Goal: Information Seeking & Learning: Compare options

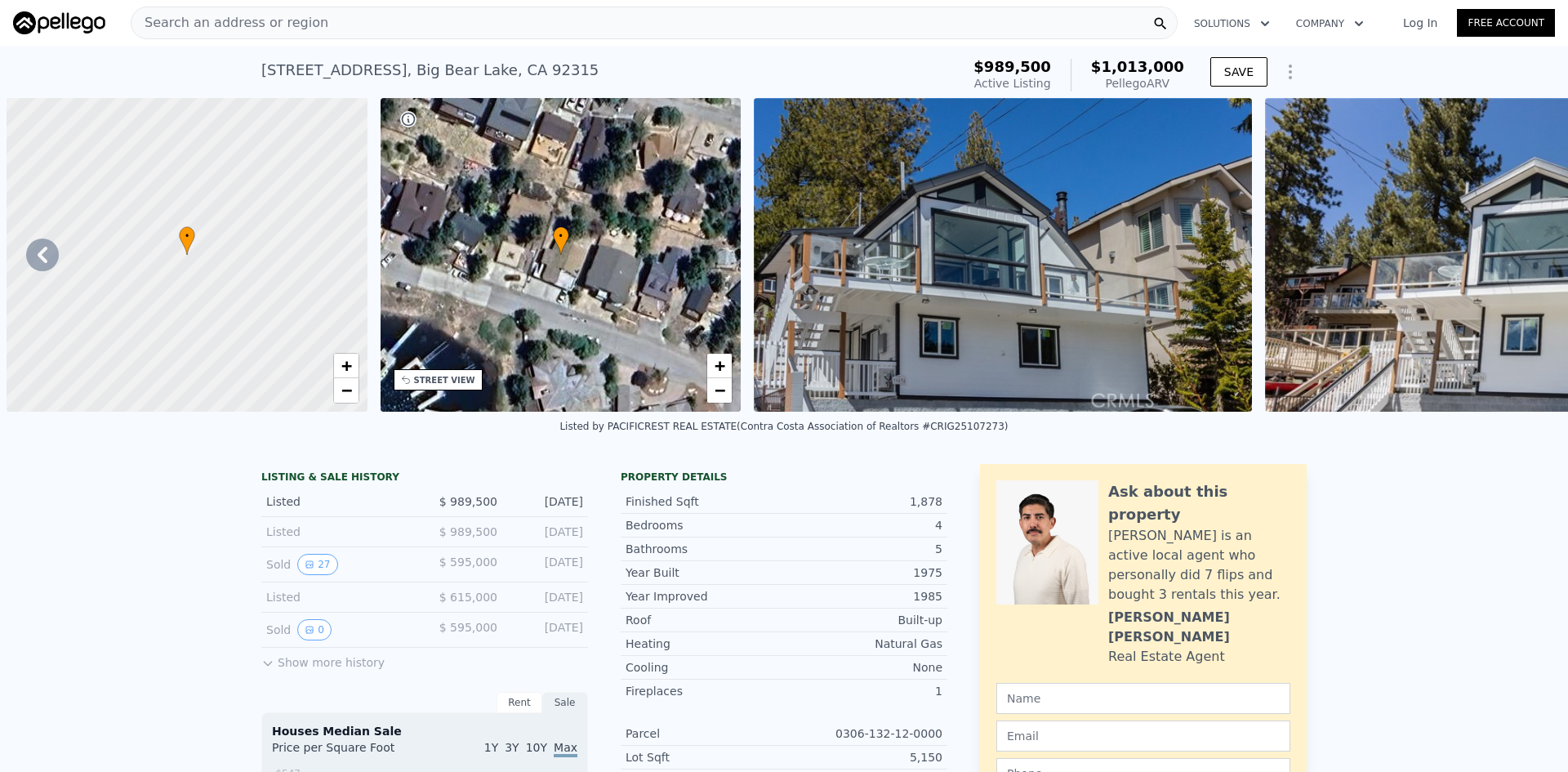
scroll to position [0, 311]
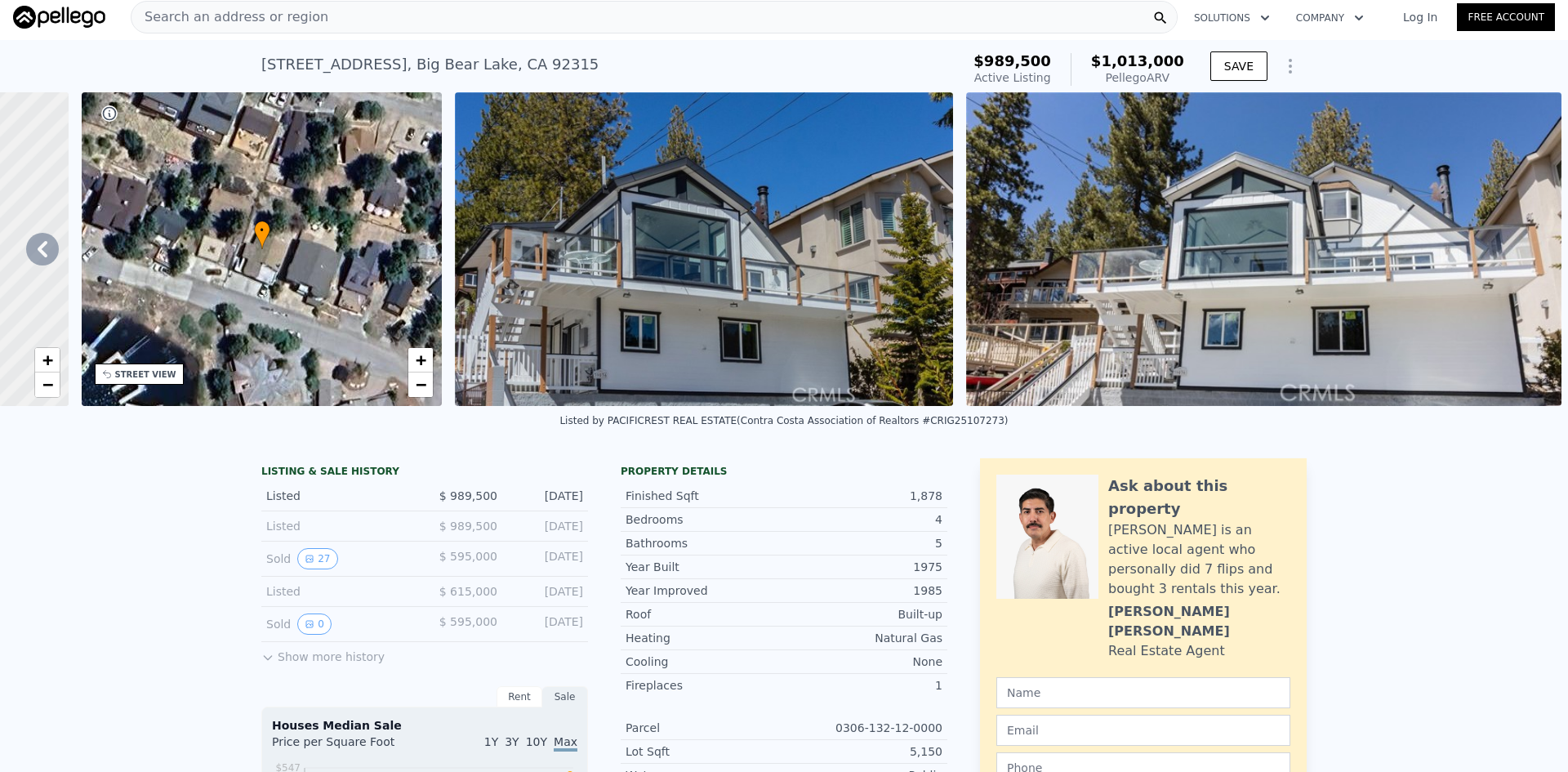
click at [289, 13] on span "Search an address or region" at bounding box center [229, 17] width 196 height 20
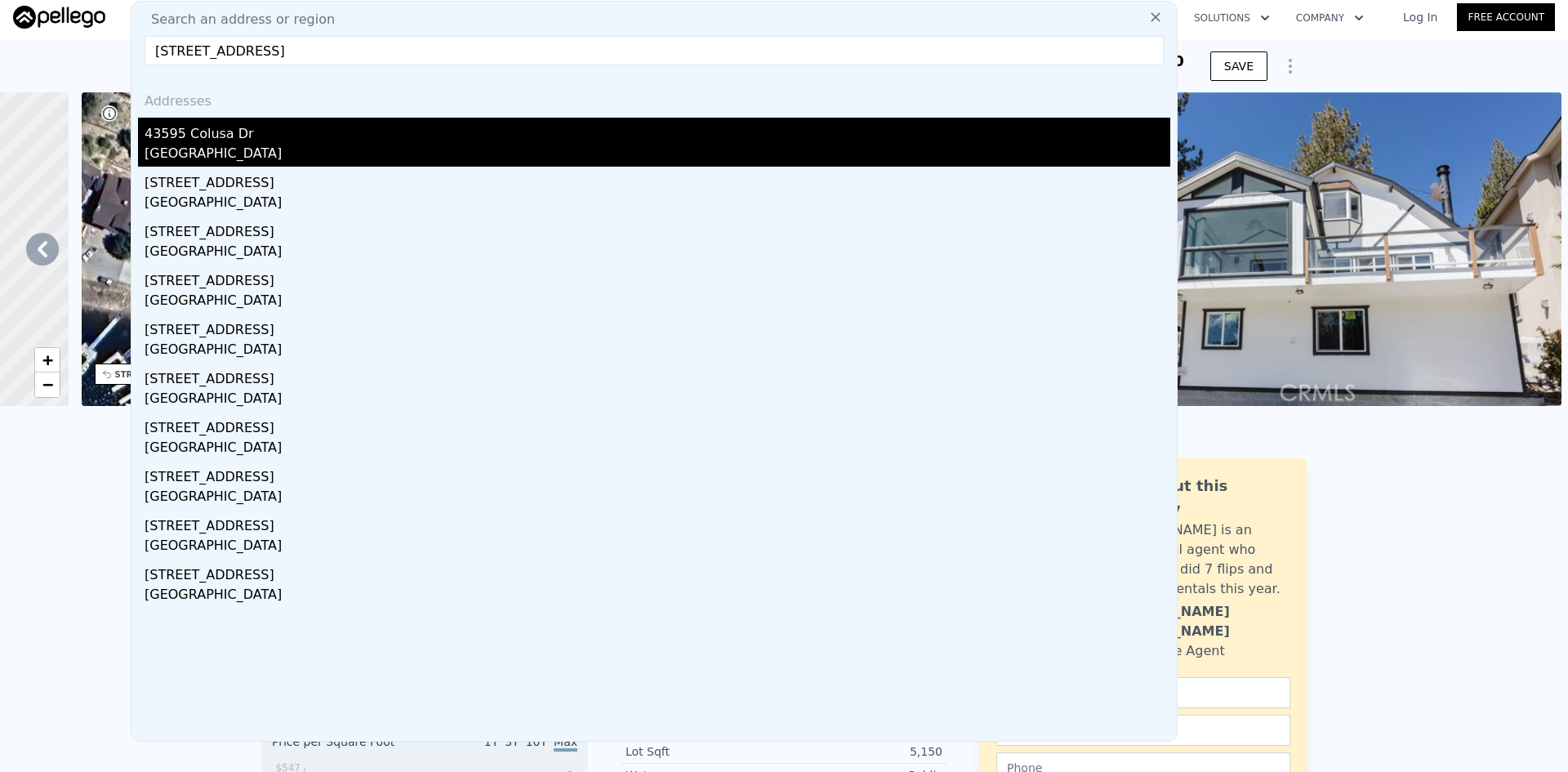
type input "[STREET_ADDRESS]"
click at [237, 138] on div "43595 Colusa Dr" at bounding box center [657, 131] width 1026 height 26
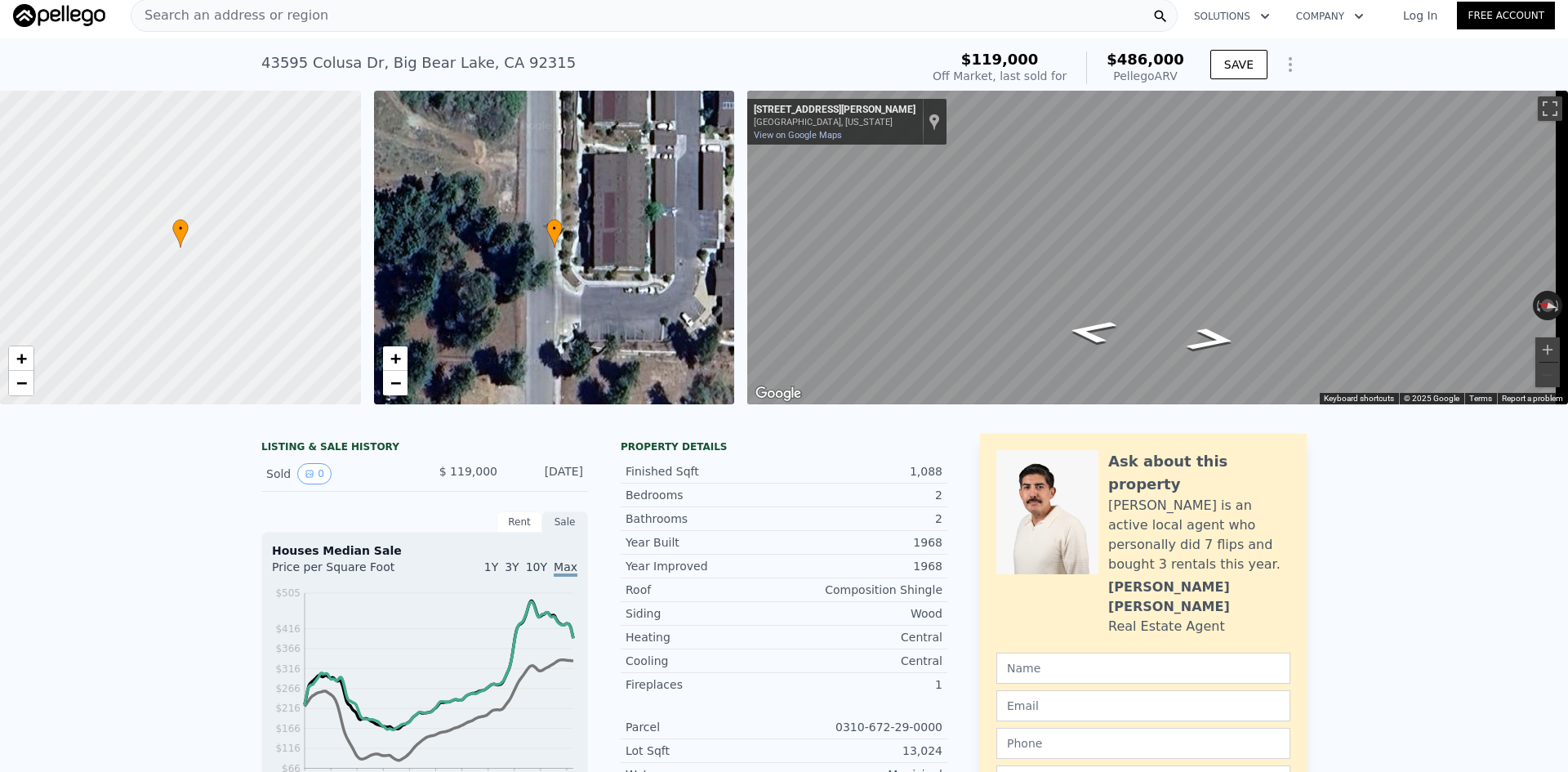
scroll to position [6, 0]
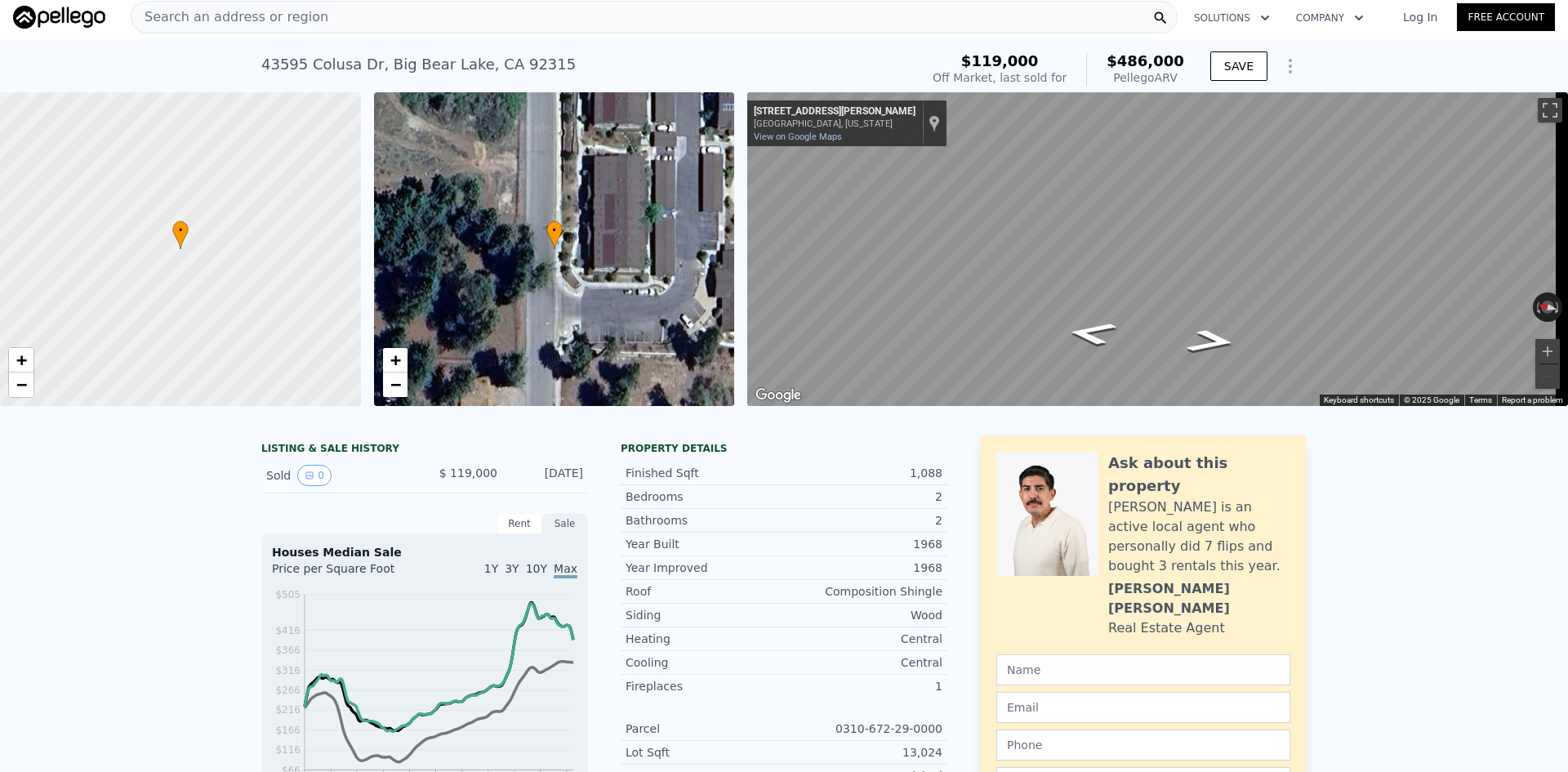
click at [357, 14] on div "Search an address or region" at bounding box center [653, 17] width 1046 height 33
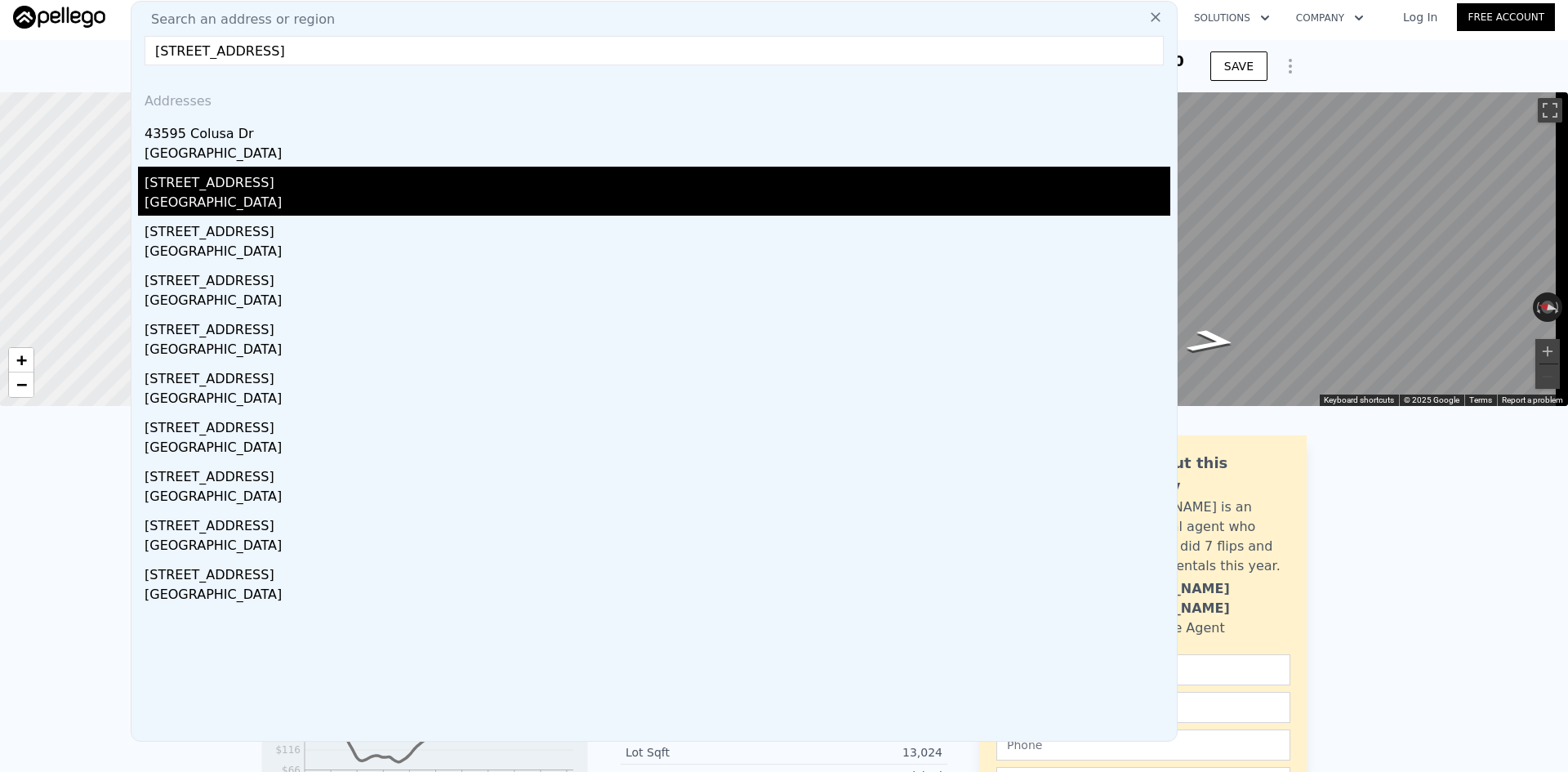
type input "[STREET_ADDRESS]"
click at [245, 190] on div "[STREET_ADDRESS]" at bounding box center [657, 180] width 1026 height 26
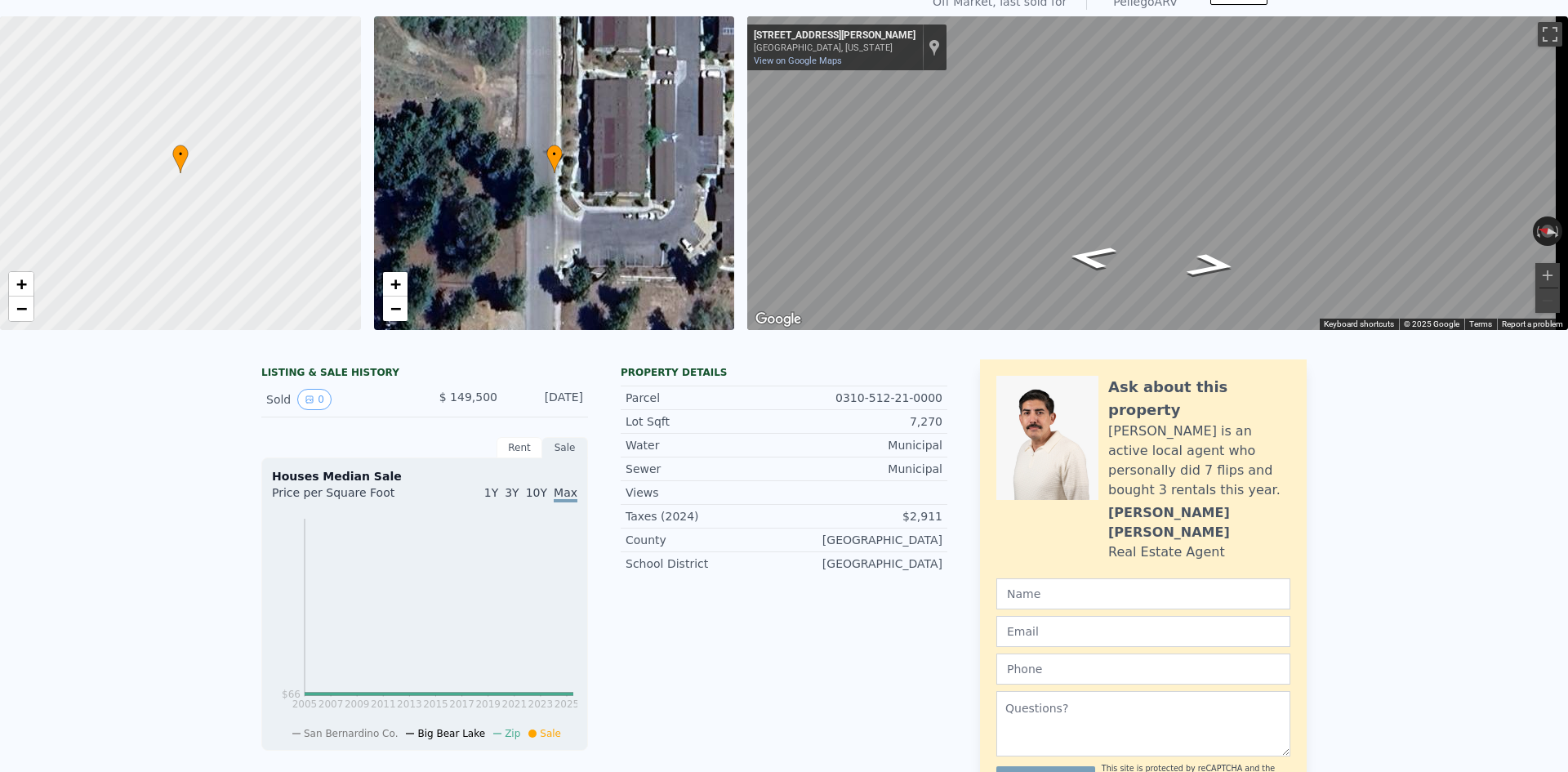
scroll to position [6, 0]
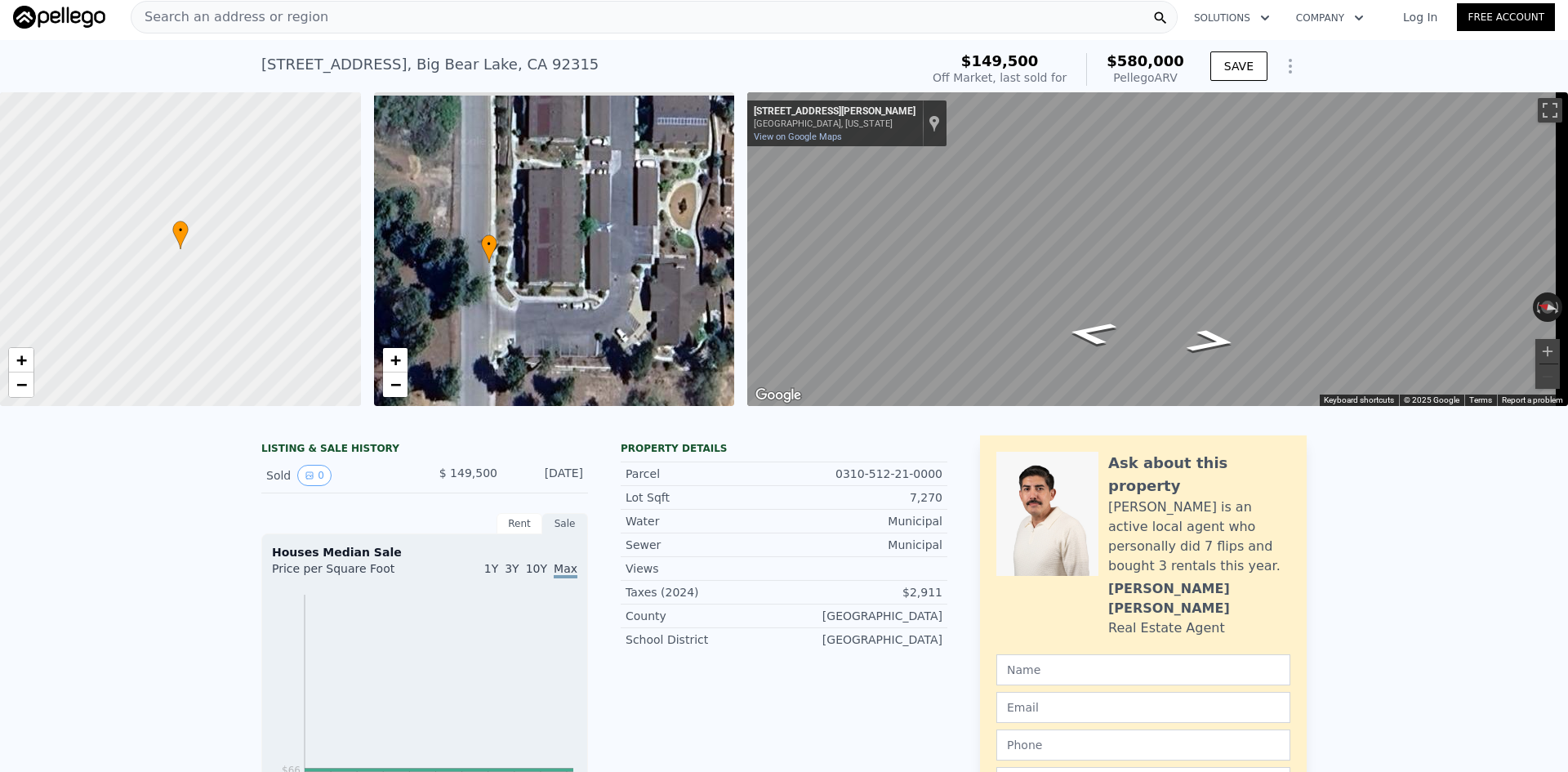
drag, startPoint x: 618, startPoint y: 242, endPoint x: 585, endPoint y: 261, distance: 38.1
click at [585, 261] on div "• + −" at bounding box center [555, 249] width 361 height 314
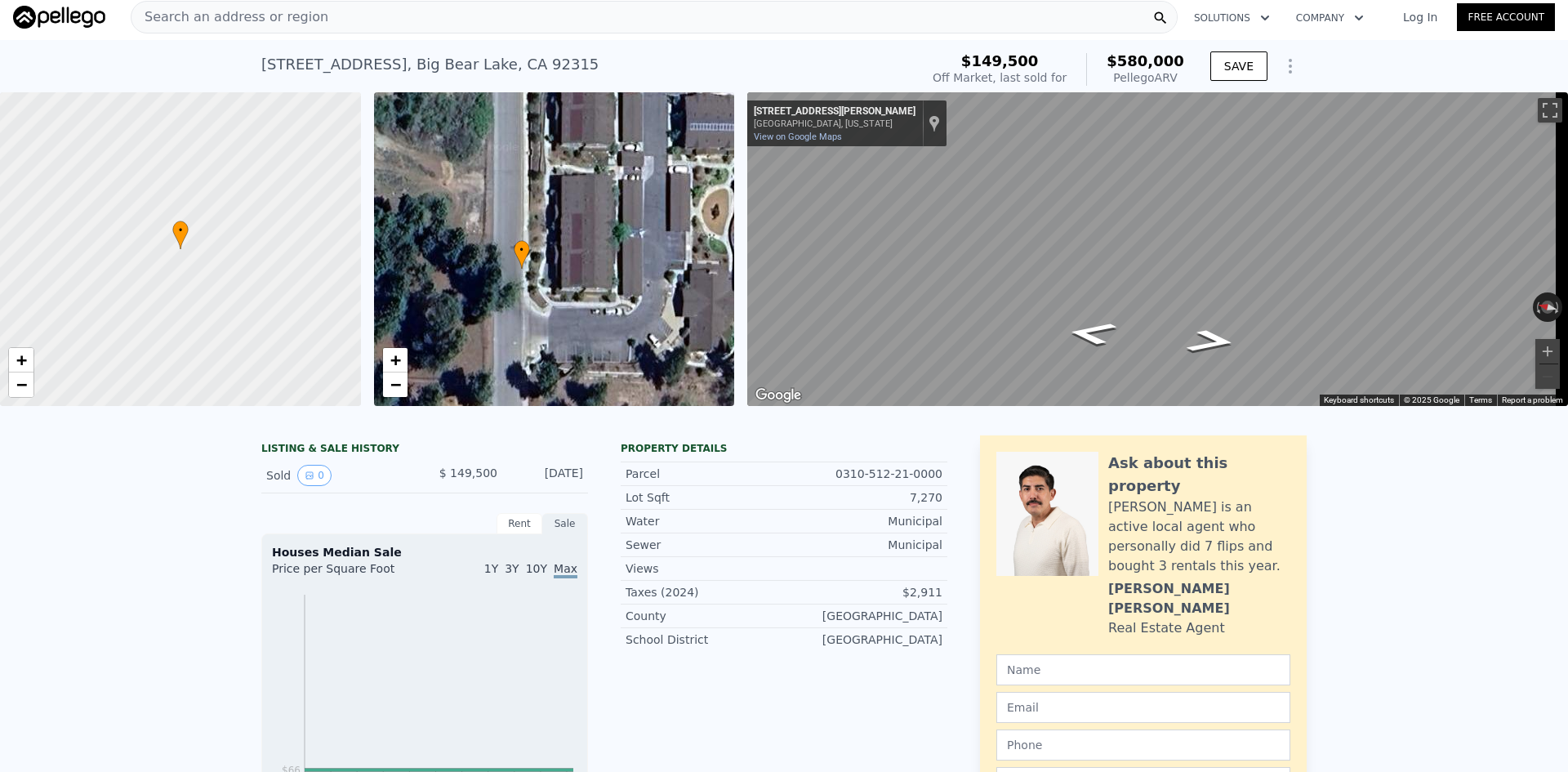
scroll to position [0, 0]
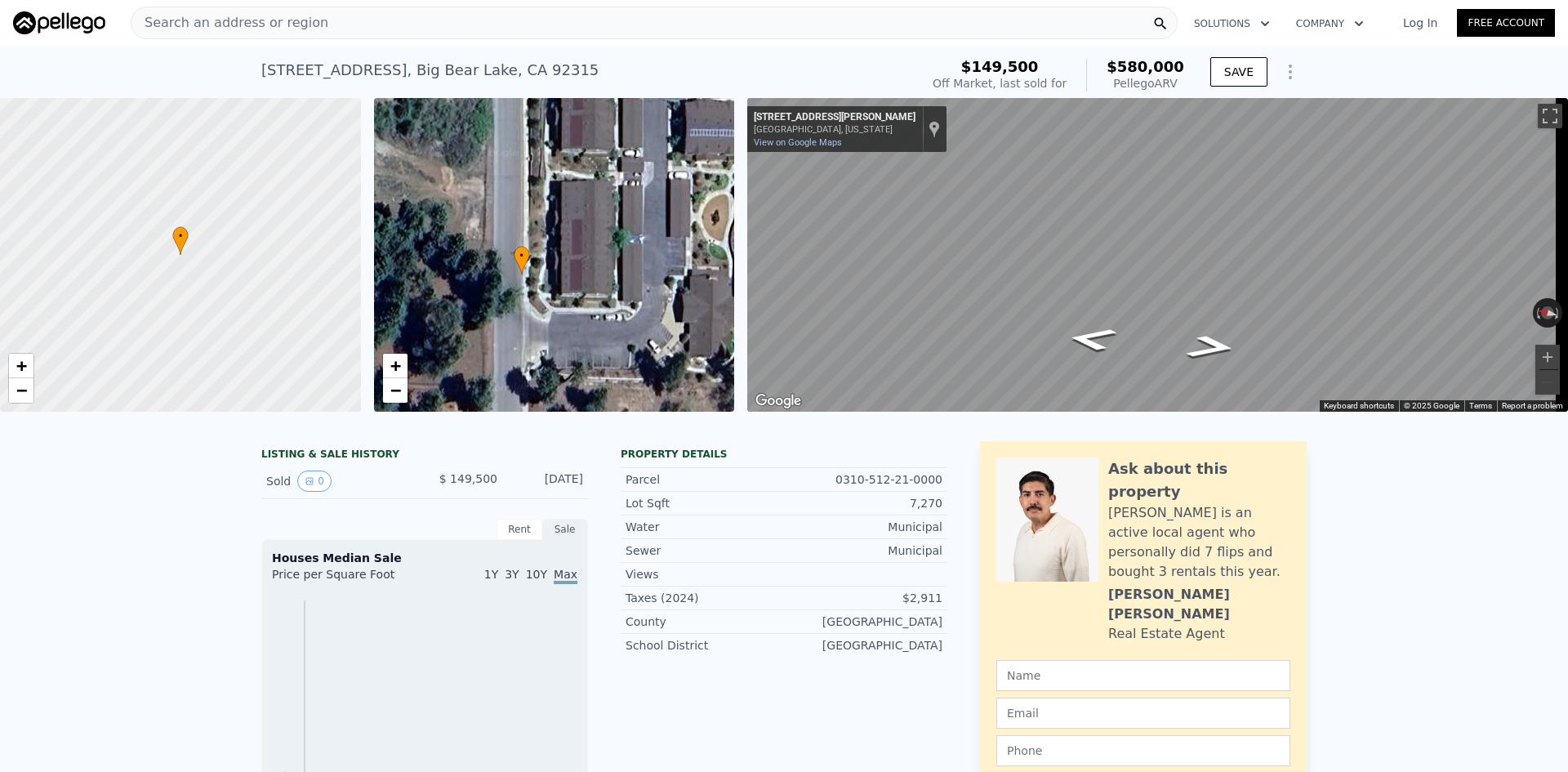
click at [295, 17] on span "Search an address or region" at bounding box center [229, 23] width 196 height 20
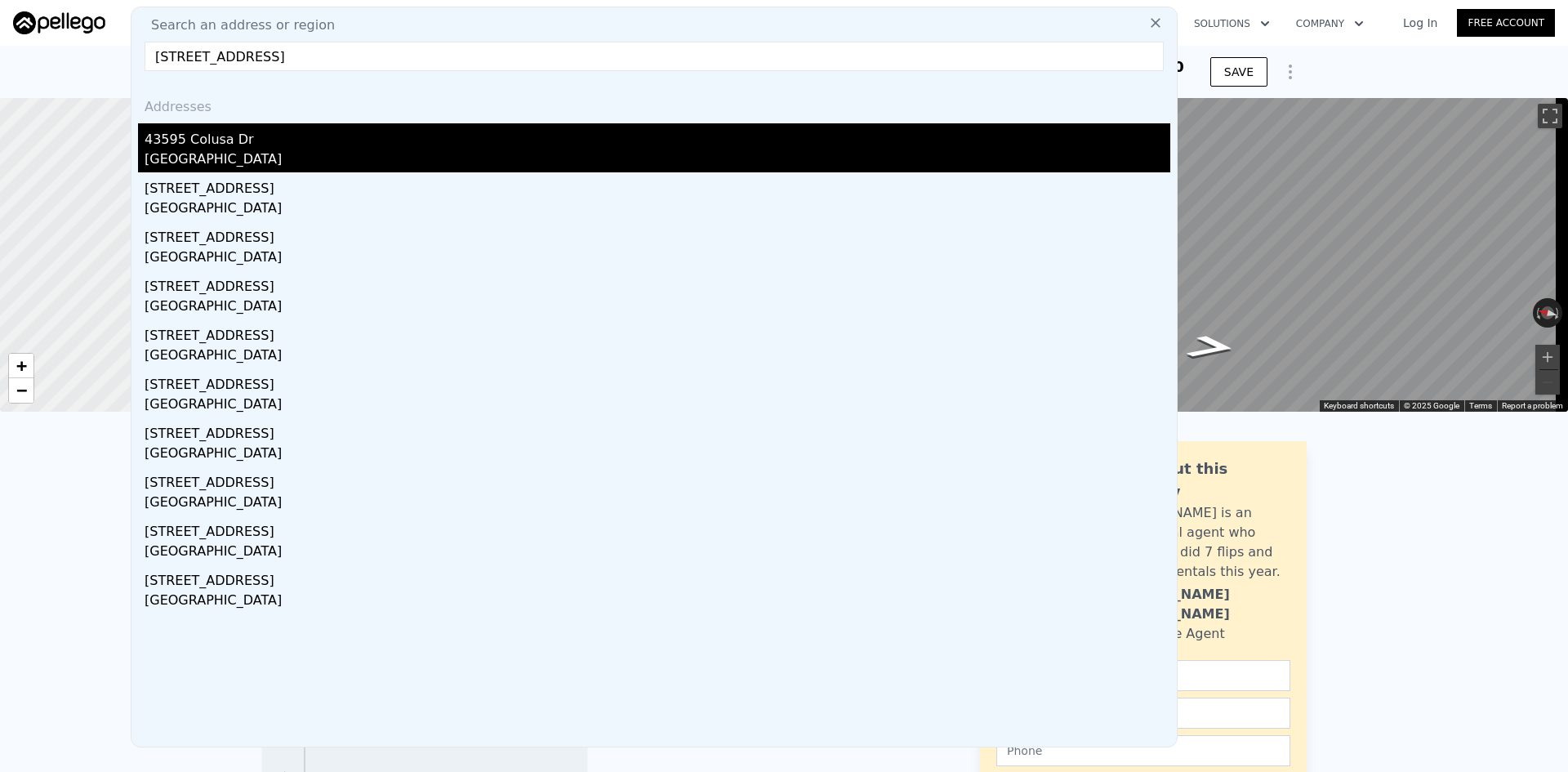
type input "[STREET_ADDRESS]"
click at [227, 146] on div "43595 Colusa Dr" at bounding box center [657, 136] width 1026 height 26
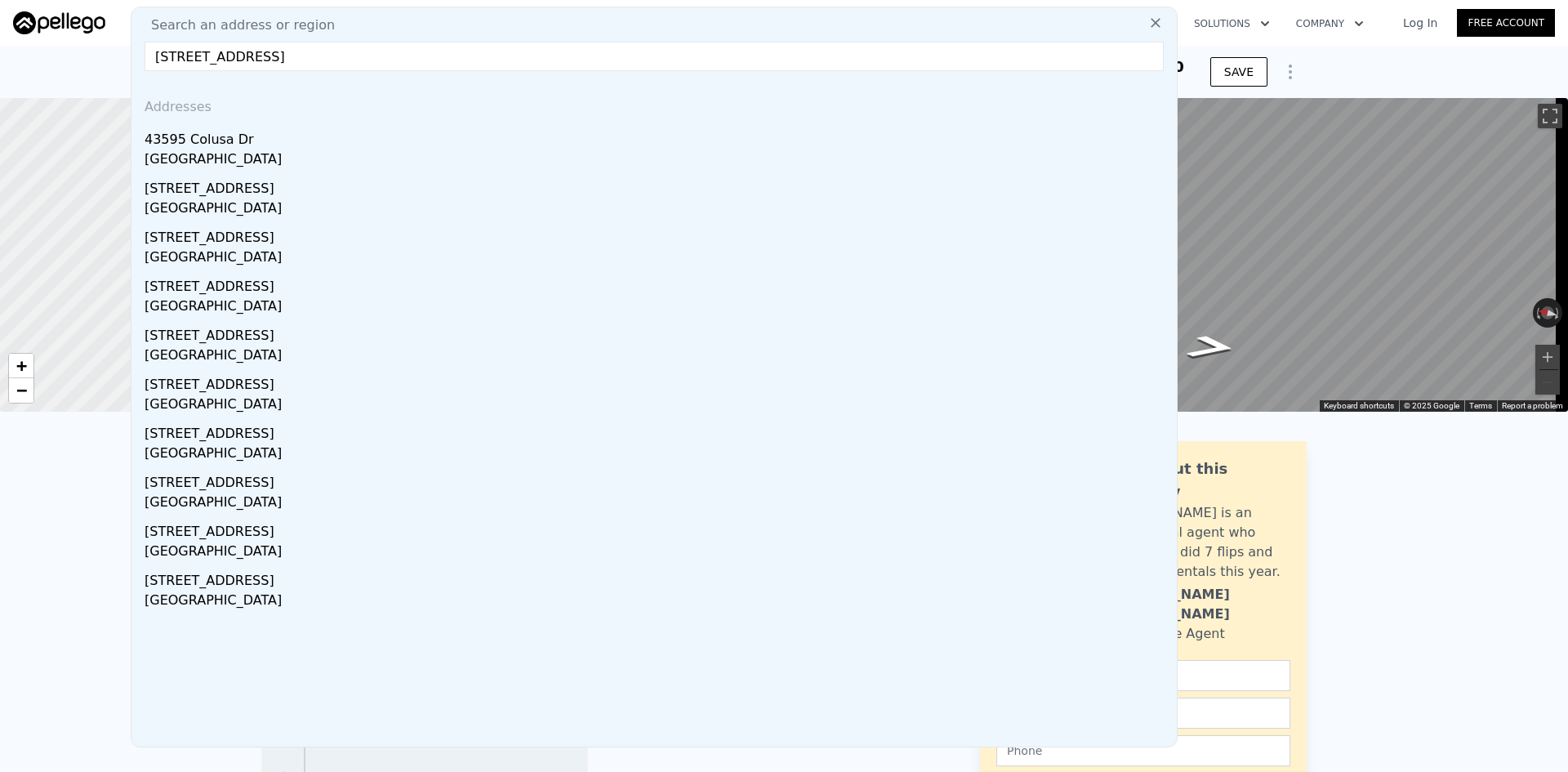
type input "1000"
type input "1496"
type input "7350"
type input "13080"
checkbox input "true"
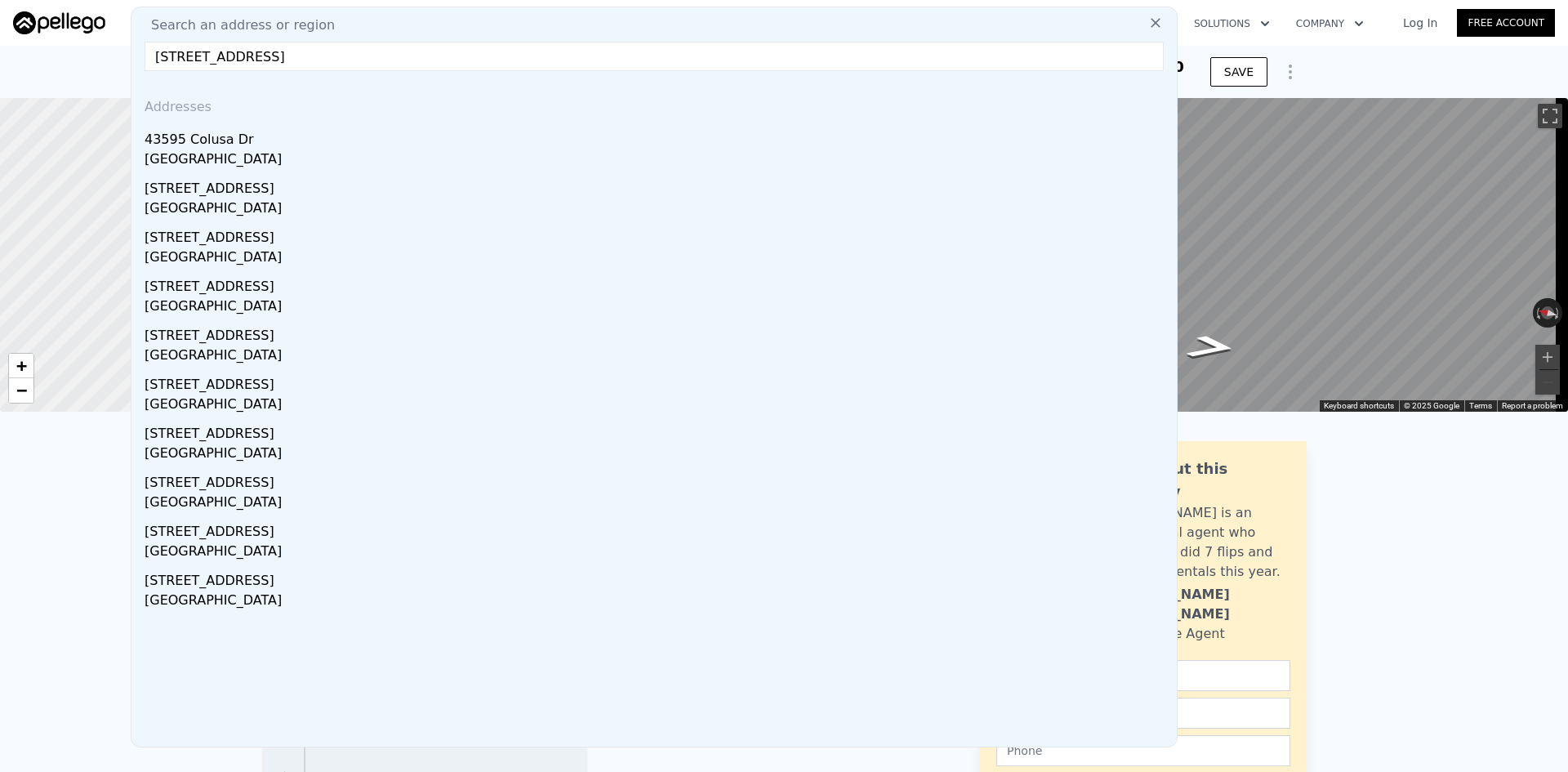
checkbox input "true"
type input "$ 486,000"
type input "$ 330,548"
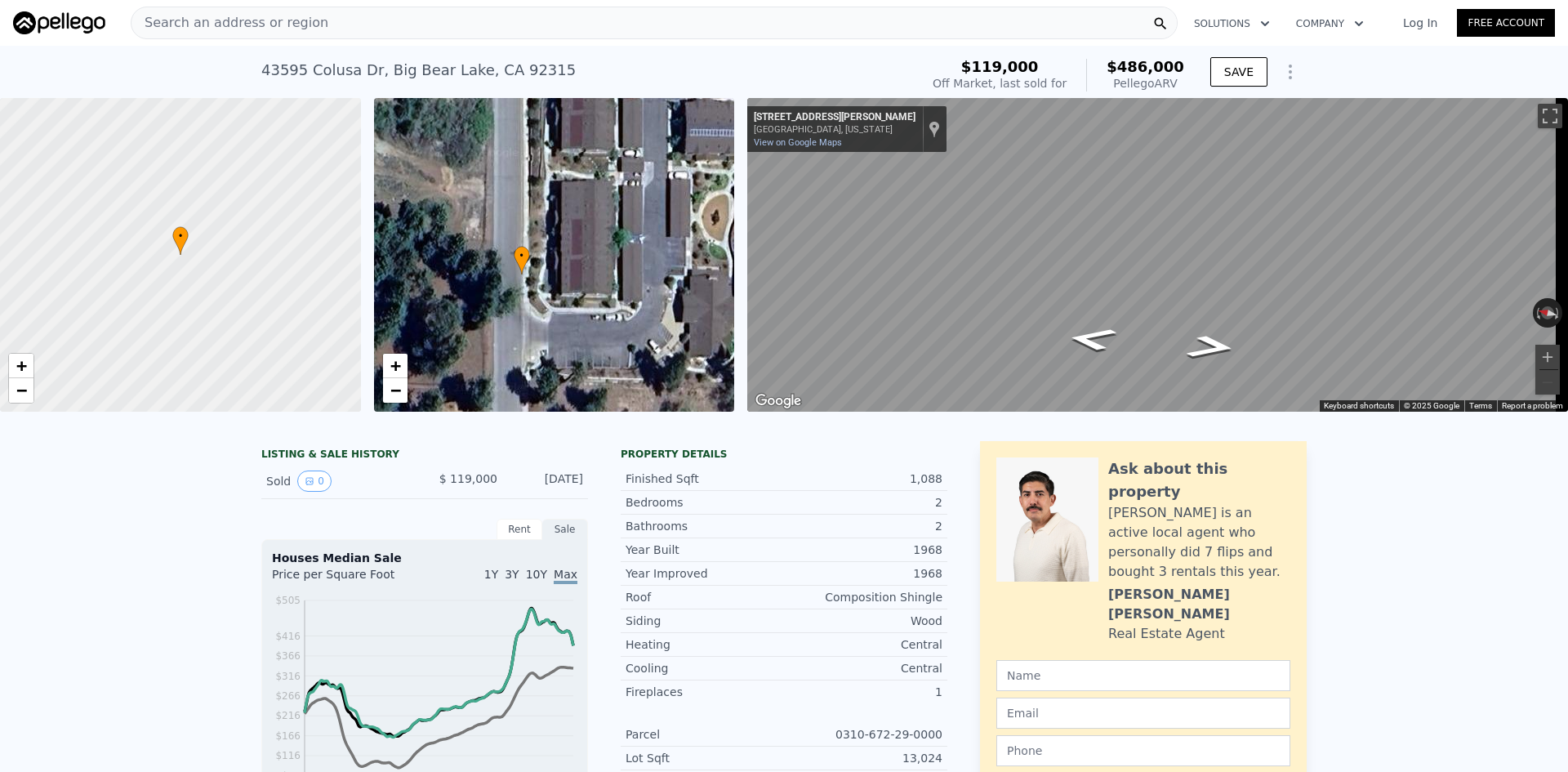
click at [78, 21] on img at bounding box center [59, 23] width 92 height 23
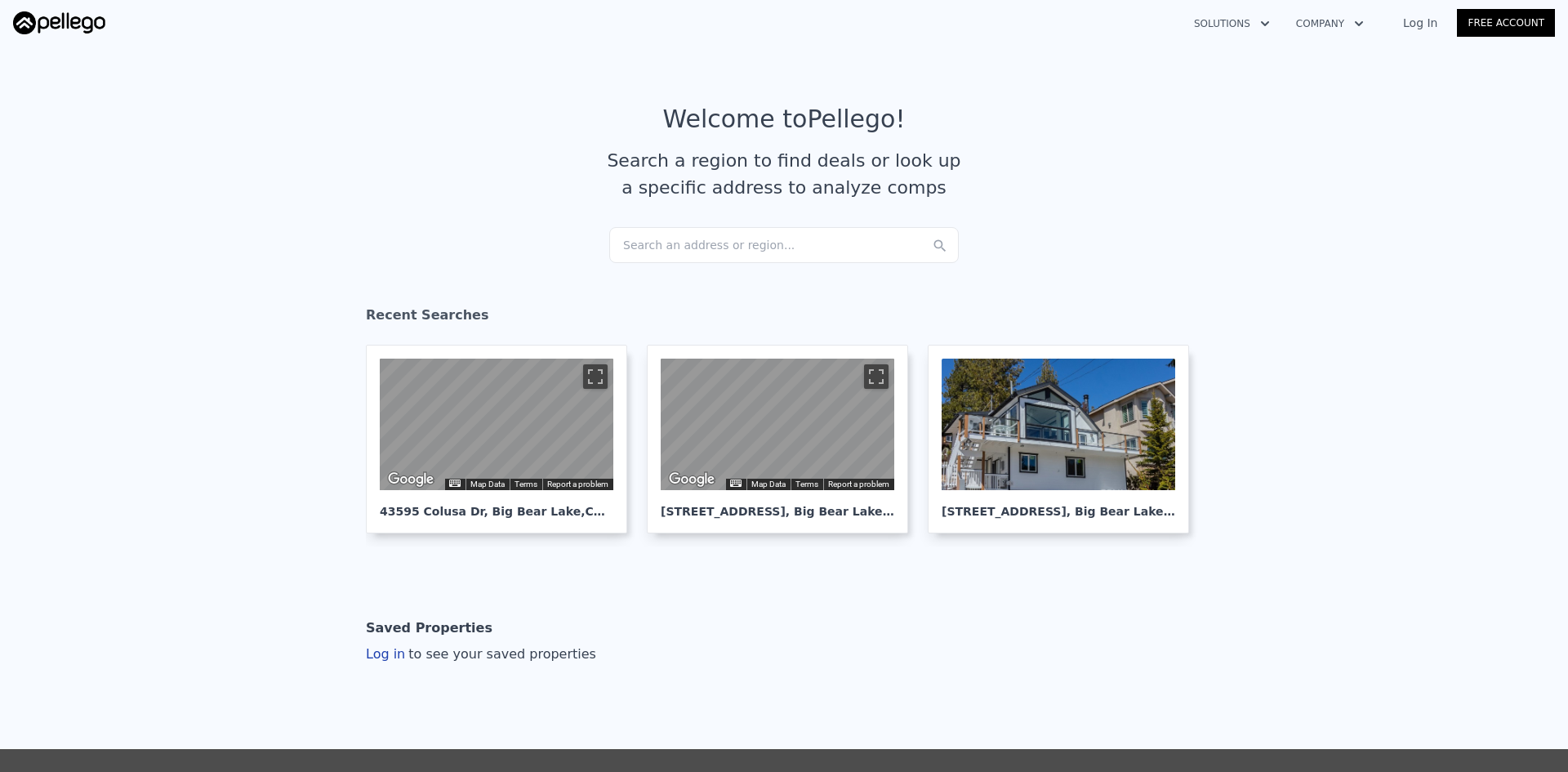
click at [656, 239] on div "Search an address or region..." at bounding box center [784, 244] width 350 height 36
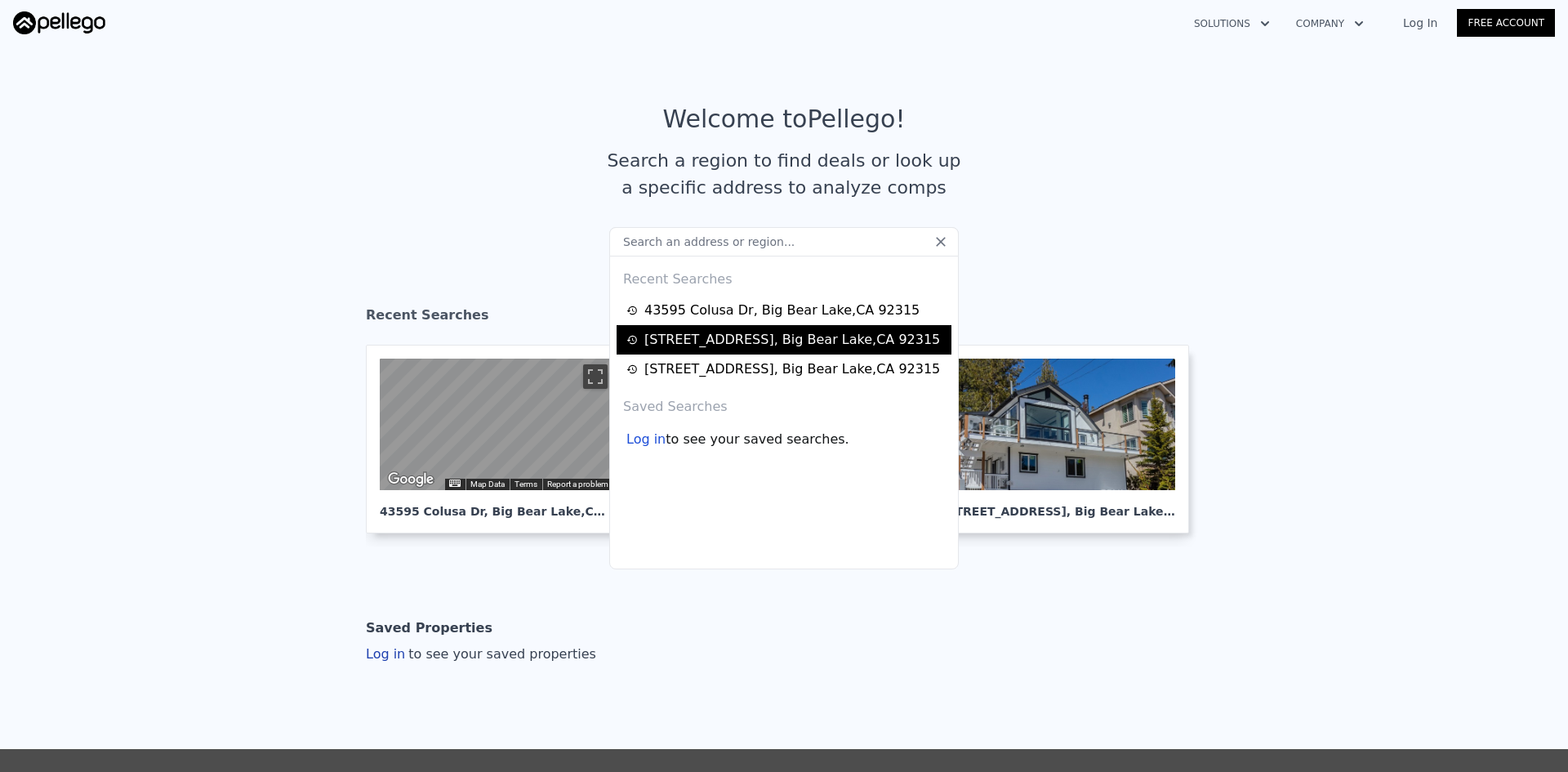
click at [733, 340] on div "[STREET_ADDRESS]" at bounding box center [792, 339] width 295 height 20
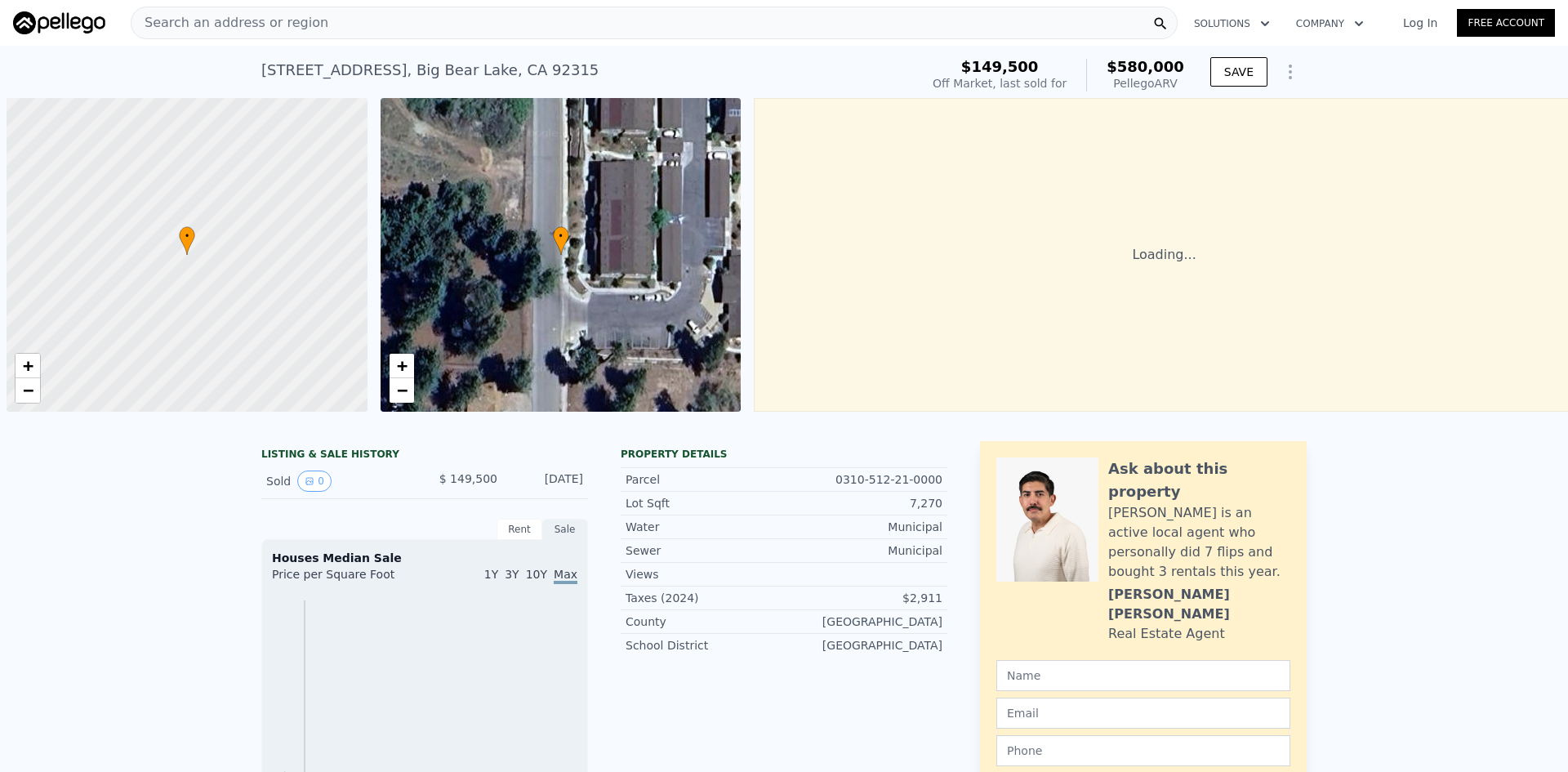
scroll to position [0, 7]
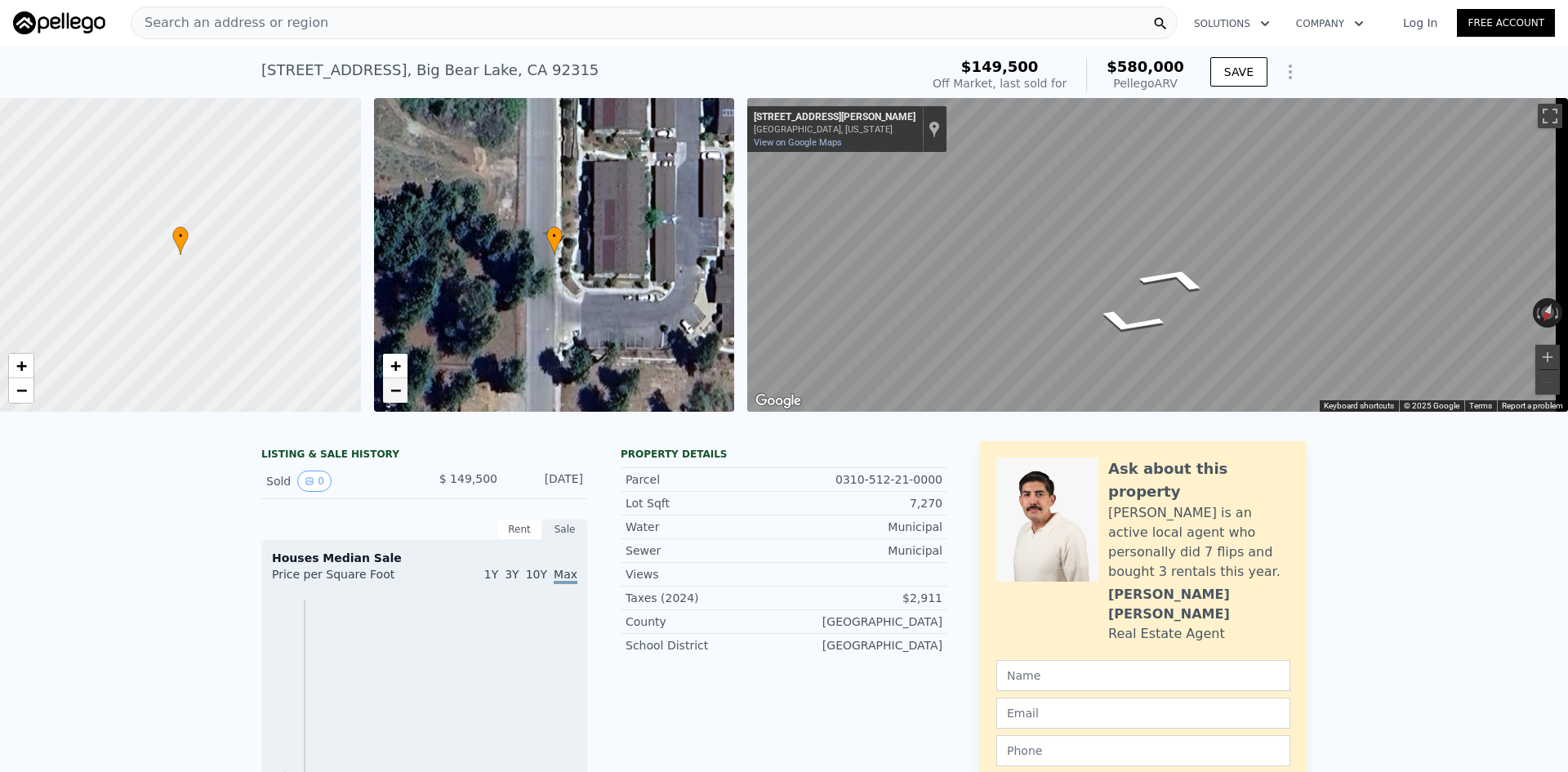
click at [392, 394] on span "−" at bounding box center [394, 390] width 10 height 21
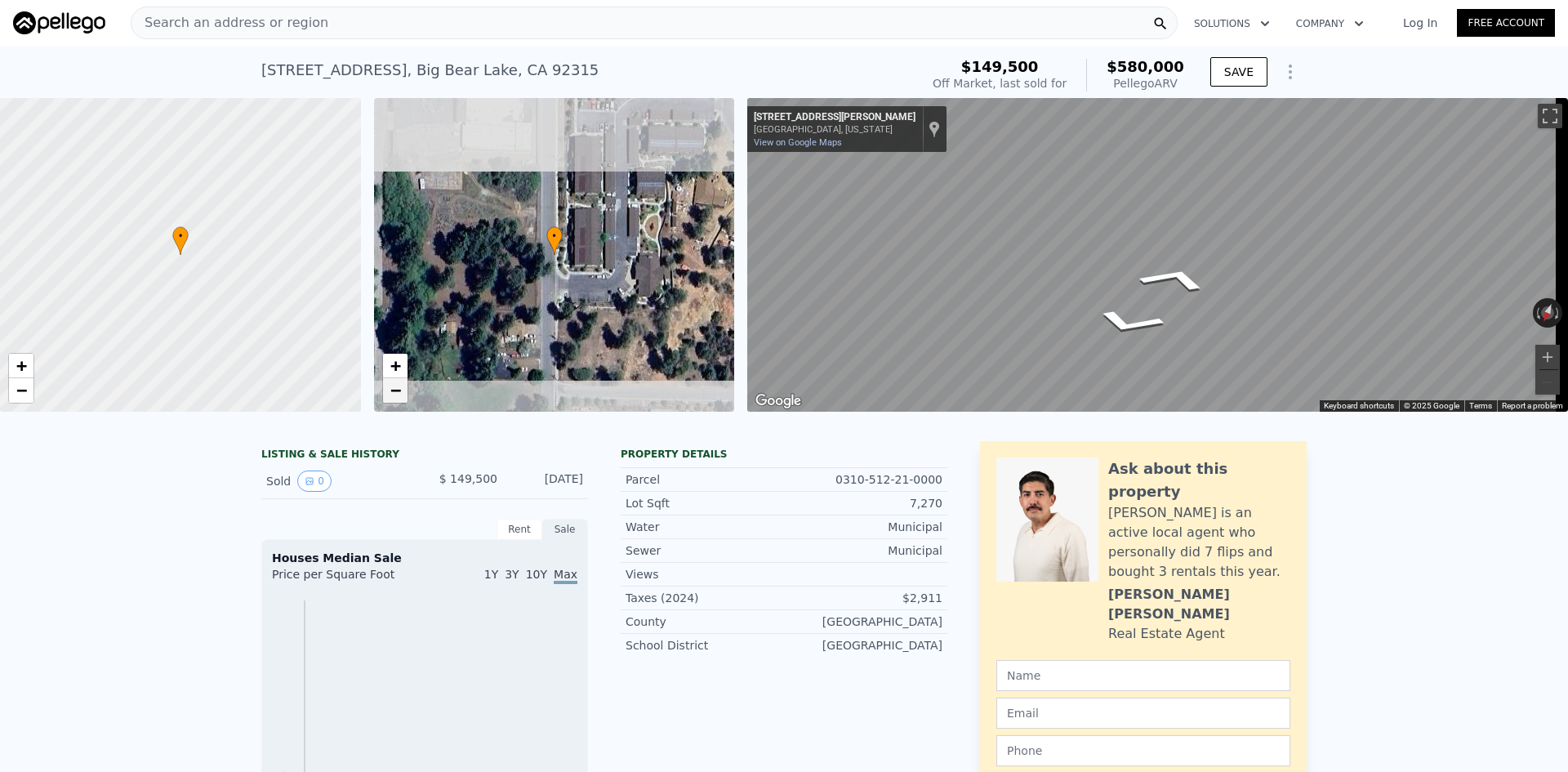
click at [392, 394] on span "−" at bounding box center [394, 390] width 10 height 21
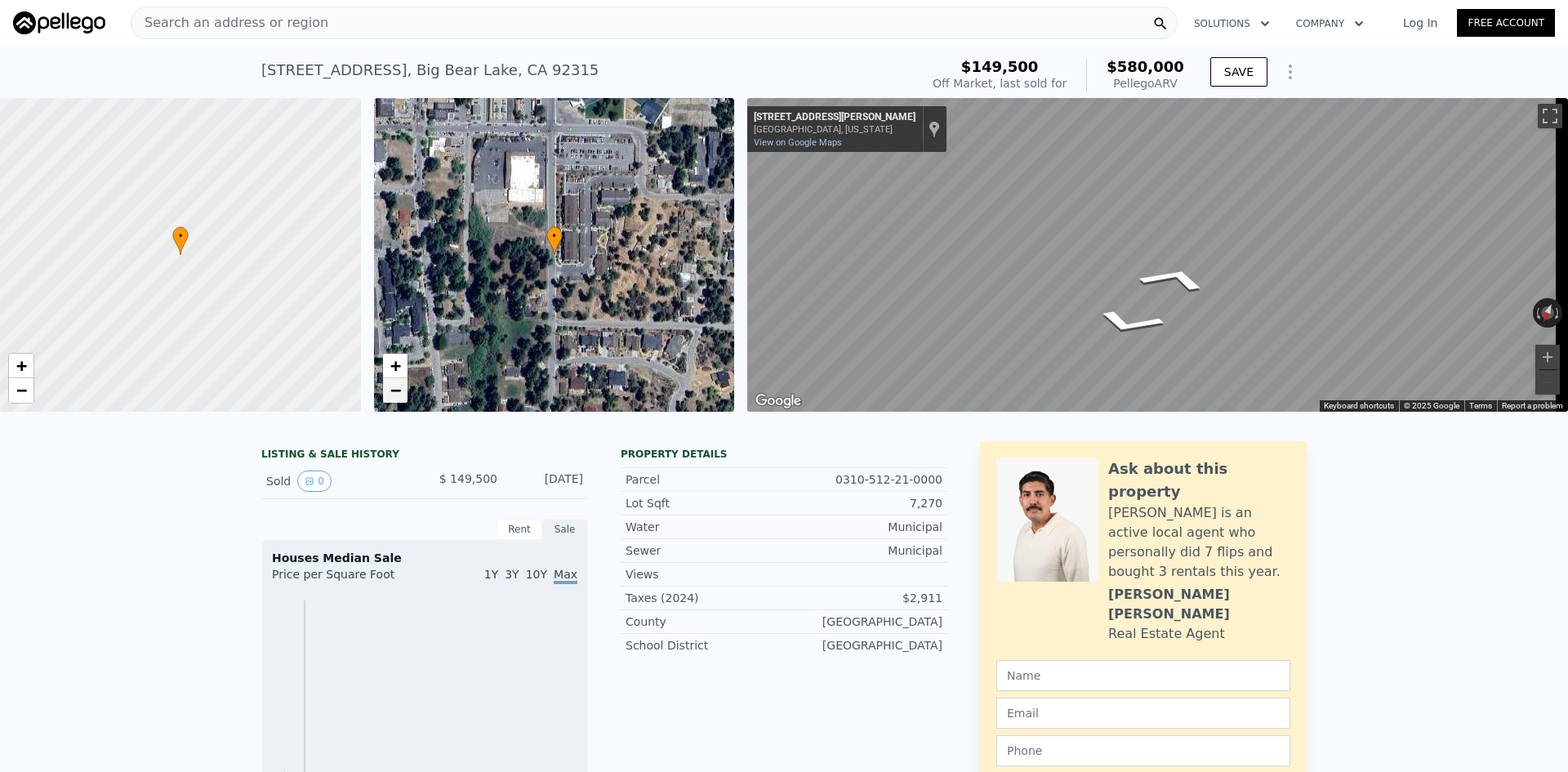
click at [392, 394] on span "−" at bounding box center [394, 390] width 10 height 21
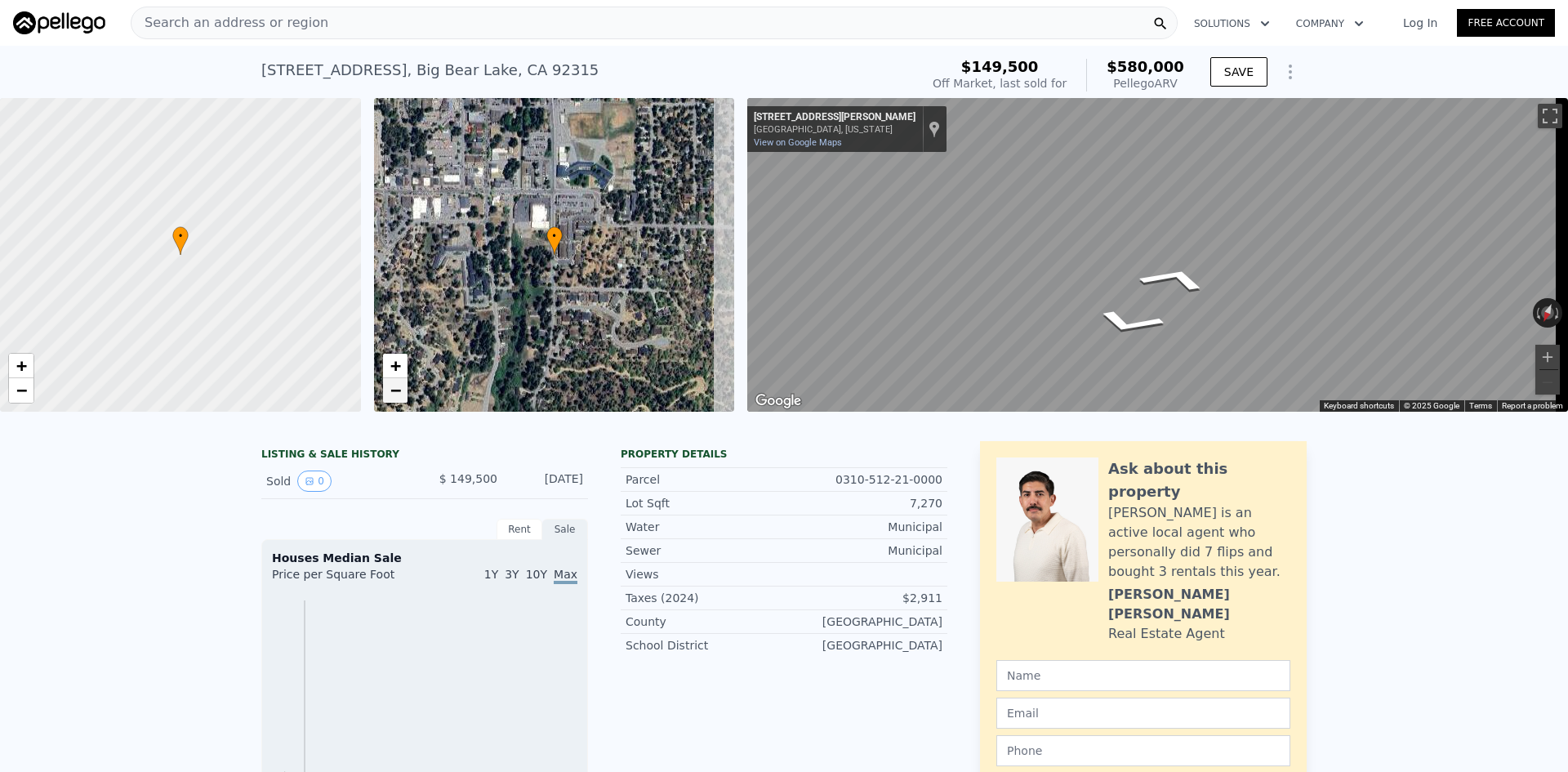
click at [392, 394] on span "−" at bounding box center [394, 390] width 10 height 21
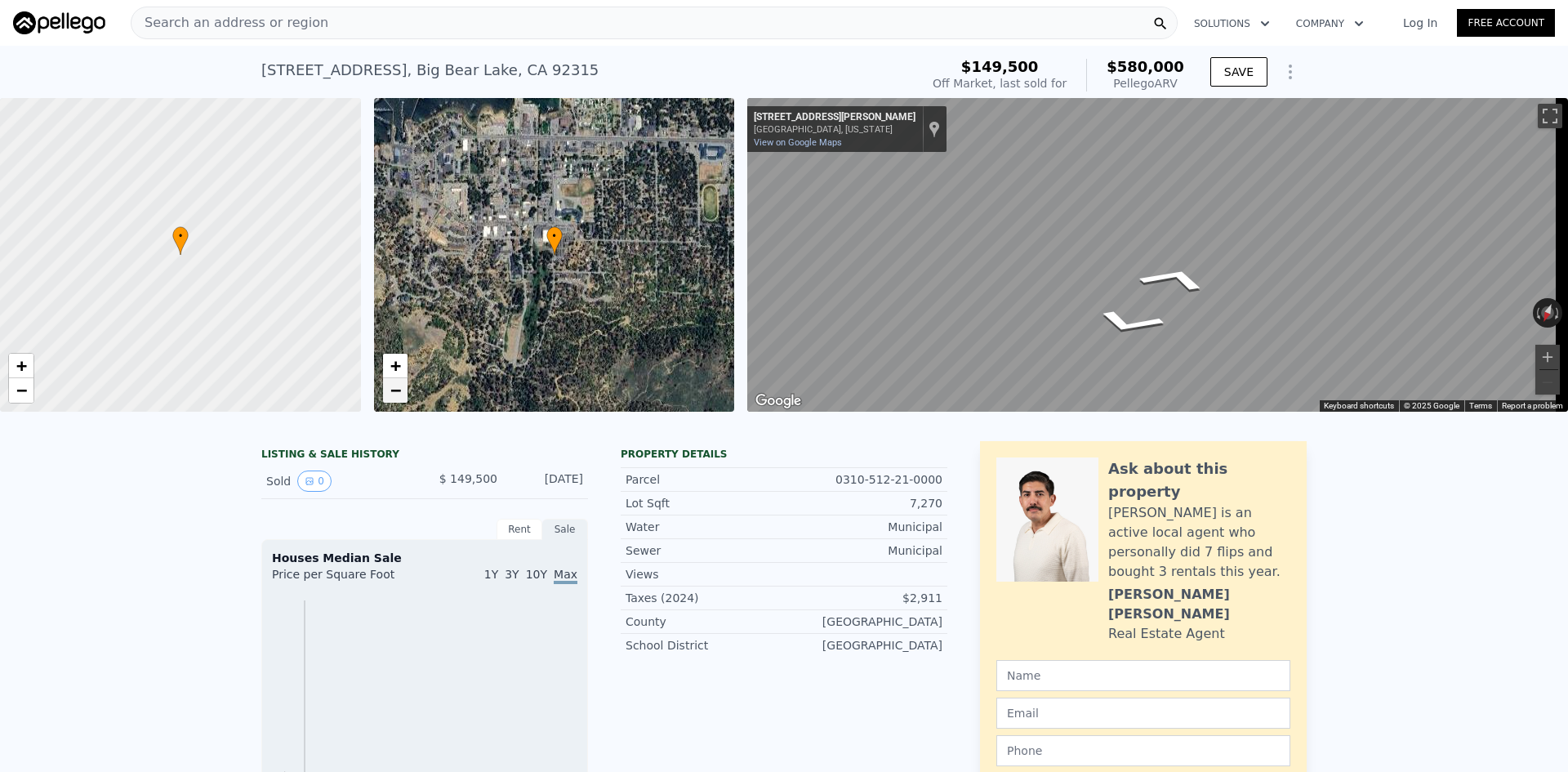
click at [404, 378] on link "−" at bounding box center [395, 390] width 24 height 24
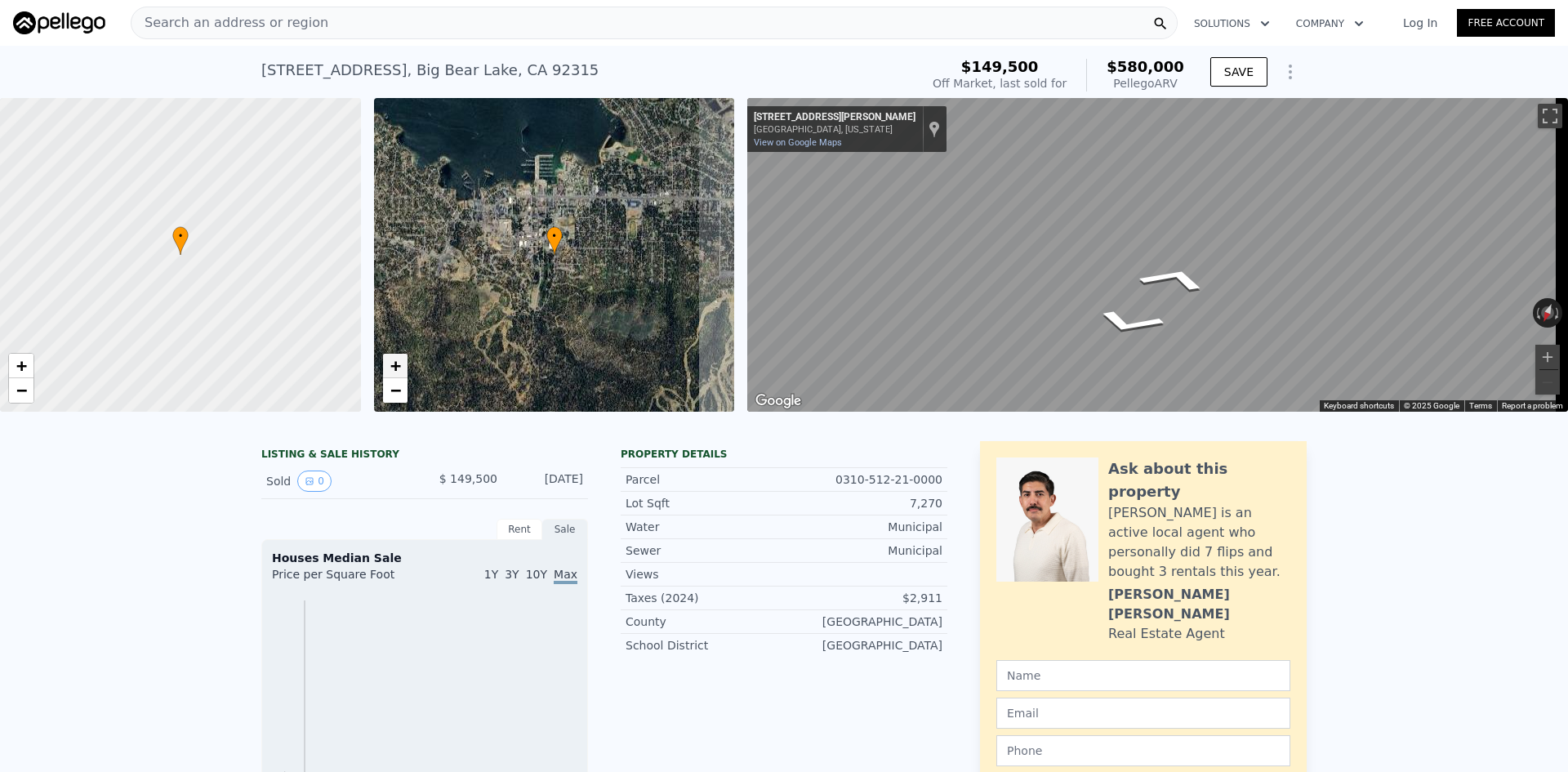
click at [391, 363] on span "+" at bounding box center [394, 366] width 10 height 21
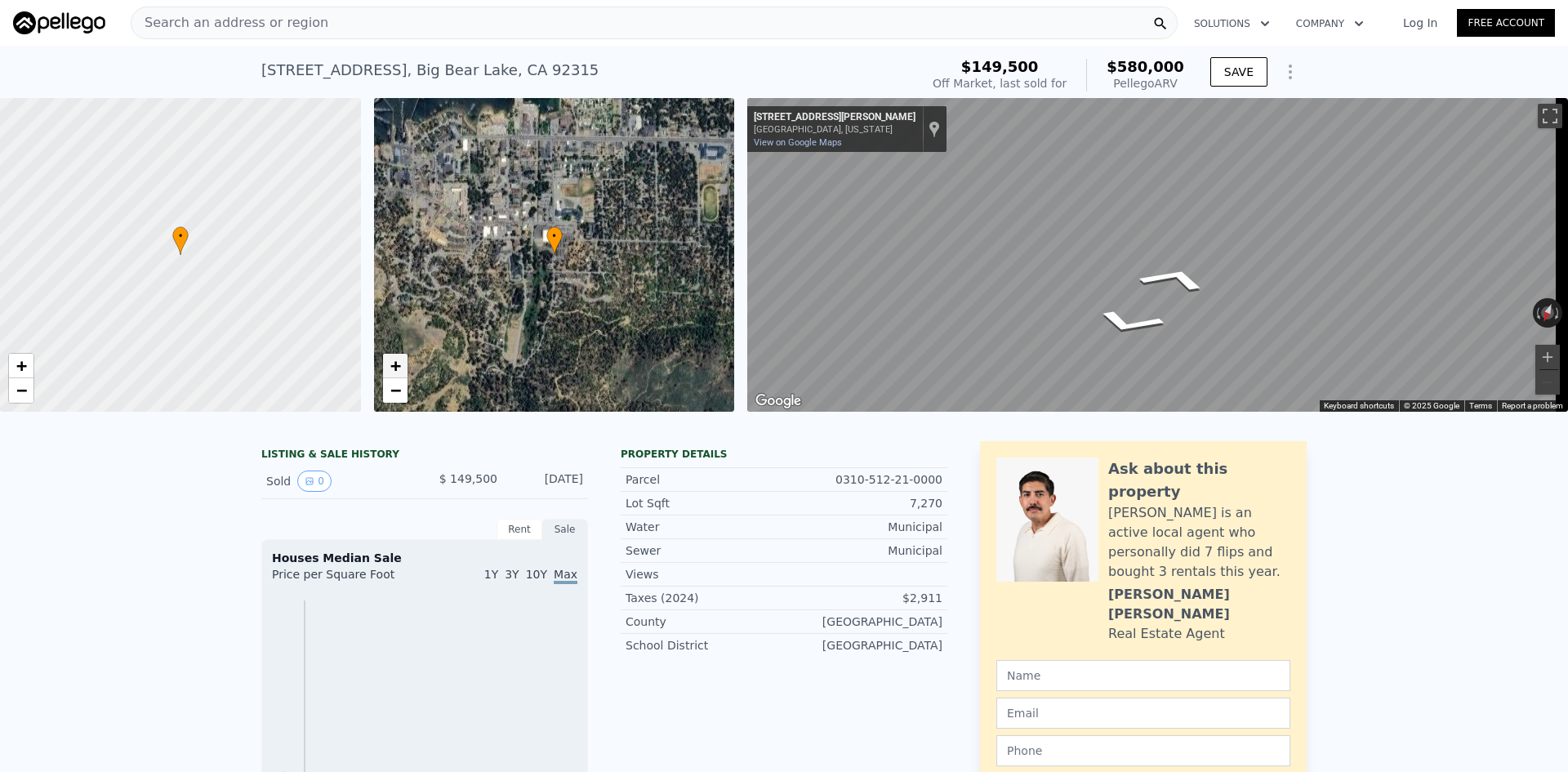
click at [390, 359] on span "+" at bounding box center [394, 366] width 10 height 21
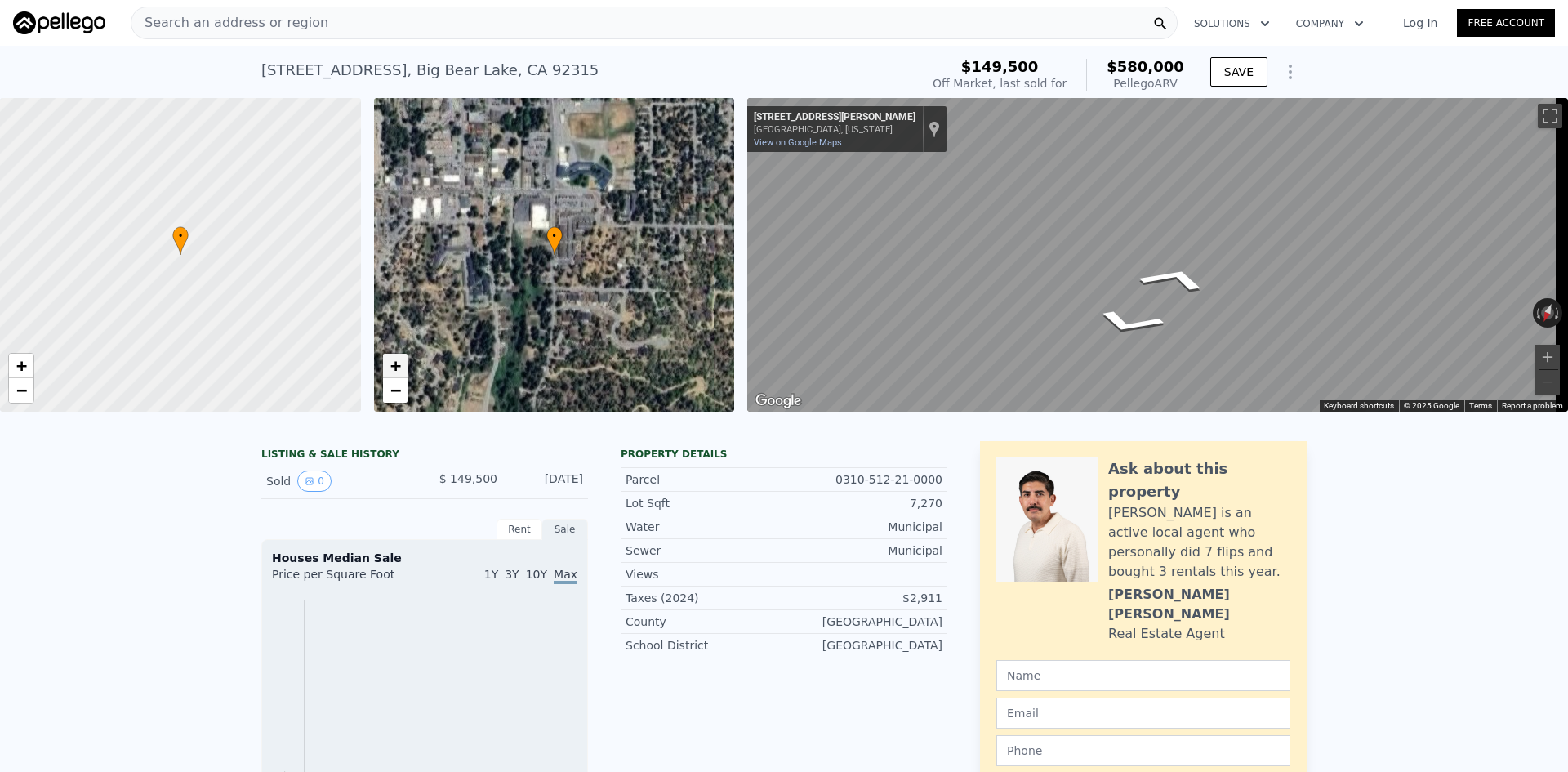
click at [390, 359] on span "+" at bounding box center [394, 366] width 10 height 21
click at [386, 351] on div "• + −" at bounding box center [555, 255] width 361 height 314
click at [400, 363] on span "+" at bounding box center [394, 366] width 10 height 21
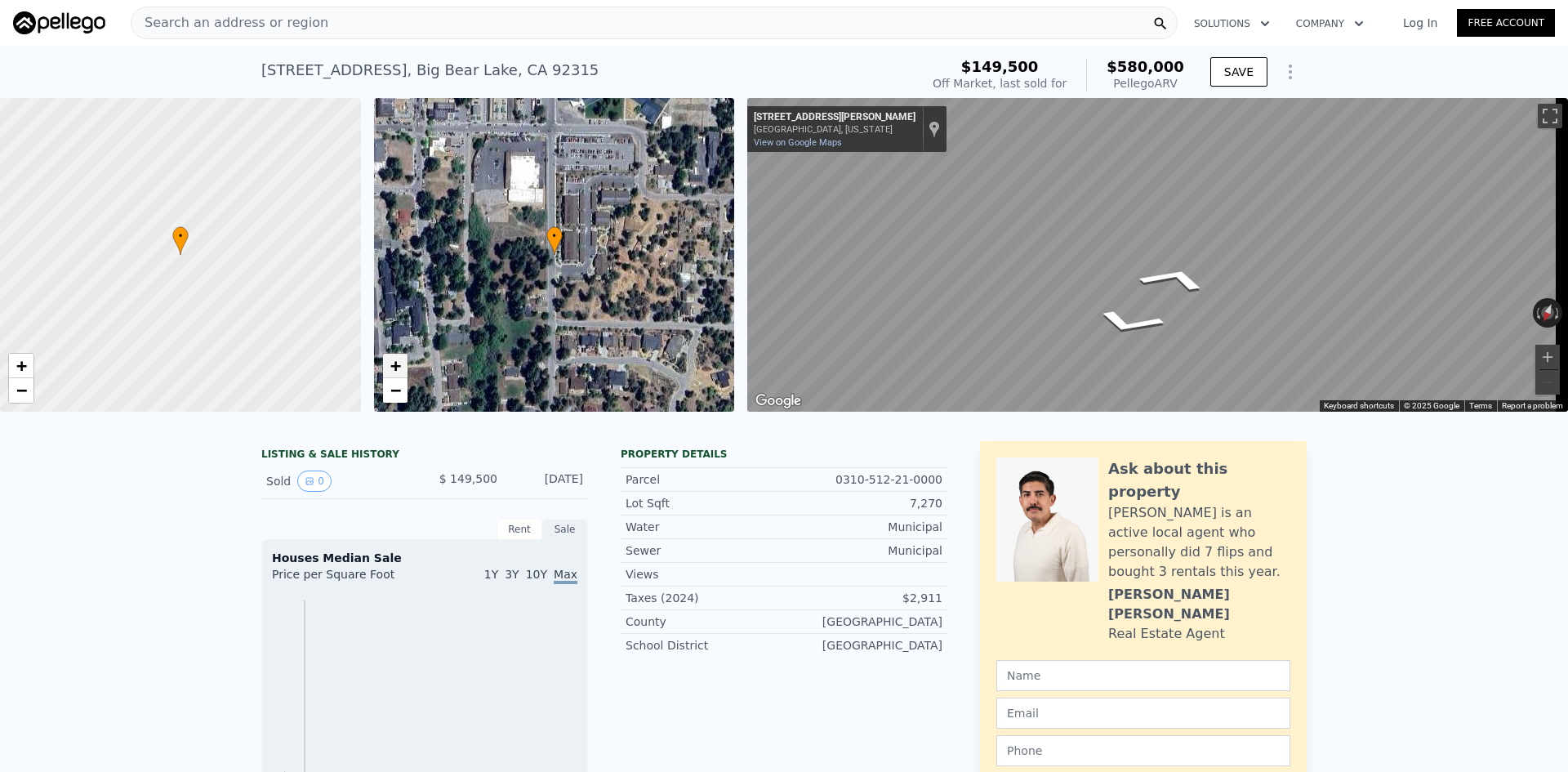
click at [400, 363] on span "+" at bounding box center [394, 366] width 10 height 21
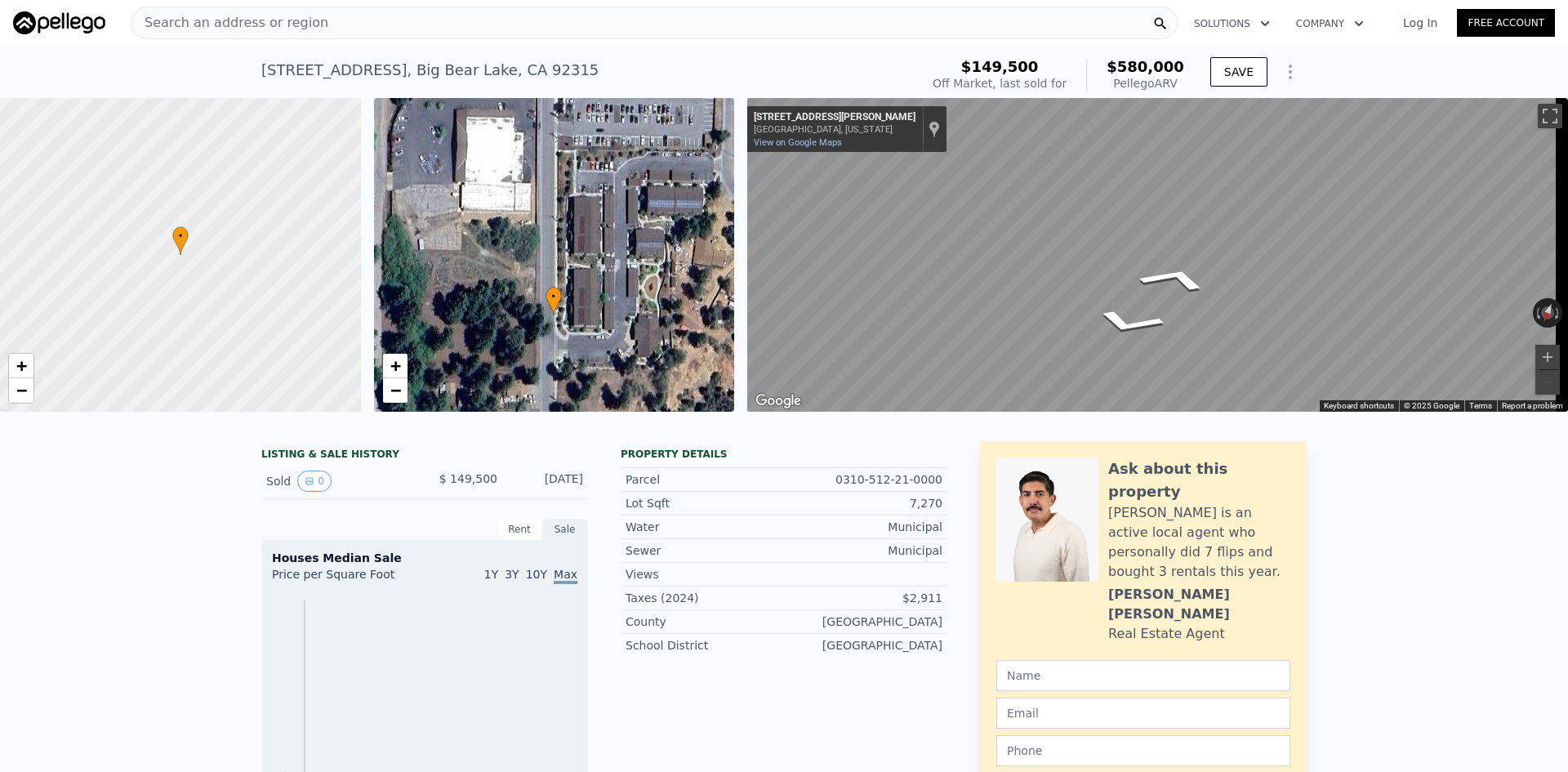
drag, startPoint x: 646, startPoint y: 239, endPoint x: 655, endPoint y: 281, distance: 43.0
click at [655, 281] on div "• + −" at bounding box center [555, 255] width 361 height 314
click at [32, 371] on link "+" at bounding box center [22, 366] width 24 height 24
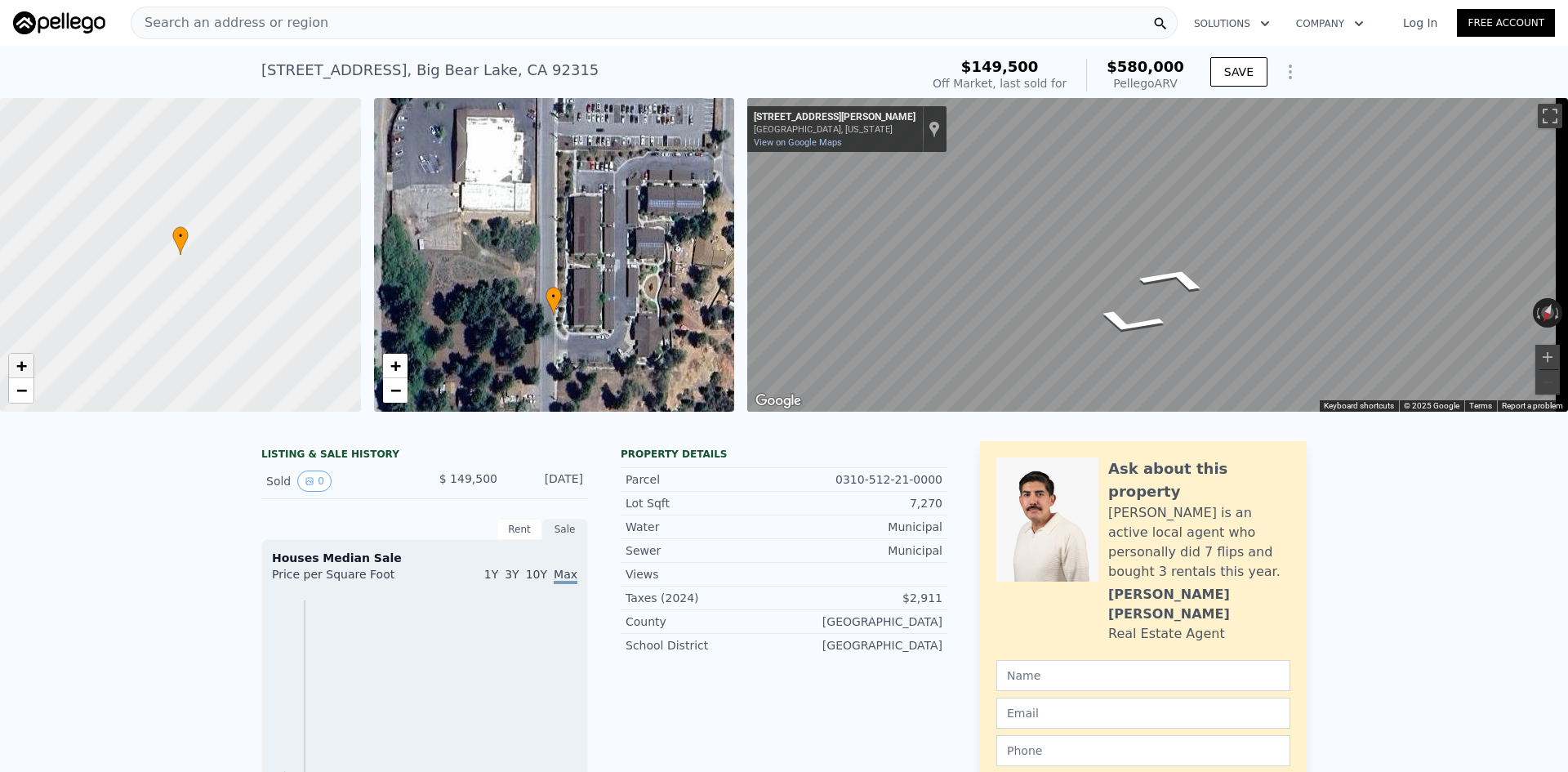
click at [32, 371] on link "+" at bounding box center [22, 366] width 24 height 24
click at [22, 382] on span "−" at bounding box center [21, 390] width 10 height 21
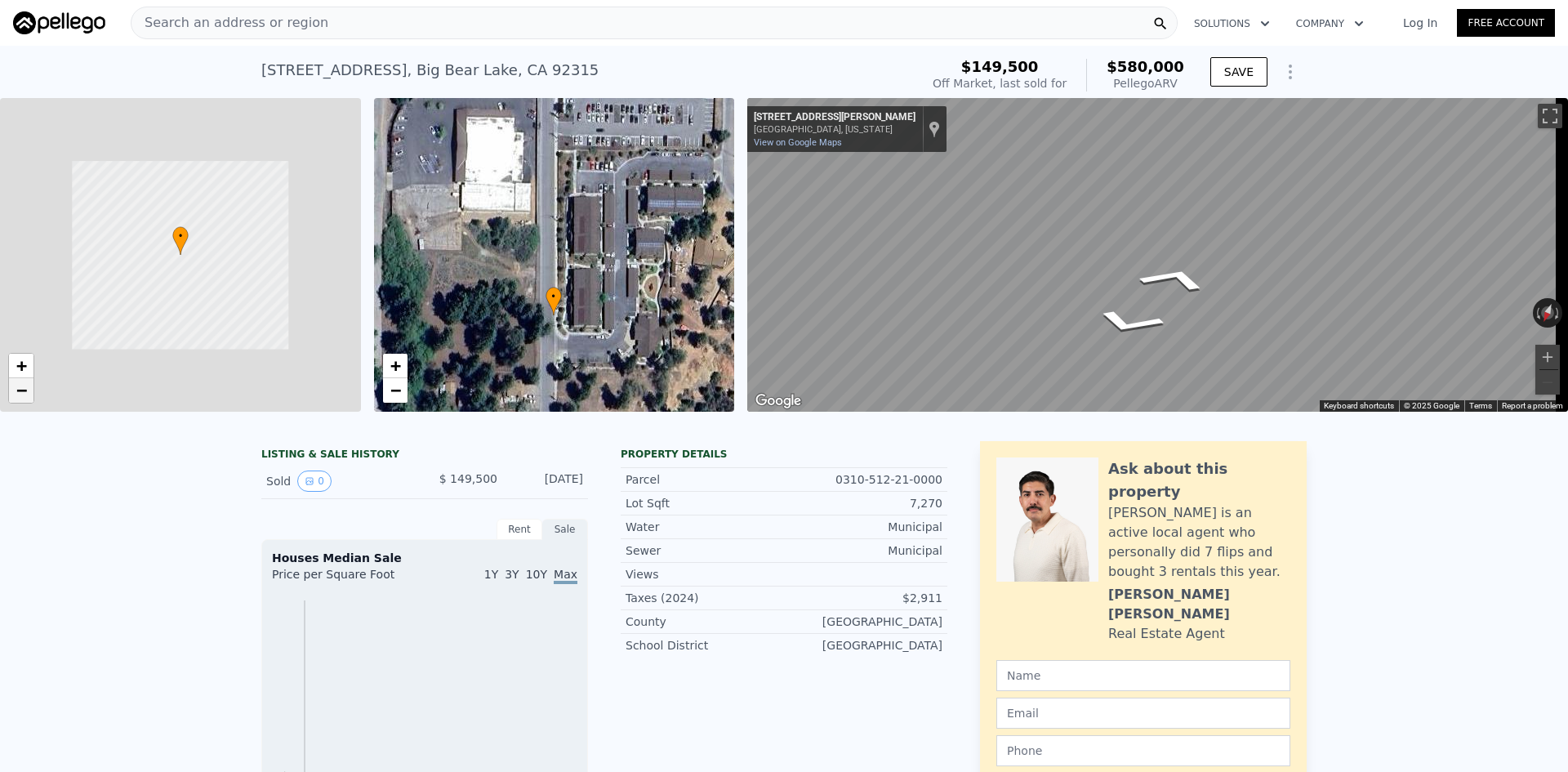
click at [22, 382] on span "−" at bounding box center [21, 390] width 10 height 21
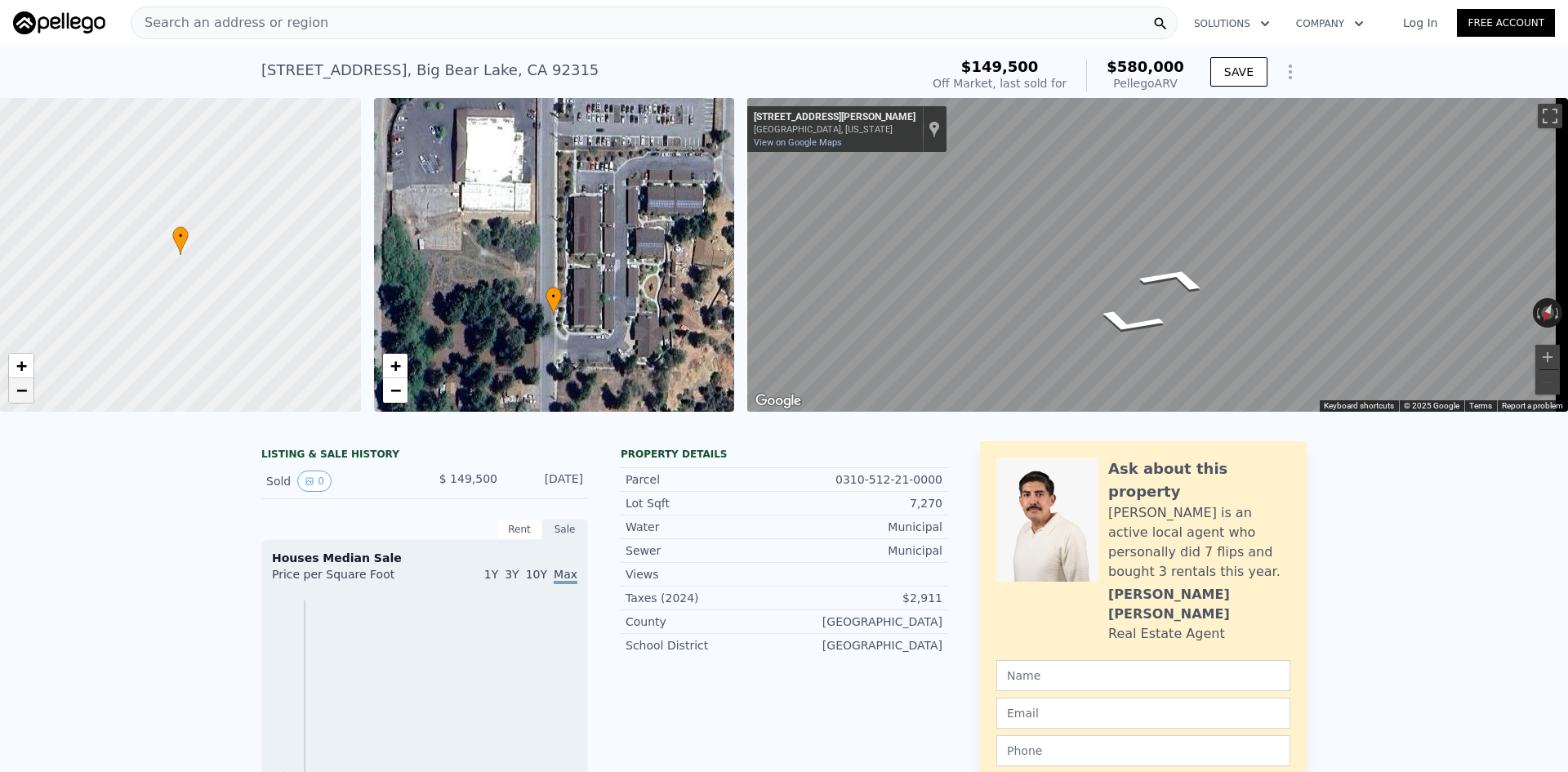
click at [22, 382] on span "−" at bounding box center [21, 390] width 10 height 21
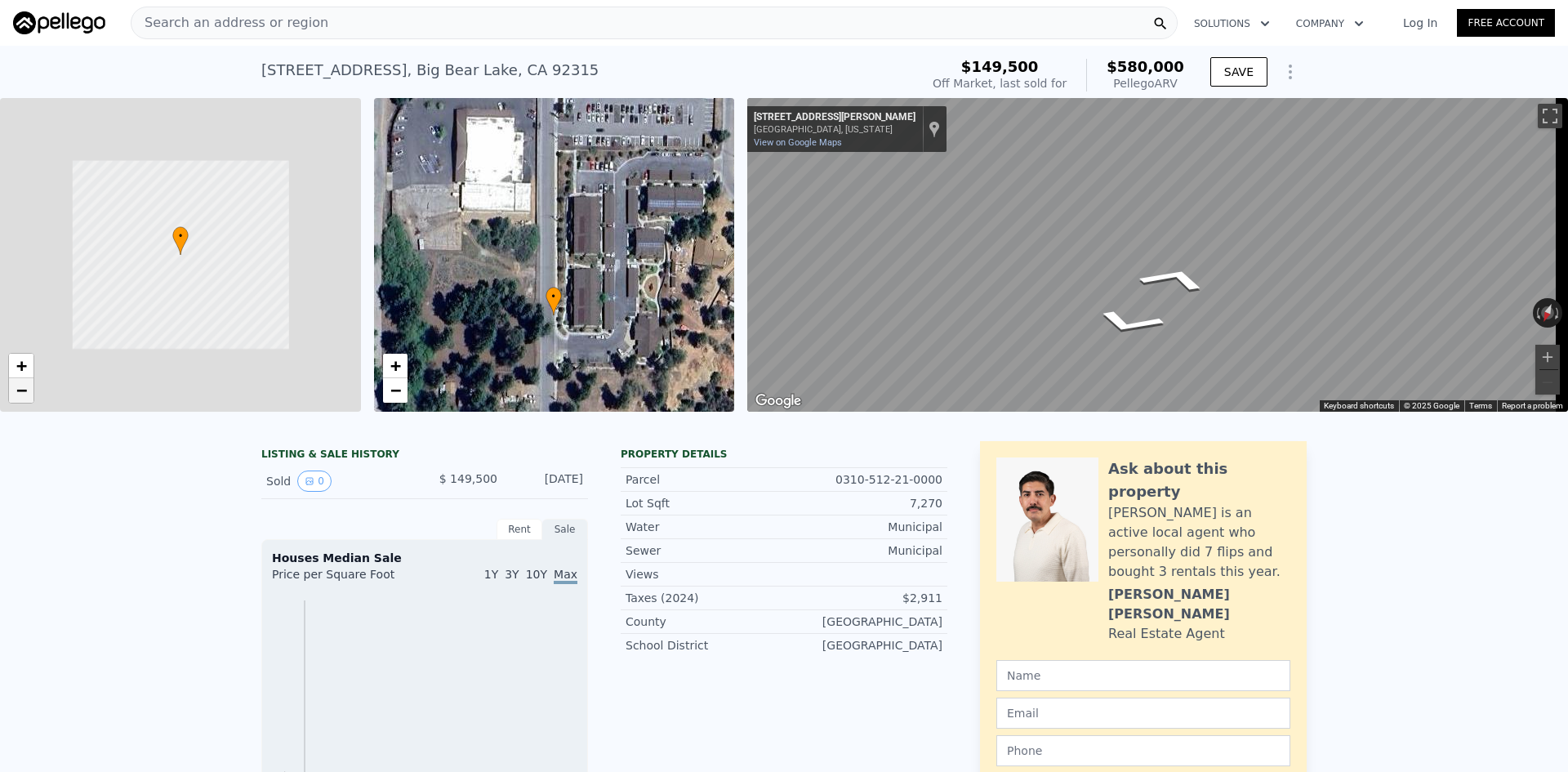
click at [22, 382] on span "−" at bounding box center [21, 390] width 10 height 21
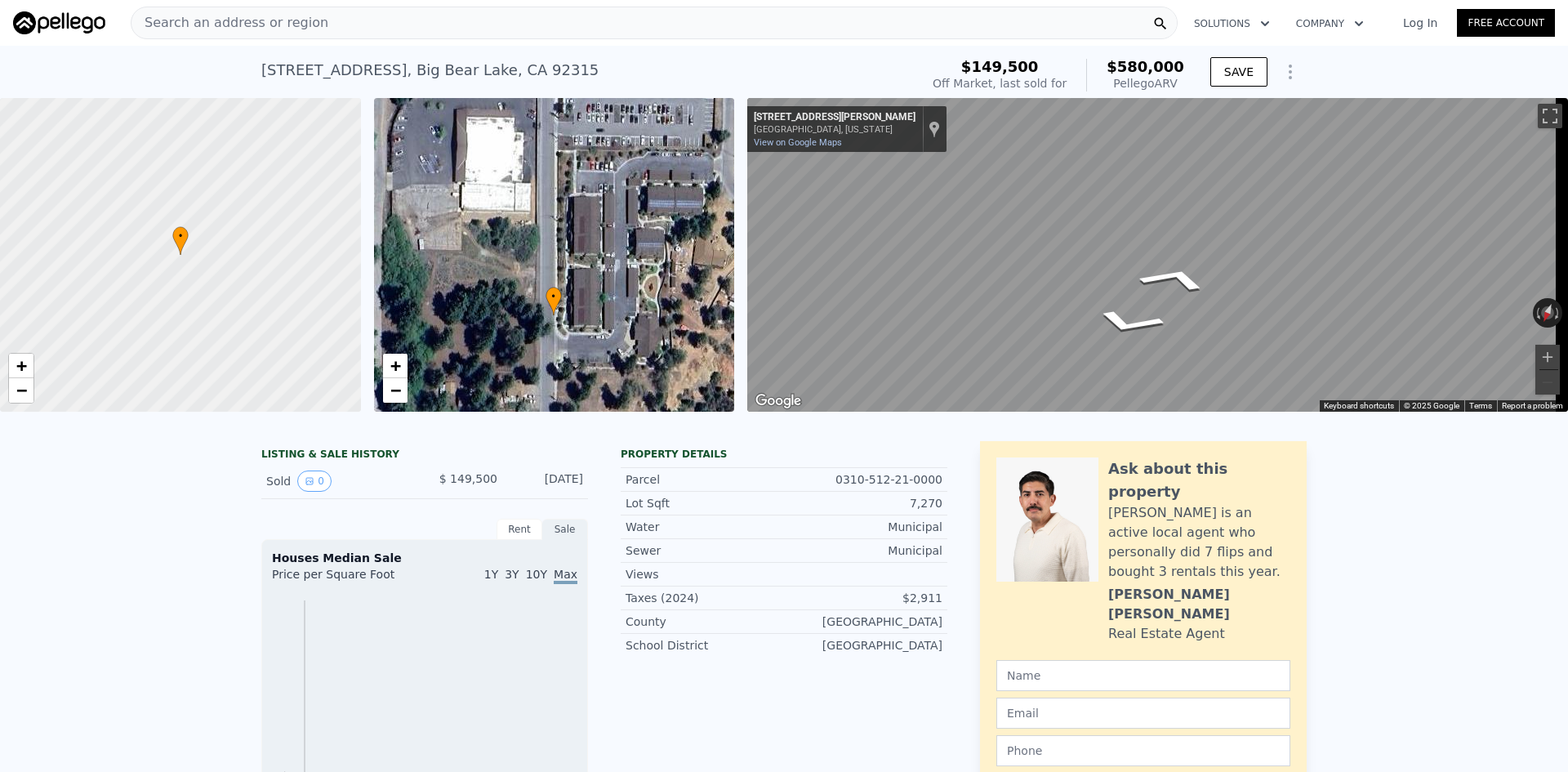
click at [186, 15] on span "Search an address or region" at bounding box center [229, 23] width 196 height 20
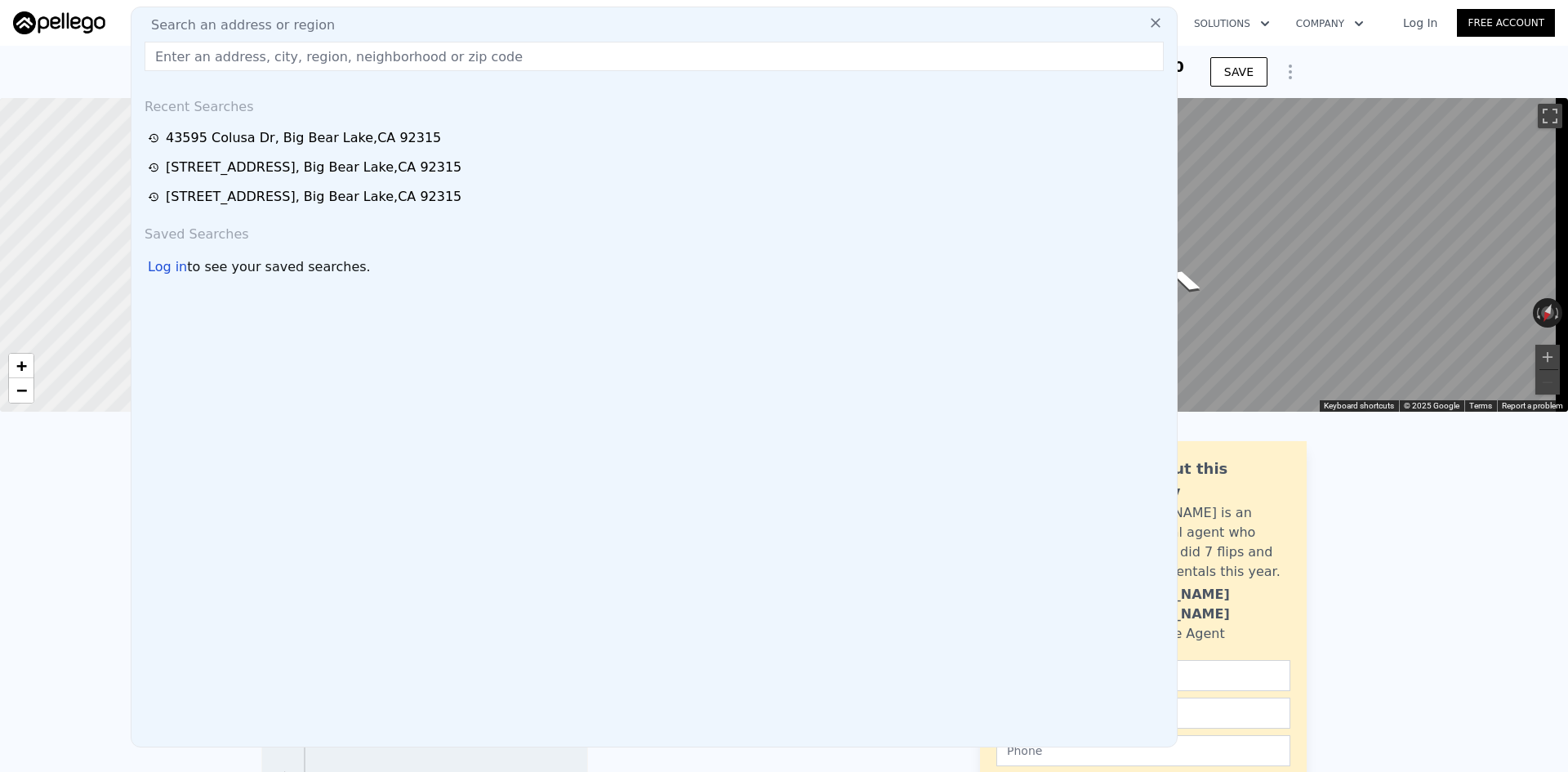
paste input "[STREET_ADDRESS]"
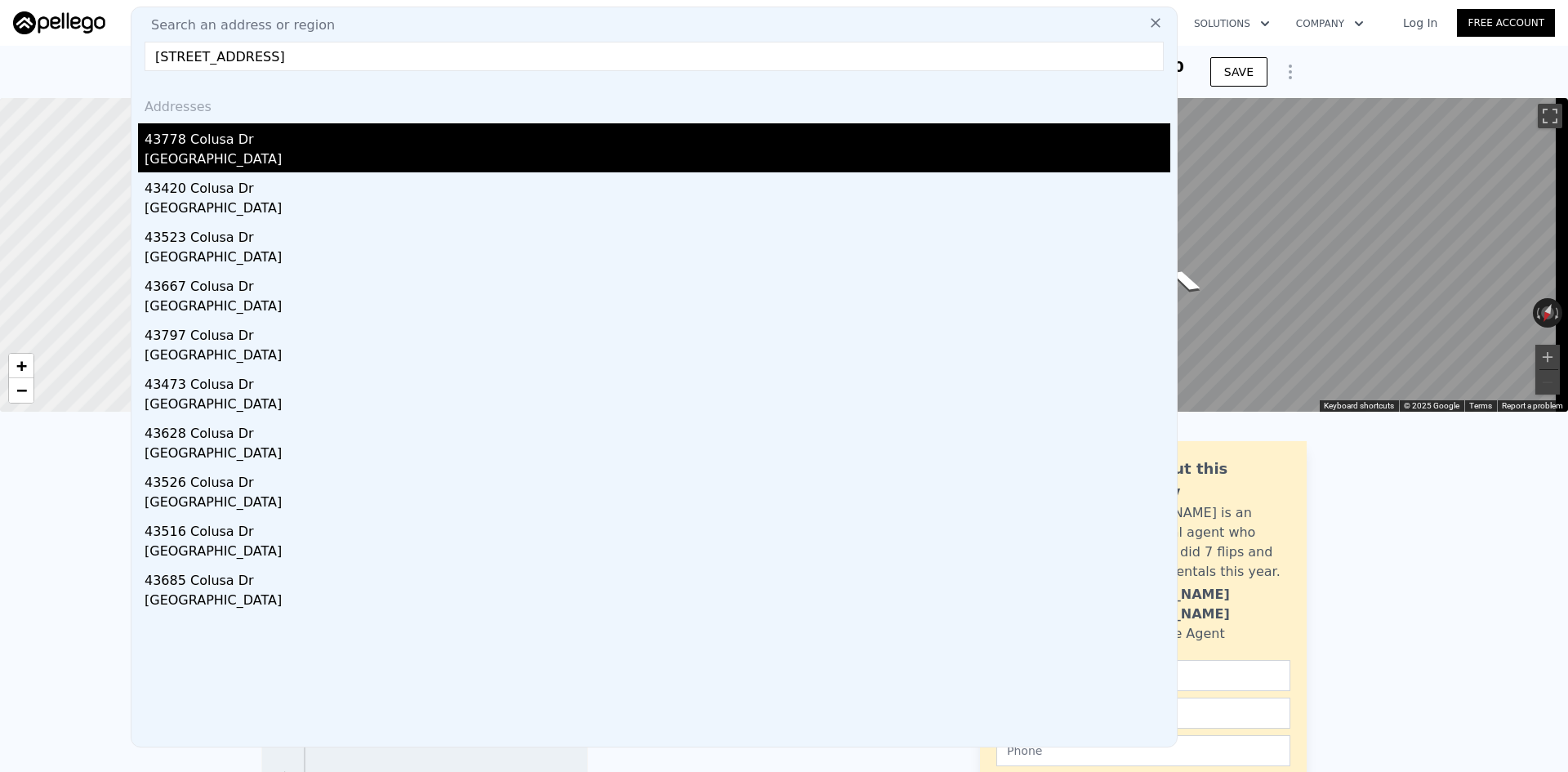
type input "[STREET_ADDRESS]"
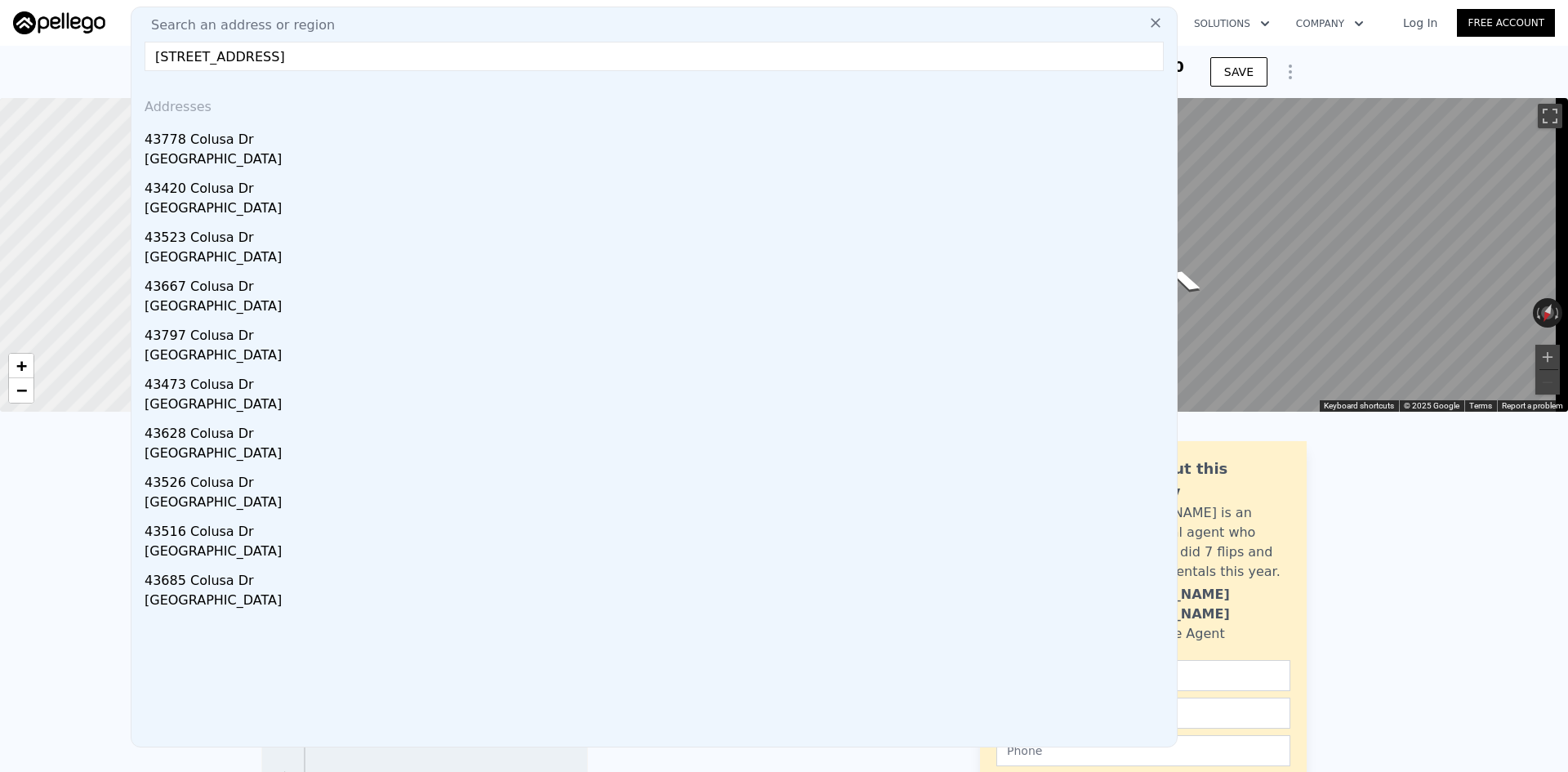
click at [233, 150] on div "[GEOGRAPHIC_DATA]" at bounding box center [657, 161] width 1026 height 23
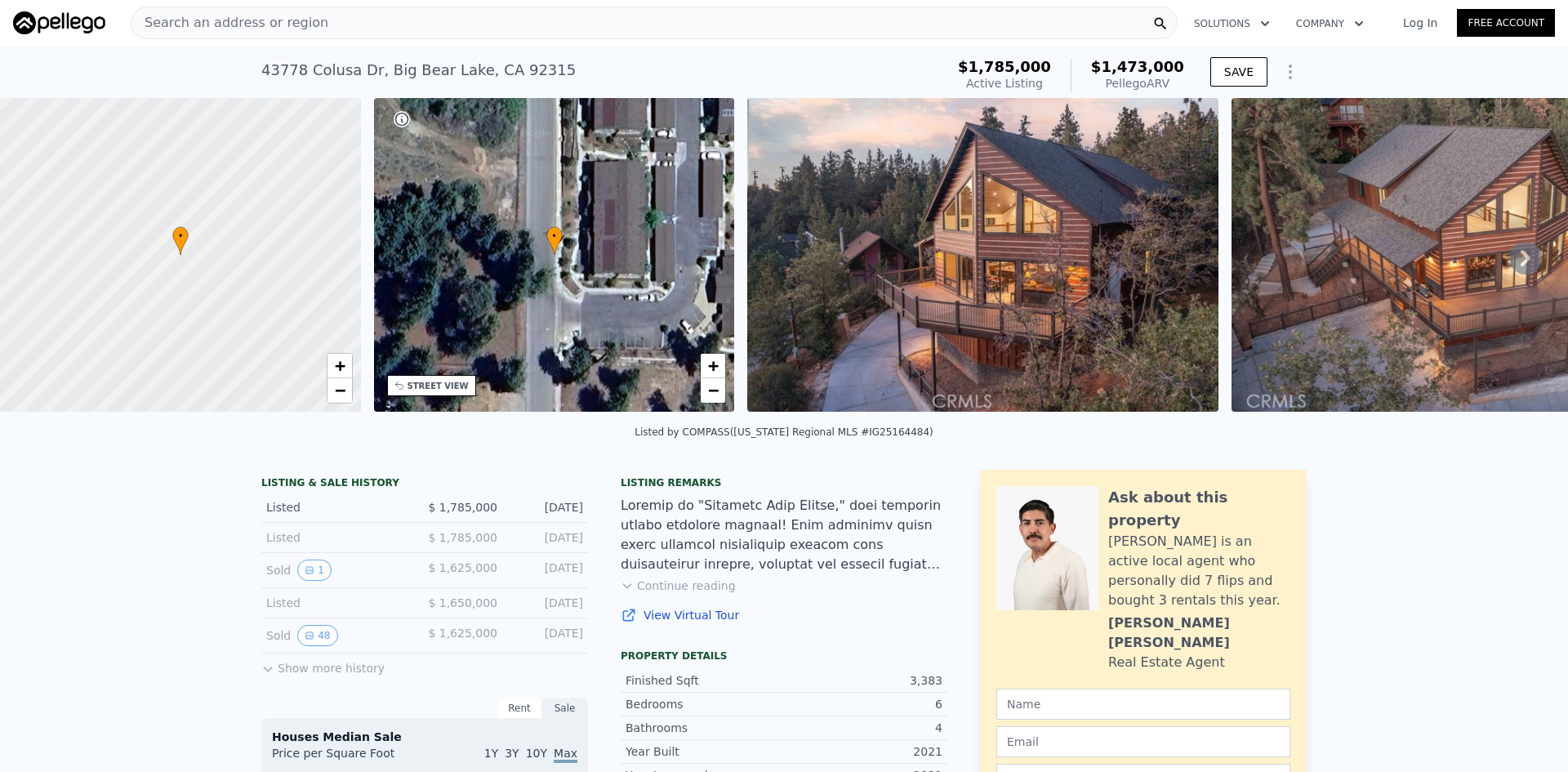
click at [338, 676] on button "Show more history" at bounding box center [322, 665] width 123 height 23
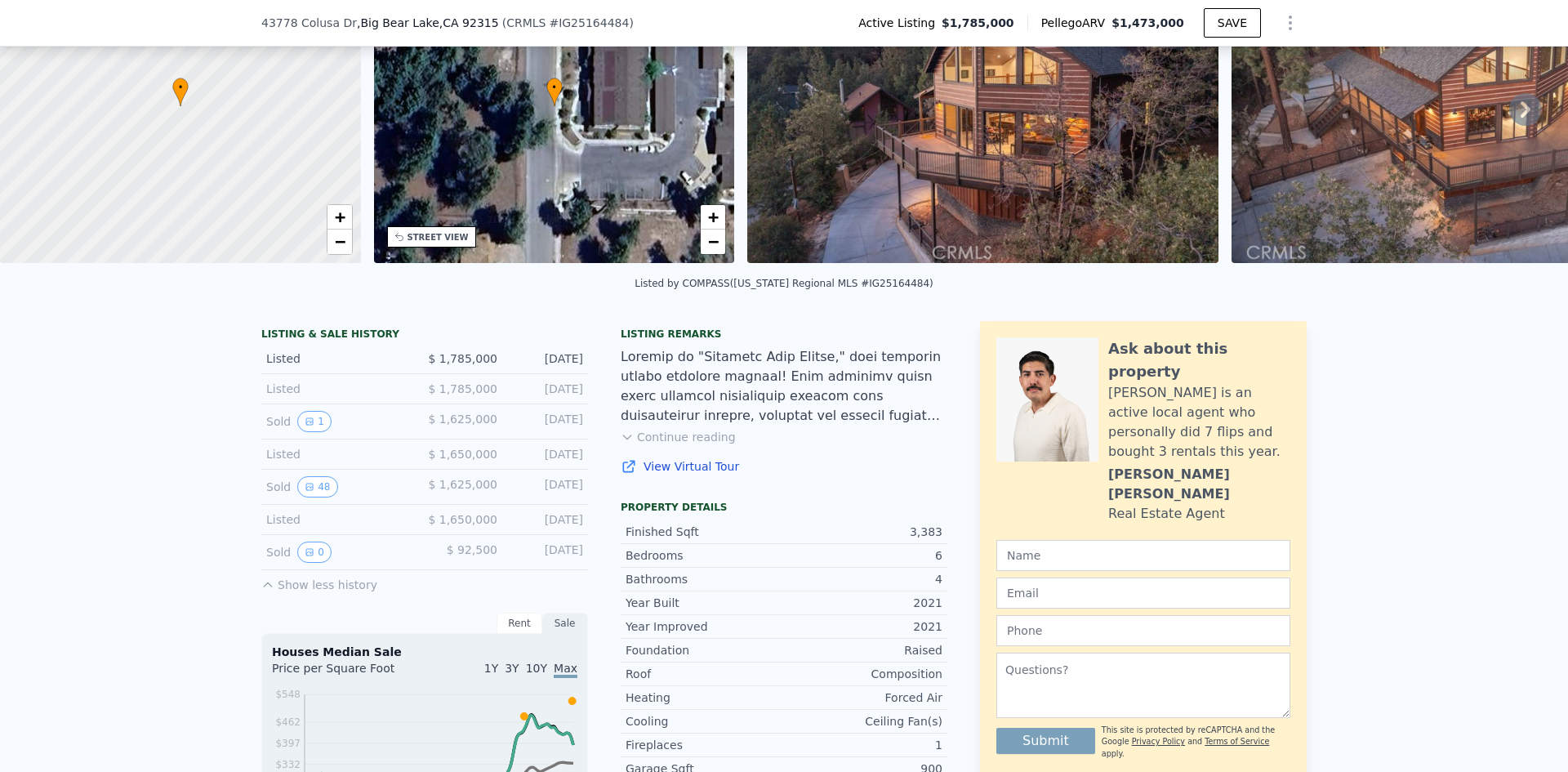
scroll to position [158, 0]
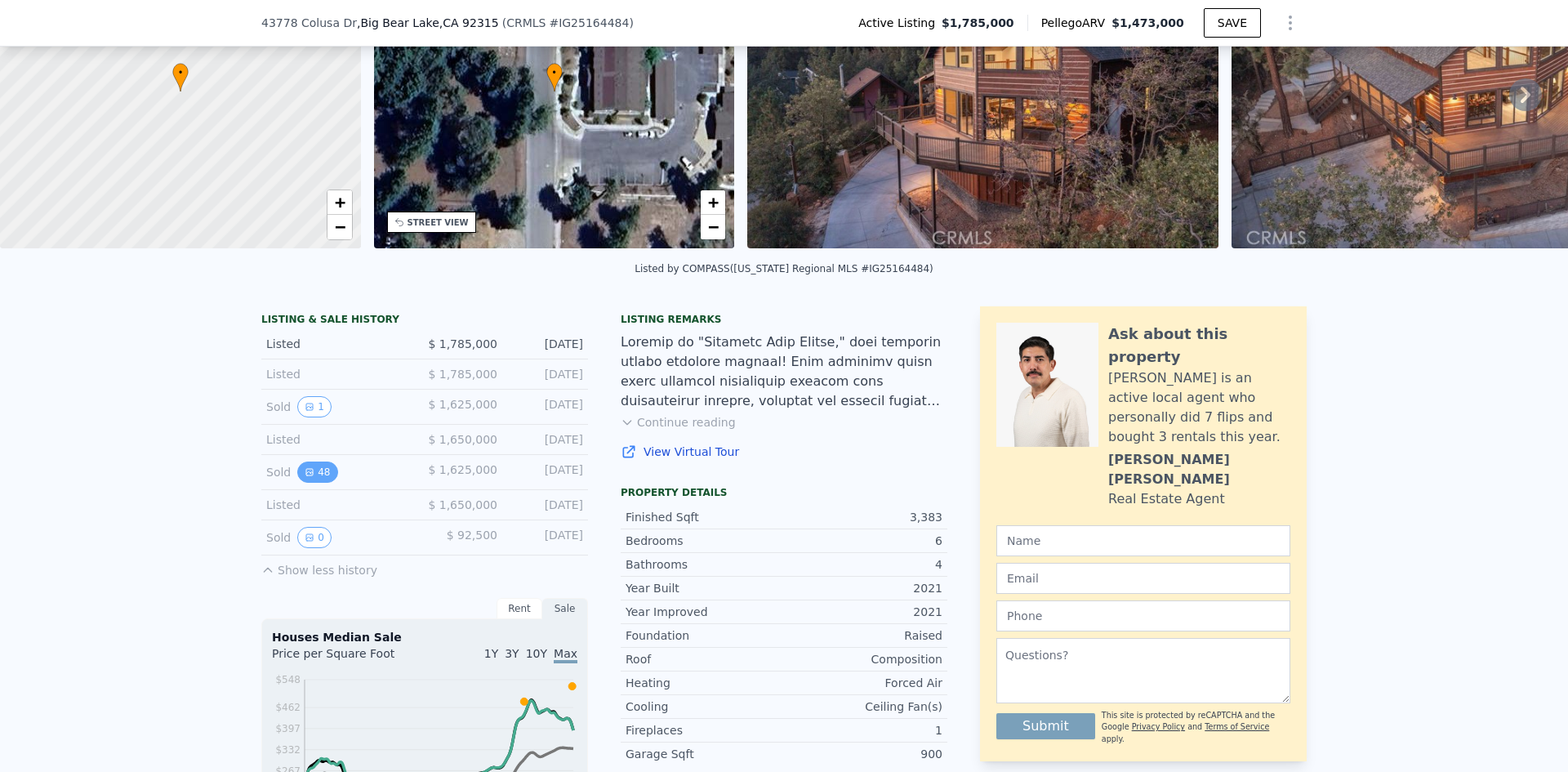
click at [307, 481] on button "48" at bounding box center [317, 472] width 40 height 22
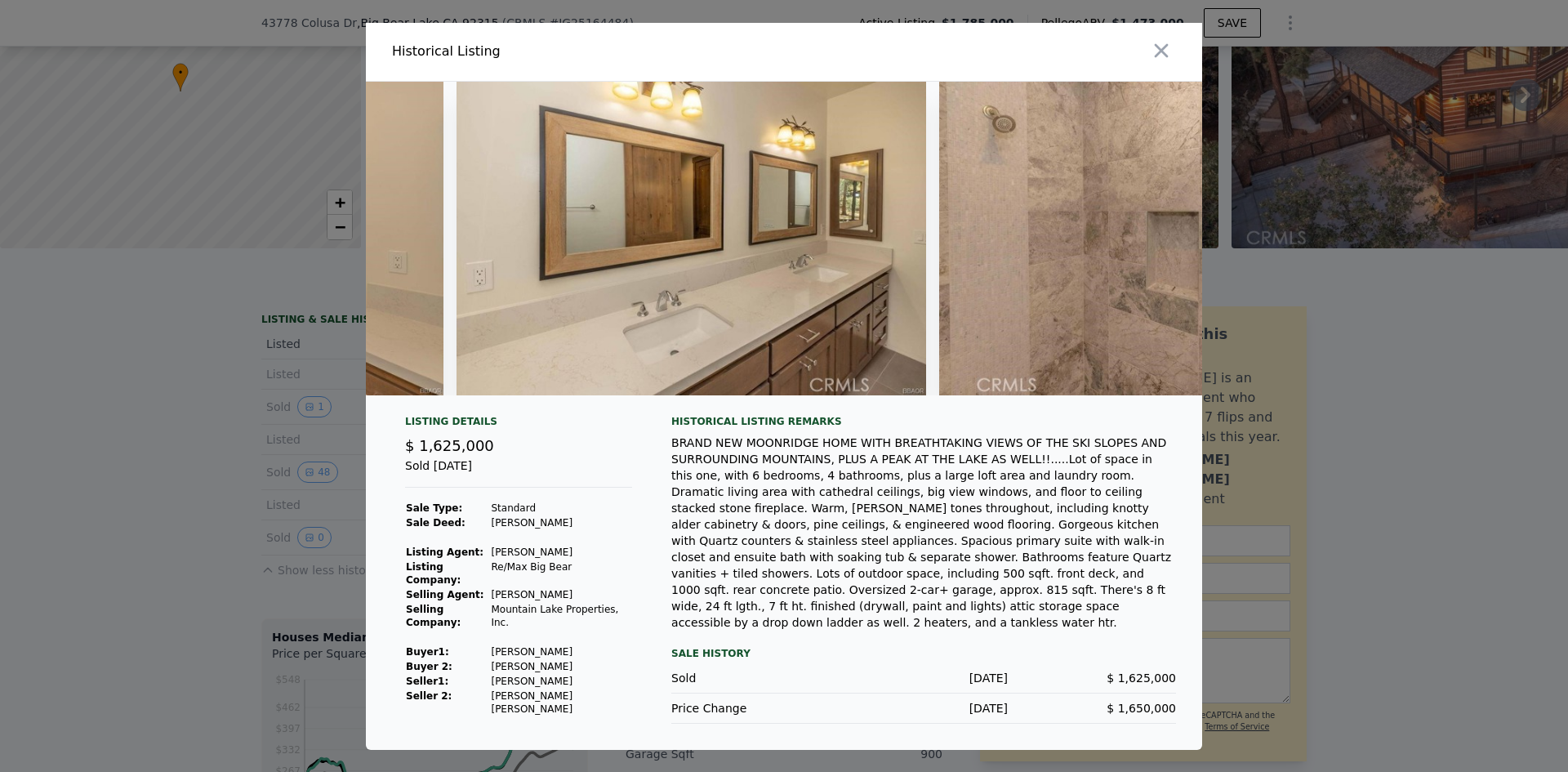
scroll to position [0, 22223]
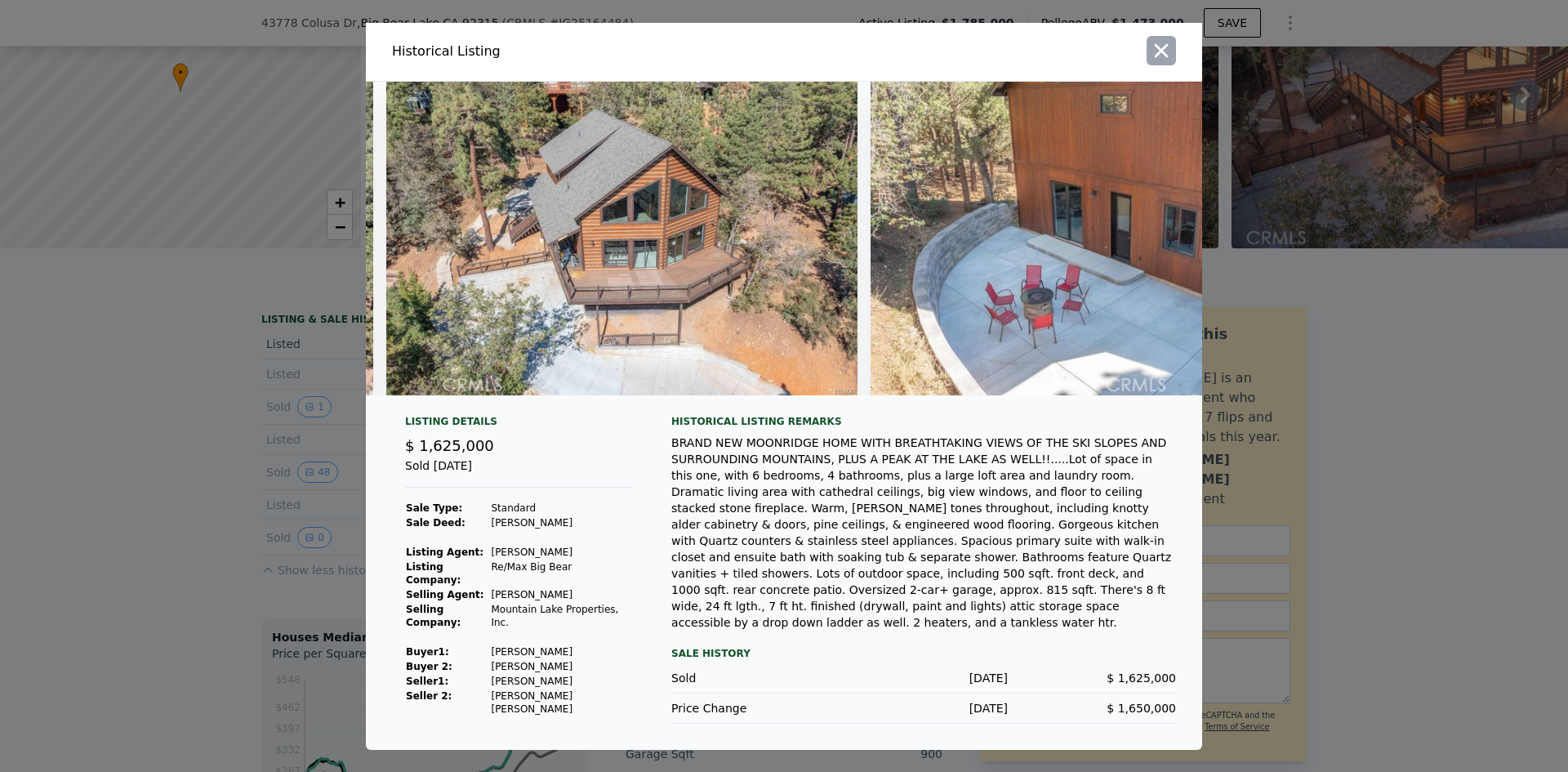
click at [1162, 57] on icon "button" at bounding box center [1161, 50] width 14 height 14
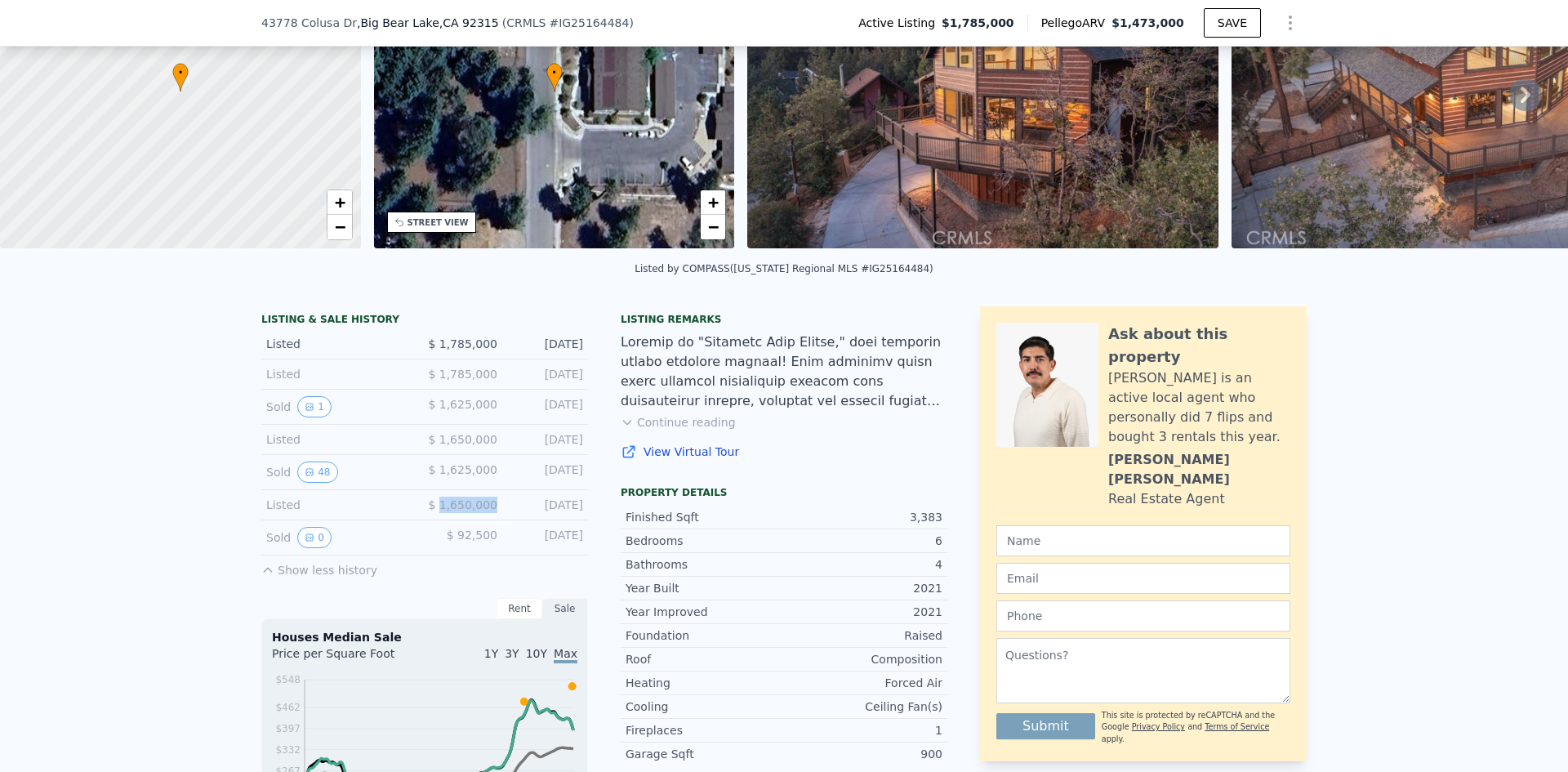
drag, startPoint x: 443, startPoint y: 517, endPoint x: 488, endPoint y: 513, distance: 45.2
click at [488, 512] on span "$ 1,650,000" at bounding box center [463, 505] width 70 height 13
drag, startPoint x: 499, startPoint y: 512, endPoint x: 414, endPoint y: 511, distance: 85.0
click at [414, 511] on div "Listed $ 1,650,000 [DATE]" at bounding box center [424, 505] width 326 height 30
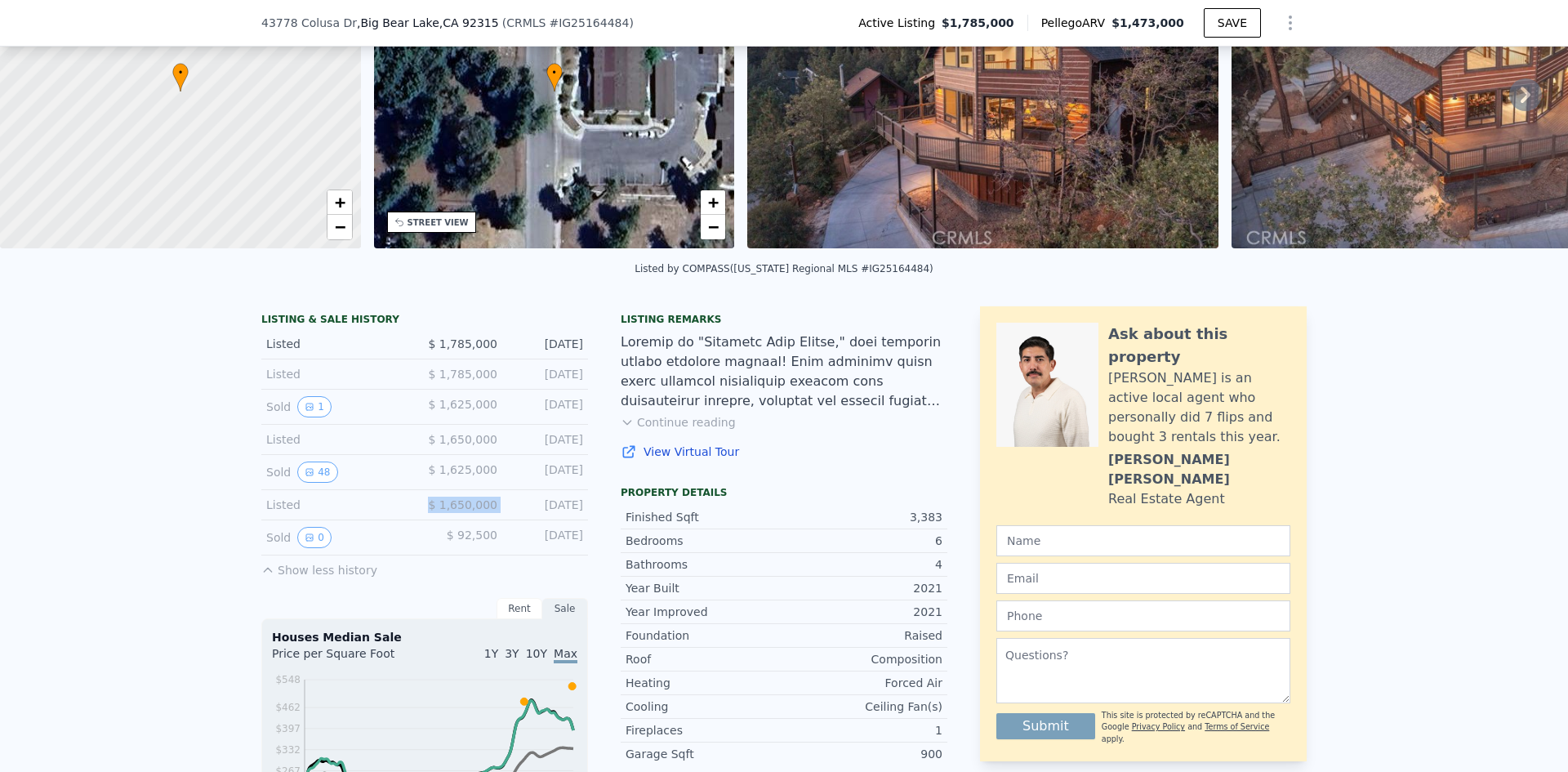
click at [414, 511] on div "Listed $ 1,650,000 [DATE]" at bounding box center [424, 505] width 326 height 30
drag, startPoint x: 444, startPoint y: 519, endPoint x: 524, endPoint y: 519, distance: 80.0
click at [524, 519] on div "Listed $ 1,650,000 [DATE]" at bounding box center [424, 505] width 326 height 30
click at [457, 512] on div "$ 1,650,000" at bounding box center [461, 504] width 72 height 16
click at [306, 410] on icon "View historical data" at bounding box center [309, 406] width 7 height 7
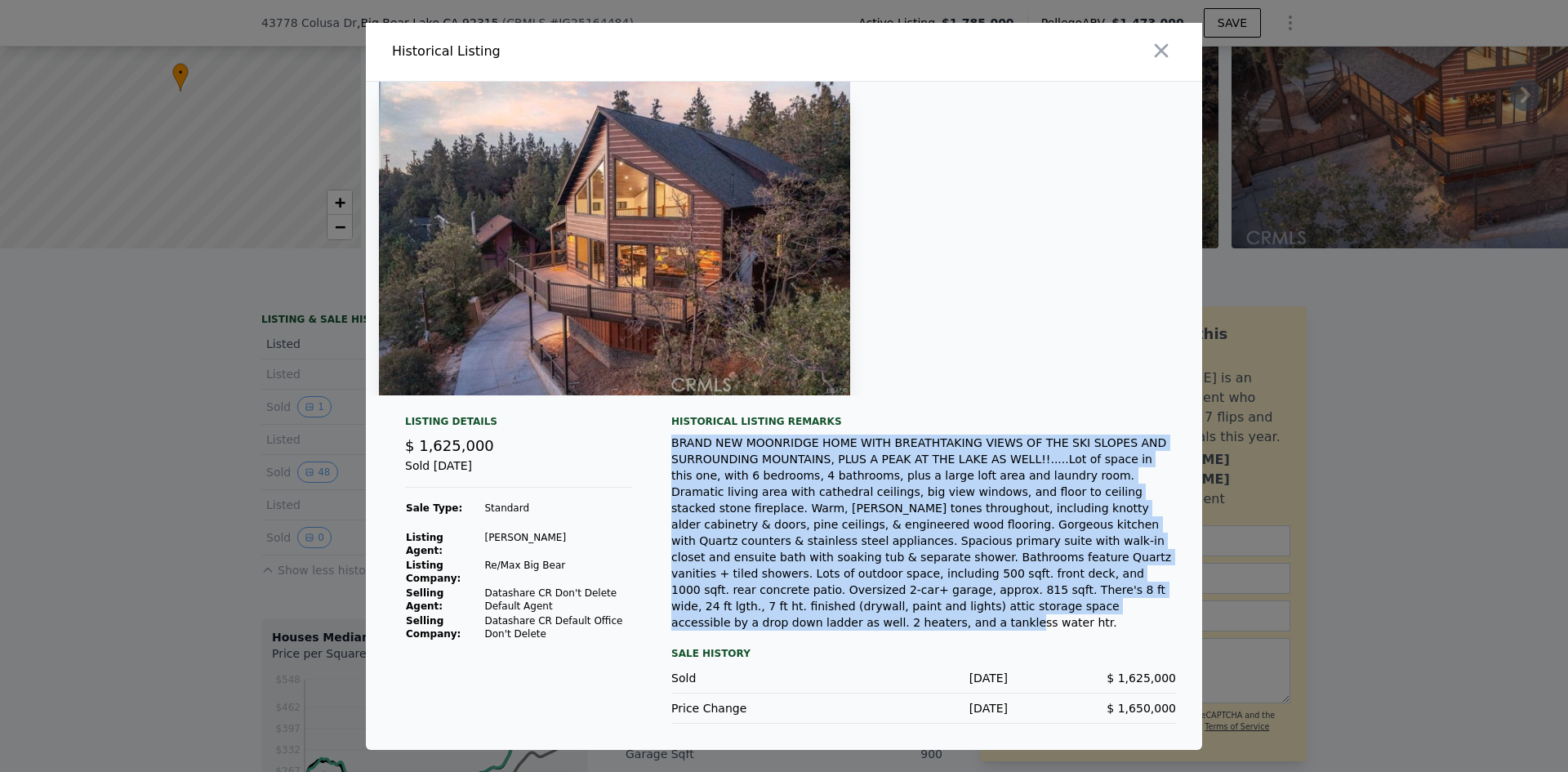
drag, startPoint x: 666, startPoint y: 455, endPoint x: 1123, endPoint y: 600, distance: 479.5
click at [1123, 600] on div "Listing Details $ 1,625,000 Sold [DATE] Sale Type: Standard Listing Agent: [PER…" at bounding box center [783, 582] width 836 height 335
click at [1123, 600] on div "BRAND NEW MOONRIDGE HOME WITH BREATHTAKING VIEWS OF THE SKI SLOPES AND SURROUND…" at bounding box center [923, 532] width 505 height 196
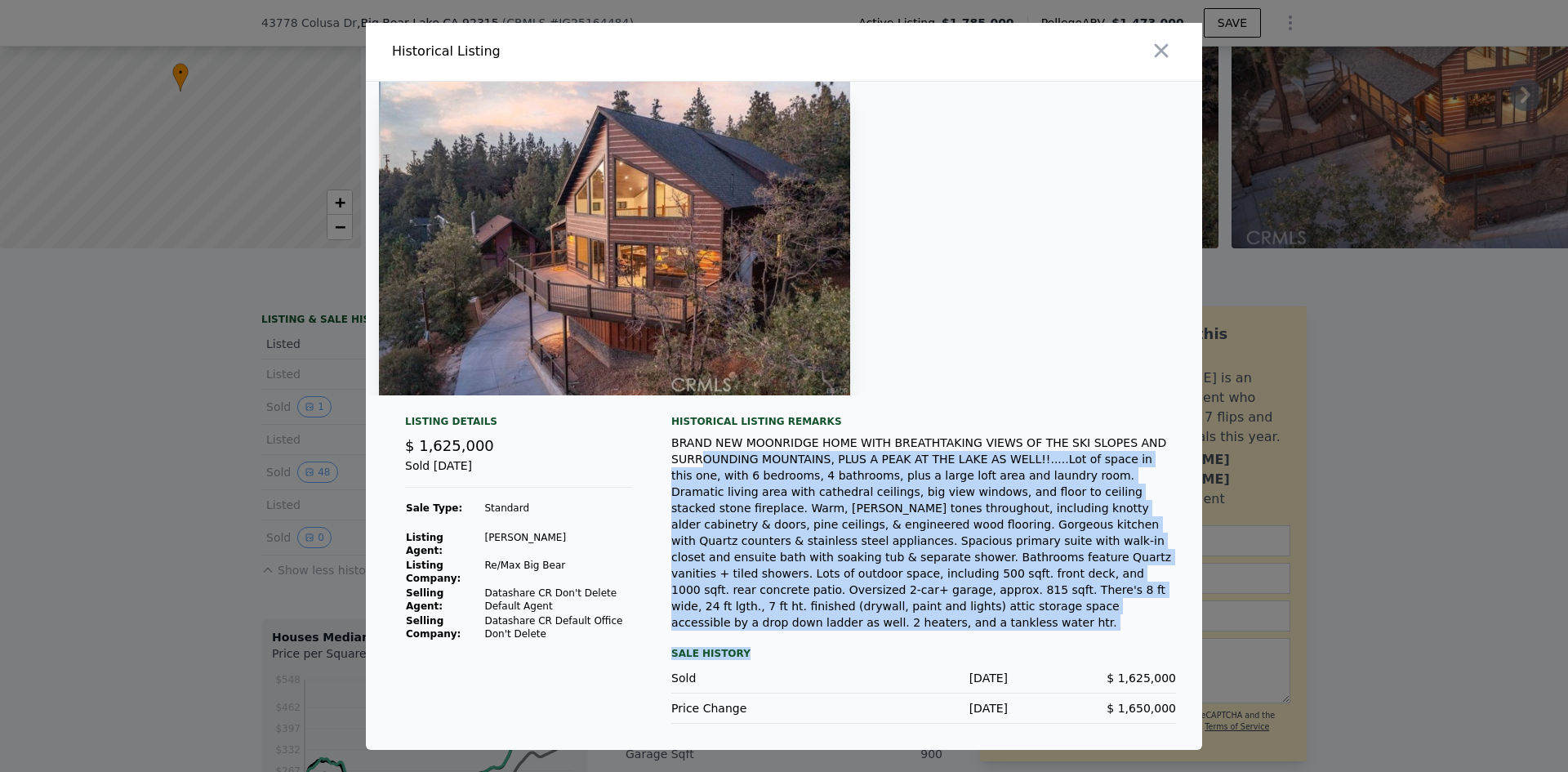
drag, startPoint x: 726, startPoint y: 477, endPoint x: 1084, endPoint y: 614, distance: 383.3
click at [1084, 614] on div "Historical Listing remarks BRAND NEW MOONRIDGE HOME WITH BREATHTAKING VIEWS OF …" at bounding box center [923, 569] width 505 height 308
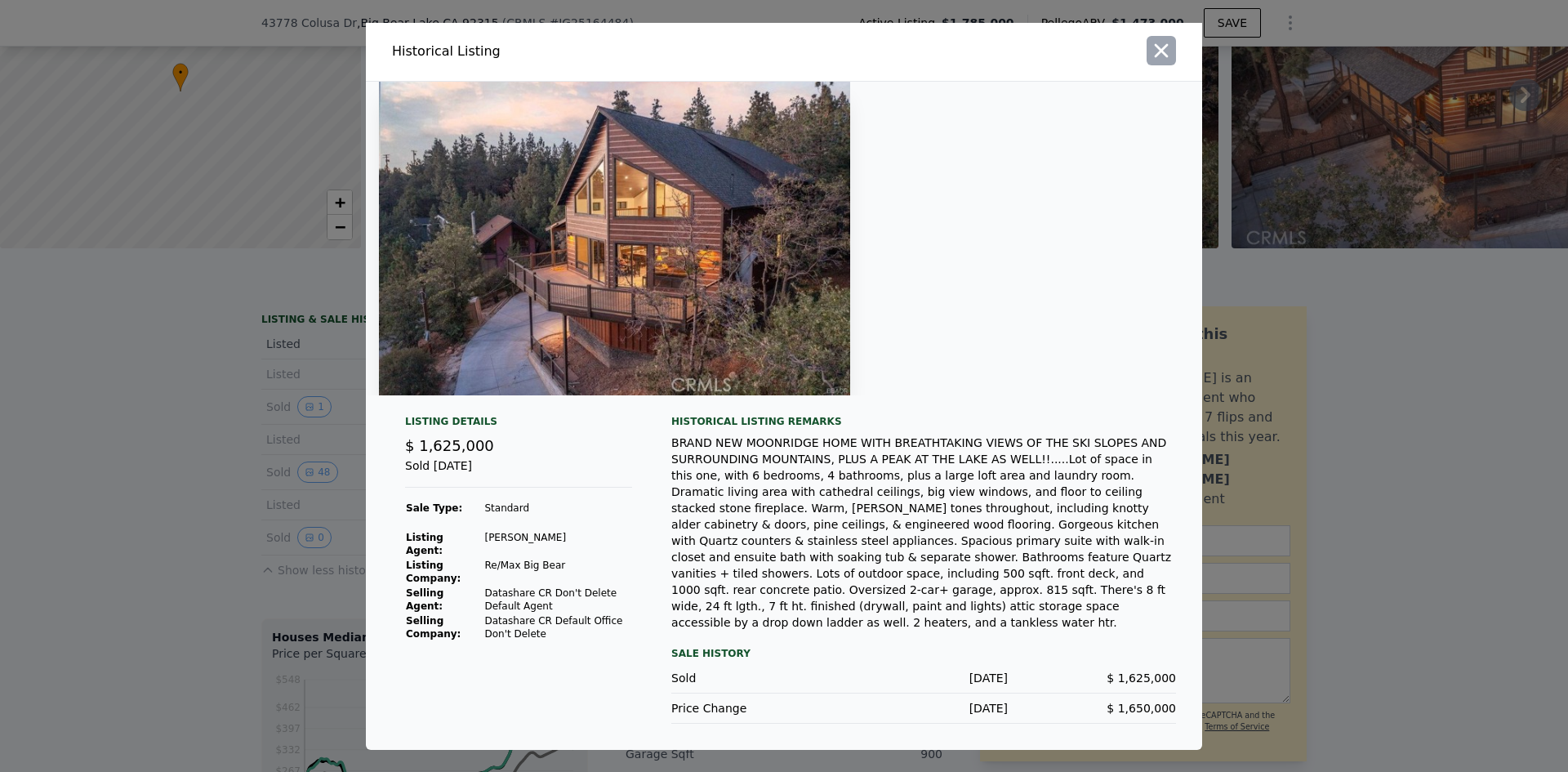
click at [1165, 56] on icon "button" at bounding box center [1161, 51] width 23 height 23
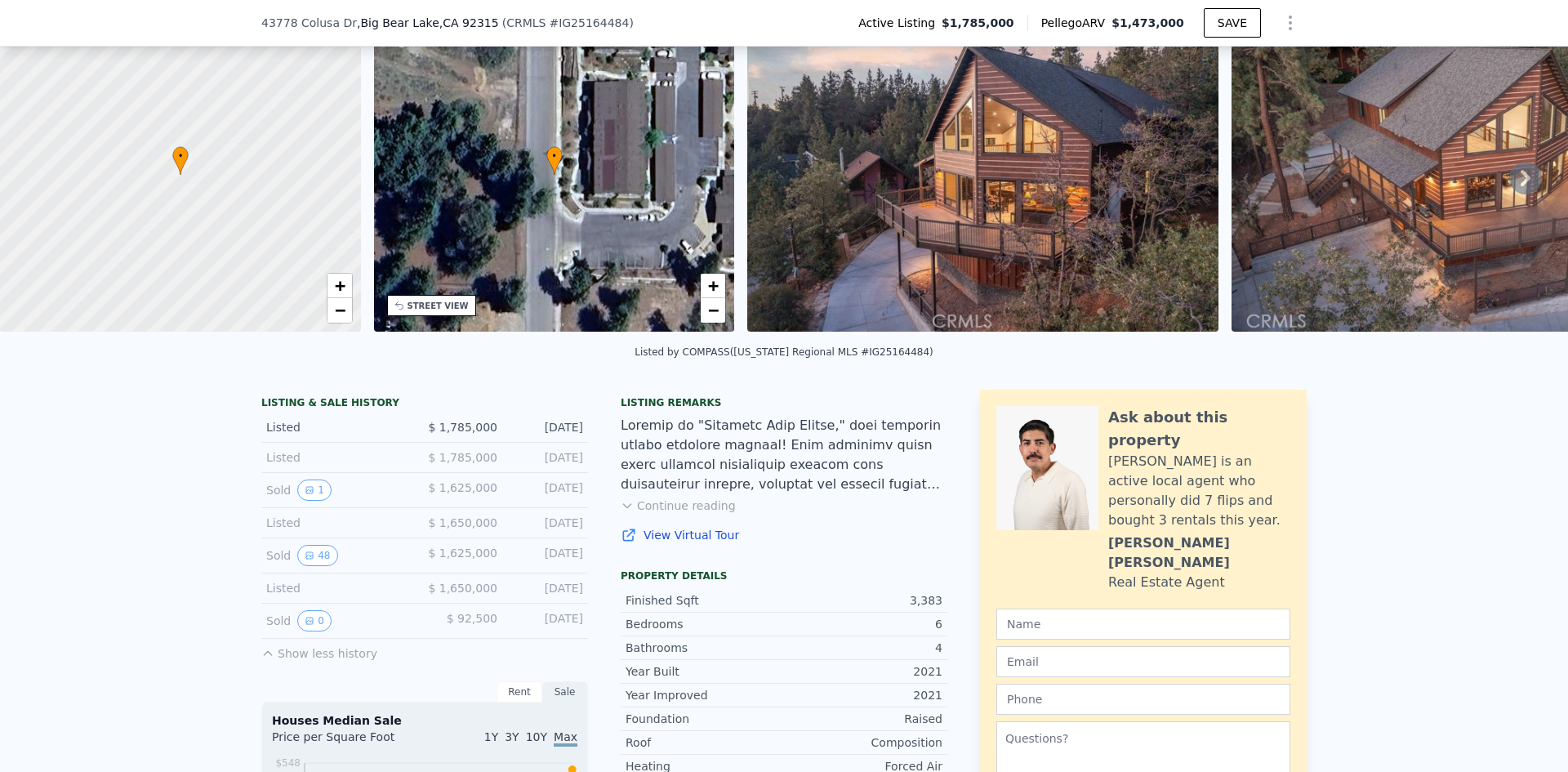
scroll to position [6, 0]
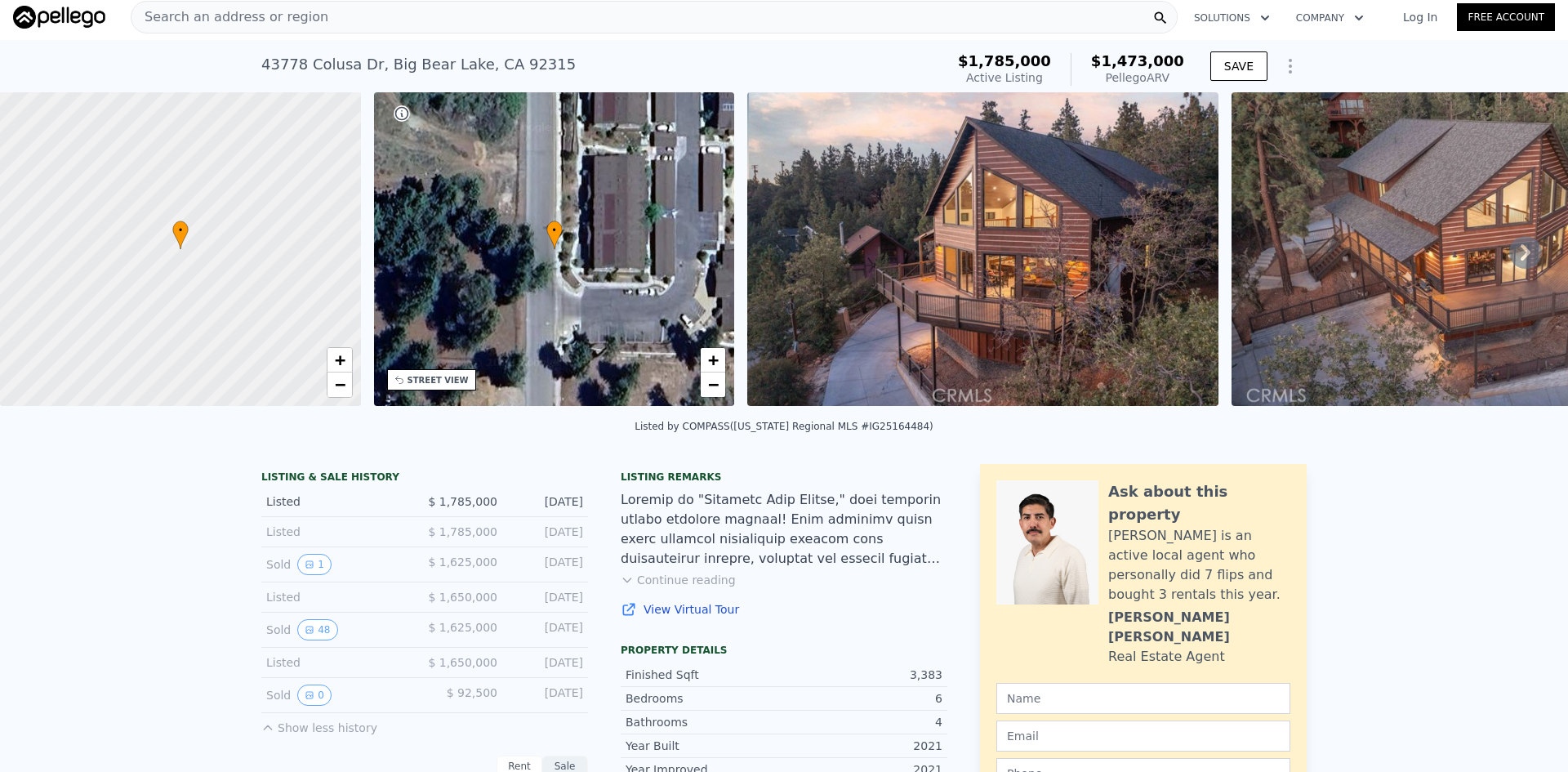
click at [1282, 71] on icon "Show Options" at bounding box center [1290, 66] width 20 height 20
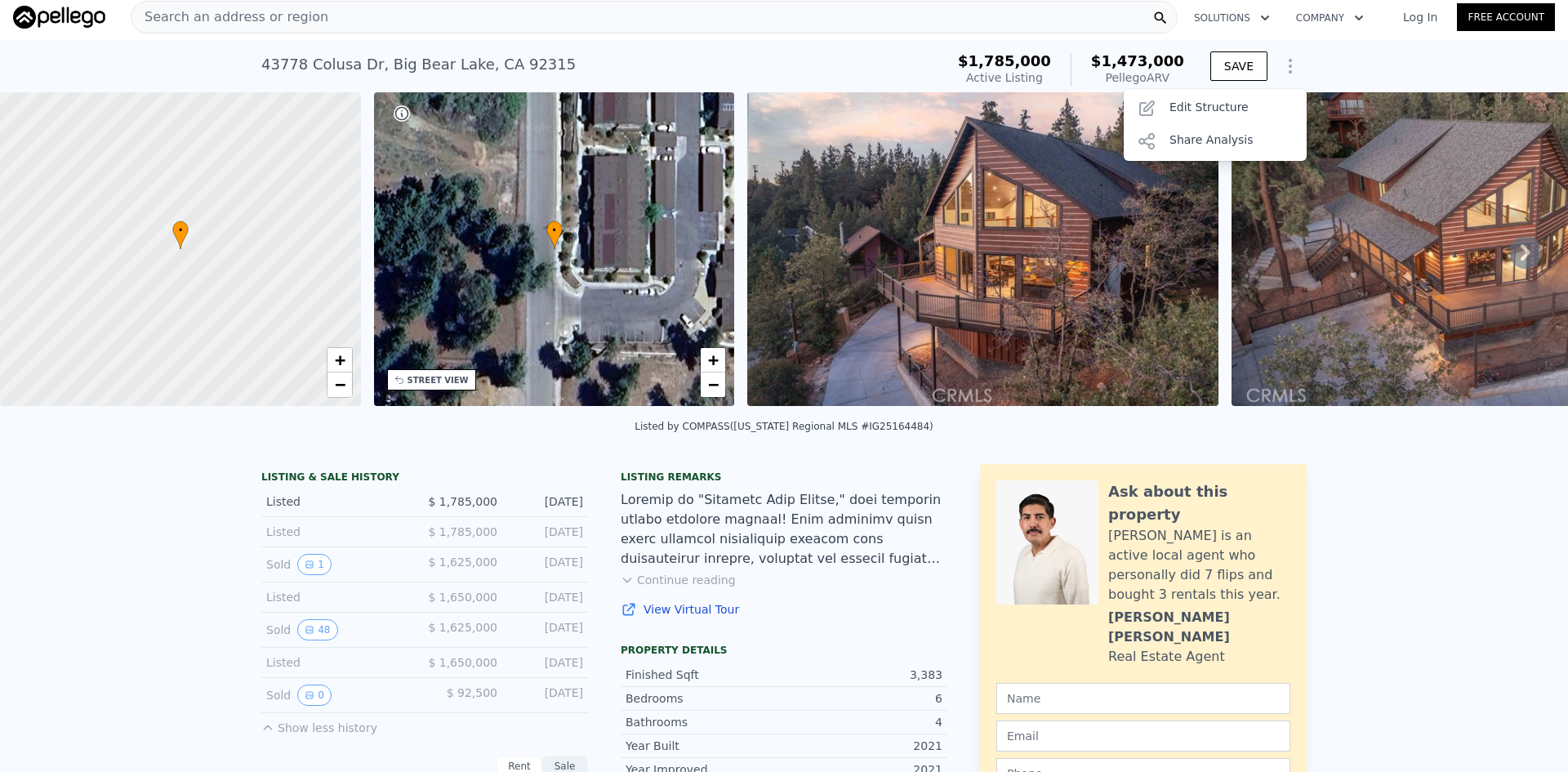
click at [1138, 68] on span "$1,473,000" at bounding box center [1137, 61] width 93 height 17
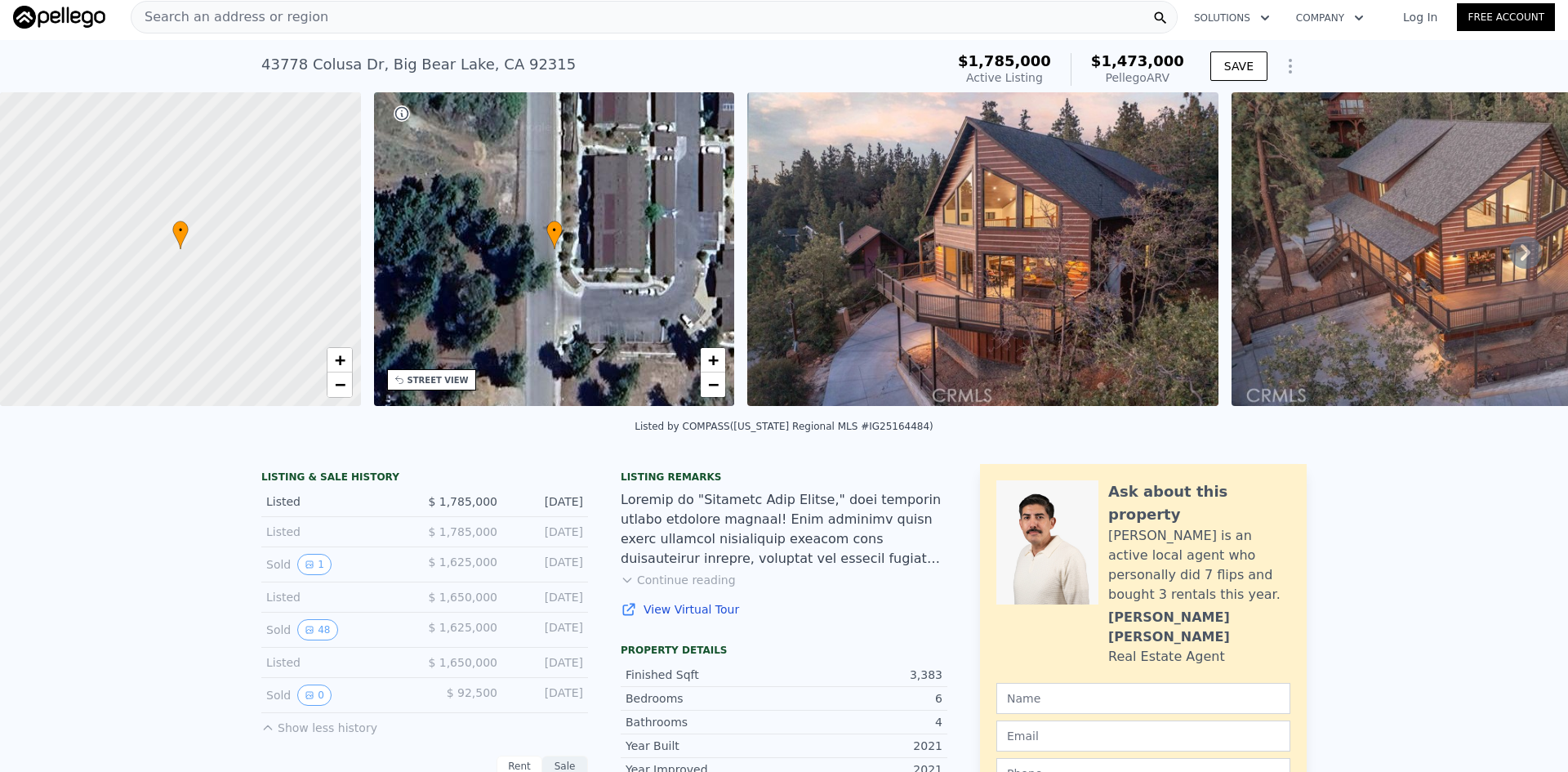
click at [1282, 65] on icon "Show Options" at bounding box center [1290, 66] width 20 height 20
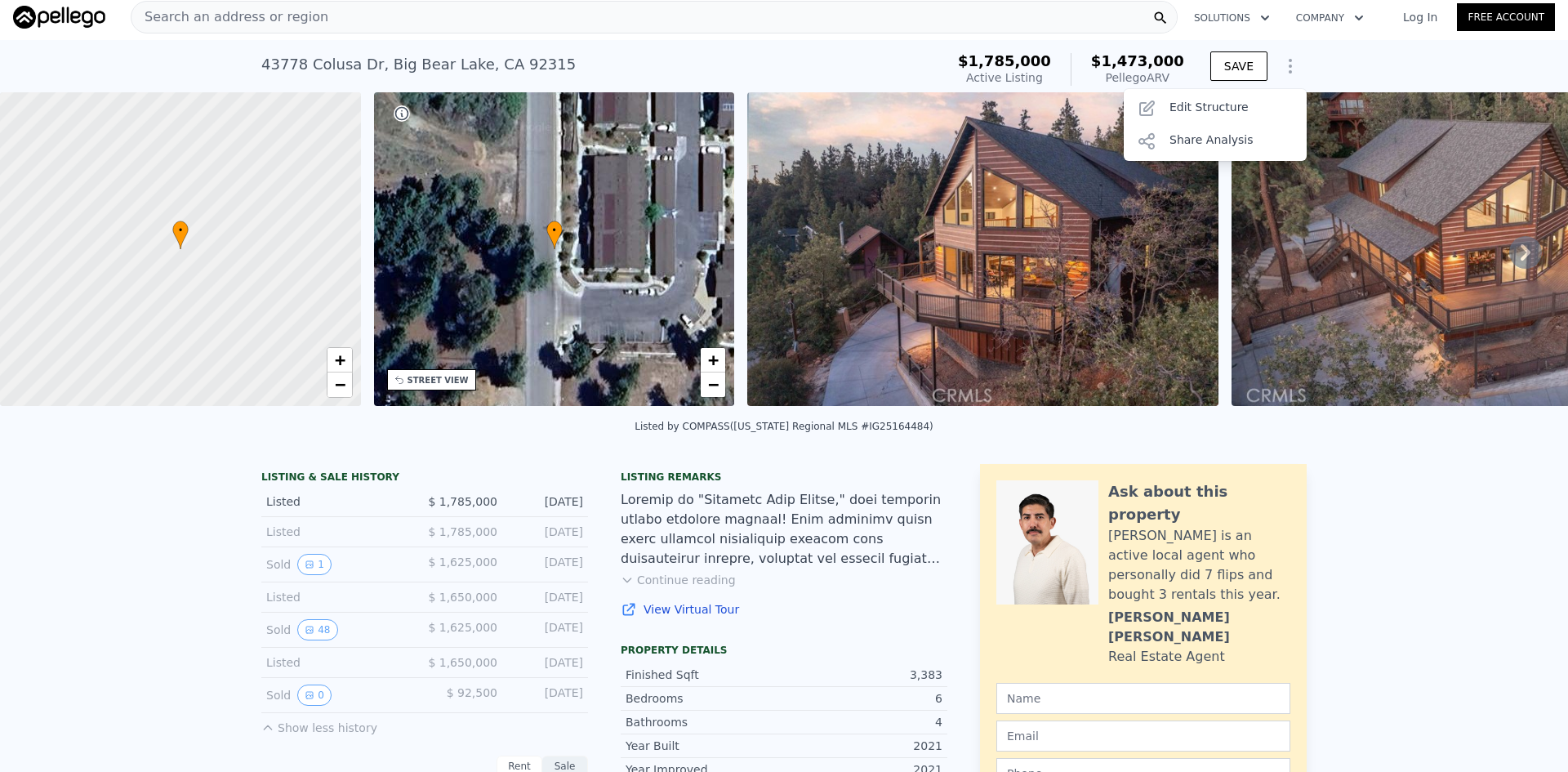
click at [1142, 59] on span "$1,473,000" at bounding box center [1137, 61] width 93 height 17
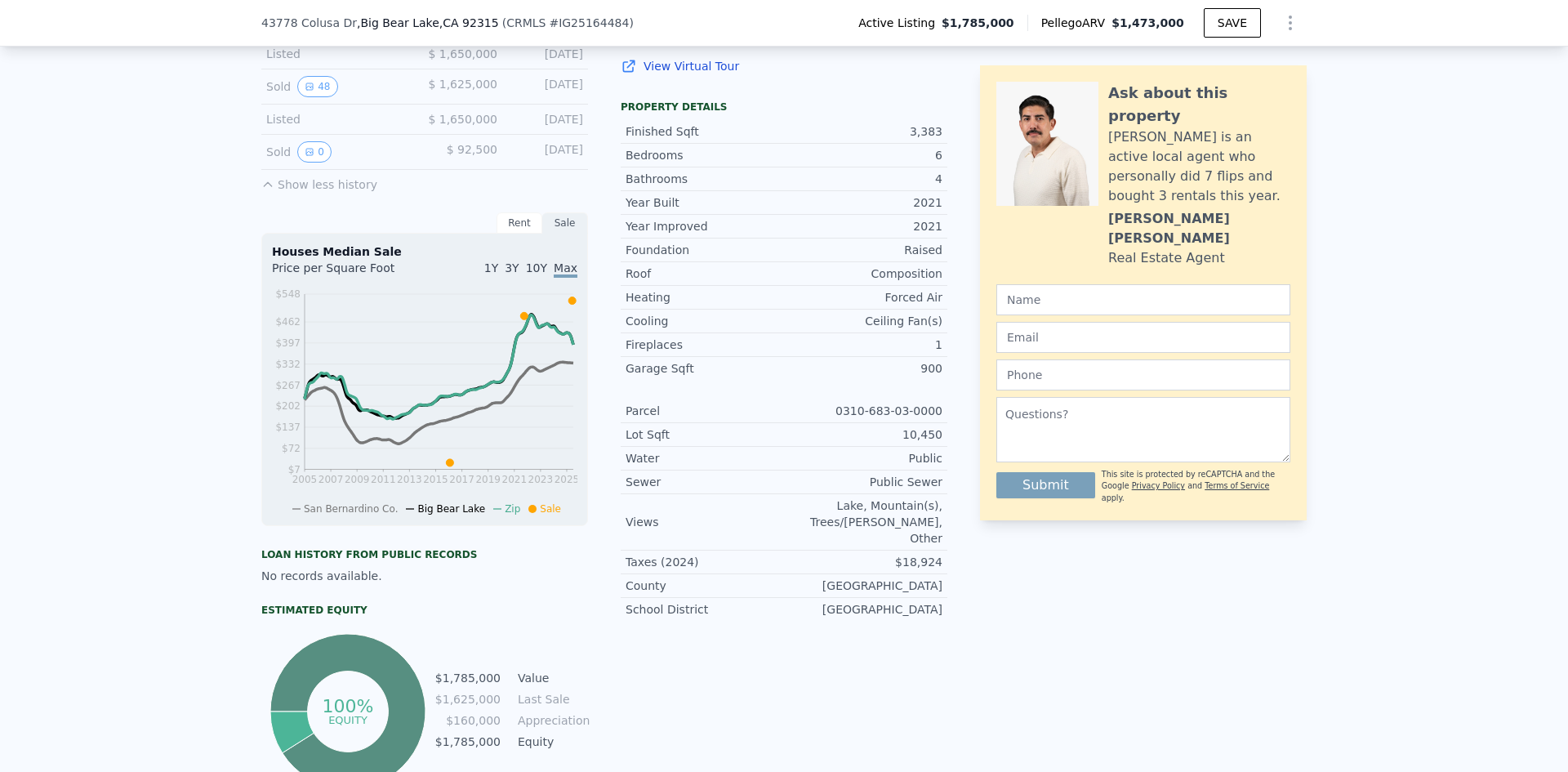
scroll to position [735, 0]
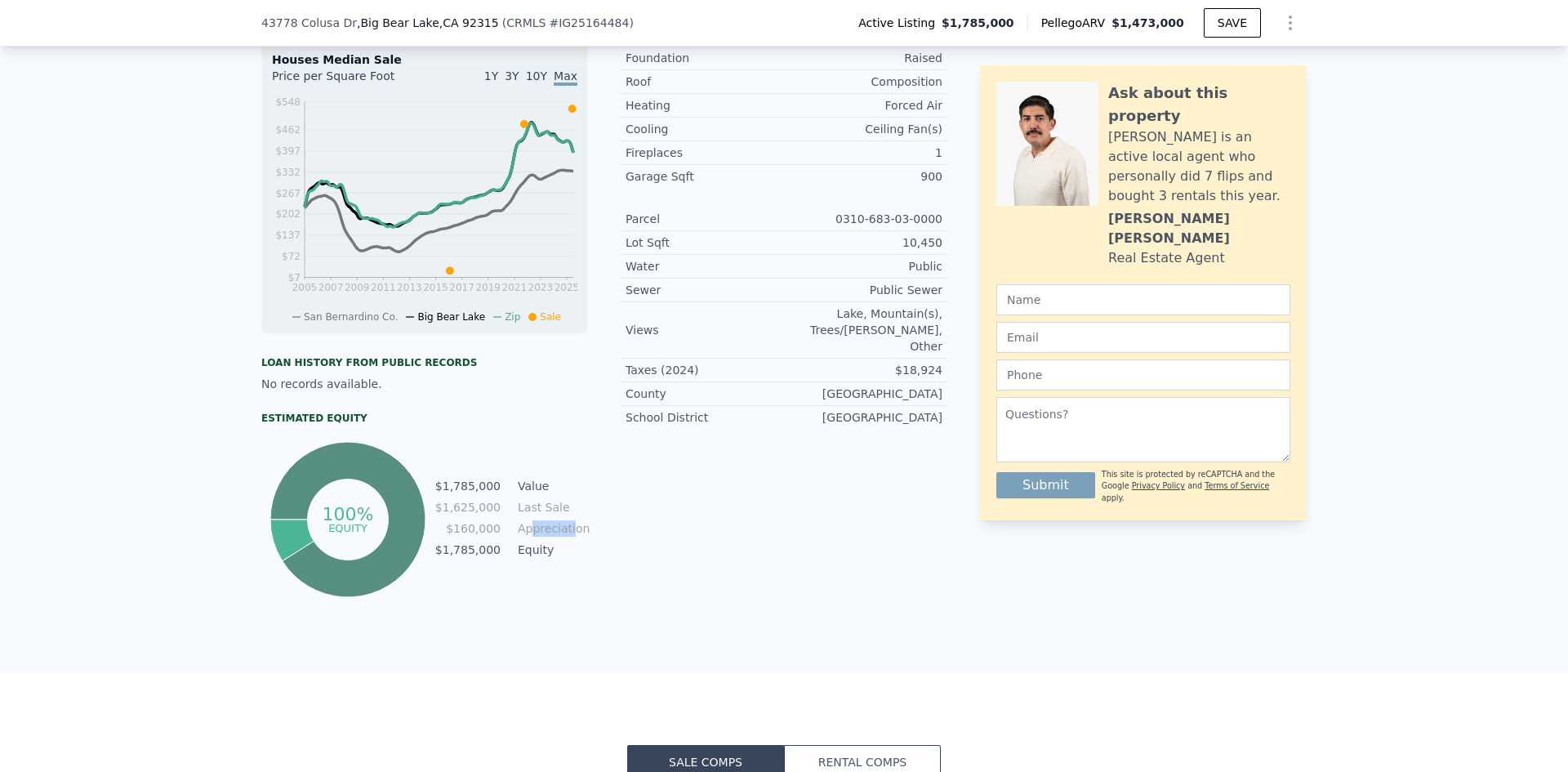
drag, startPoint x: 527, startPoint y: 543, endPoint x: 574, endPoint y: 545, distance: 47.0
click at [574, 537] on td "Appreciation" at bounding box center [551, 528] width 73 height 18
drag, startPoint x: 519, startPoint y: 563, endPoint x: 558, endPoint y: 562, distance: 39.0
click at [558, 559] on td "Equity" at bounding box center [551, 549] width 73 height 18
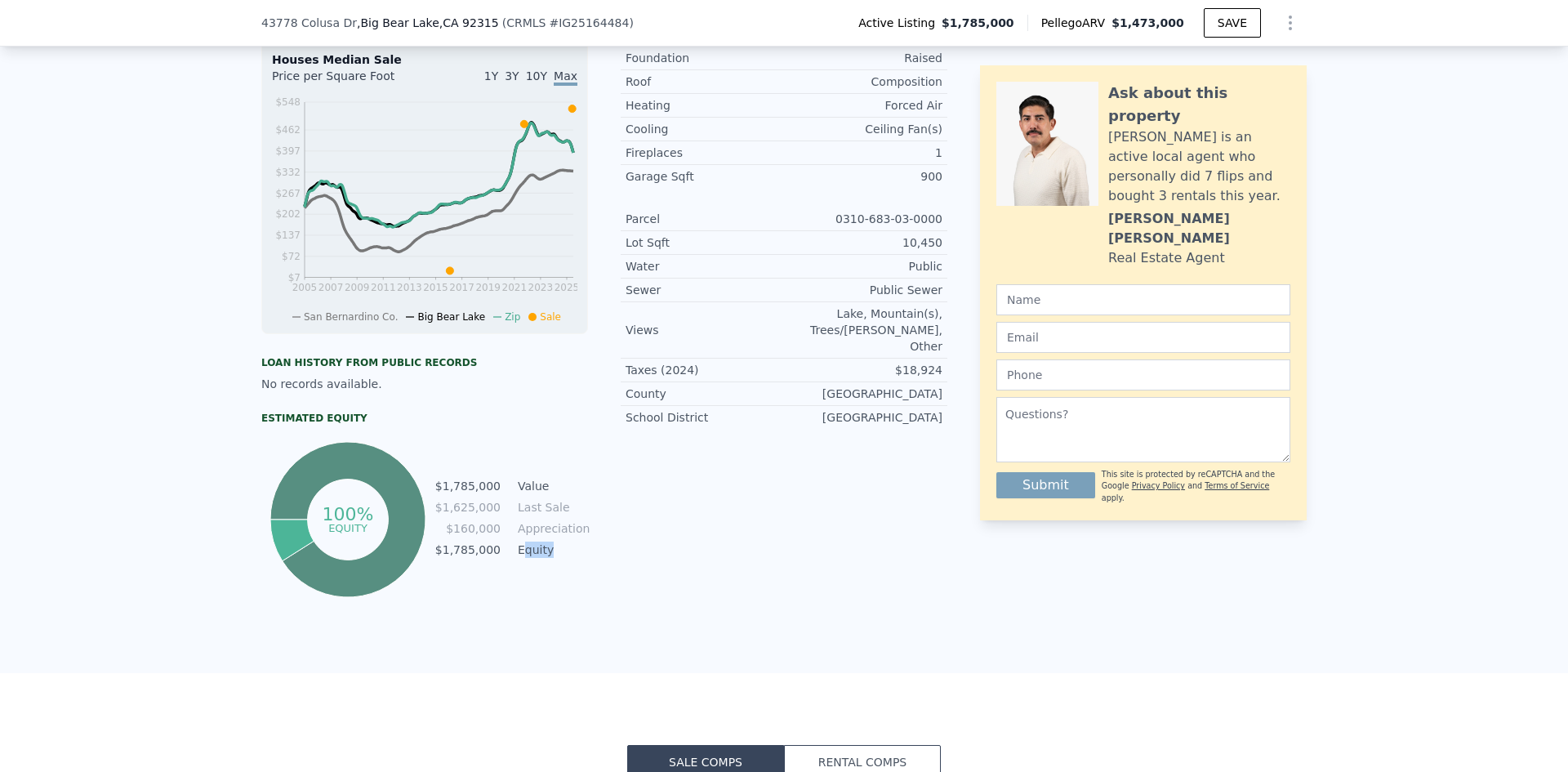
click at [558, 559] on td "Equity" at bounding box center [551, 549] width 73 height 18
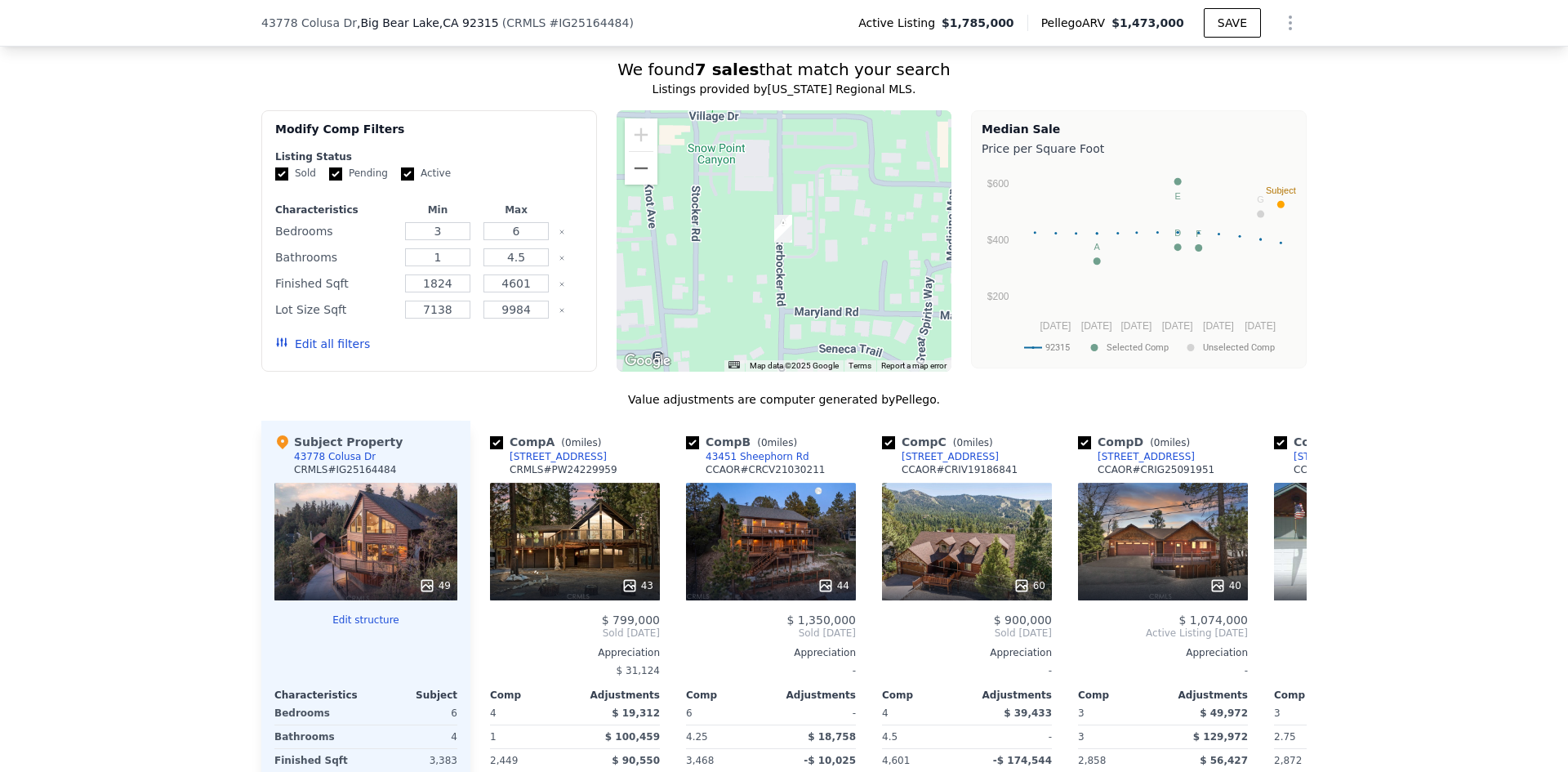
scroll to position [1470, 0]
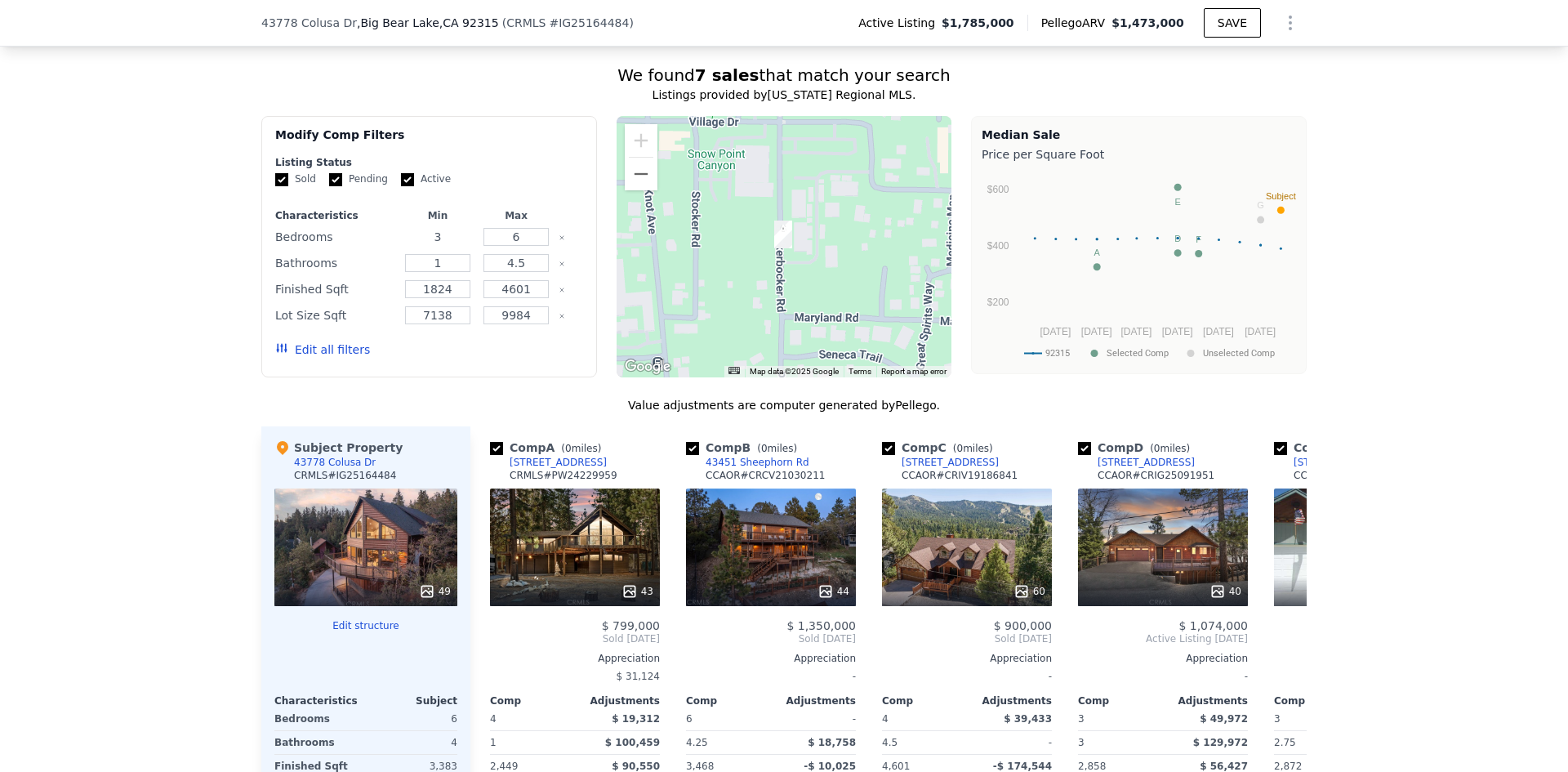
drag, startPoint x: 433, startPoint y: 245, endPoint x: 422, endPoint y: 246, distance: 11.0
click at [422, 245] on input "3" at bounding box center [437, 236] width 65 height 18
type input "5"
drag, startPoint x: 437, startPoint y: 276, endPoint x: 400, endPoint y: 276, distance: 37.0
click at [405, 272] on input "1" at bounding box center [437, 262] width 65 height 18
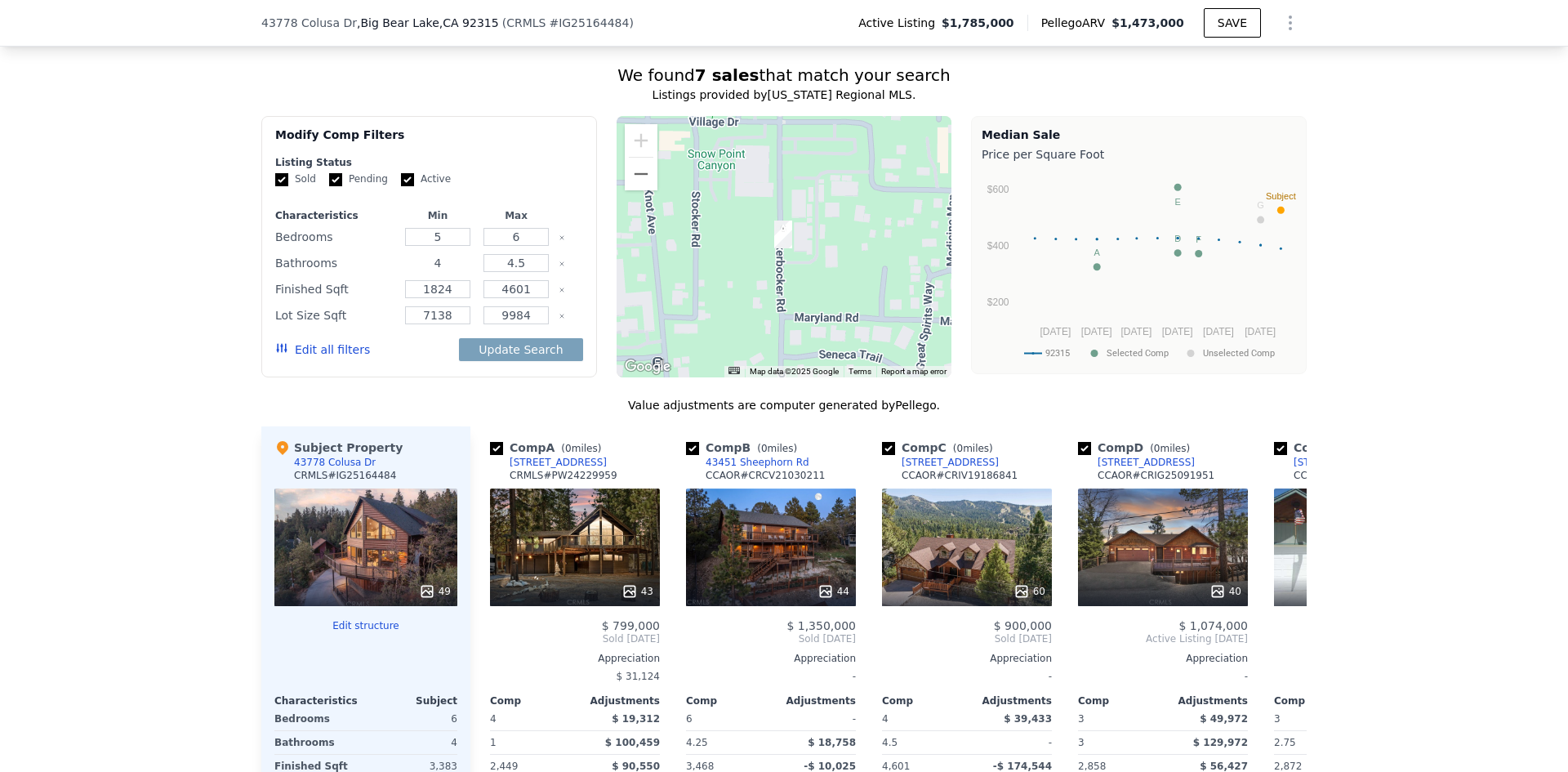
type input "4"
drag, startPoint x: 451, startPoint y: 300, endPoint x: 431, endPoint y: 299, distance: 20.0
click at [431, 298] on input "1824" at bounding box center [437, 289] width 65 height 18
click at [524, 359] on button "Update Search" at bounding box center [520, 350] width 123 height 23
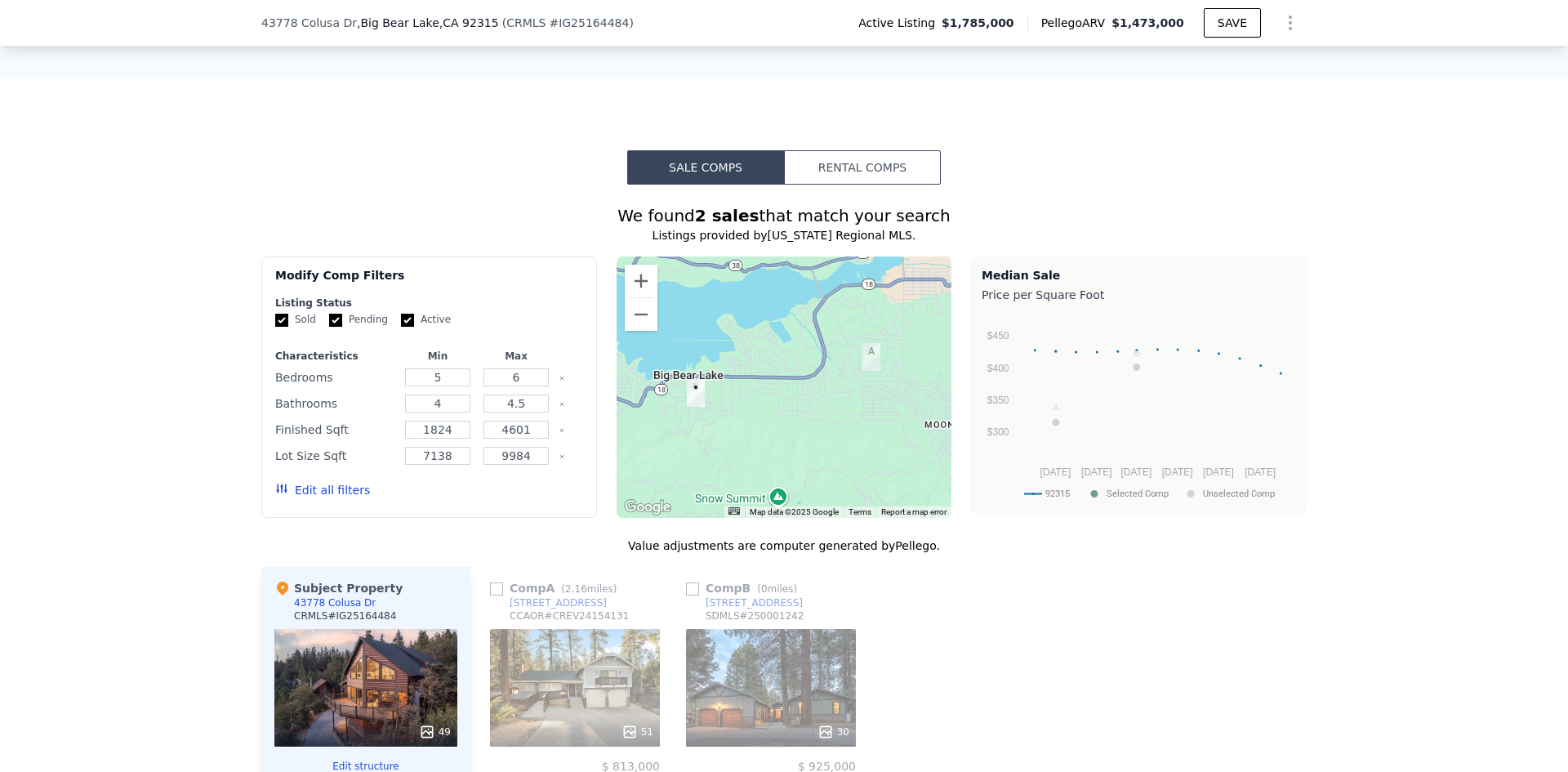
scroll to position [1307, 0]
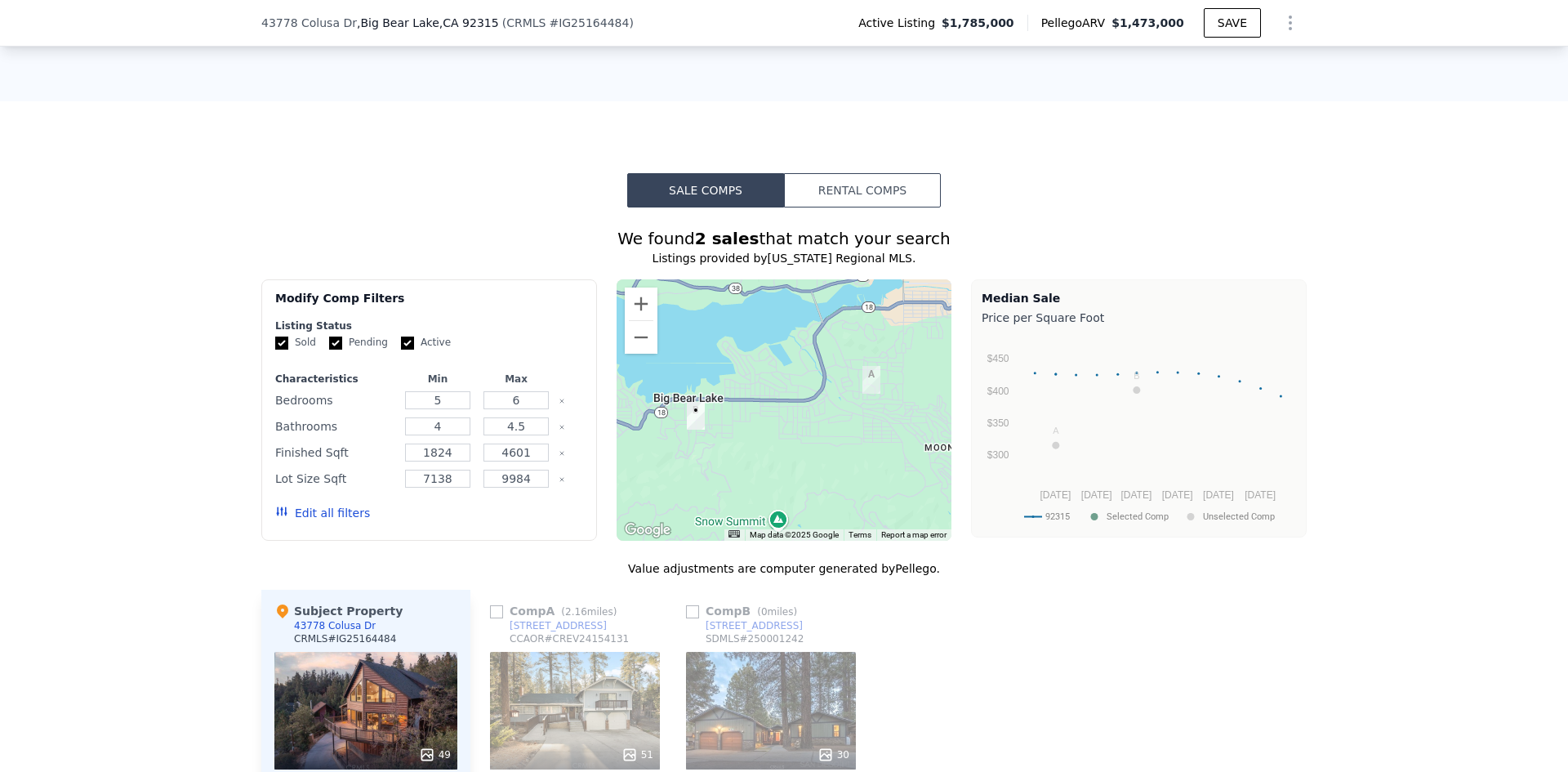
click at [843, 196] on button "Rental Comps" at bounding box center [862, 190] width 157 height 34
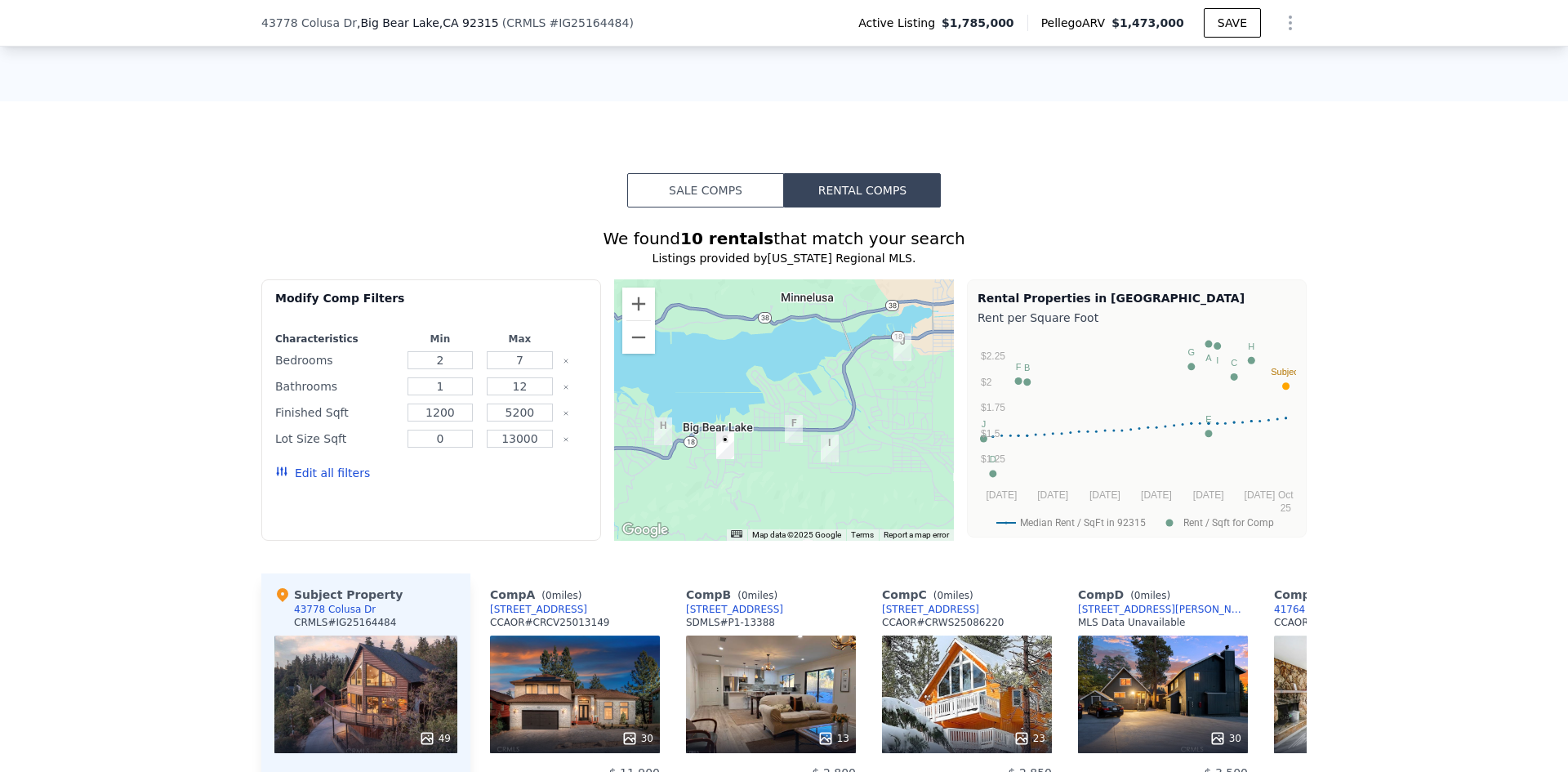
click at [720, 202] on button "Sale Comps" at bounding box center [705, 190] width 157 height 34
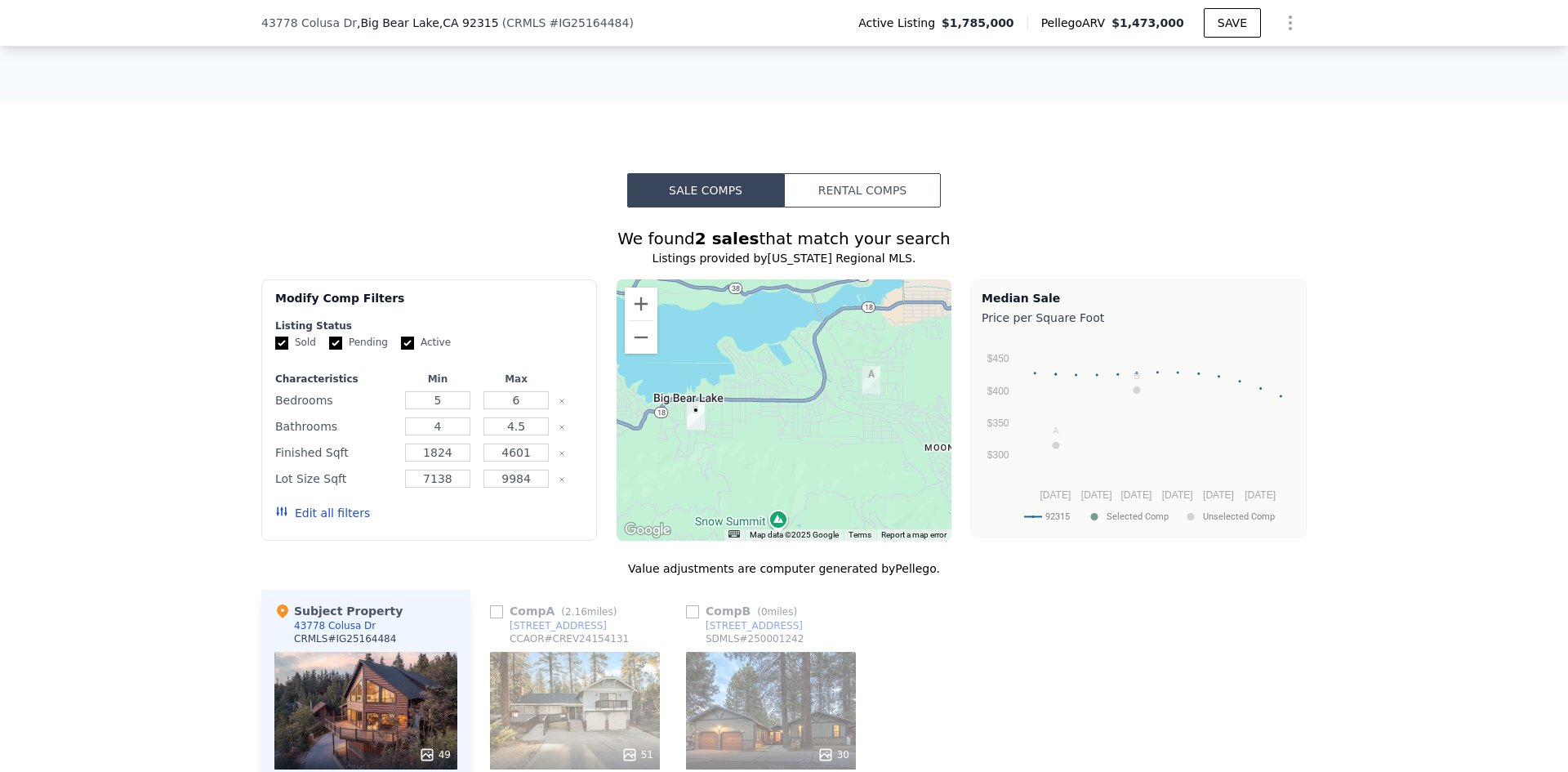
click at [842, 204] on button "Rental Comps" at bounding box center [862, 190] width 157 height 34
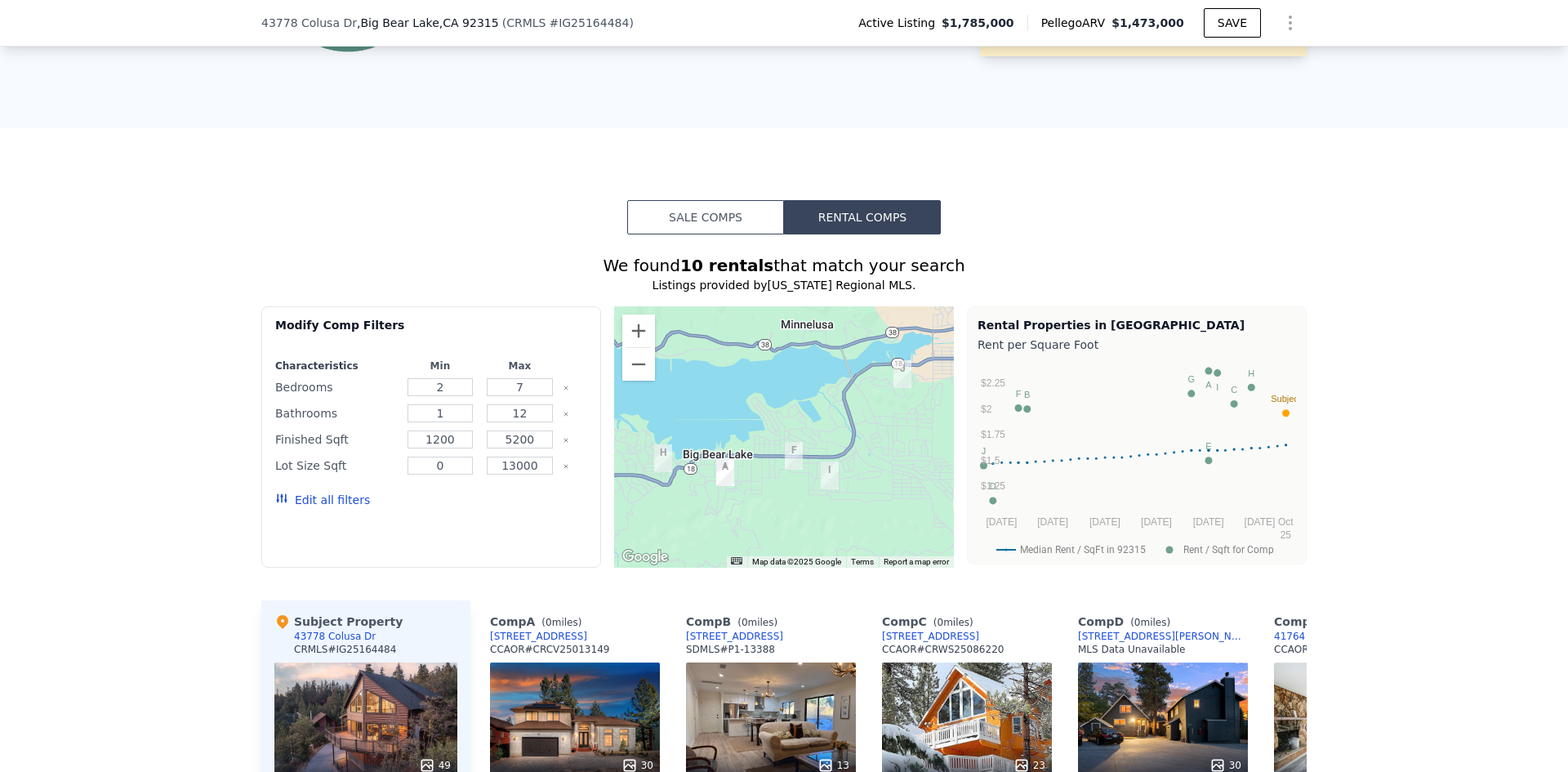
scroll to position [1143, 0]
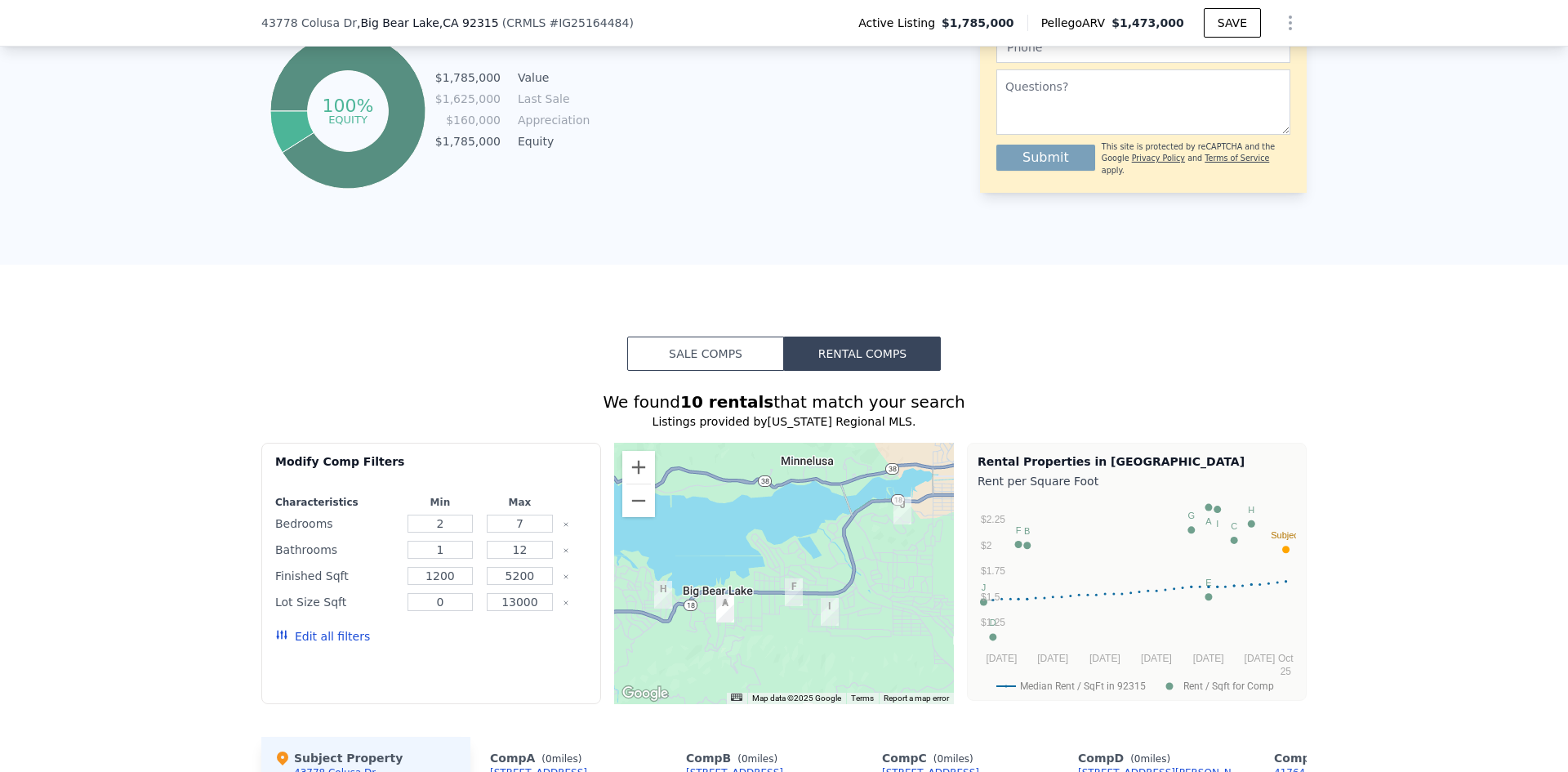
click at [698, 364] on button "Sale Comps" at bounding box center [705, 354] width 157 height 34
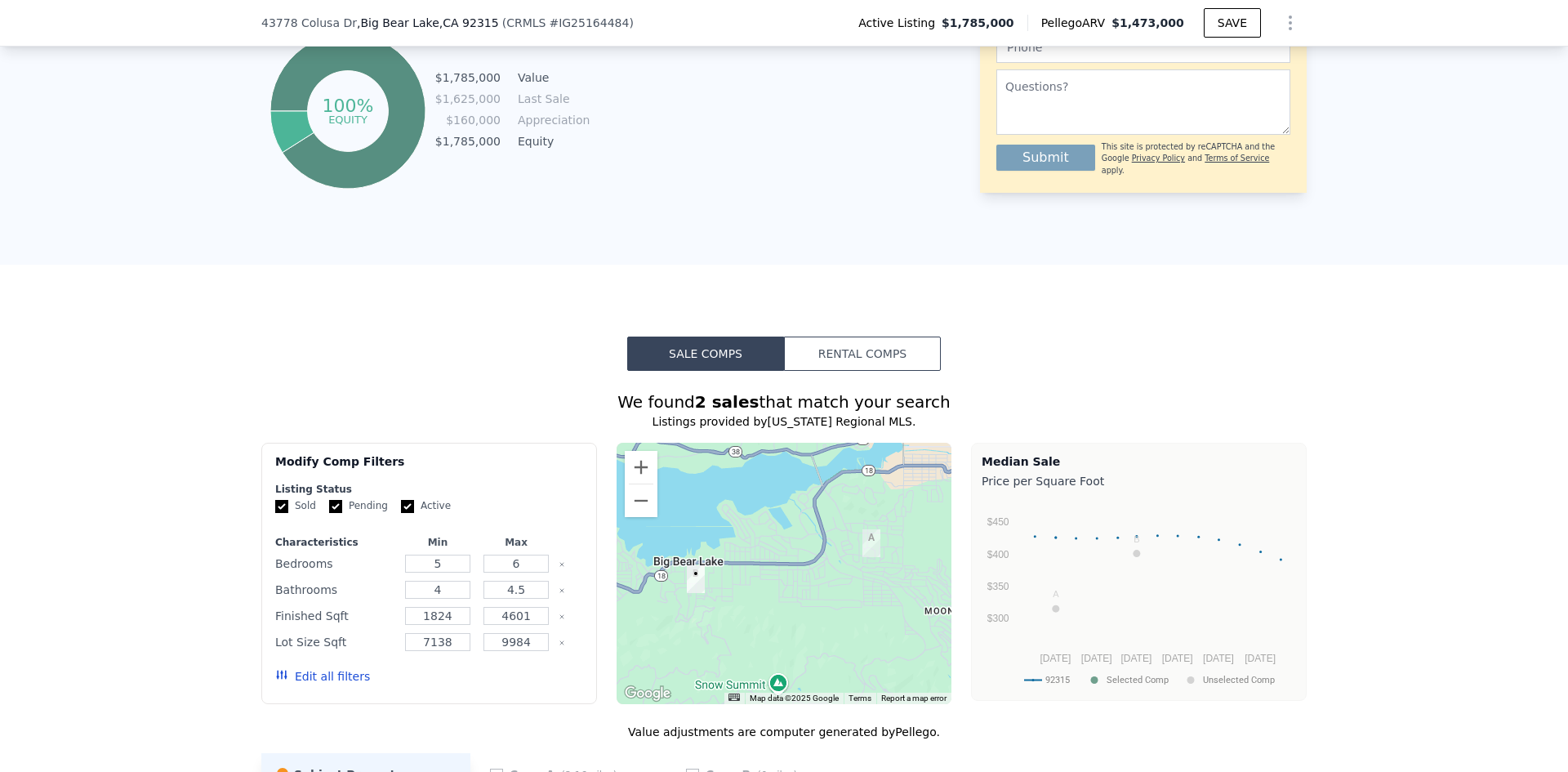
scroll to position [1389, 0]
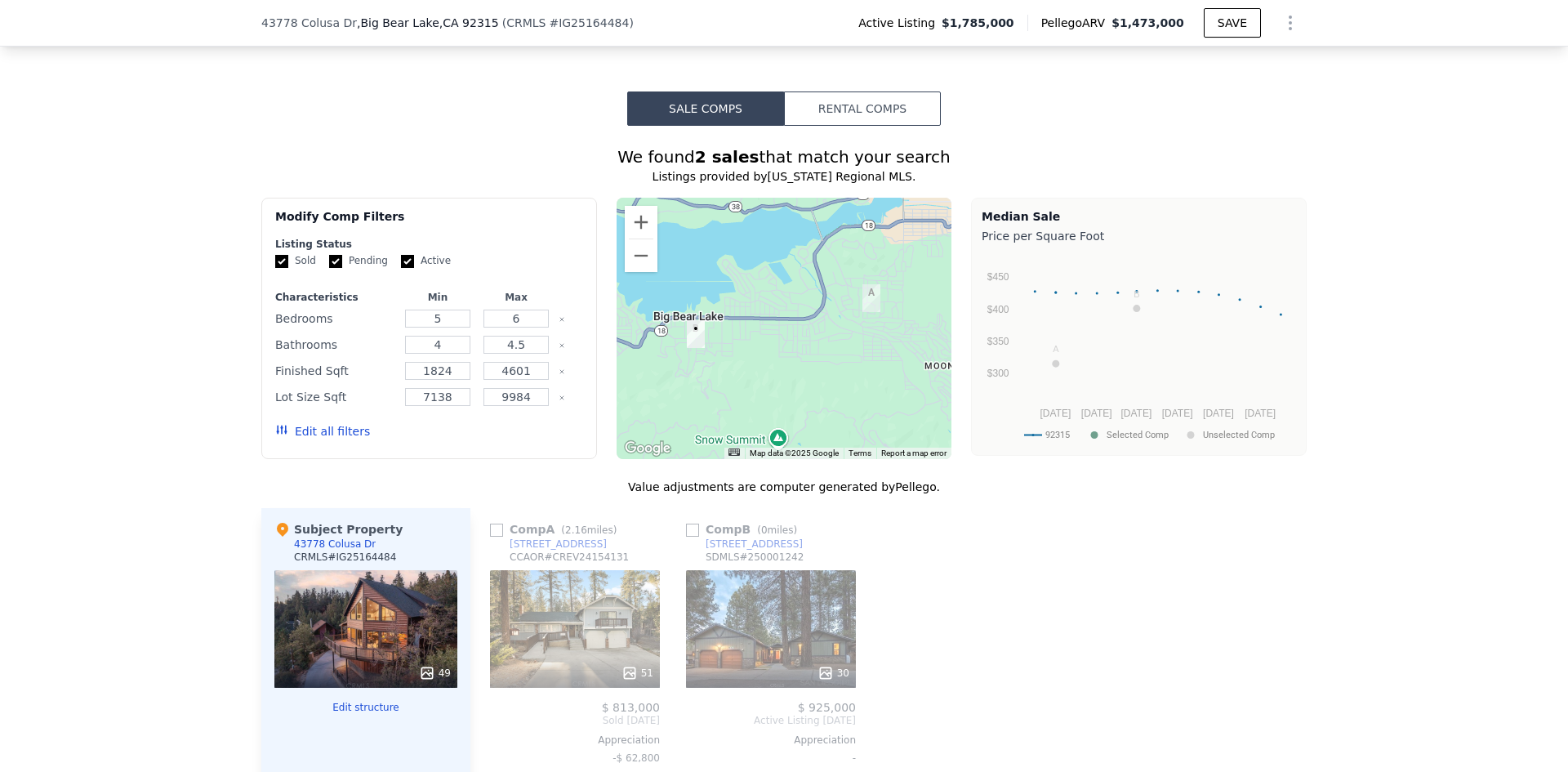
click at [400, 268] on input "Active" at bounding box center [407, 261] width 13 height 13
checkbox input "false"
click at [328, 438] on button "Edit all filters" at bounding box center [322, 431] width 95 height 16
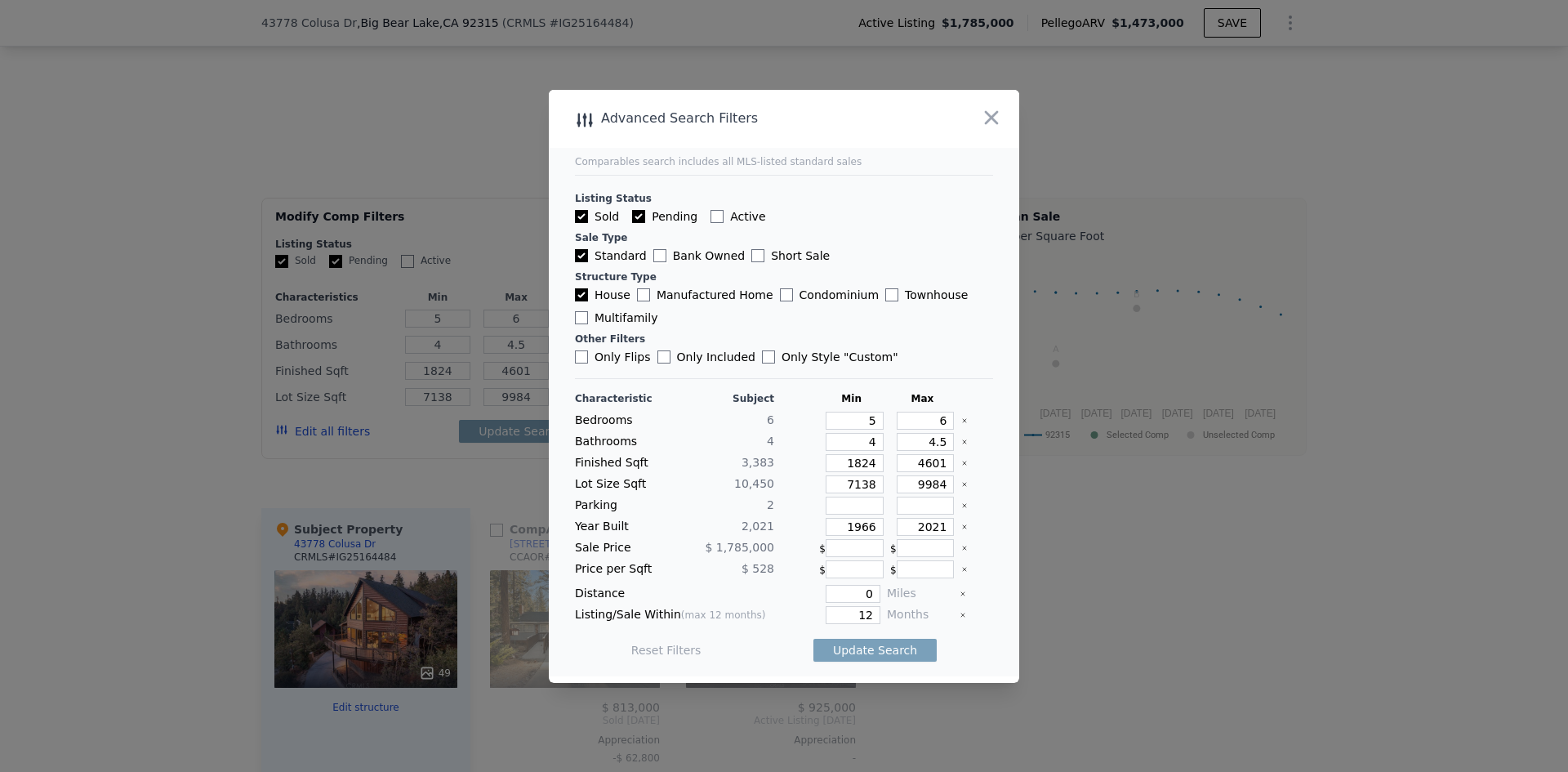
click at [653, 255] on input "Bank Owned" at bounding box center [660, 256] width 13 height 13
checkbox input "true"
click at [751, 251] on label "Short Sale" at bounding box center [790, 255] width 78 height 16
click at [751, 251] on input "Short Sale" at bounding box center [758, 256] width 13 height 13
checkbox input "true"
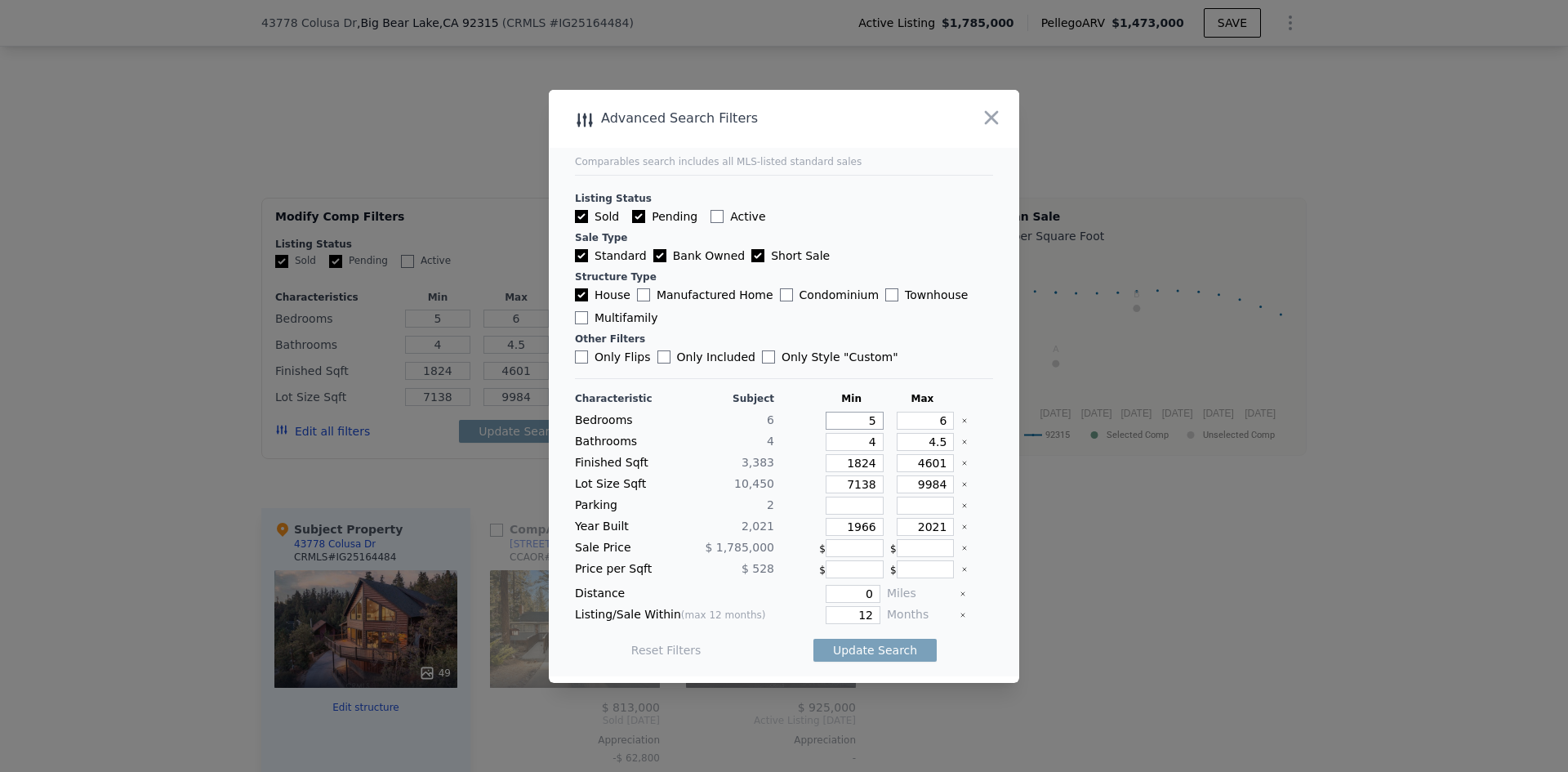
drag, startPoint x: 857, startPoint y: 423, endPoint x: 866, endPoint y: 421, distance: 9.2
click at [866, 421] on input "5" at bounding box center [855, 420] width 58 height 18
type input "4"
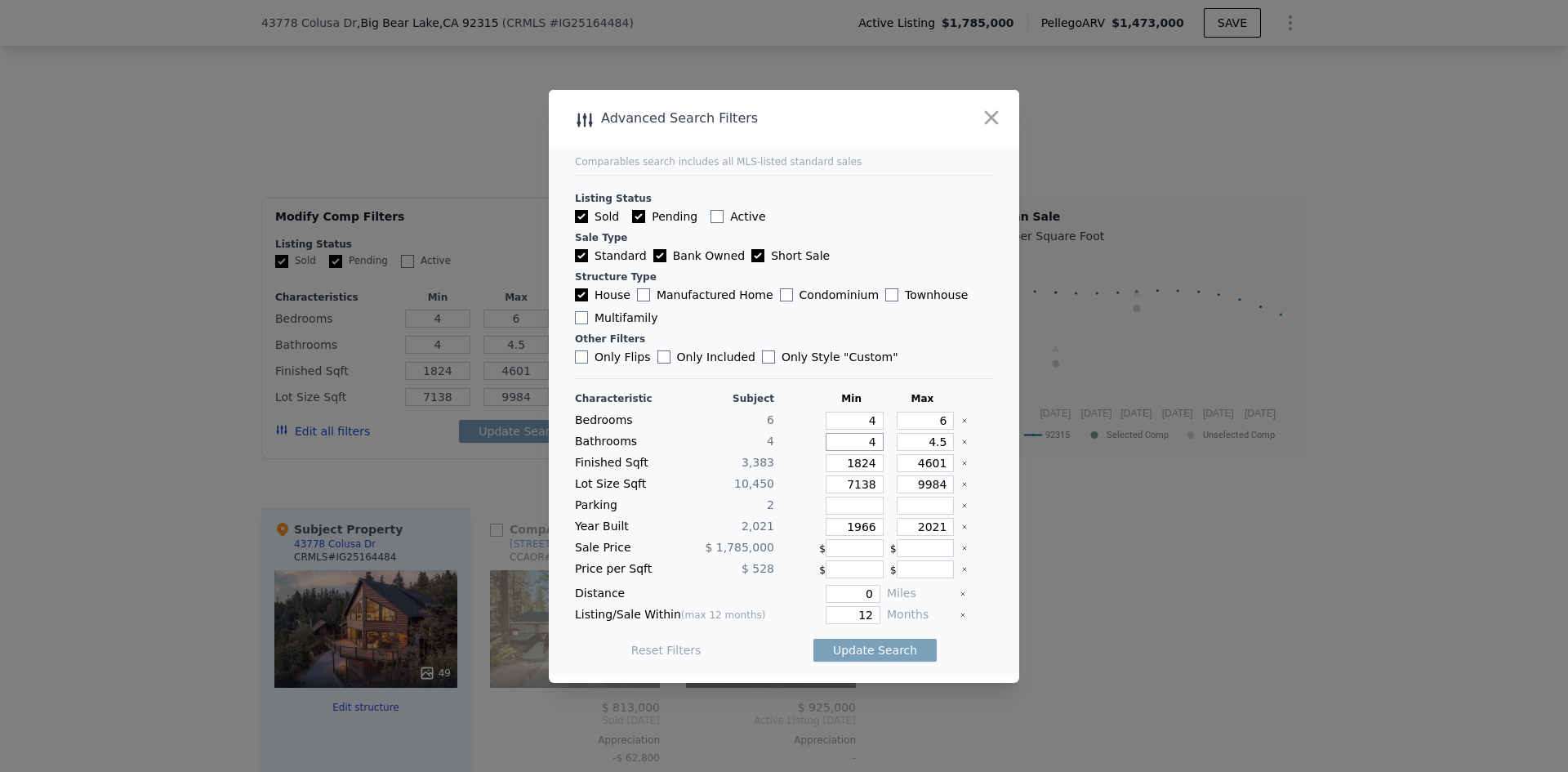
click at [867, 439] on input "4" at bounding box center [855, 441] width 58 height 18
type input "3"
click at [852, 649] on button "Update Search" at bounding box center [874, 650] width 123 height 23
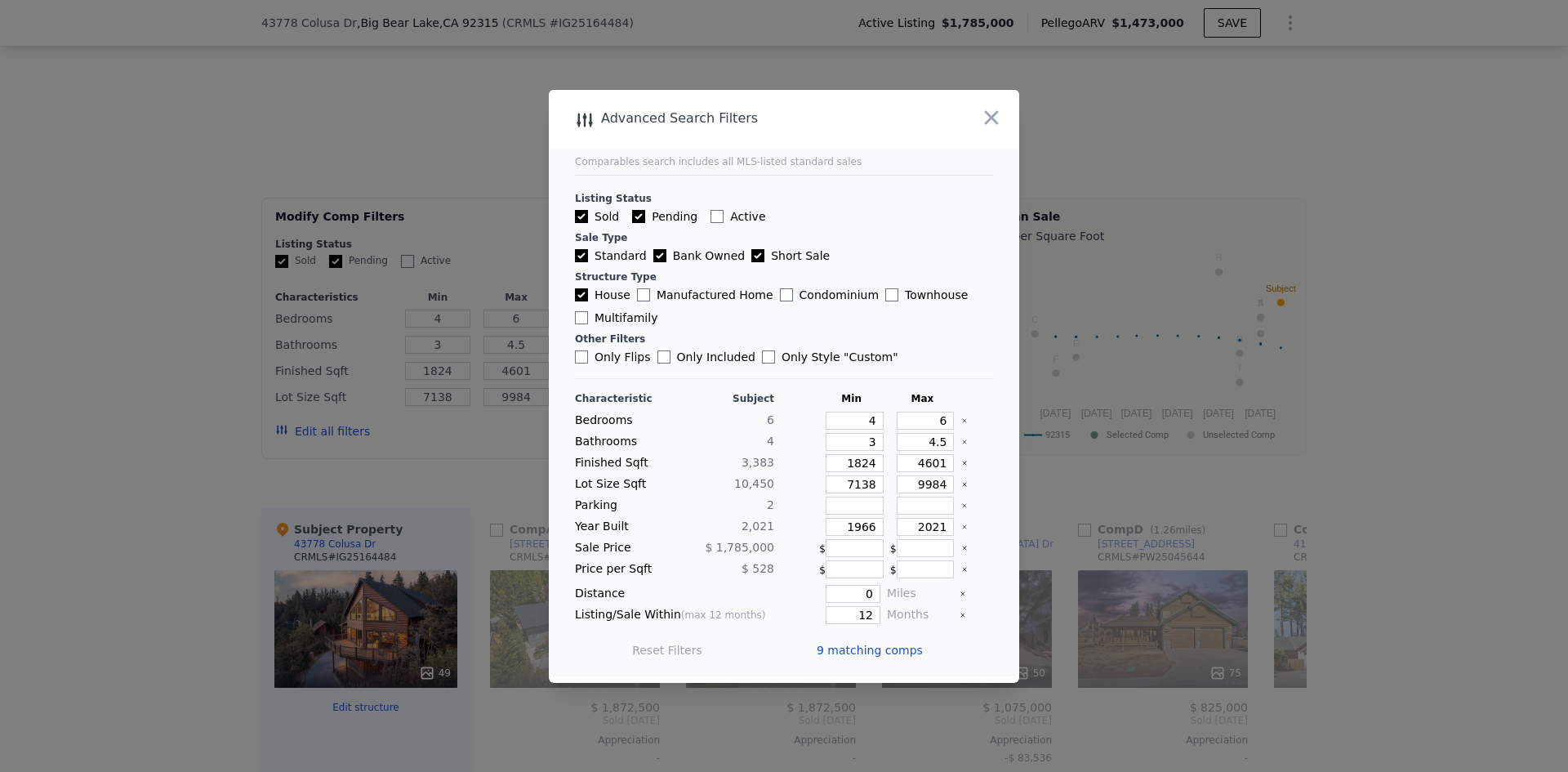
click at [886, 651] on span "9 matching comps" at bounding box center [870, 650] width 106 height 16
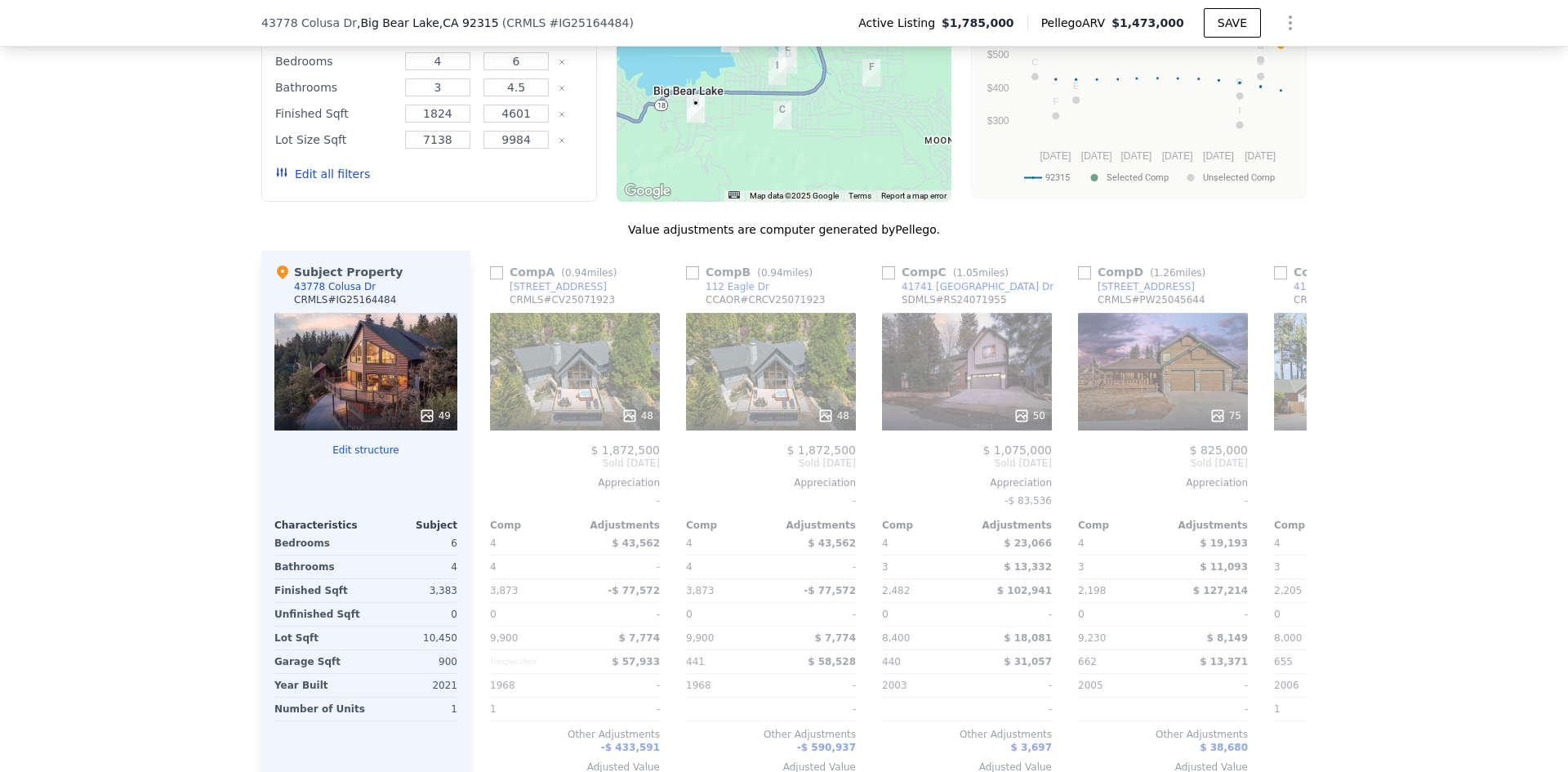
scroll to position [1715, 0]
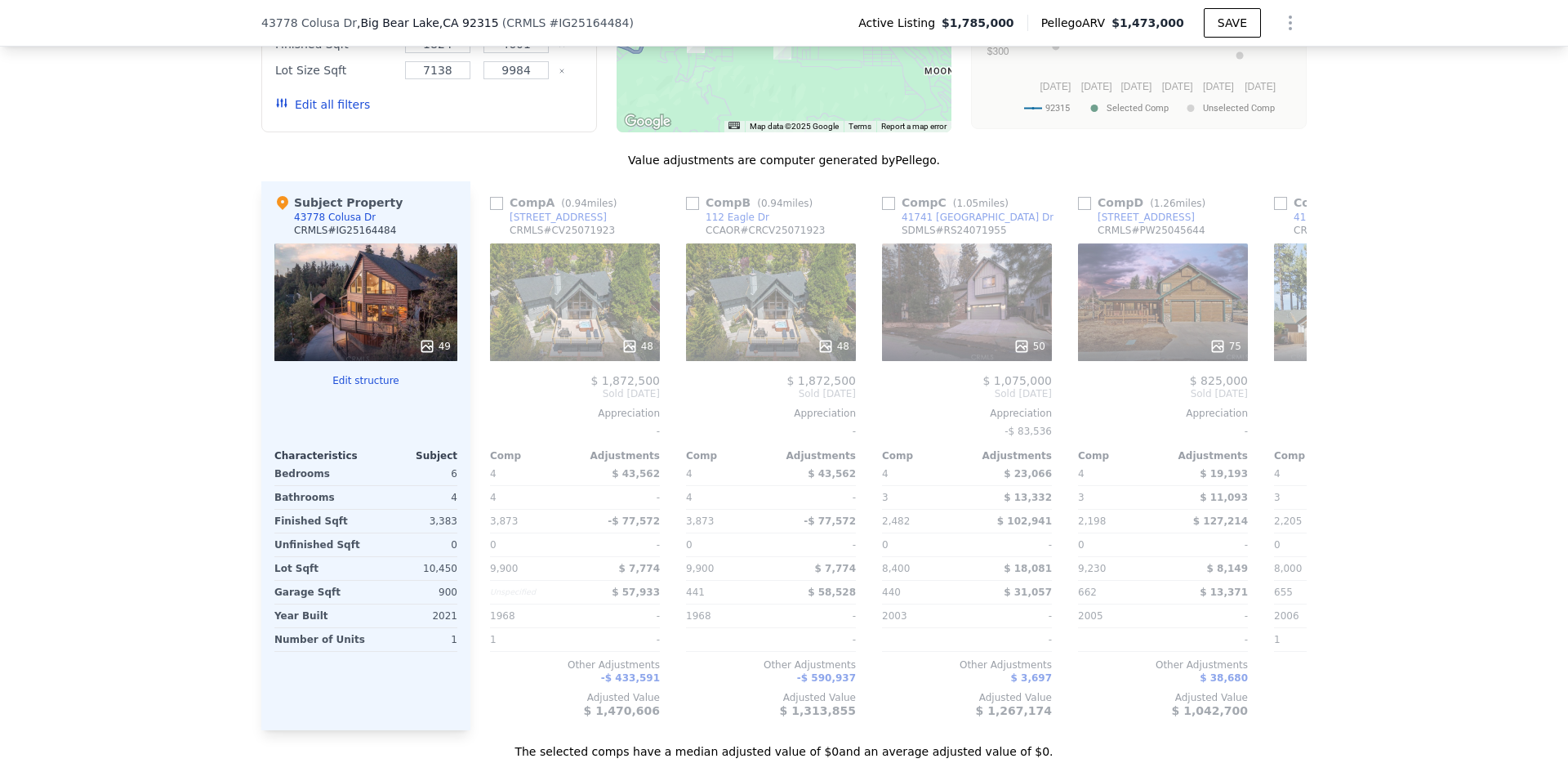
click at [493, 210] on input "checkbox" at bounding box center [496, 203] width 13 height 13
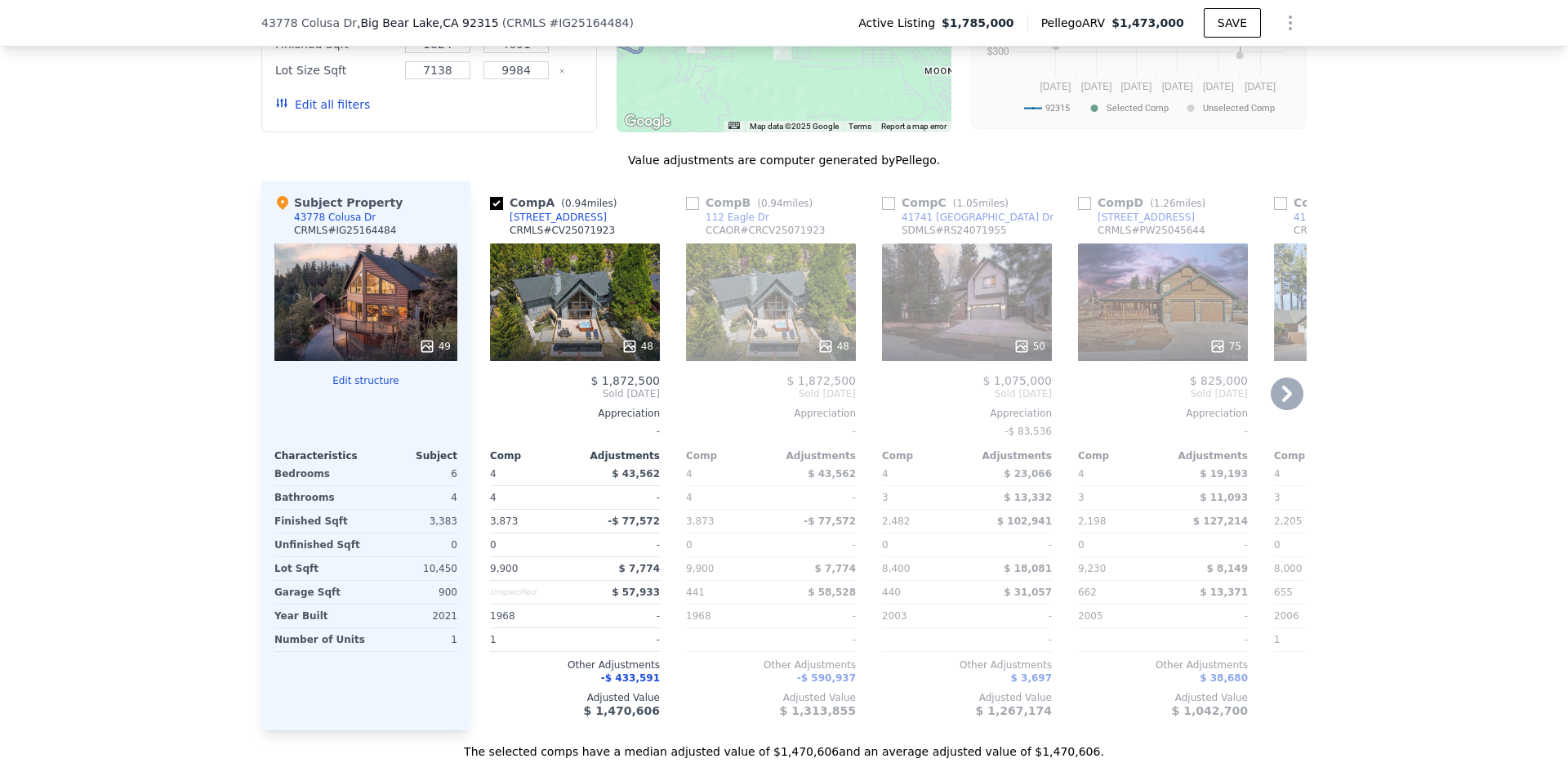
click at [490, 210] on input "checkbox" at bounding box center [496, 203] width 13 height 13
checkbox input "true"
click at [640, 671] on div "Other Adjustments" at bounding box center [574, 665] width 170 height 13
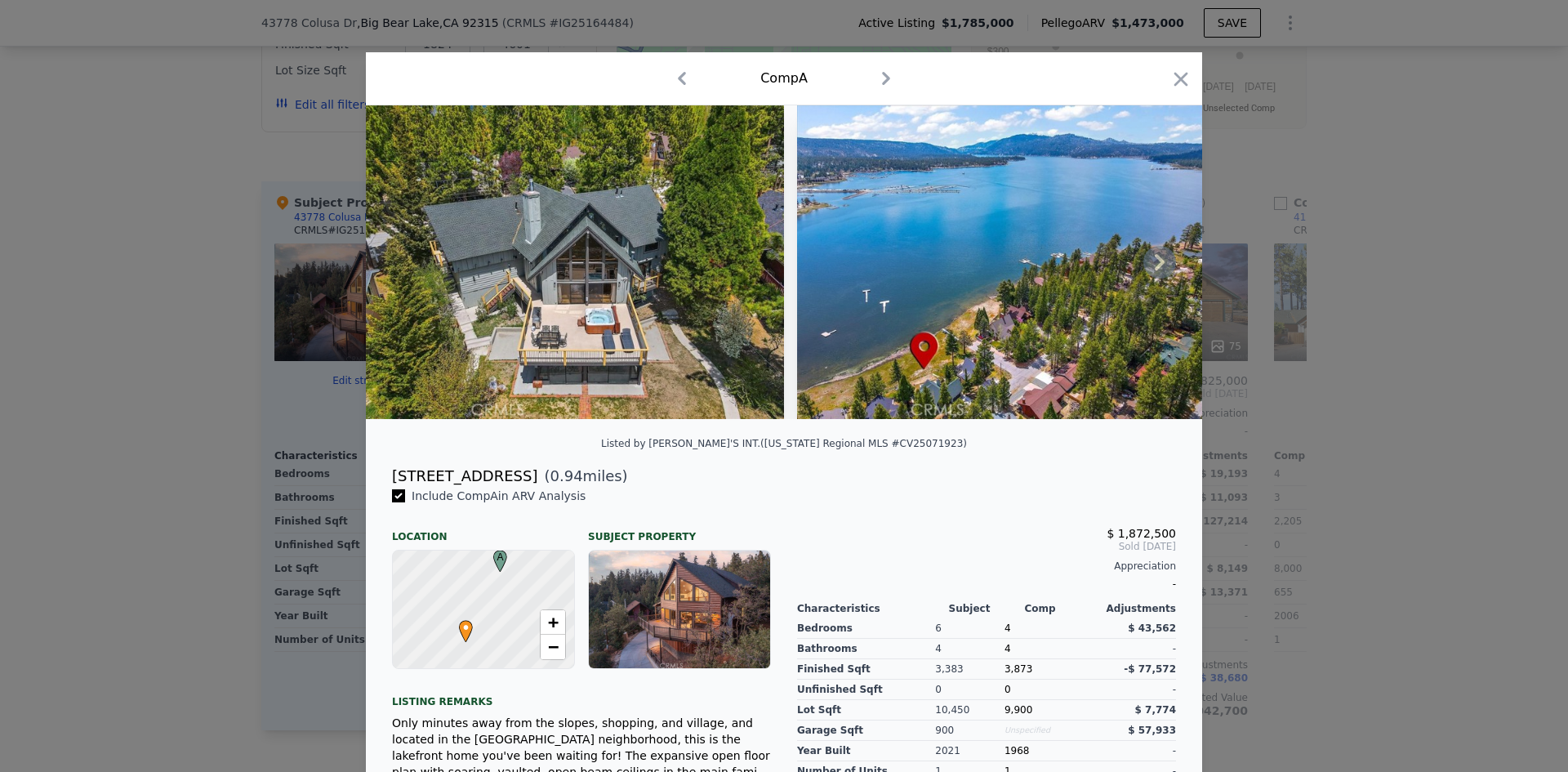
click at [676, 328] on img at bounding box center [574, 262] width 418 height 314
click at [1179, 71] on icon "button" at bounding box center [1181, 79] width 23 height 23
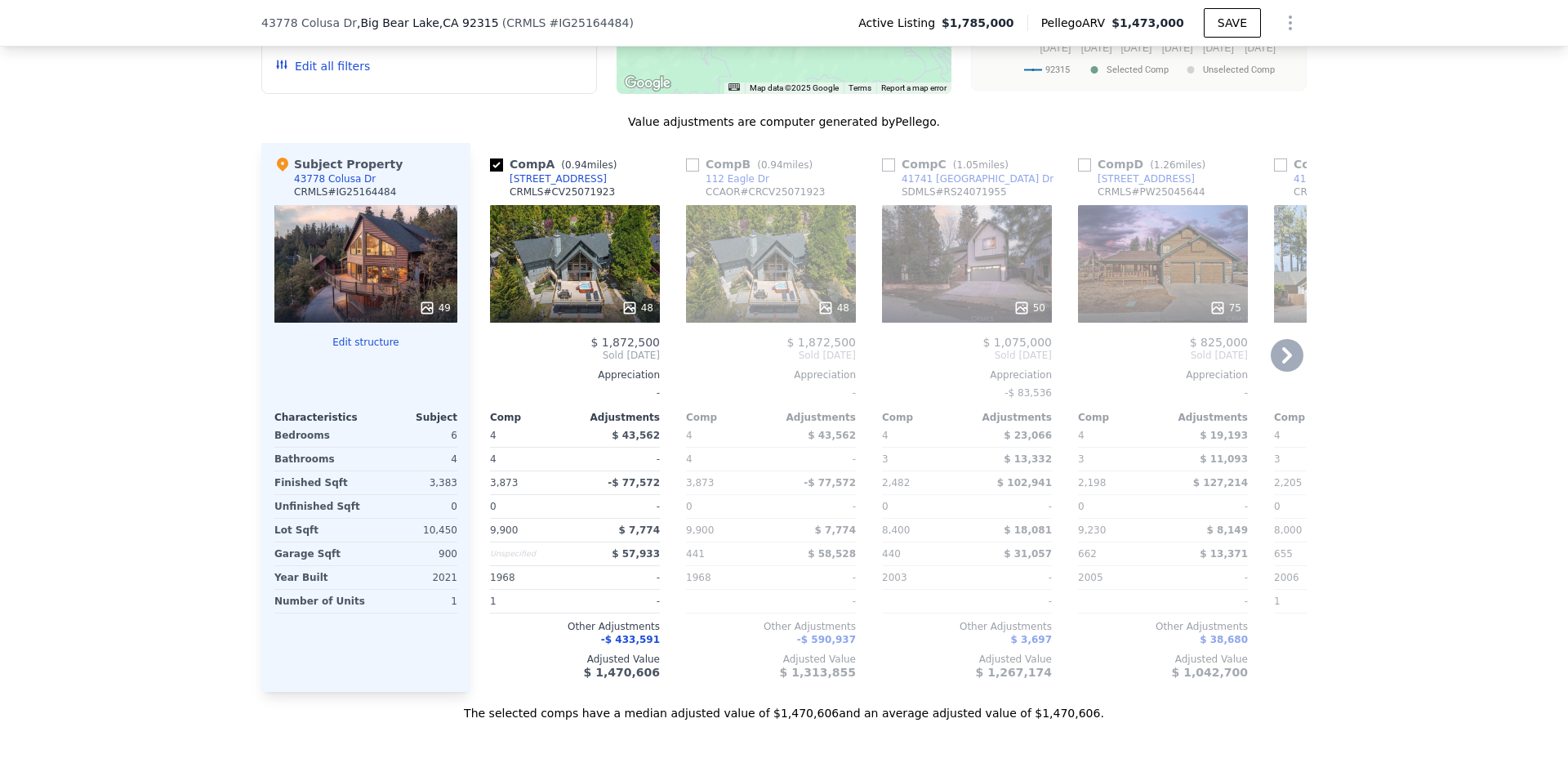
scroll to position [1715, 0]
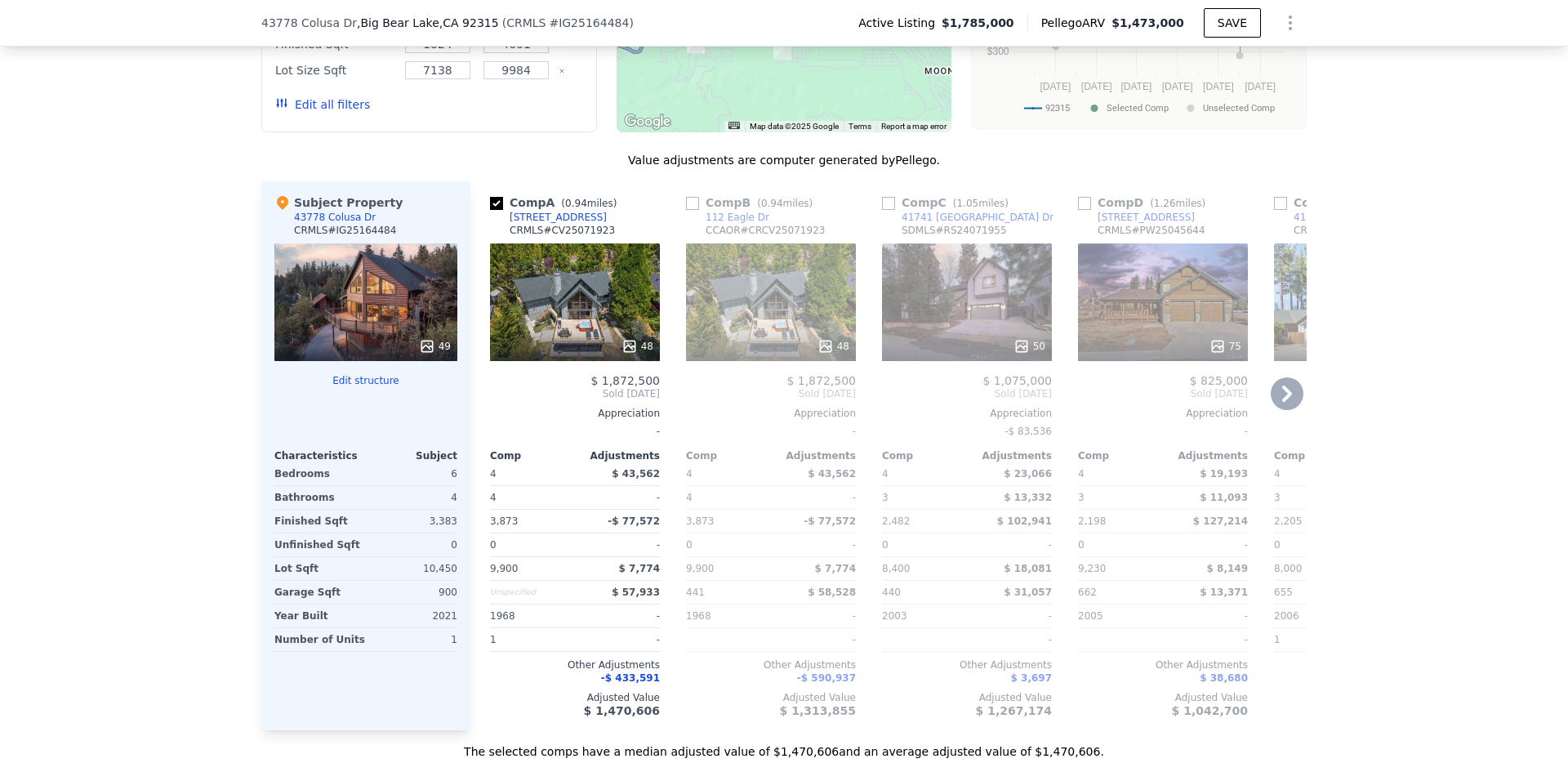
click at [1276, 401] on icon at bounding box center [1286, 393] width 33 height 33
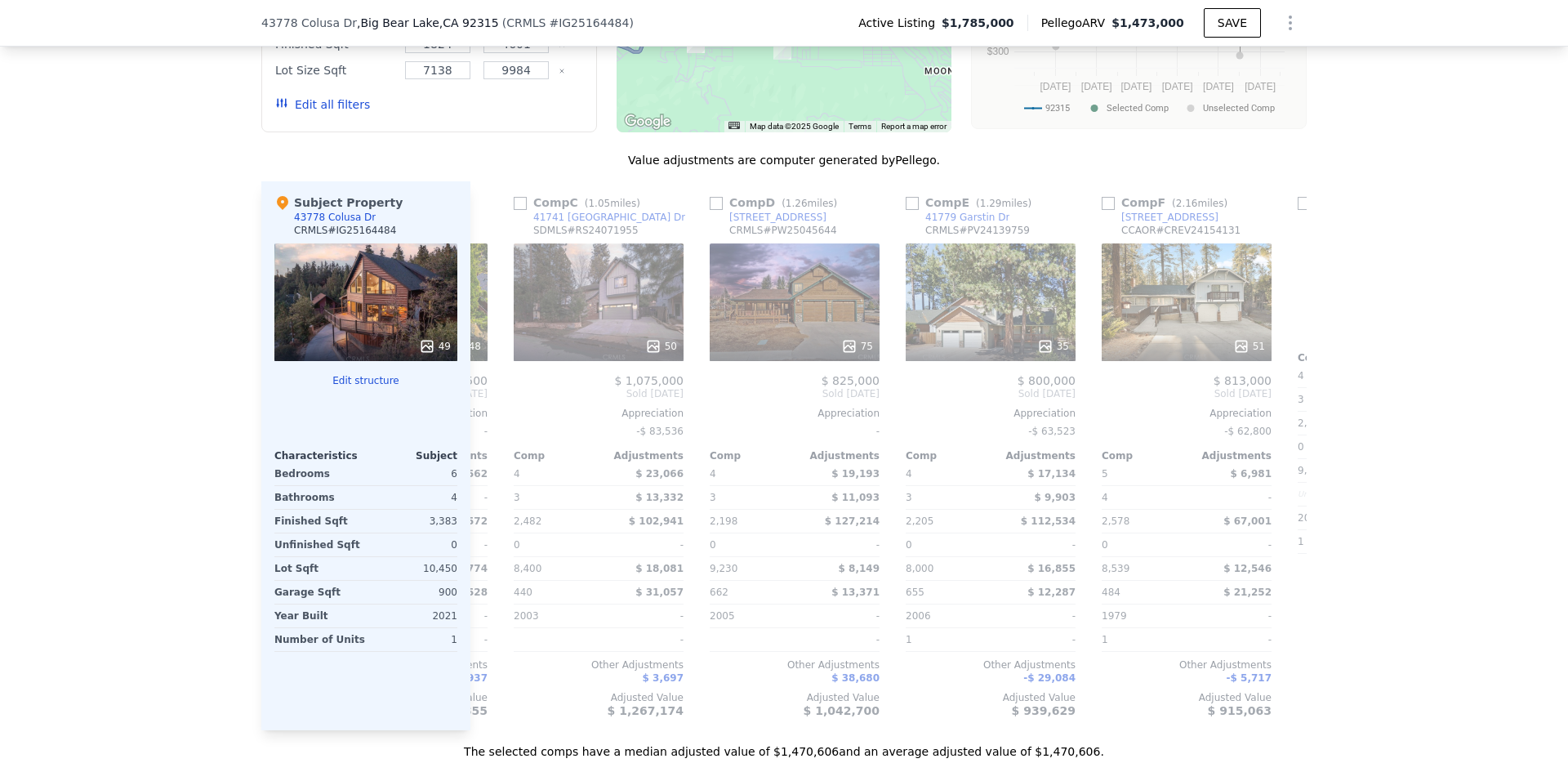
scroll to position [0, 392]
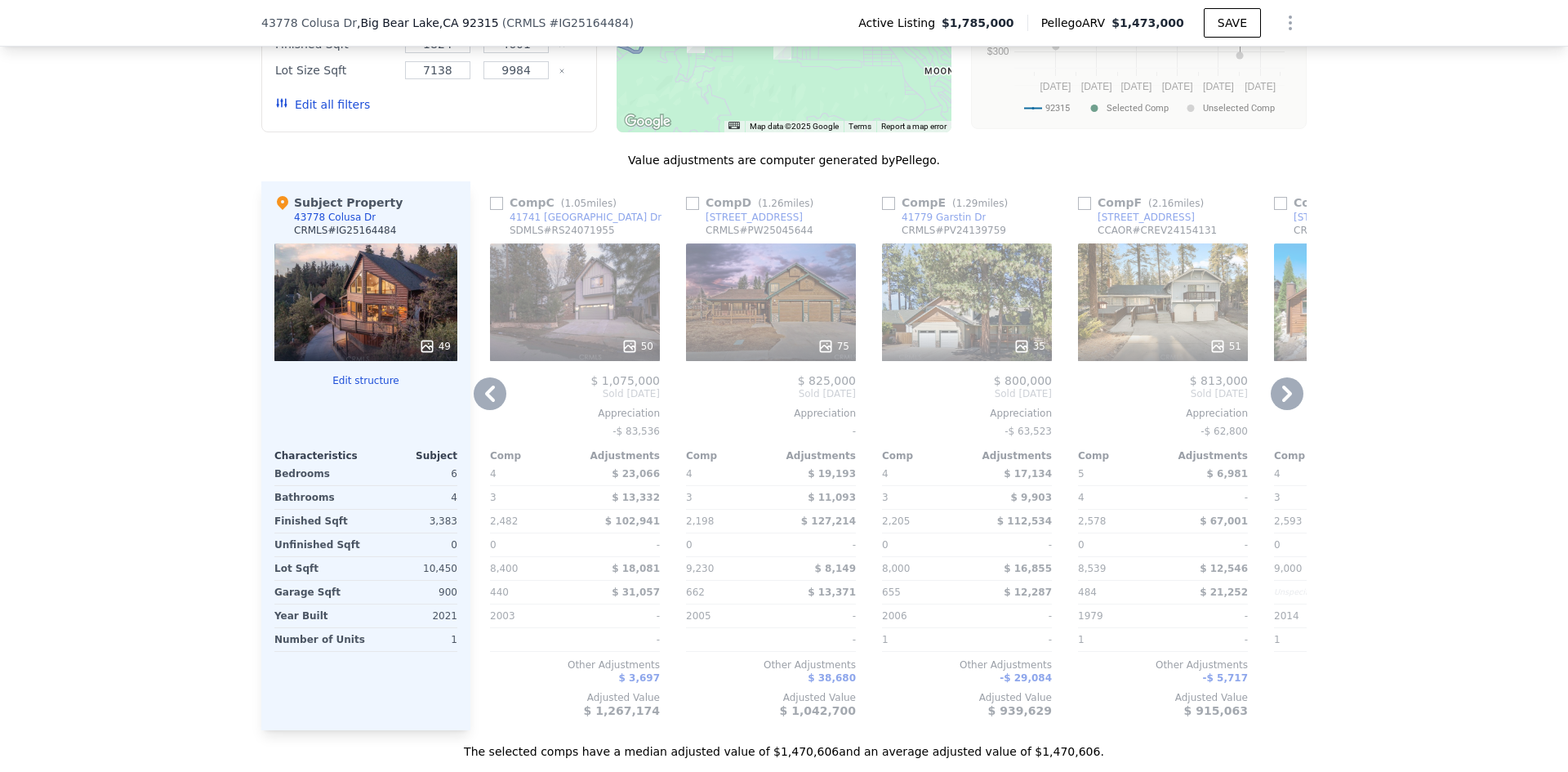
click at [494, 396] on icon at bounding box center [490, 393] width 33 height 33
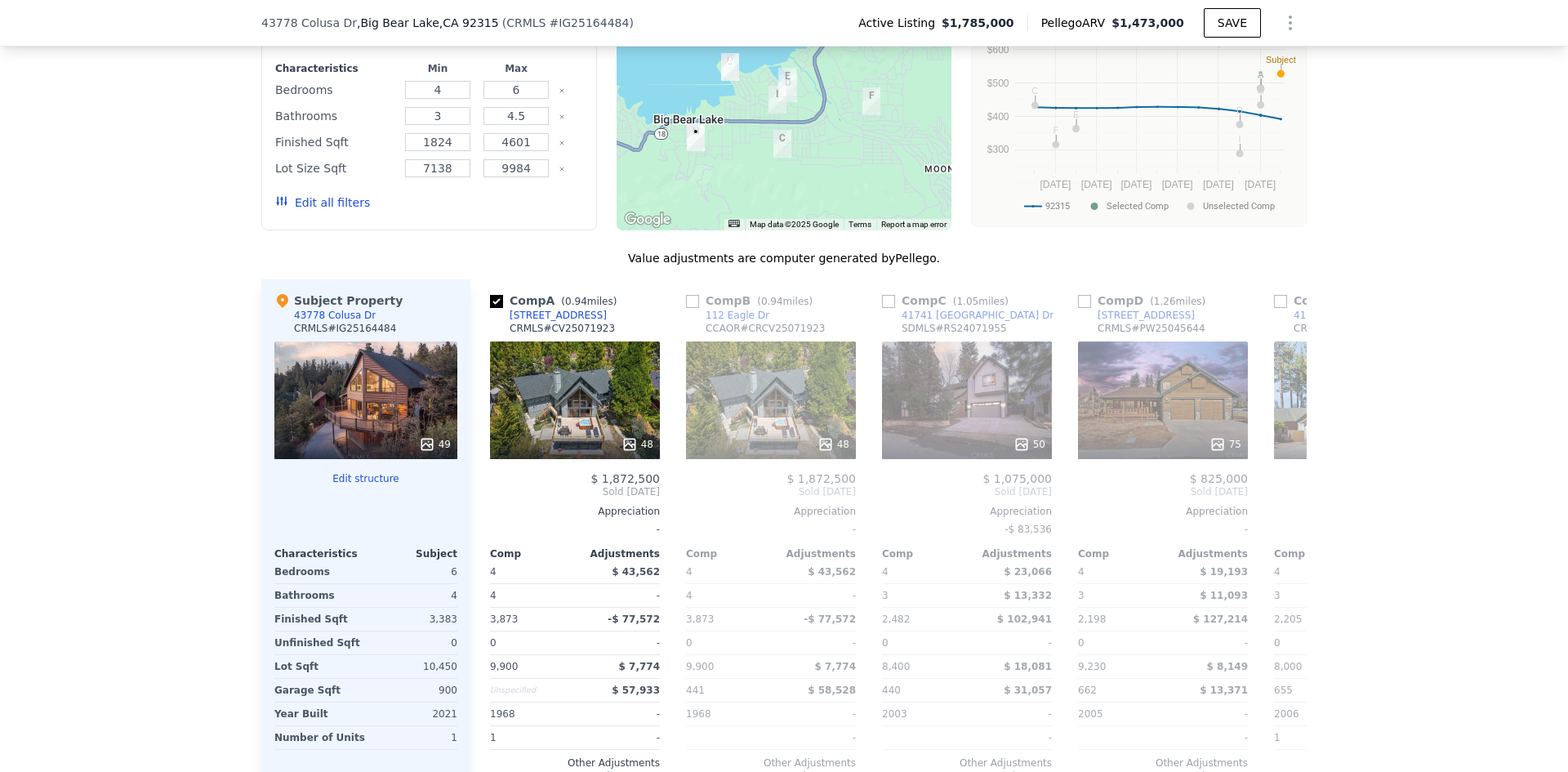
scroll to position [1470, 0]
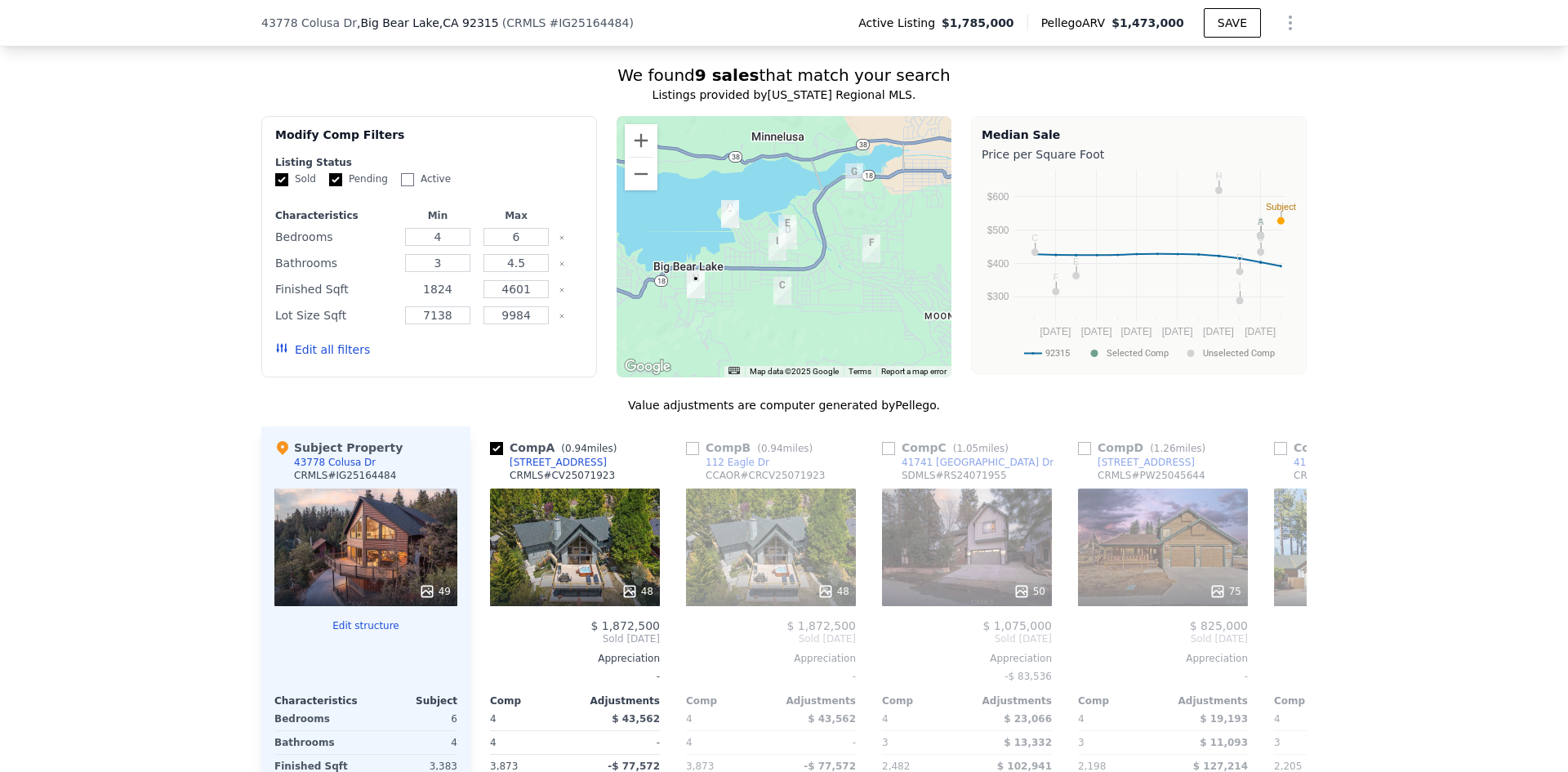
drag, startPoint x: 450, startPoint y: 303, endPoint x: 350, endPoint y: 297, distance: 100.2
click at [350, 297] on div "Finished Sqft 1824 4601" at bounding box center [429, 289] width 307 height 23
type input "3000"
drag, startPoint x: 450, startPoint y: 326, endPoint x: 370, endPoint y: 322, distance: 80.1
click at [371, 322] on div "Lot Size Sqft 7138 9984" at bounding box center [429, 315] width 307 height 23
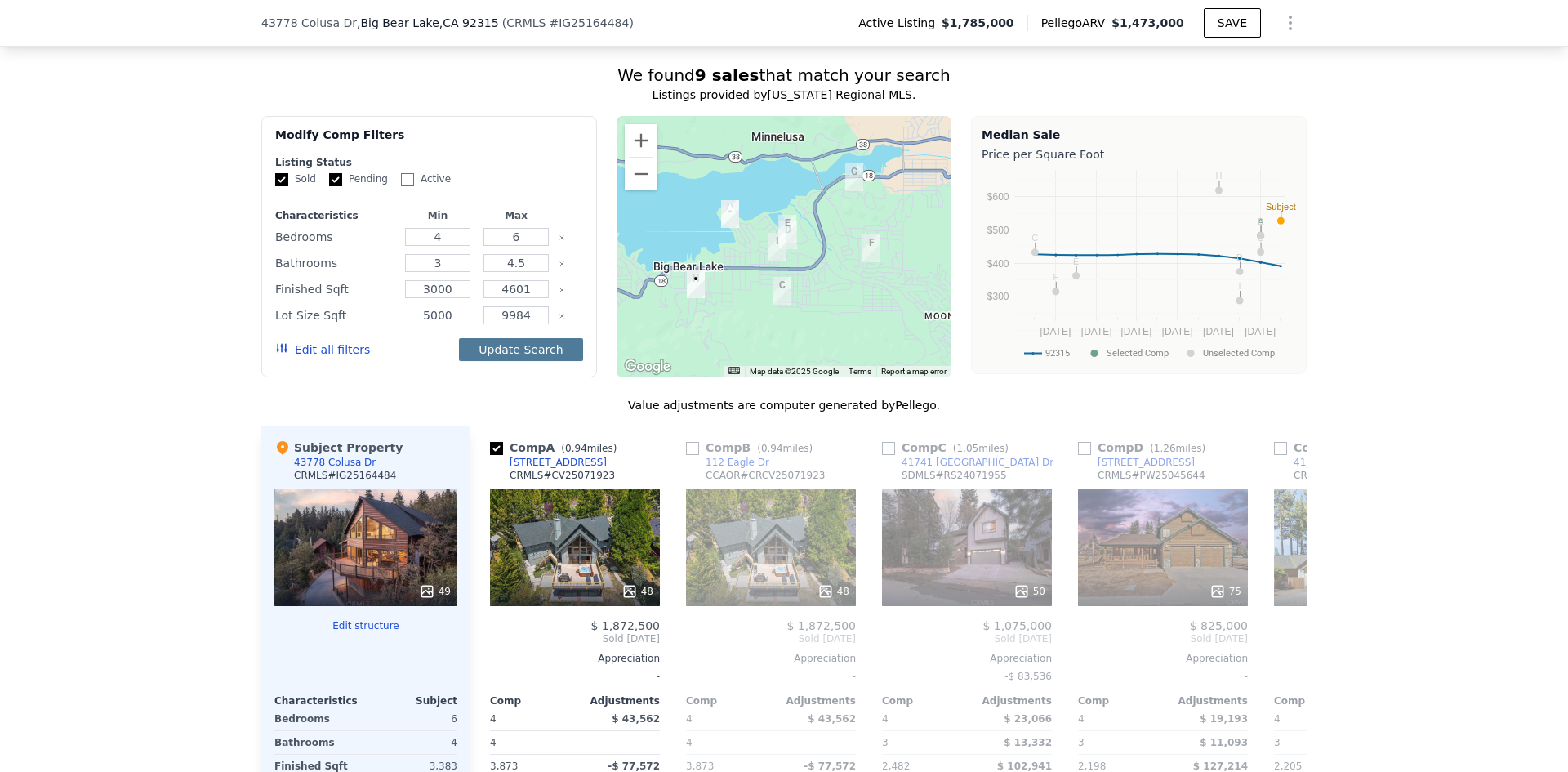
type input "5000"
click at [525, 356] on button "Update Search" at bounding box center [520, 350] width 123 height 23
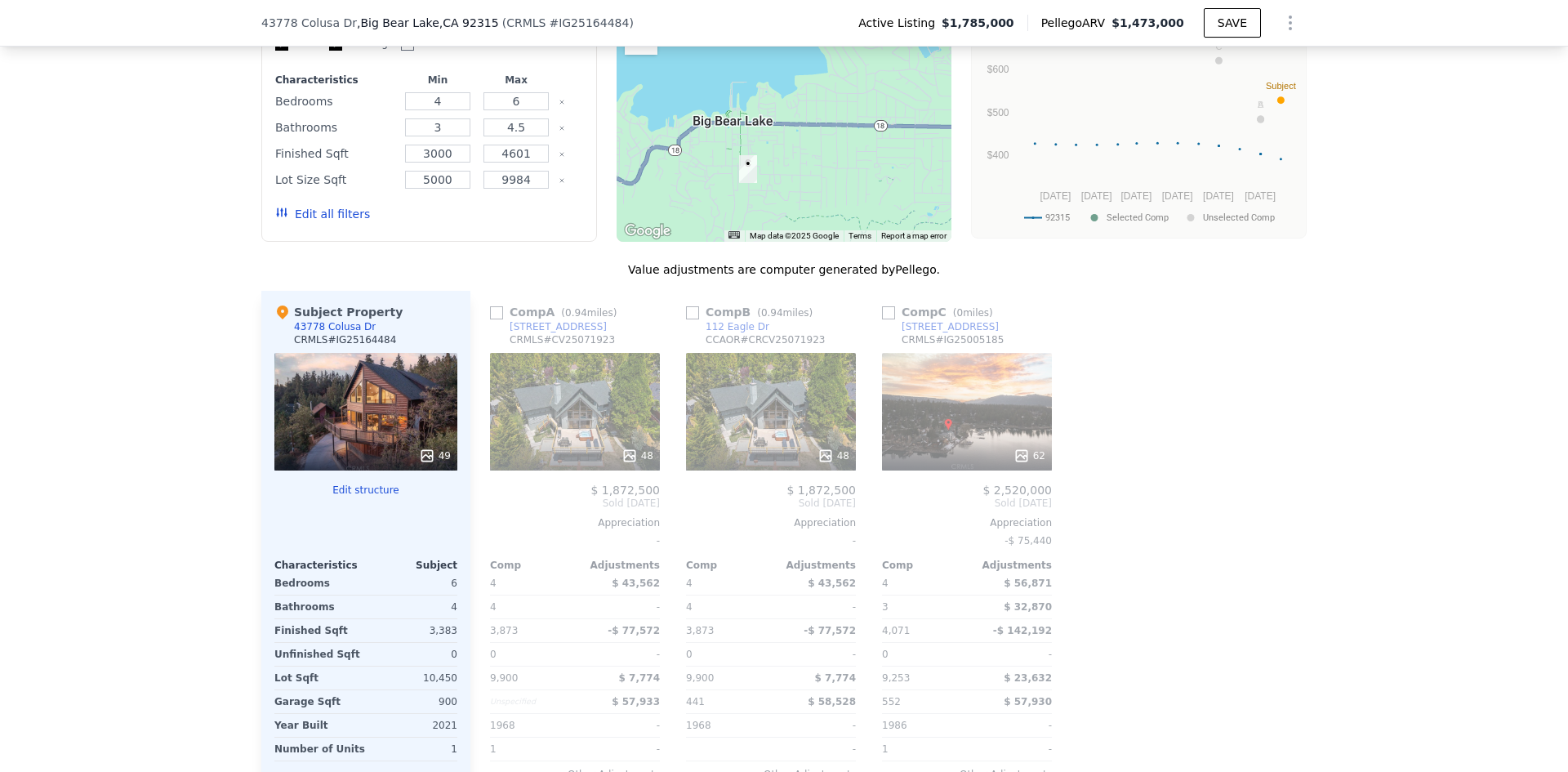
scroll to position [1633, 0]
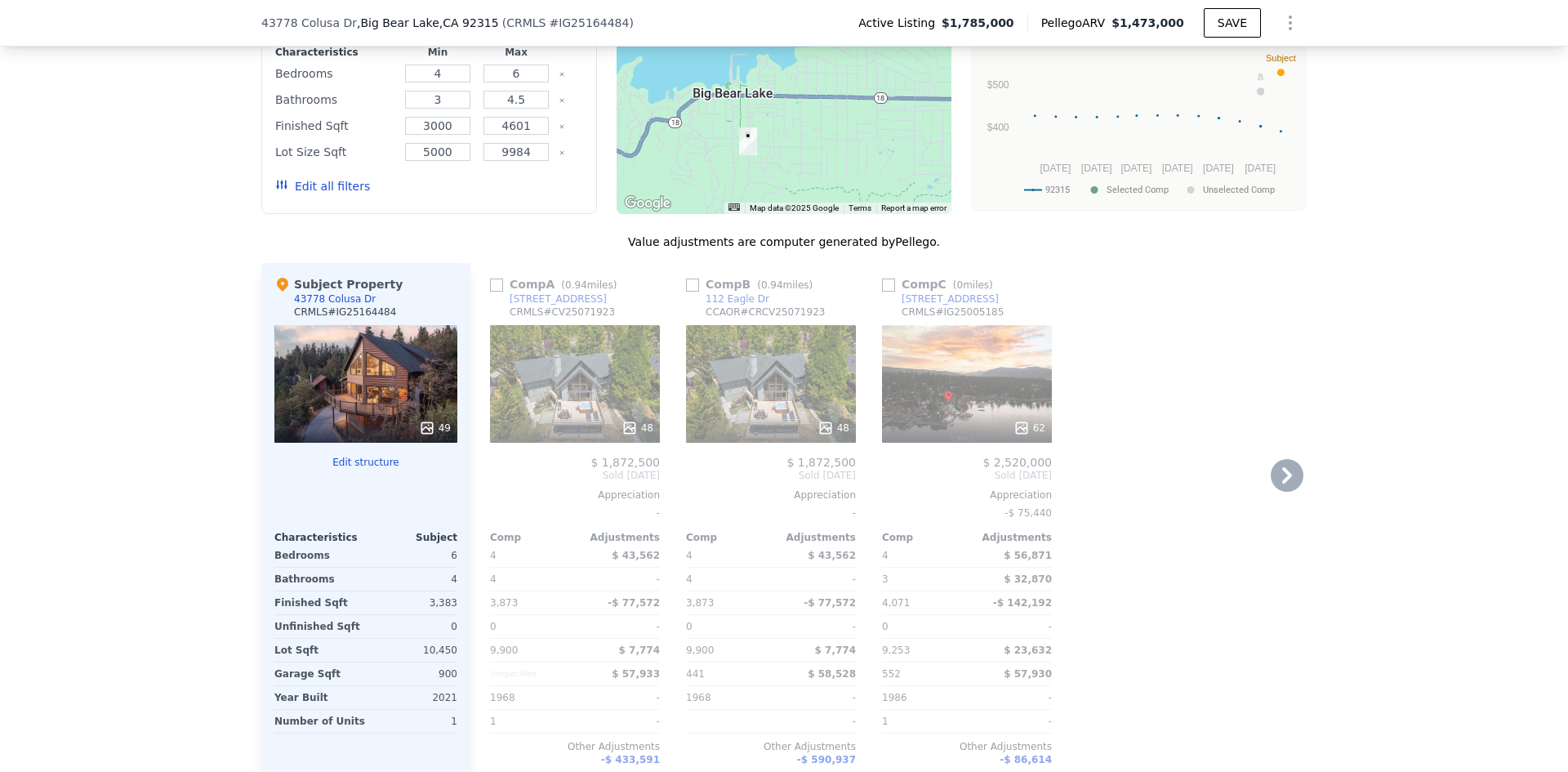
click at [491, 291] on input "checkbox" at bounding box center [496, 285] width 13 height 13
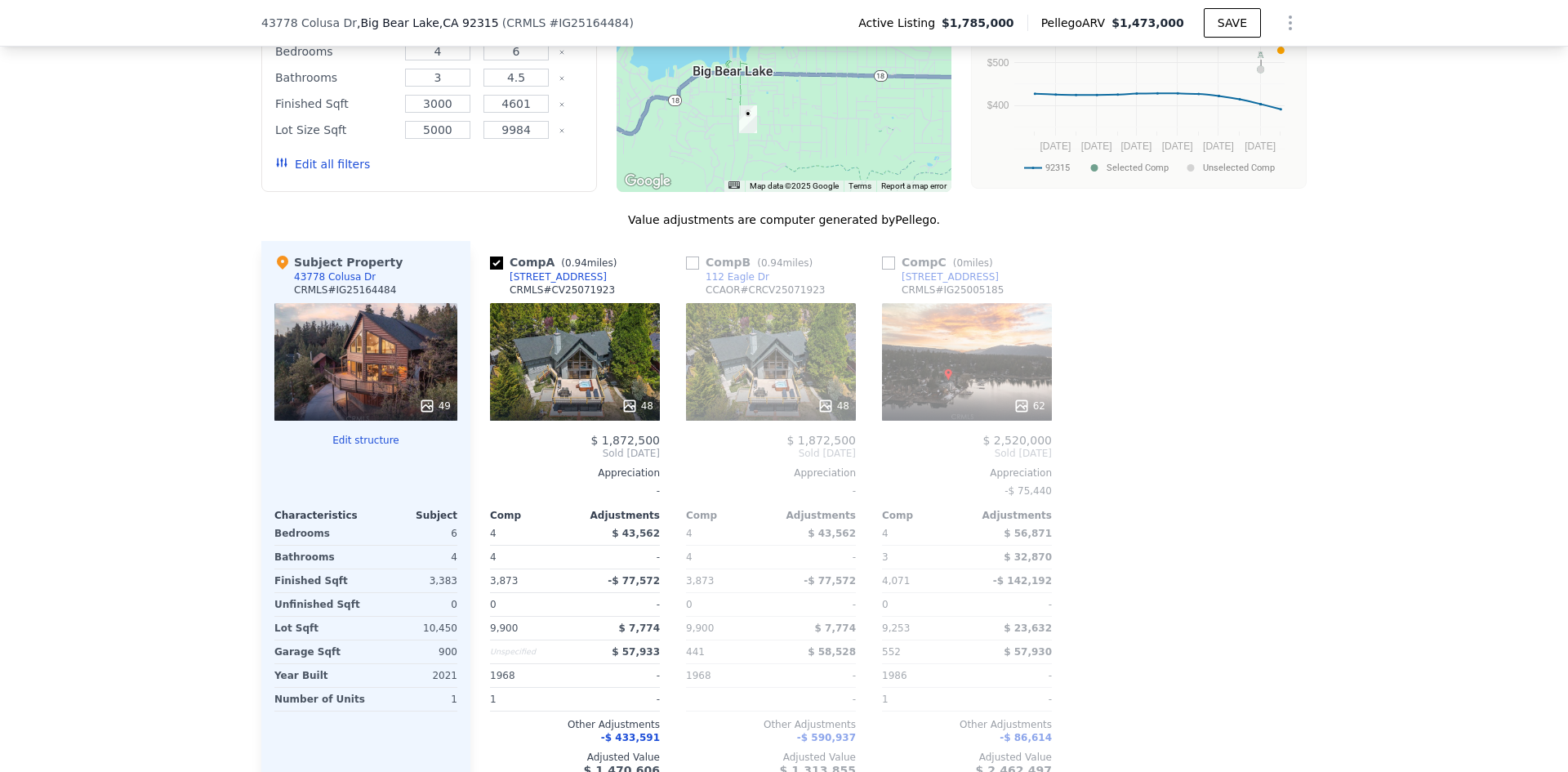
scroll to position [1715, 0]
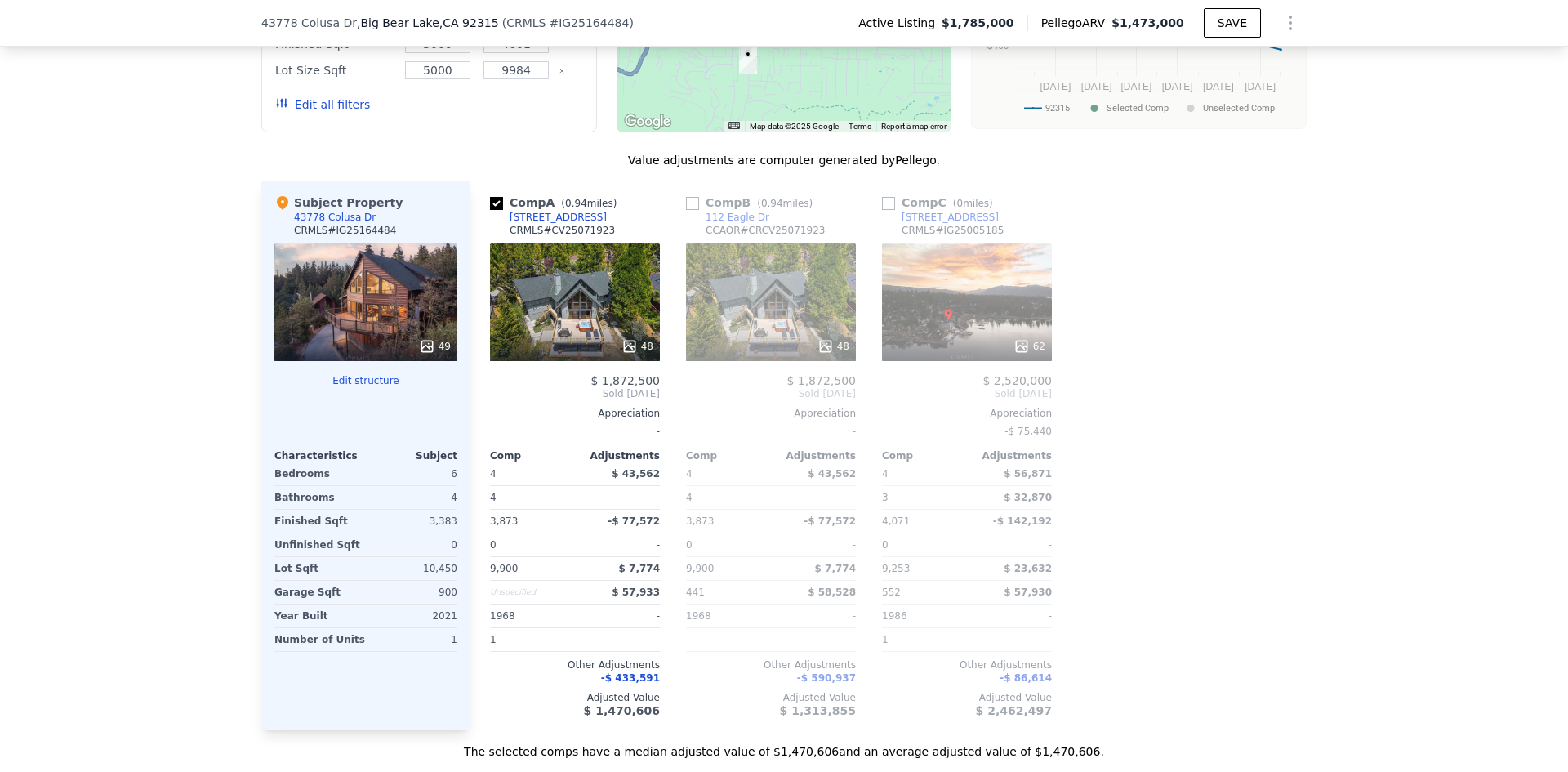
click at [490, 209] on input "checkbox" at bounding box center [496, 203] width 13 height 13
click at [490, 210] on input "checkbox" at bounding box center [496, 203] width 13 height 13
click at [494, 210] on input "checkbox" at bounding box center [496, 203] width 13 height 13
click at [490, 210] on input "checkbox" at bounding box center [496, 203] width 13 height 13
checkbox input "true"
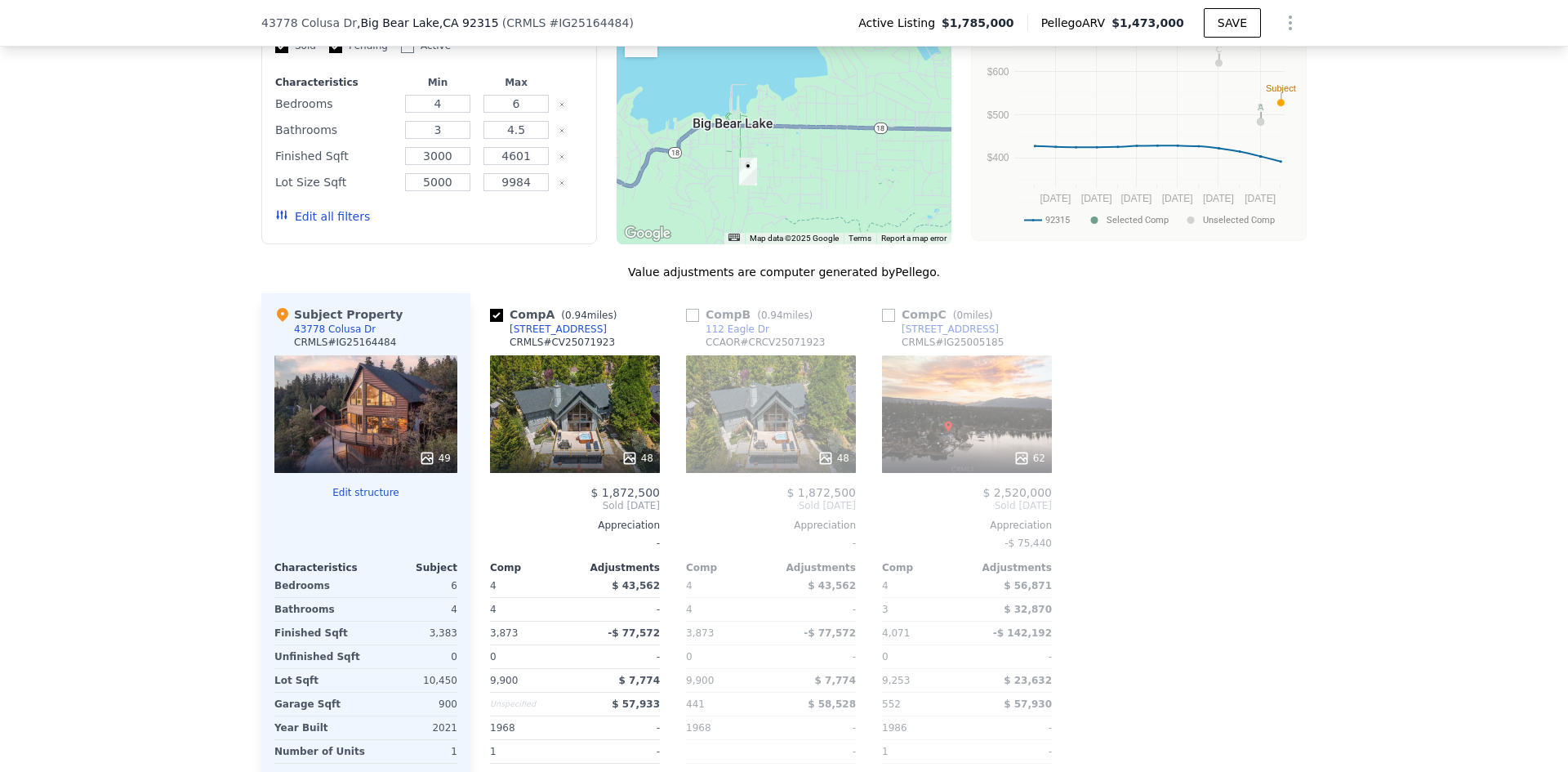
scroll to position [1470, 0]
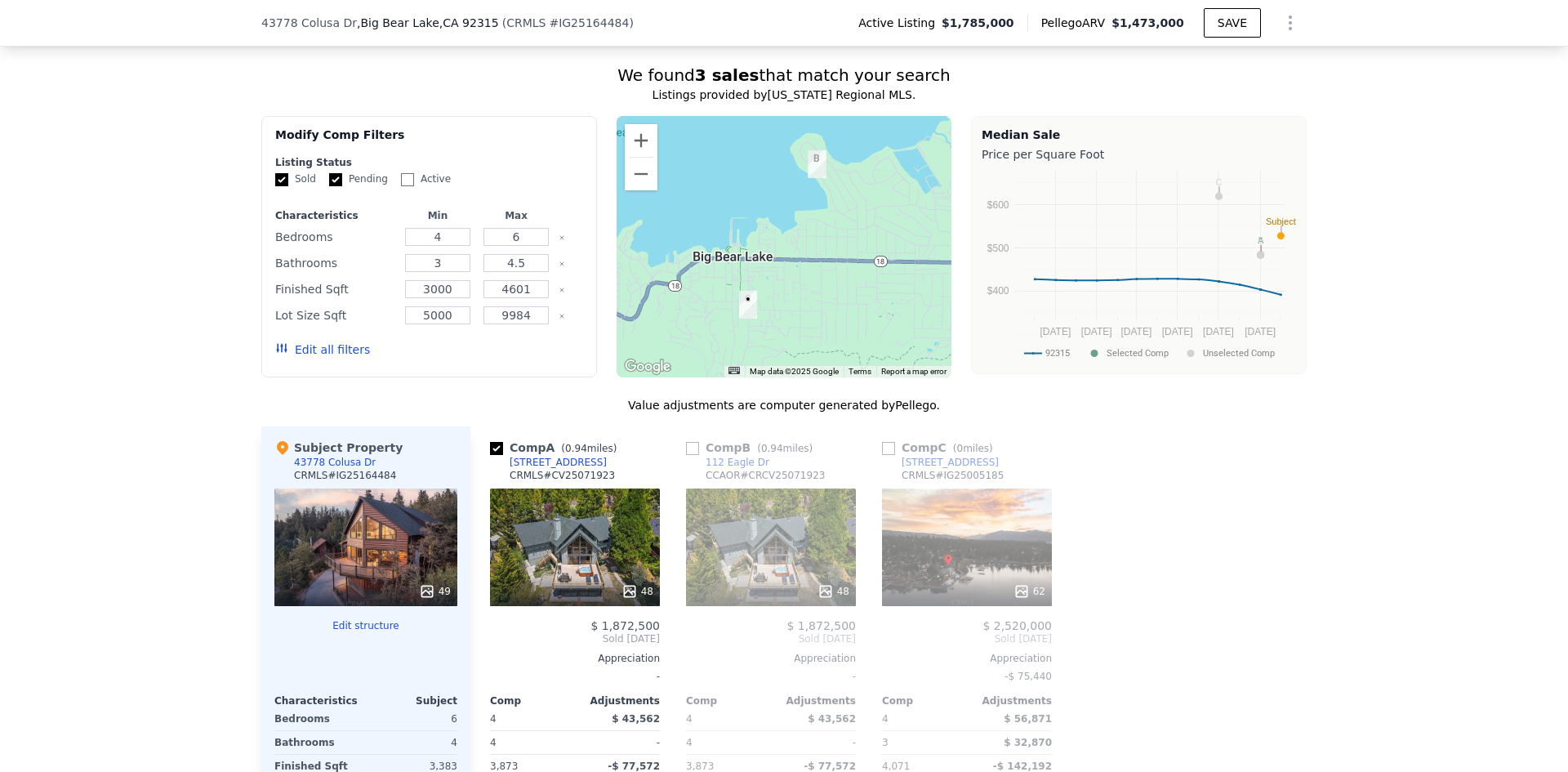
click at [326, 357] on button "Edit all filters" at bounding box center [322, 349] width 95 height 16
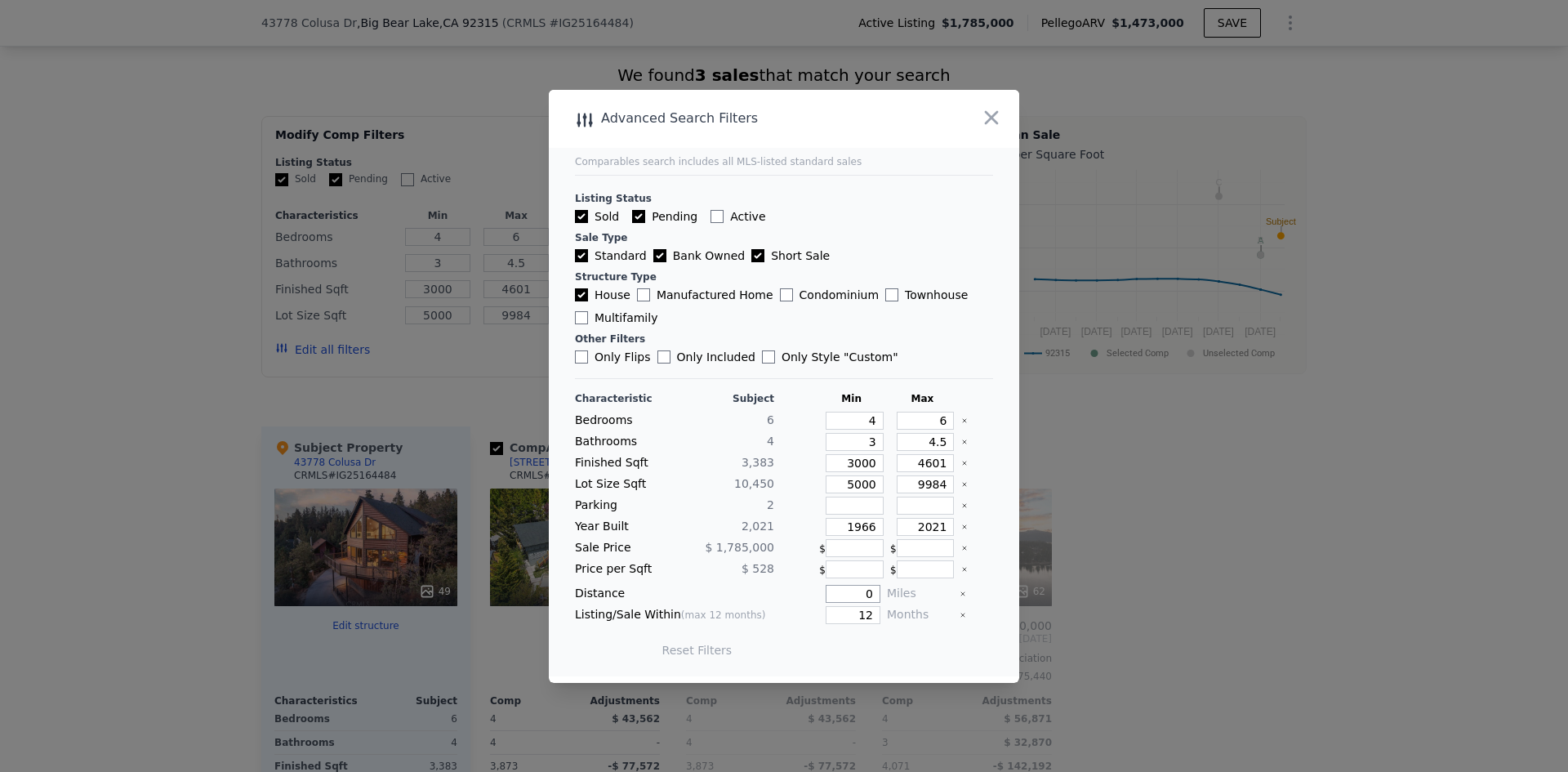
drag, startPoint x: 854, startPoint y: 593, endPoint x: 864, endPoint y: 593, distance: 10.0
click at [864, 593] on input "0" at bounding box center [853, 593] width 55 height 18
drag, startPoint x: 865, startPoint y: 593, endPoint x: 808, endPoint y: 587, distance: 57.3
click at [815, 587] on div "1" at bounding box center [830, 593] width 100 height 18
type input "5"
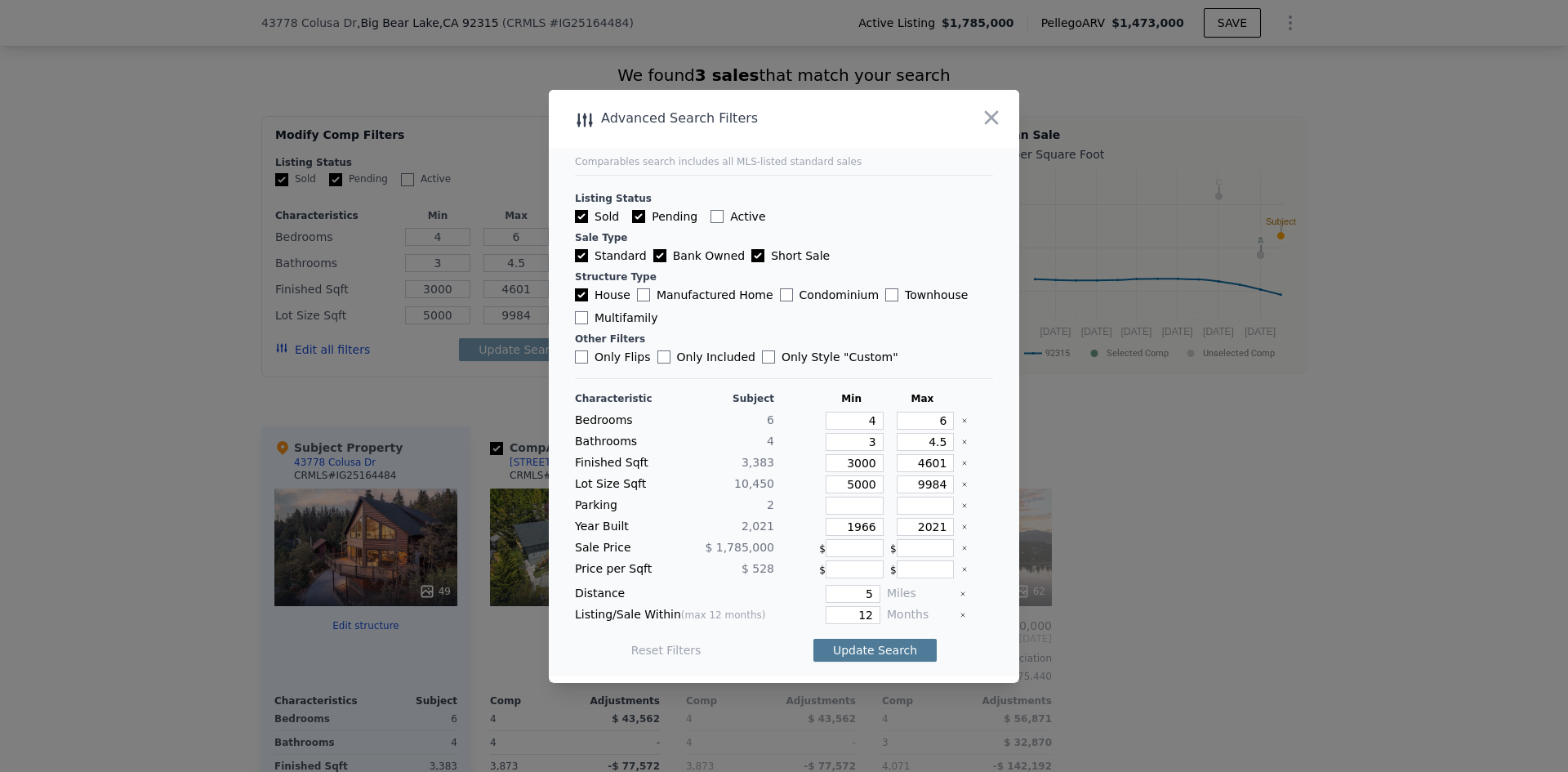
click at [880, 645] on button "Update Search" at bounding box center [874, 650] width 123 height 23
checkbox input "false"
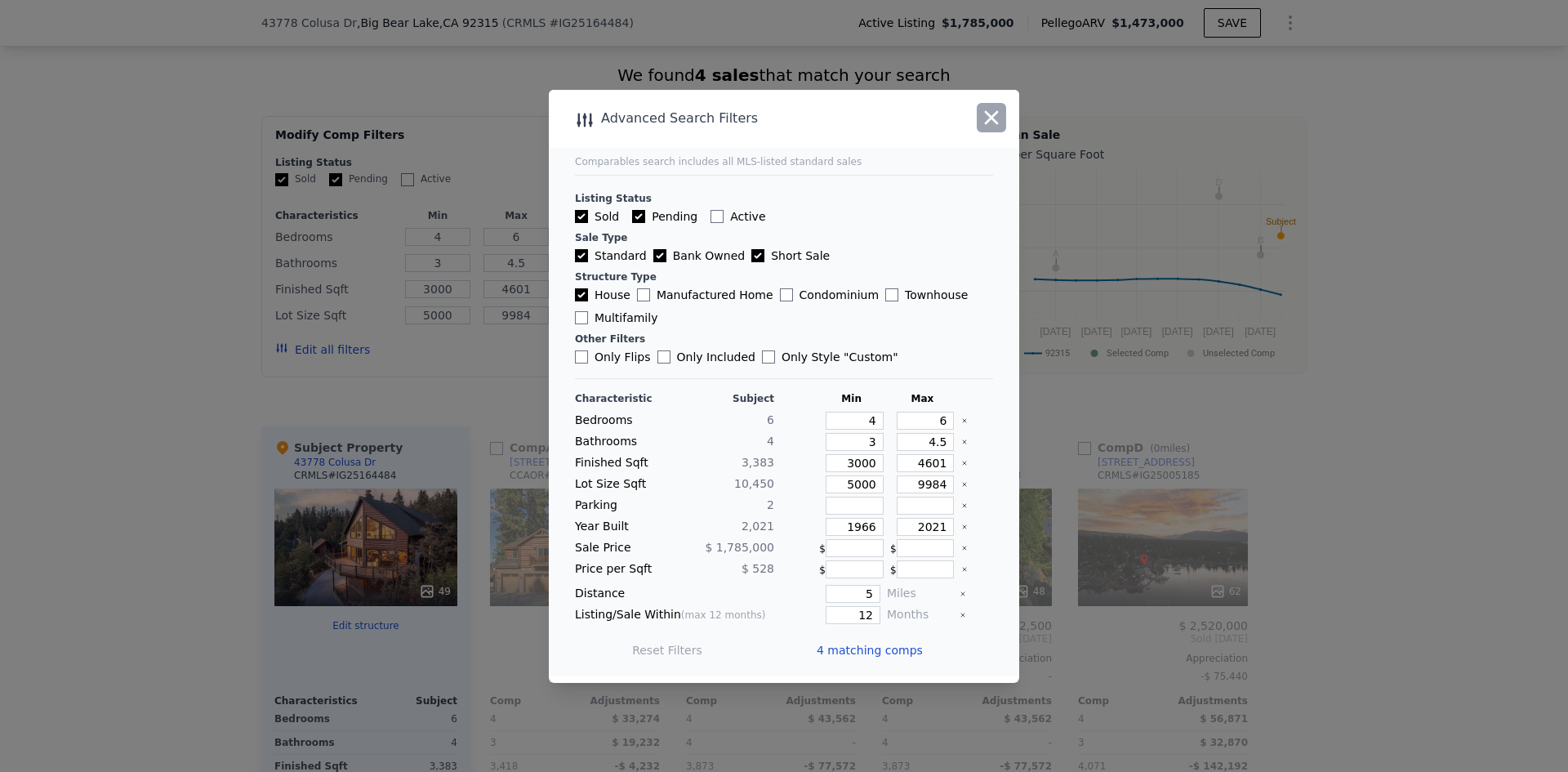
click at [992, 111] on icon "button" at bounding box center [991, 118] width 23 height 23
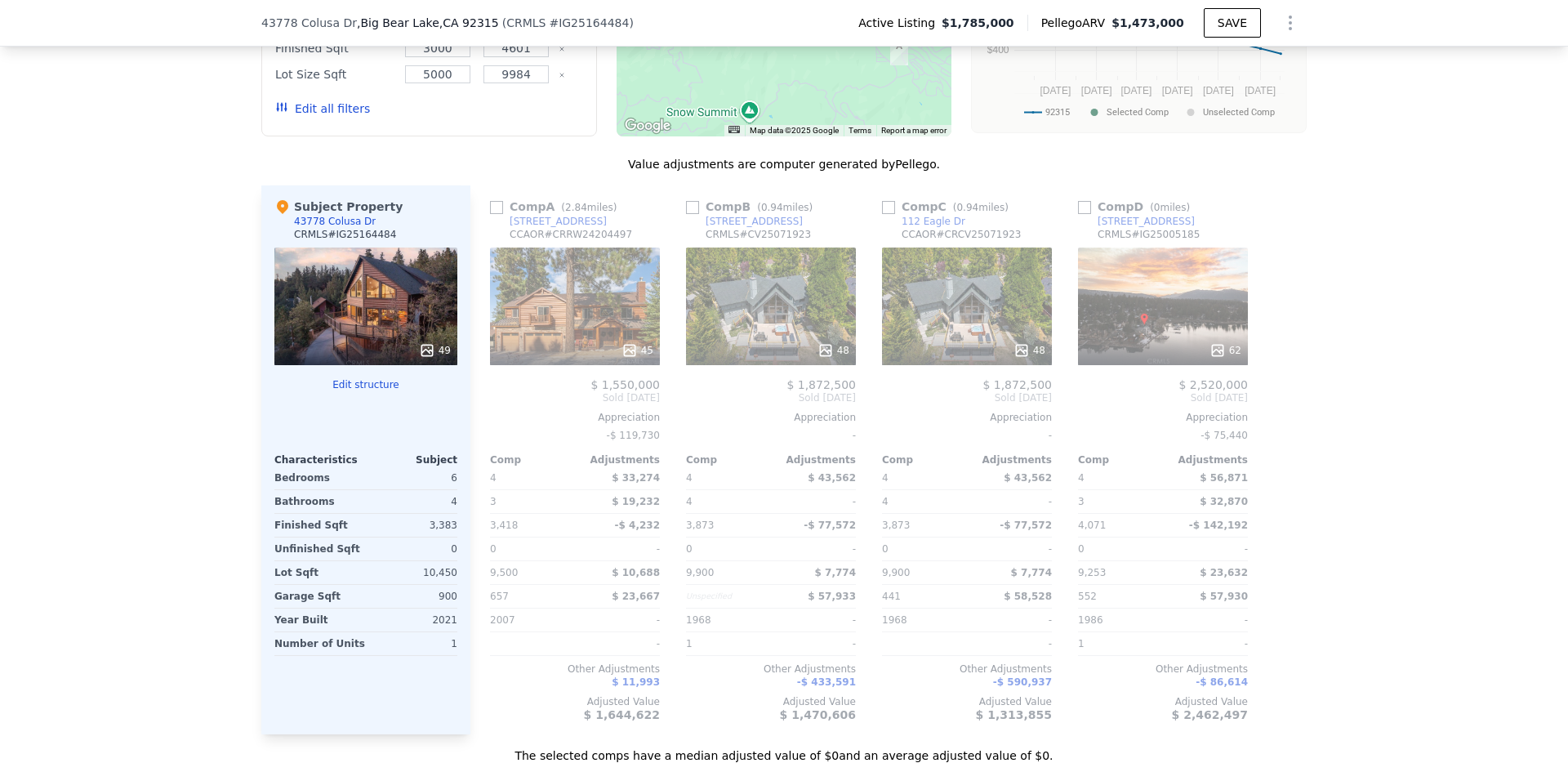
scroll to position [1715, 0]
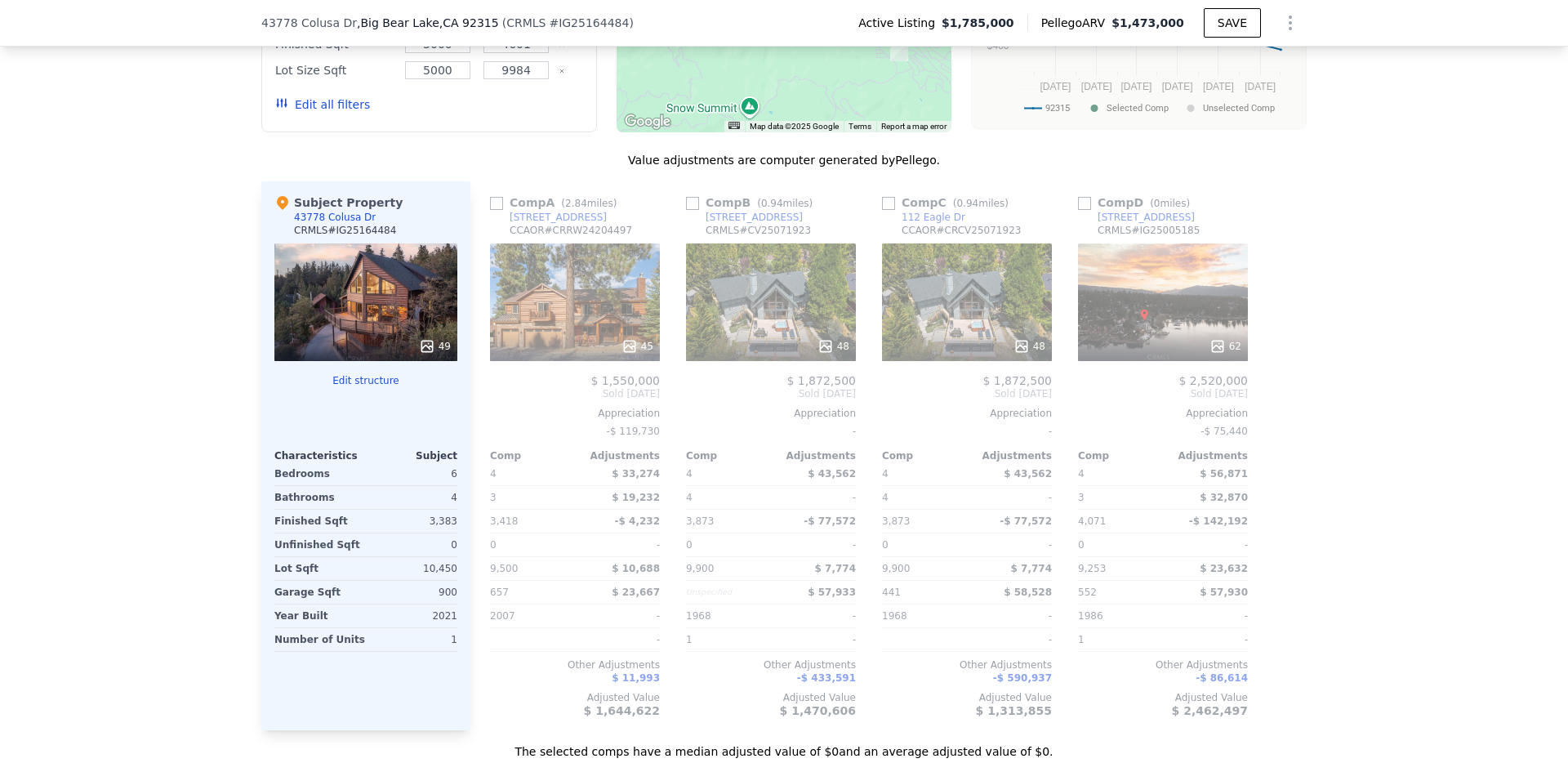
click at [490, 210] on input "checkbox" at bounding box center [496, 203] width 13 height 13
checkbox input "true"
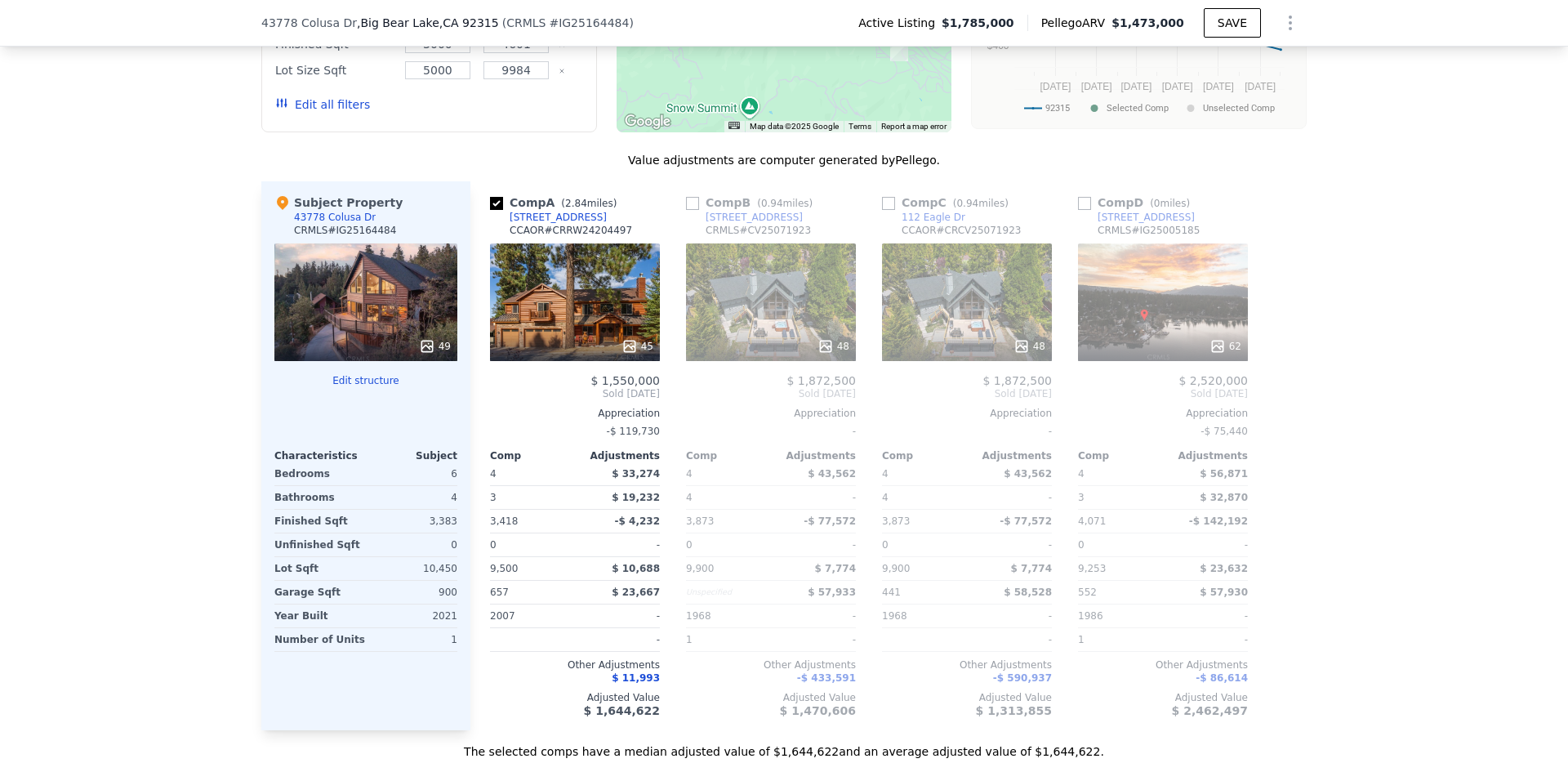
click at [686, 210] on input "checkbox" at bounding box center [693, 203] width 13 height 13
checkbox input "true"
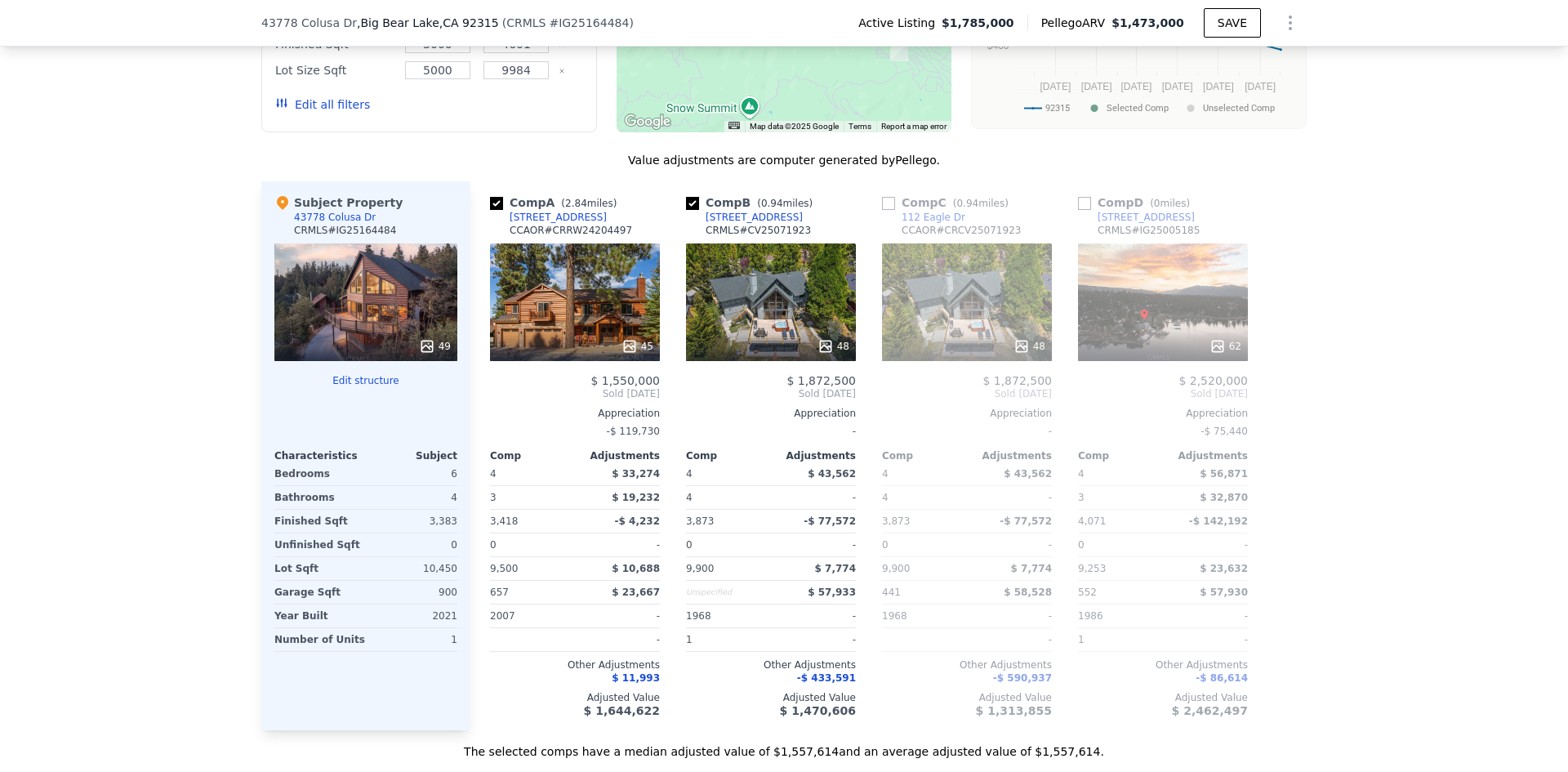
click at [749, 325] on div "48" at bounding box center [771, 302] width 170 height 118
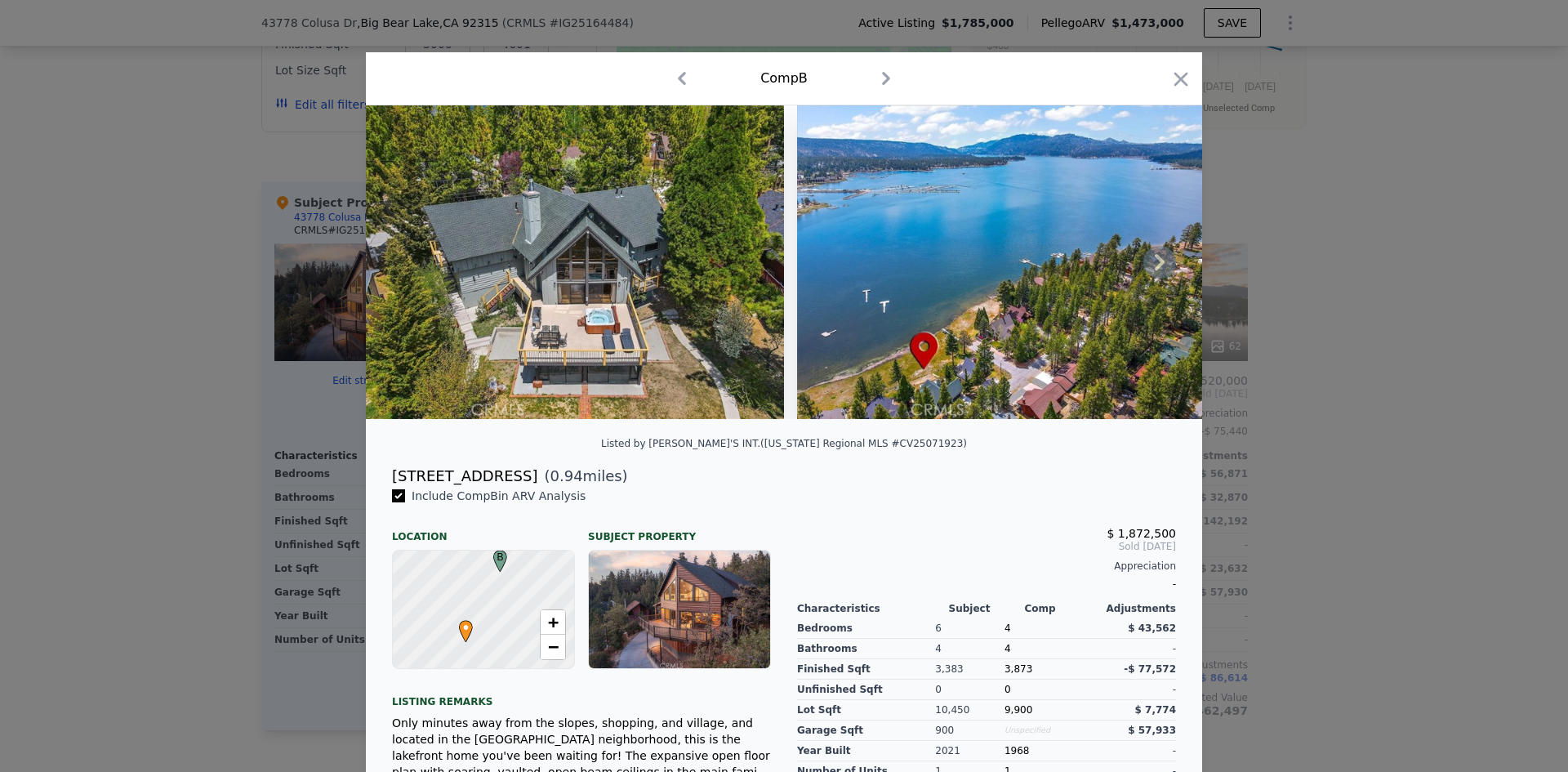
click at [1152, 270] on icon at bounding box center [1159, 261] width 33 height 33
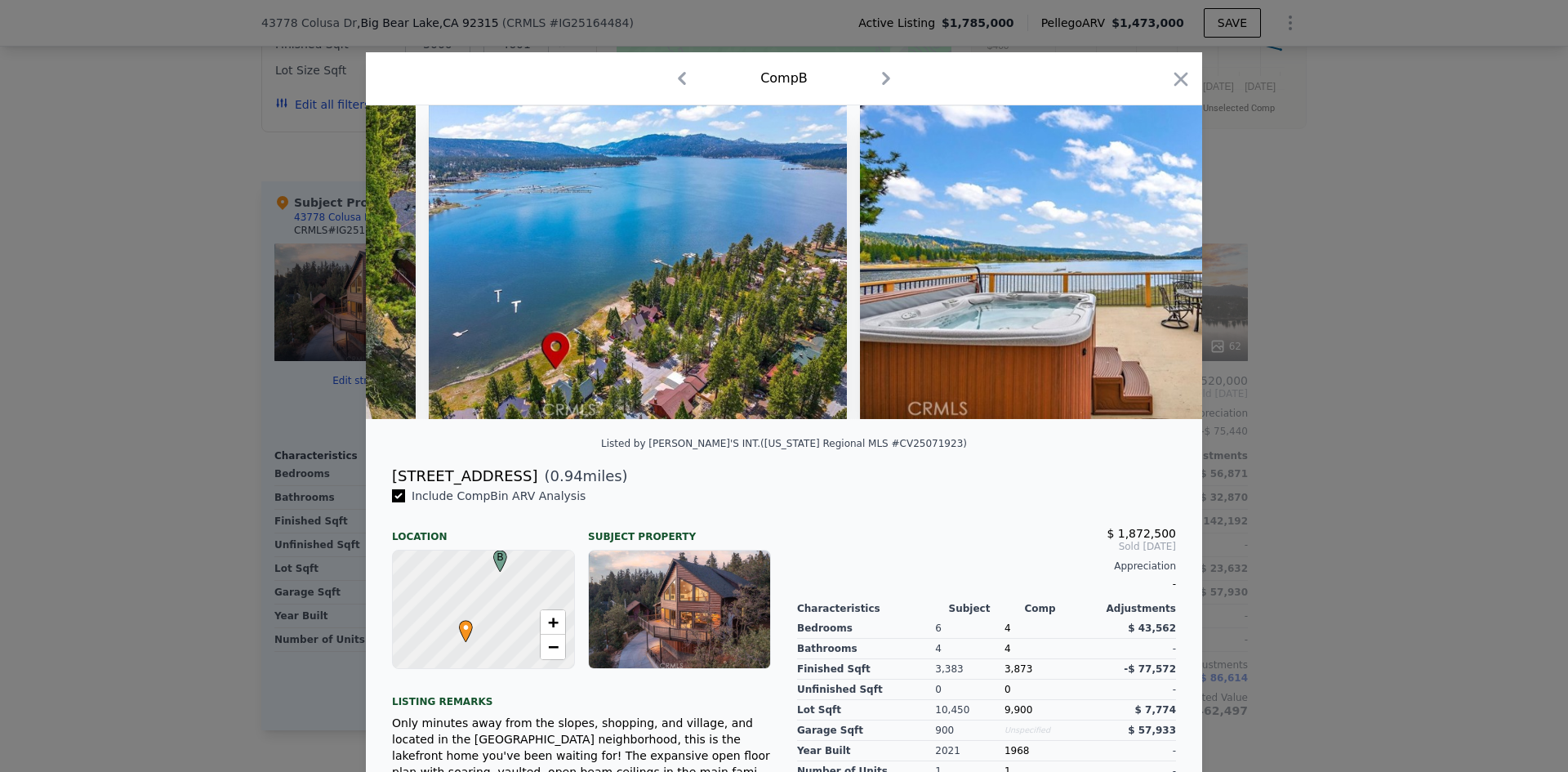
scroll to position [0, 392]
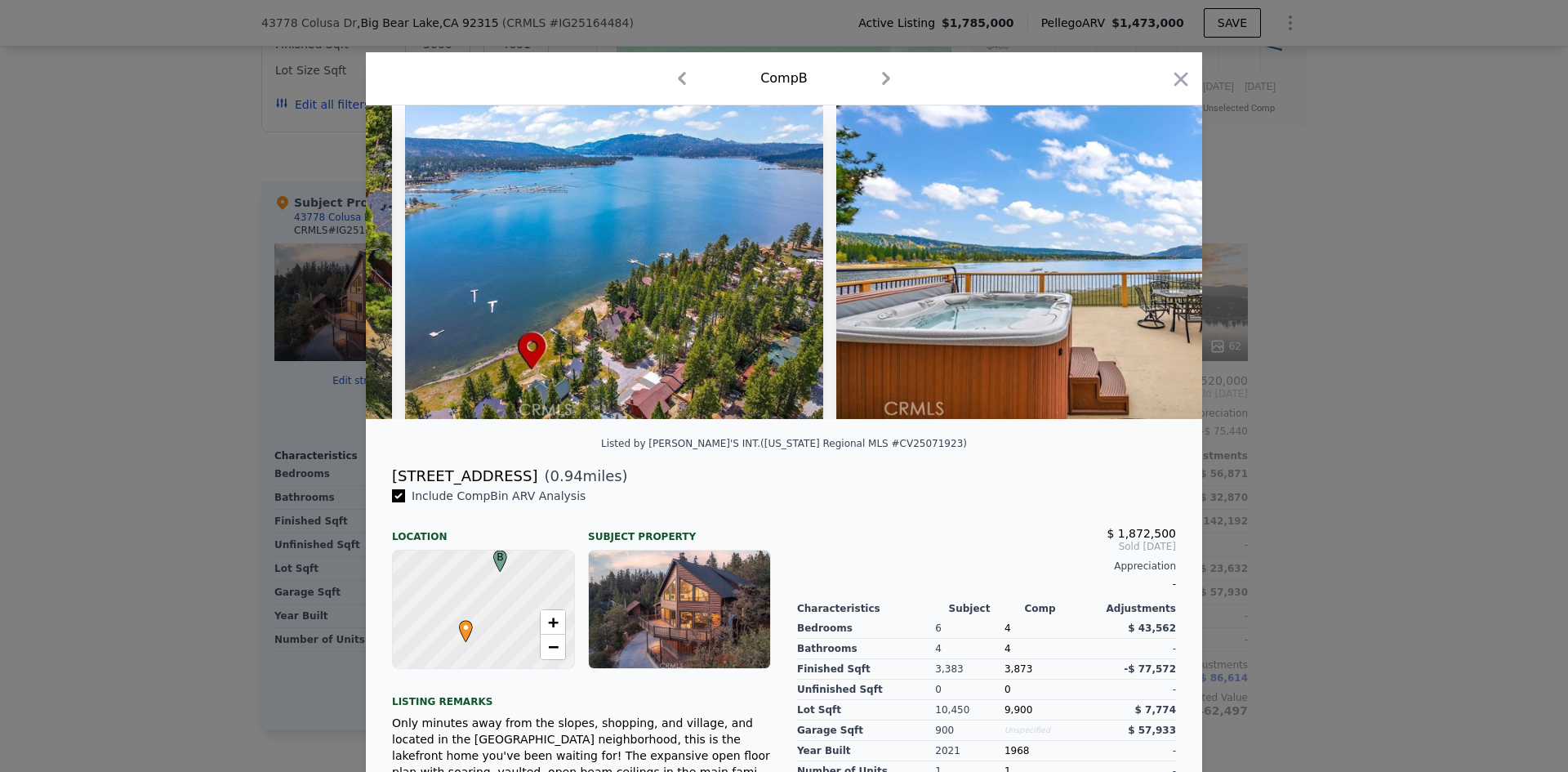
click at [1152, 270] on img at bounding box center [1071, 262] width 470 height 314
click at [1152, 270] on icon at bounding box center [1159, 261] width 33 height 33
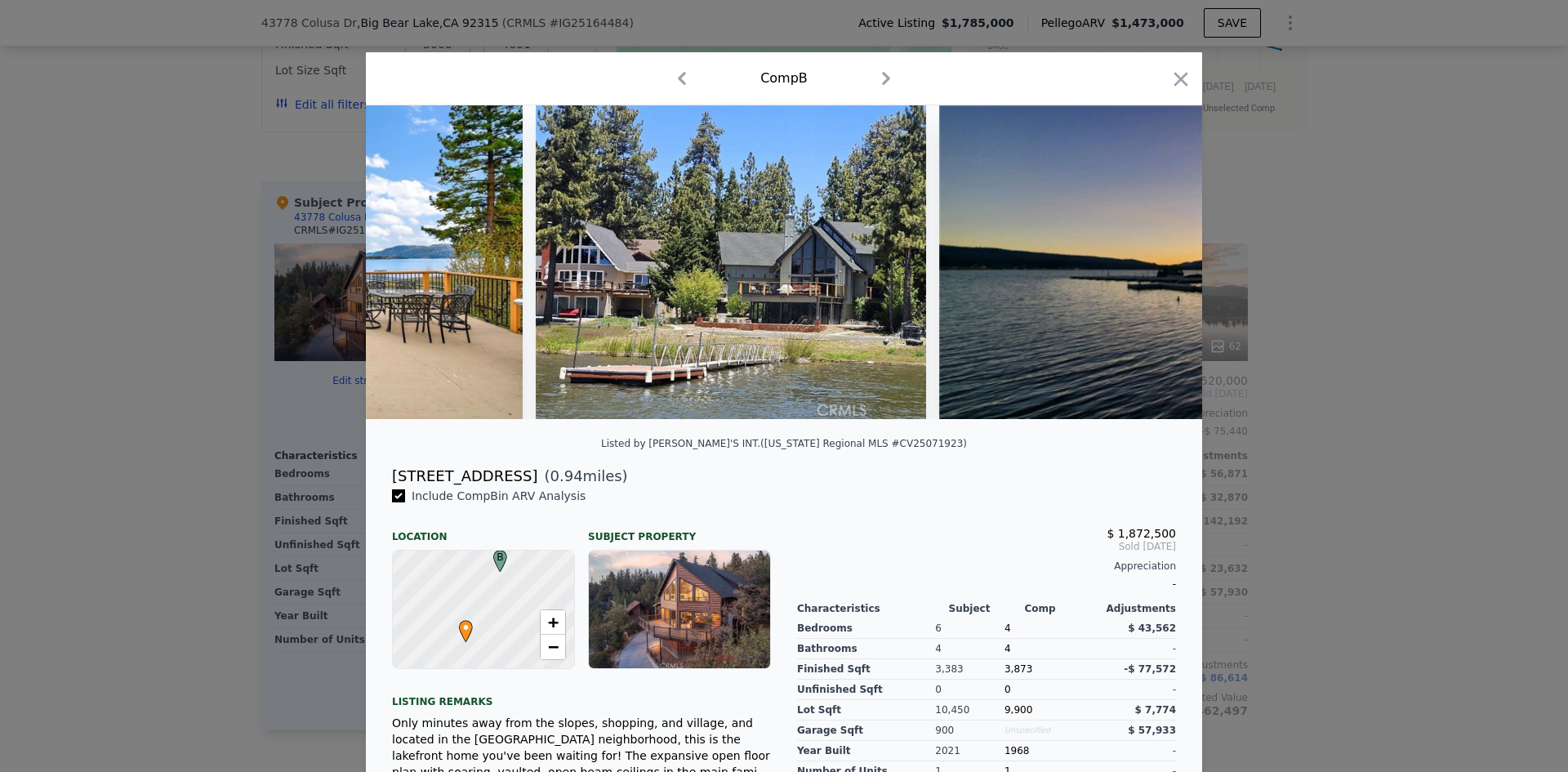
click at [1152, 266] on img at bounding box center [1270, 262] width 662 height 314
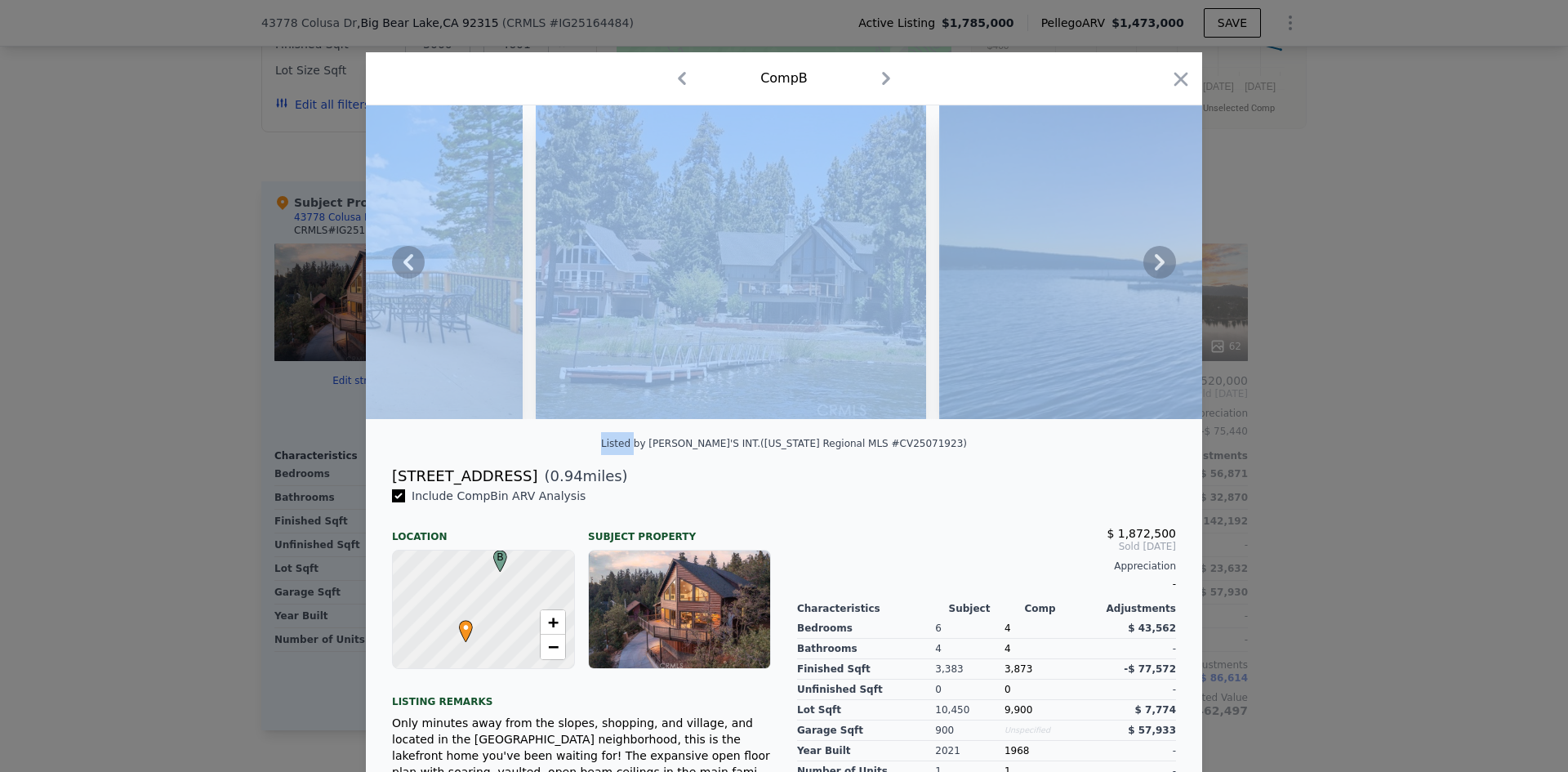
click at [1152, 266] on icon at bounding box center [1159, 261] width 33 height 33
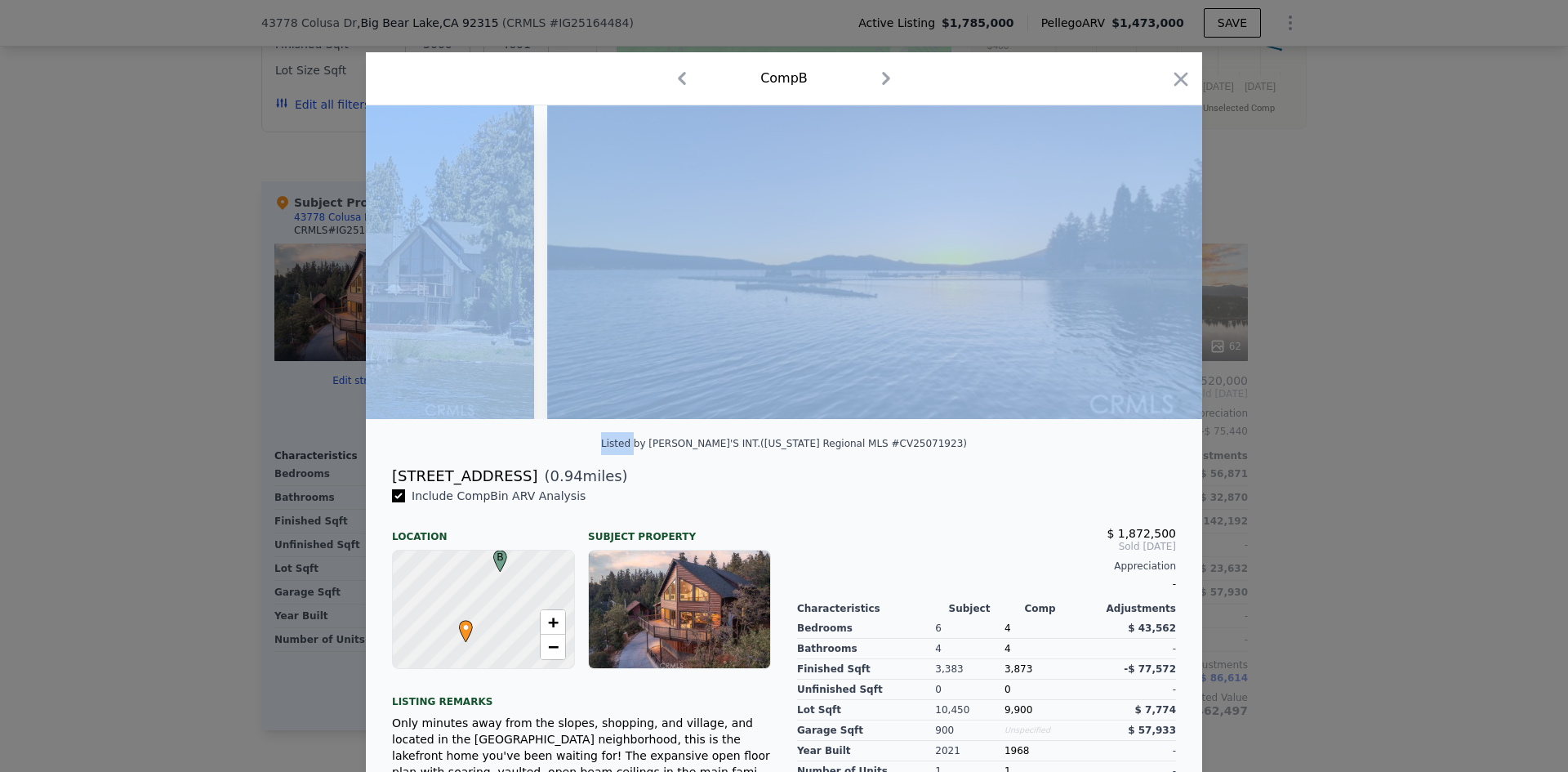
click at [1152, 266] on img at bounding box center [878, 262] width 662 height 314
click at [1143, 267] on icon at bounding box center [1159, 261] width 33 height 33
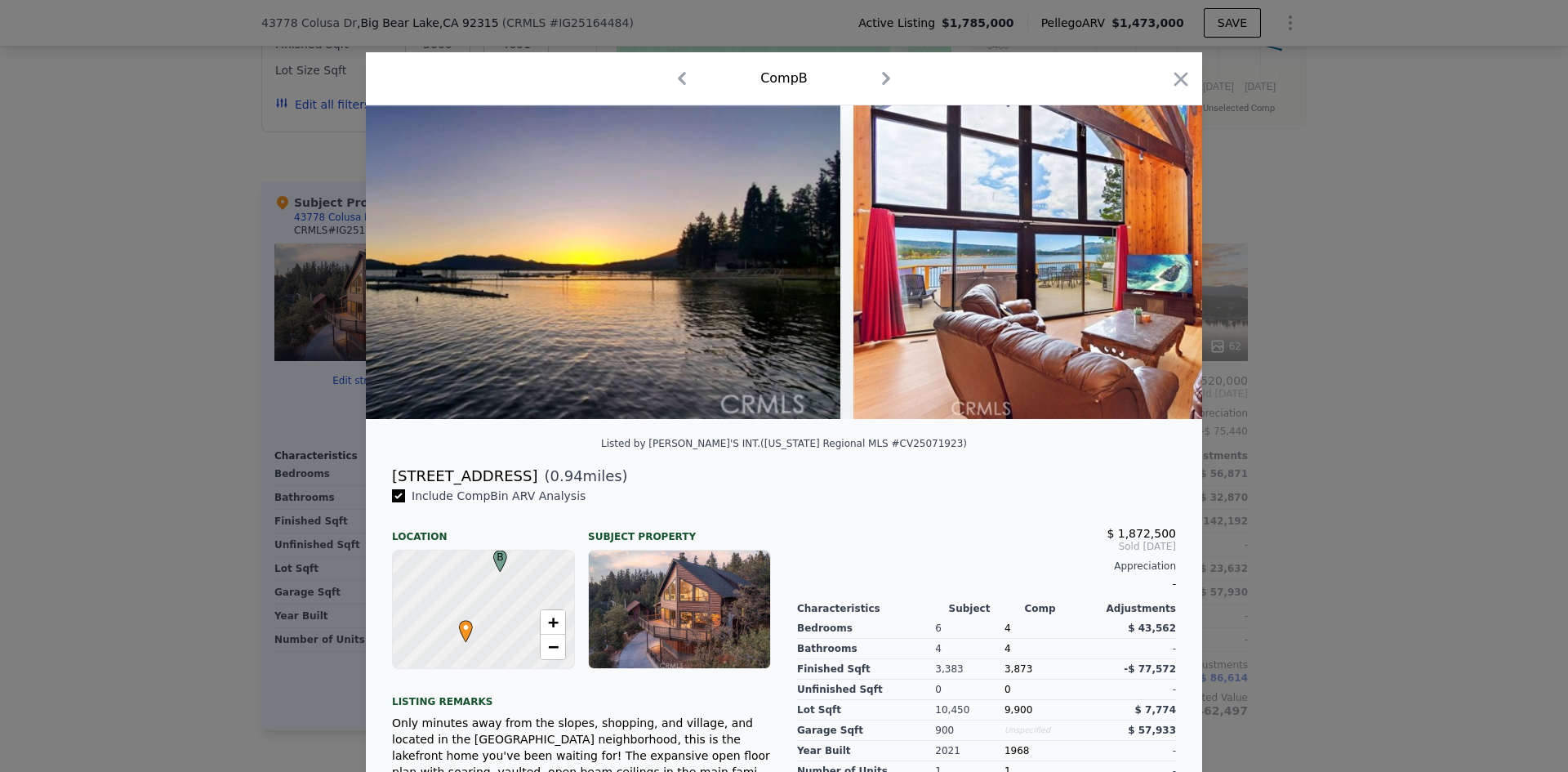
scroll to position [0, 1959]
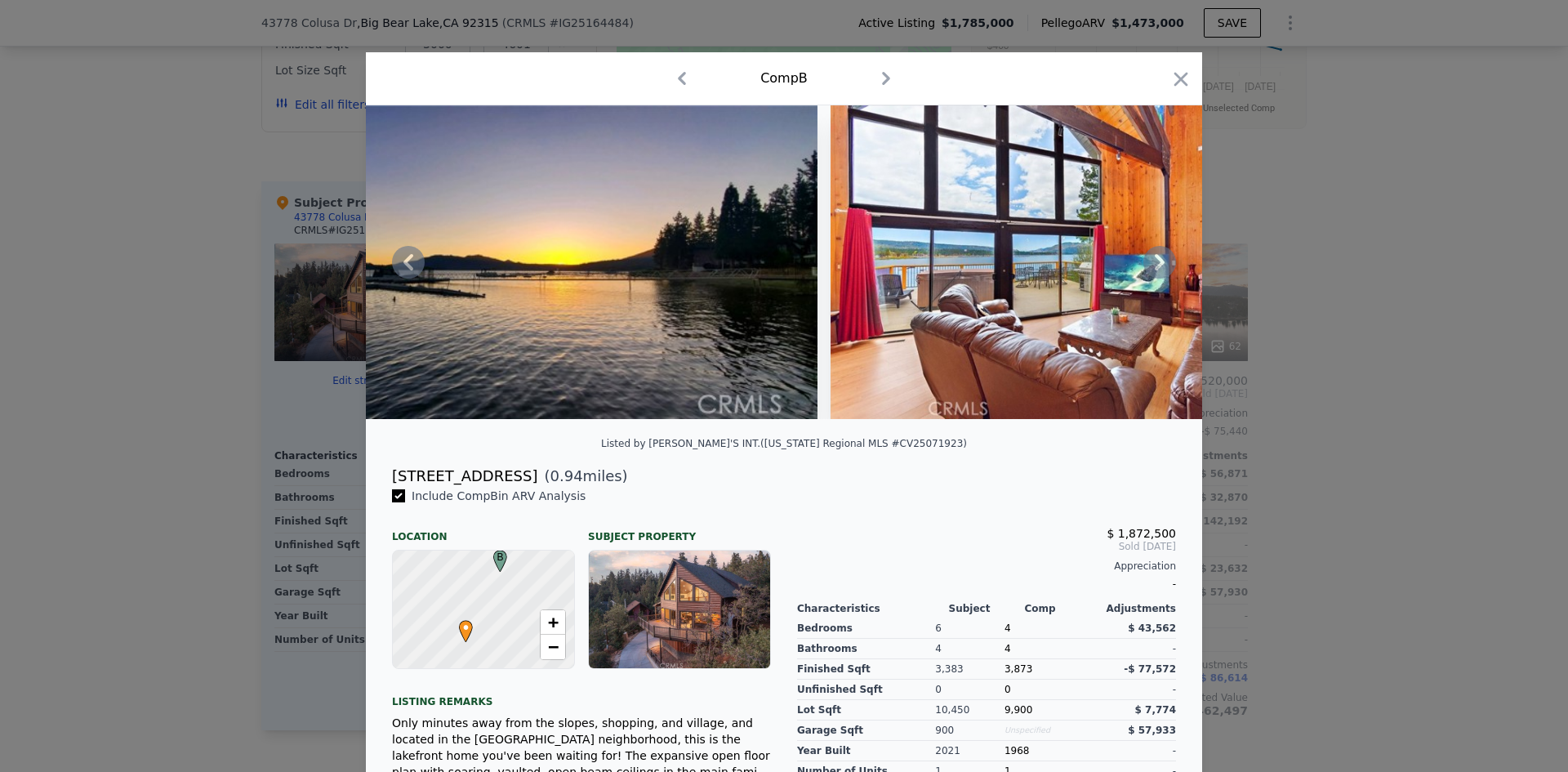
click at [1154, 262] on icon at bounding box center [1159, 261] width 9 height 16
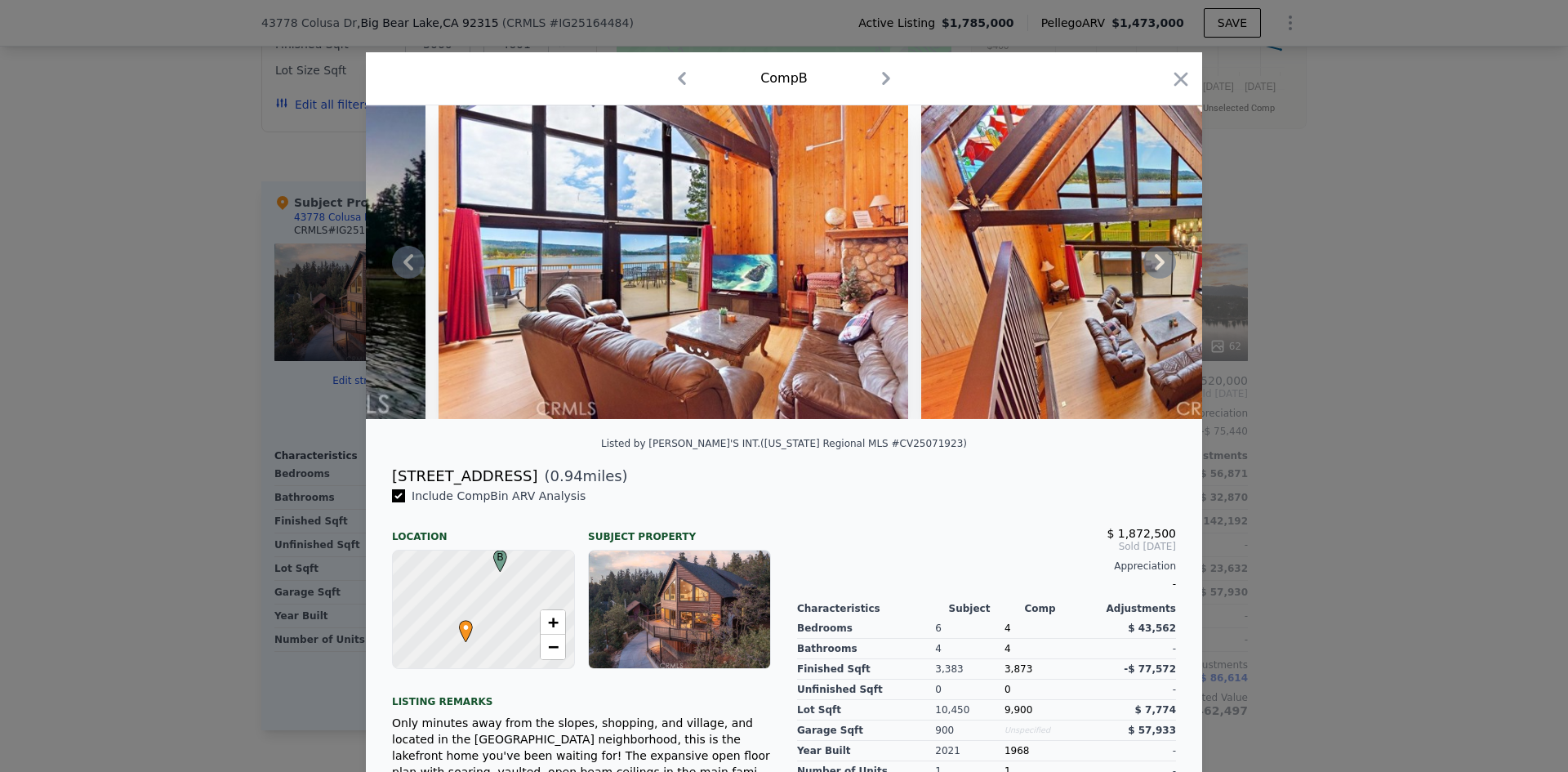
click at [1154, 262] on icon at bounding box center [1159, 261] width 9 height 16
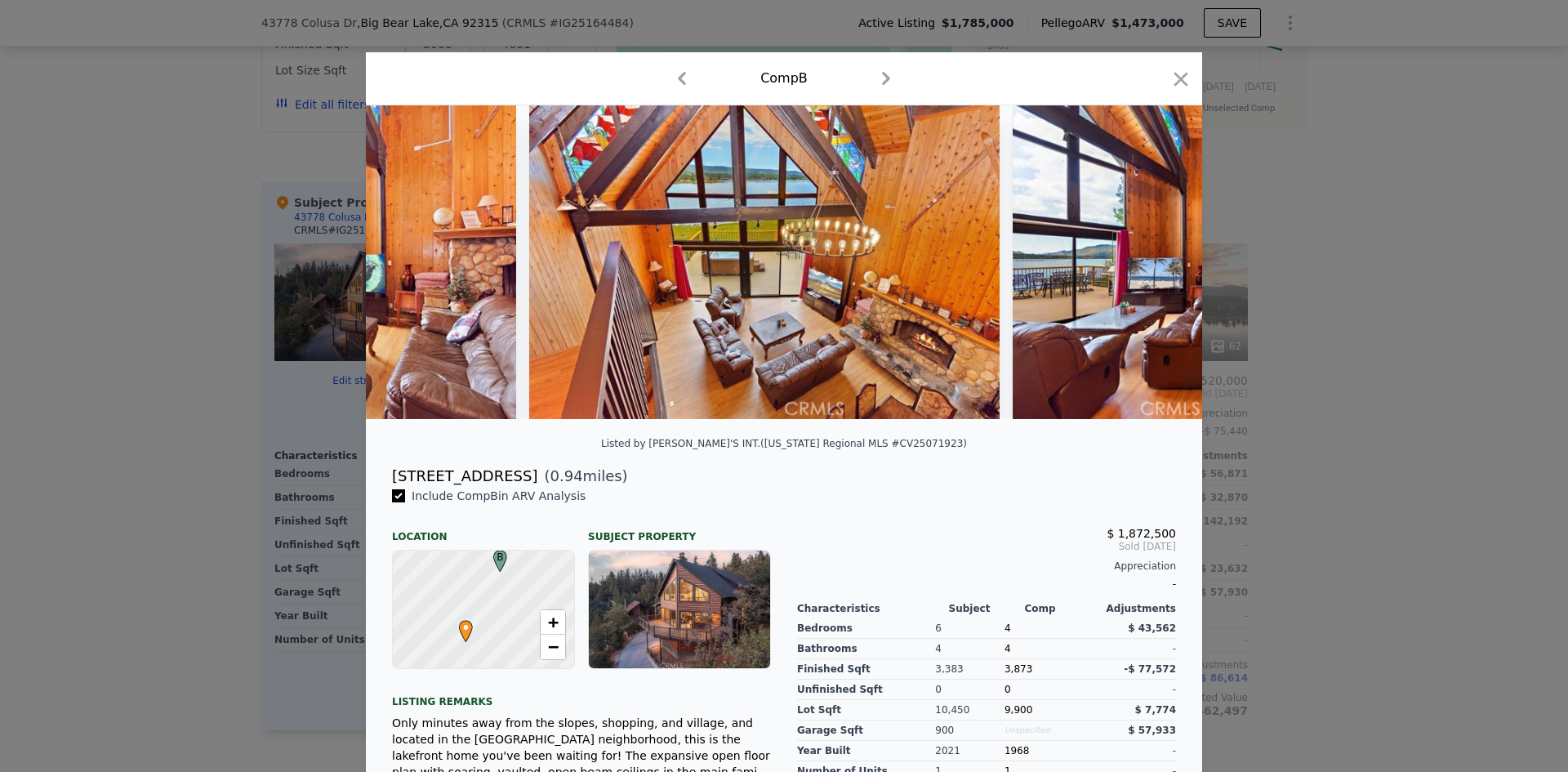
click at [1150, 262] on img at bounding box center [1247, 262] width 470 height 314
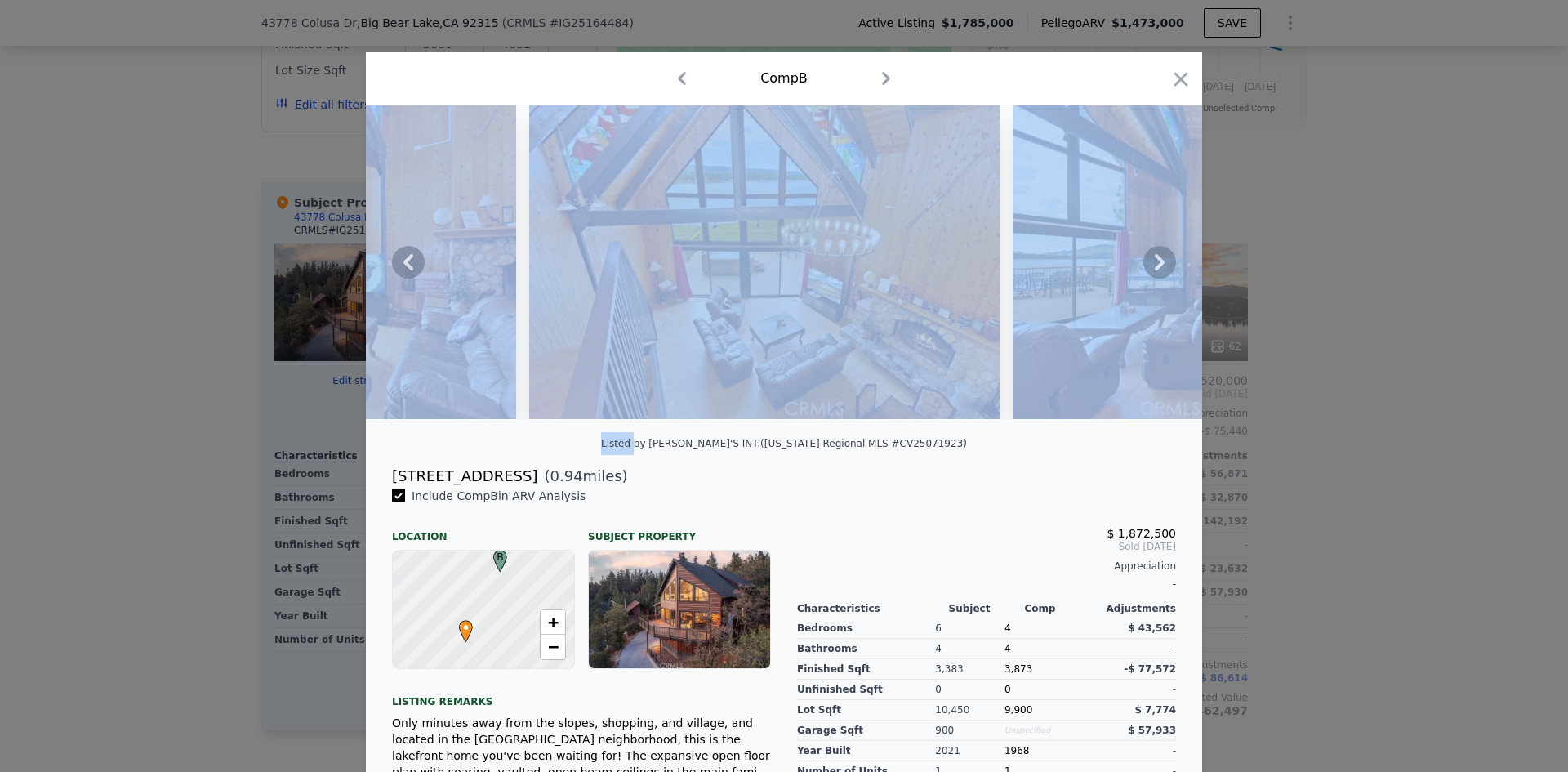
click at [1154, 262] on icon at bounding box center [1159, 261] width 9 height 16
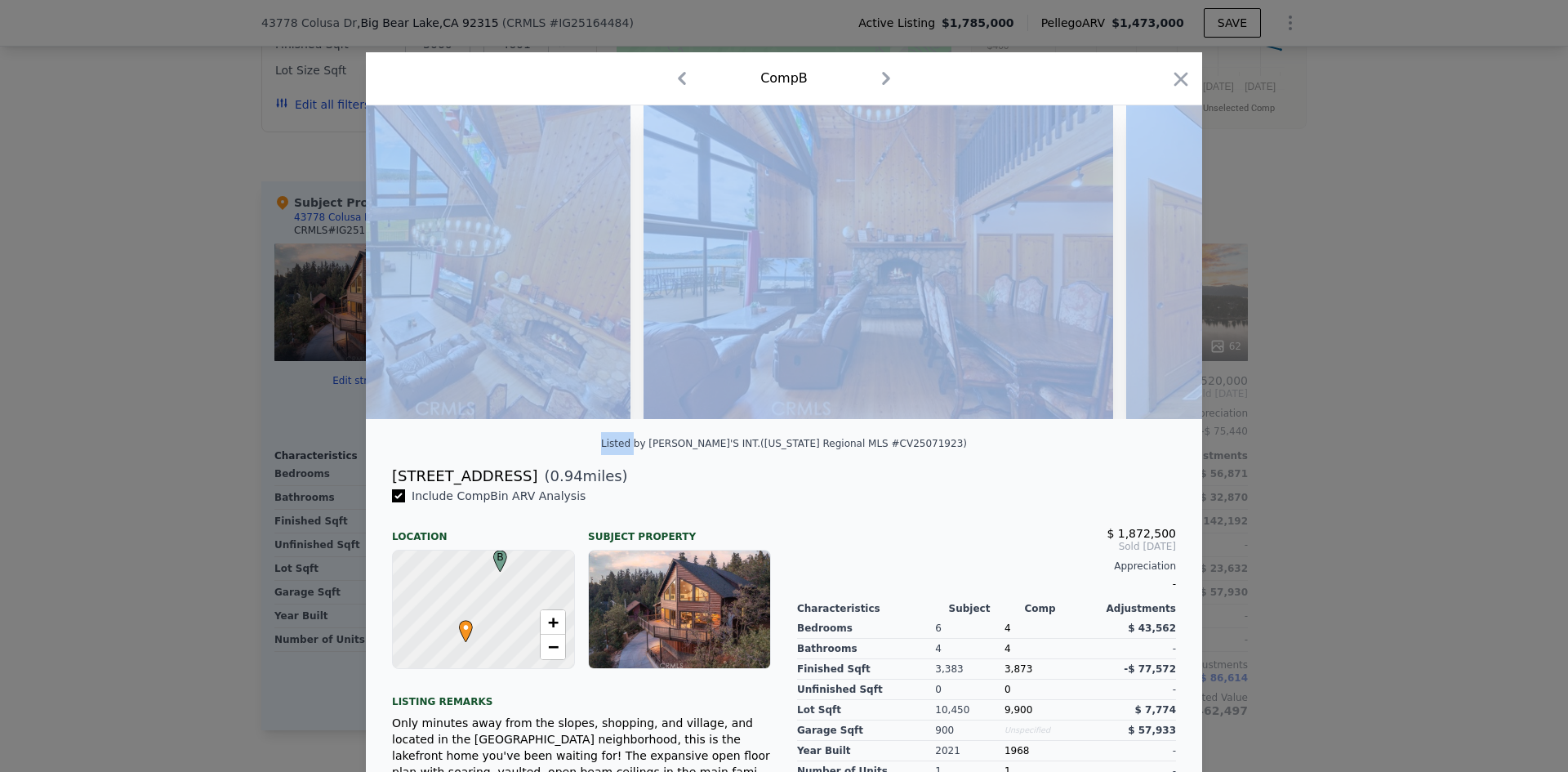
scroll to position [0, 3135]
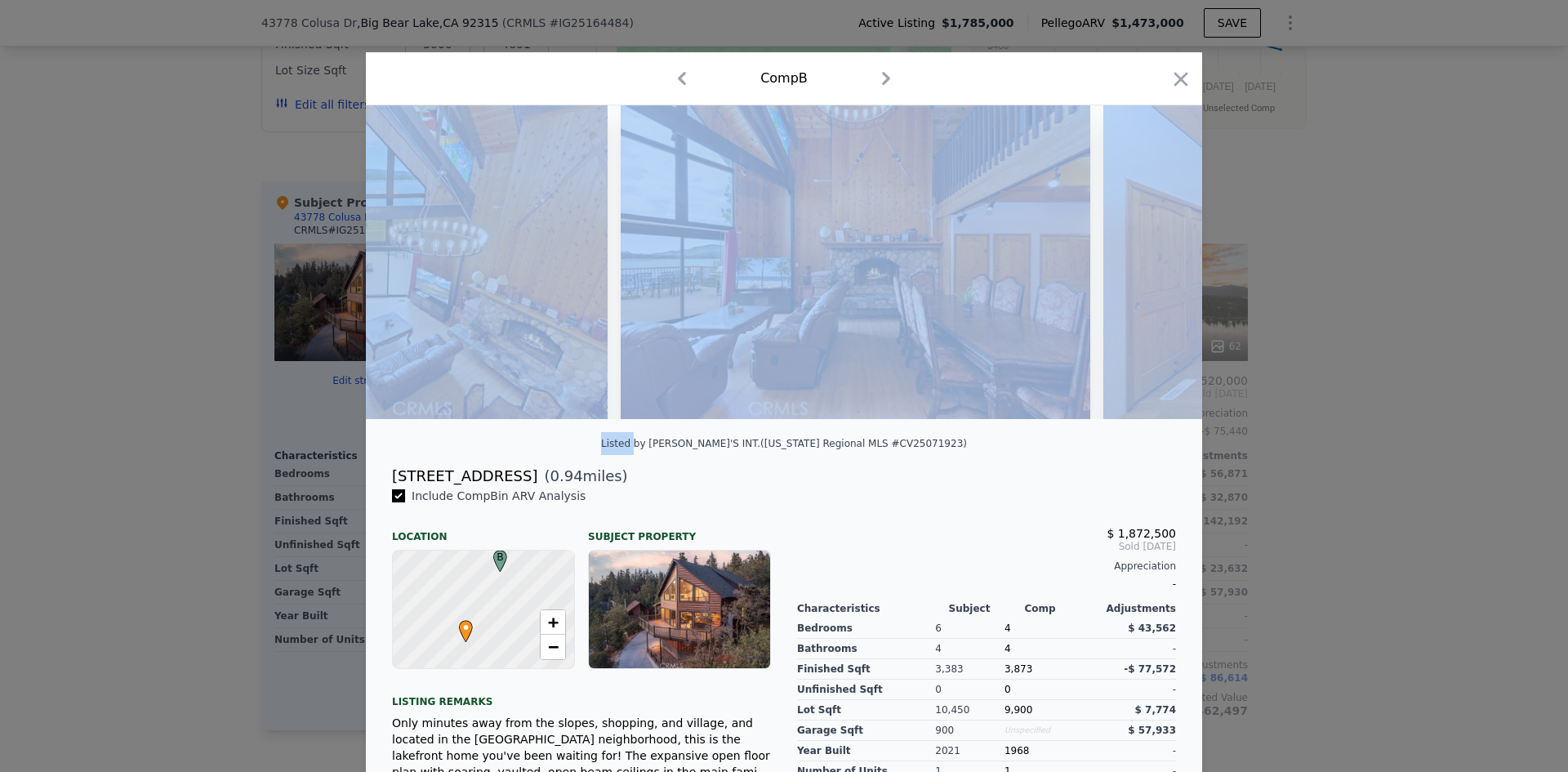
click at [998, 307] on img at bounding box center [855, 262] width 470 height 314
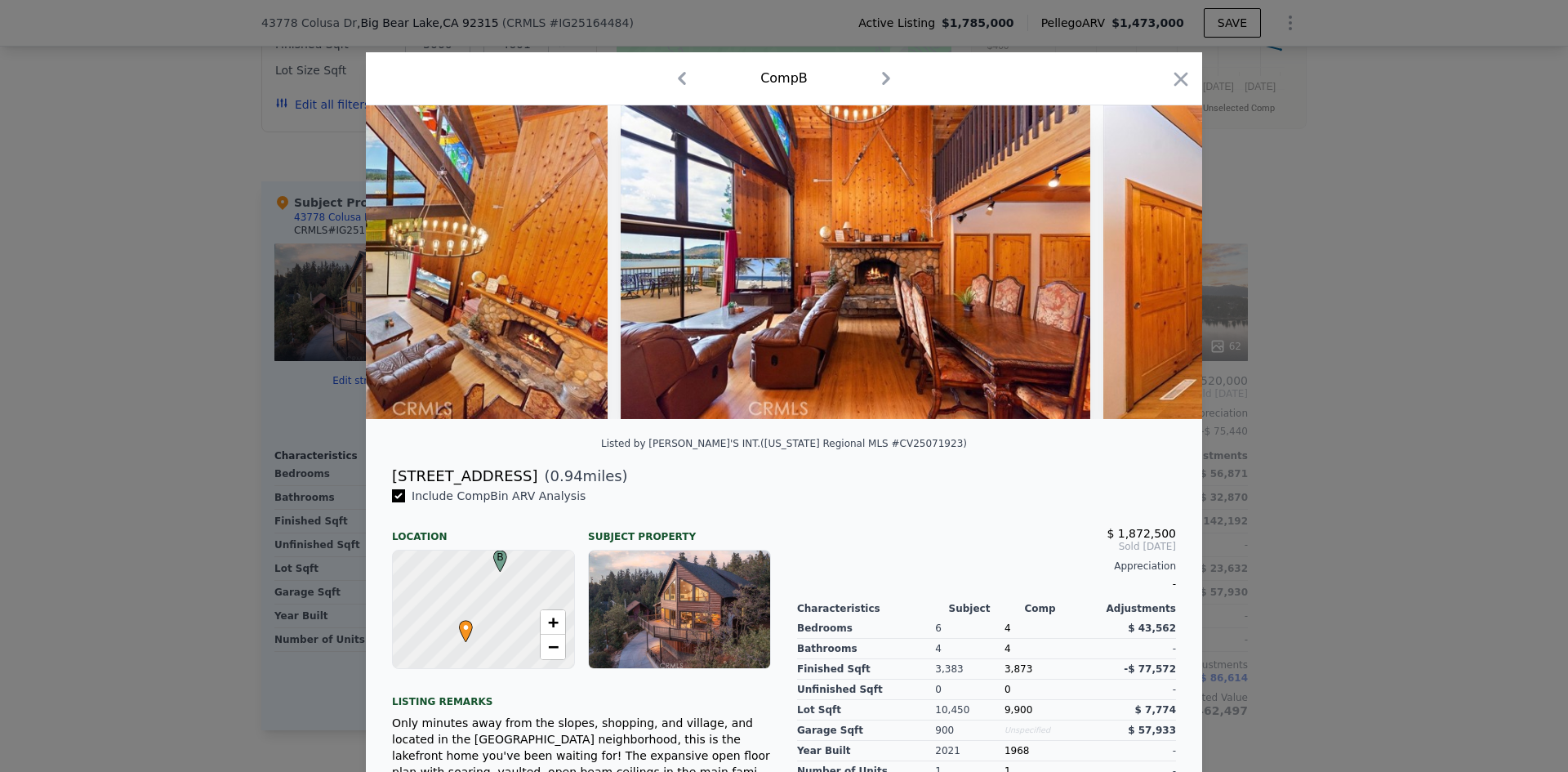
click at [1006, 488] on div "[STREET_ADDRESS] ( 0.94 miles)" at bounding box center [784, 476] width 810 height 23
click at [1155, 261] on icon at bounding box center [1159, 261] width 33 height 33
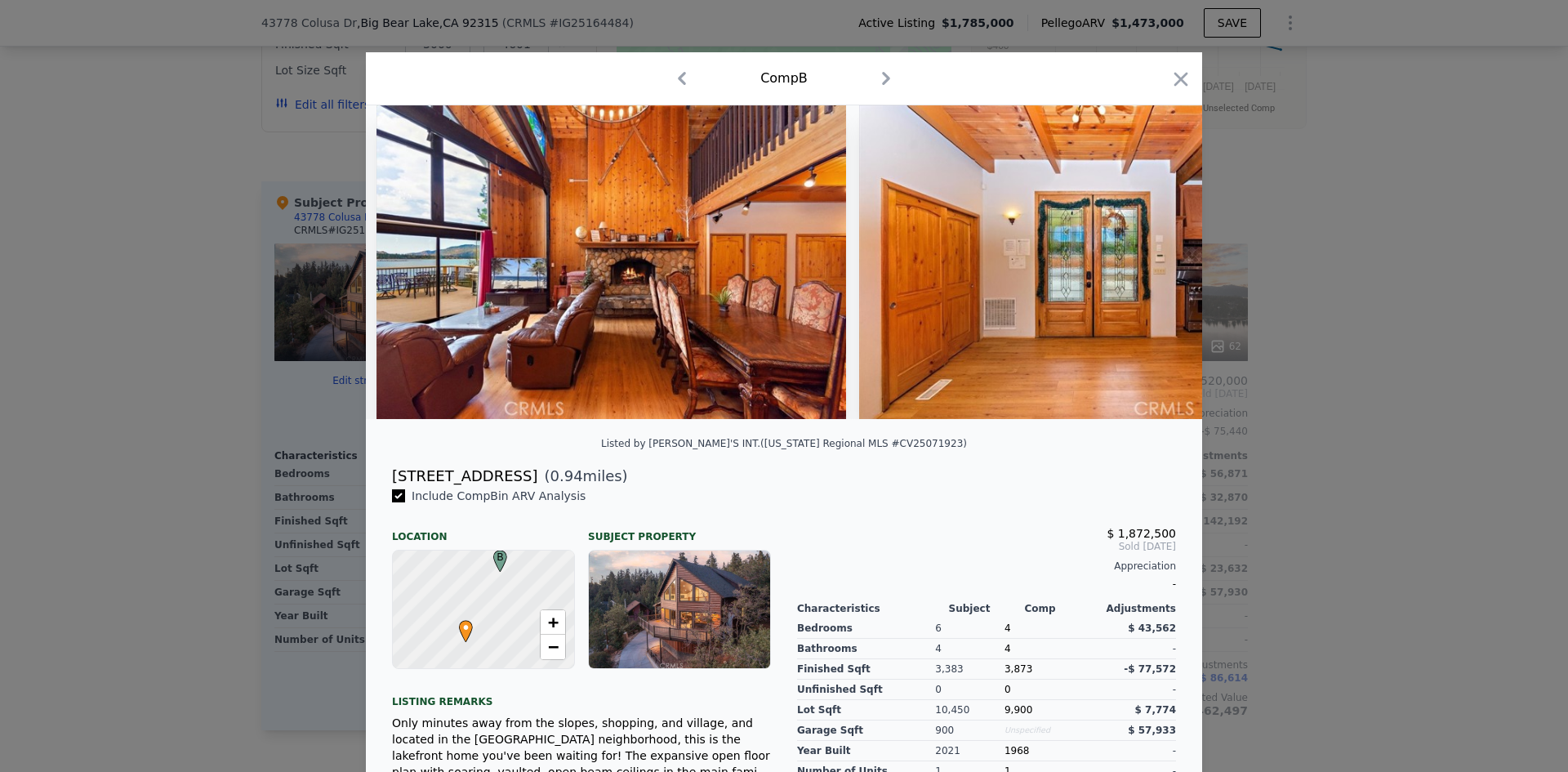
scroll to position [0, 3527]
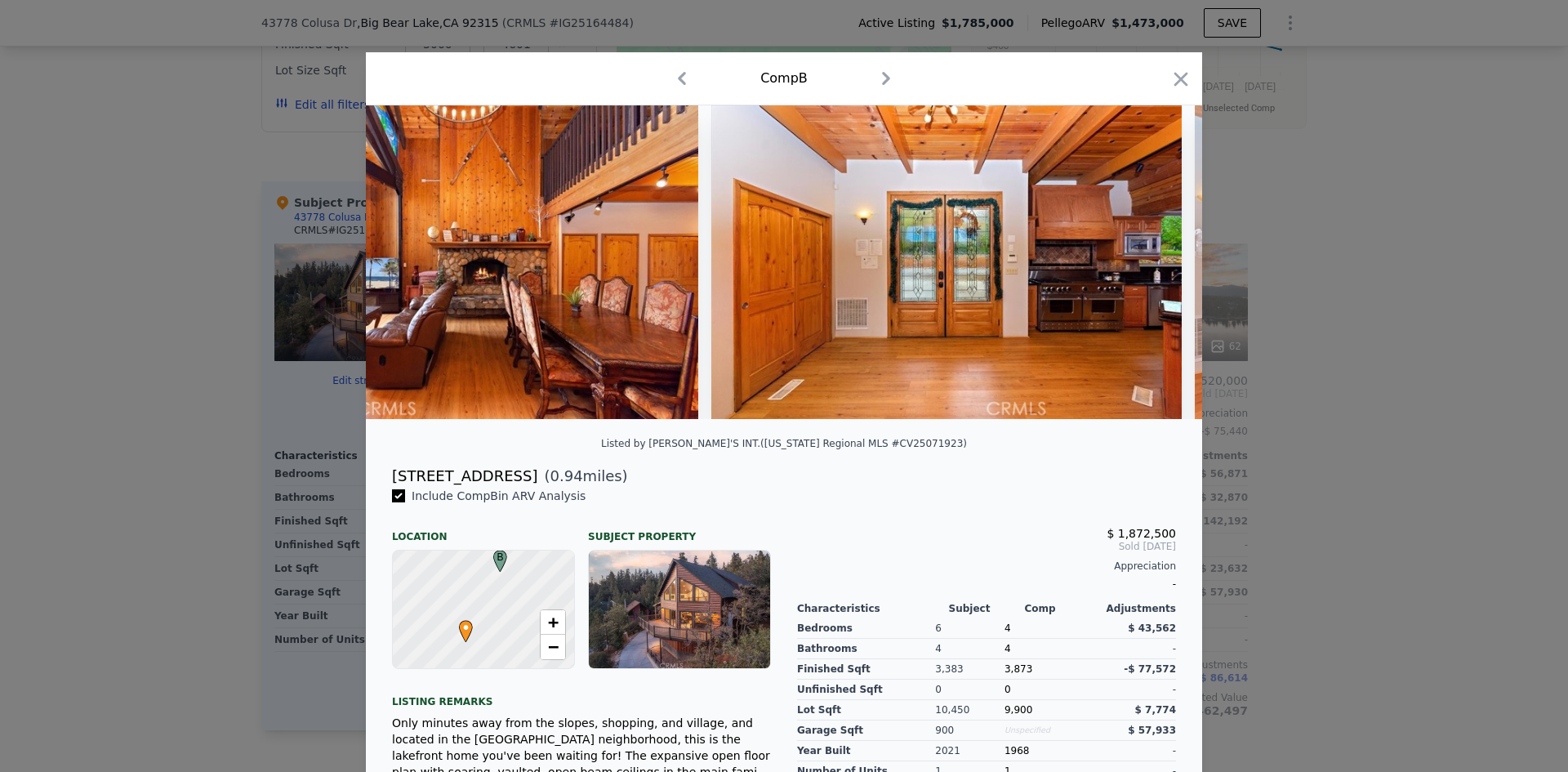
click at [1155, 258] on div at bounding box center [783, 262] width 836 height 314
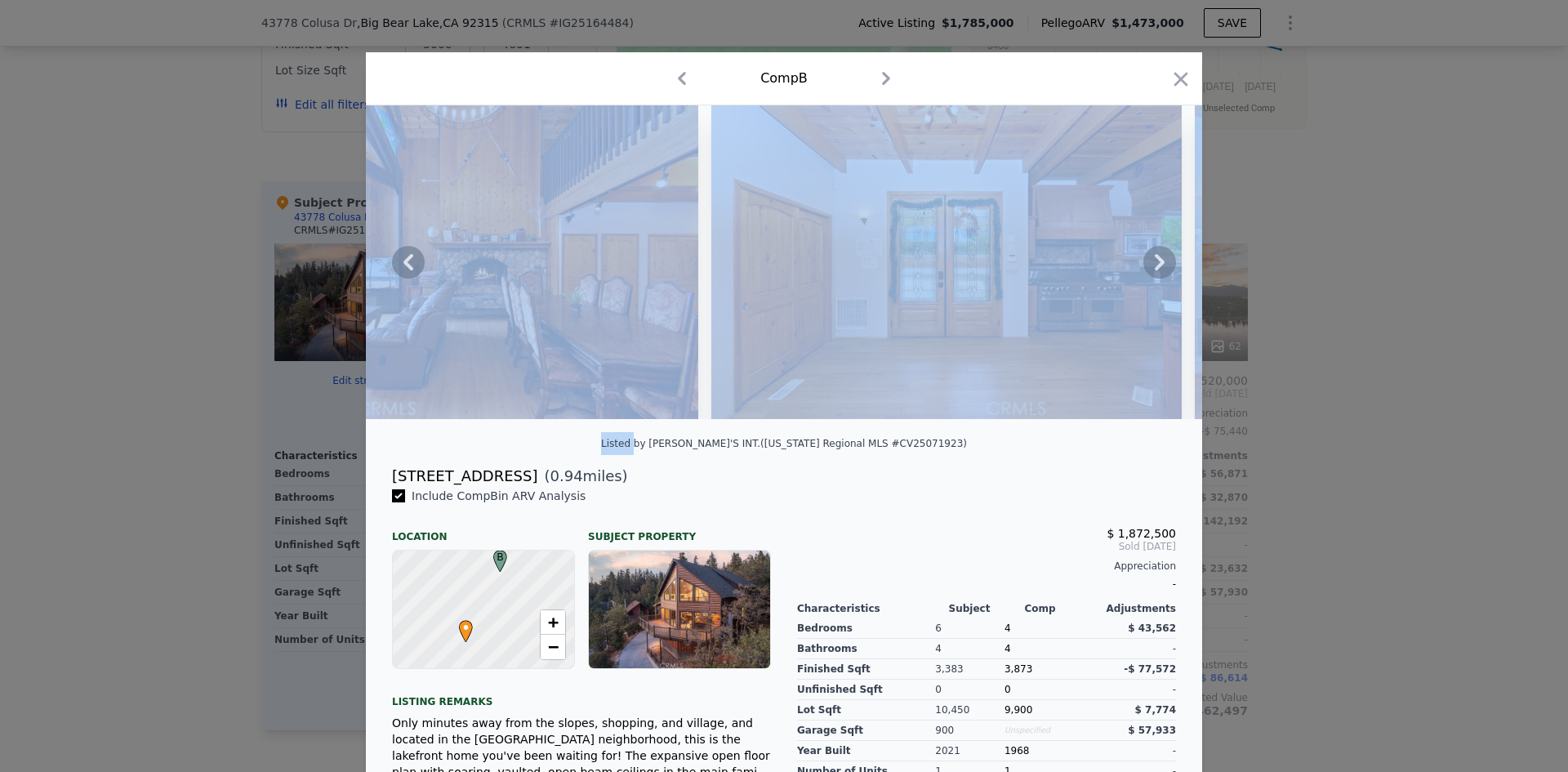
click at [1155, 258] on icon at bounding box center [1159, 261] width 33 height 33
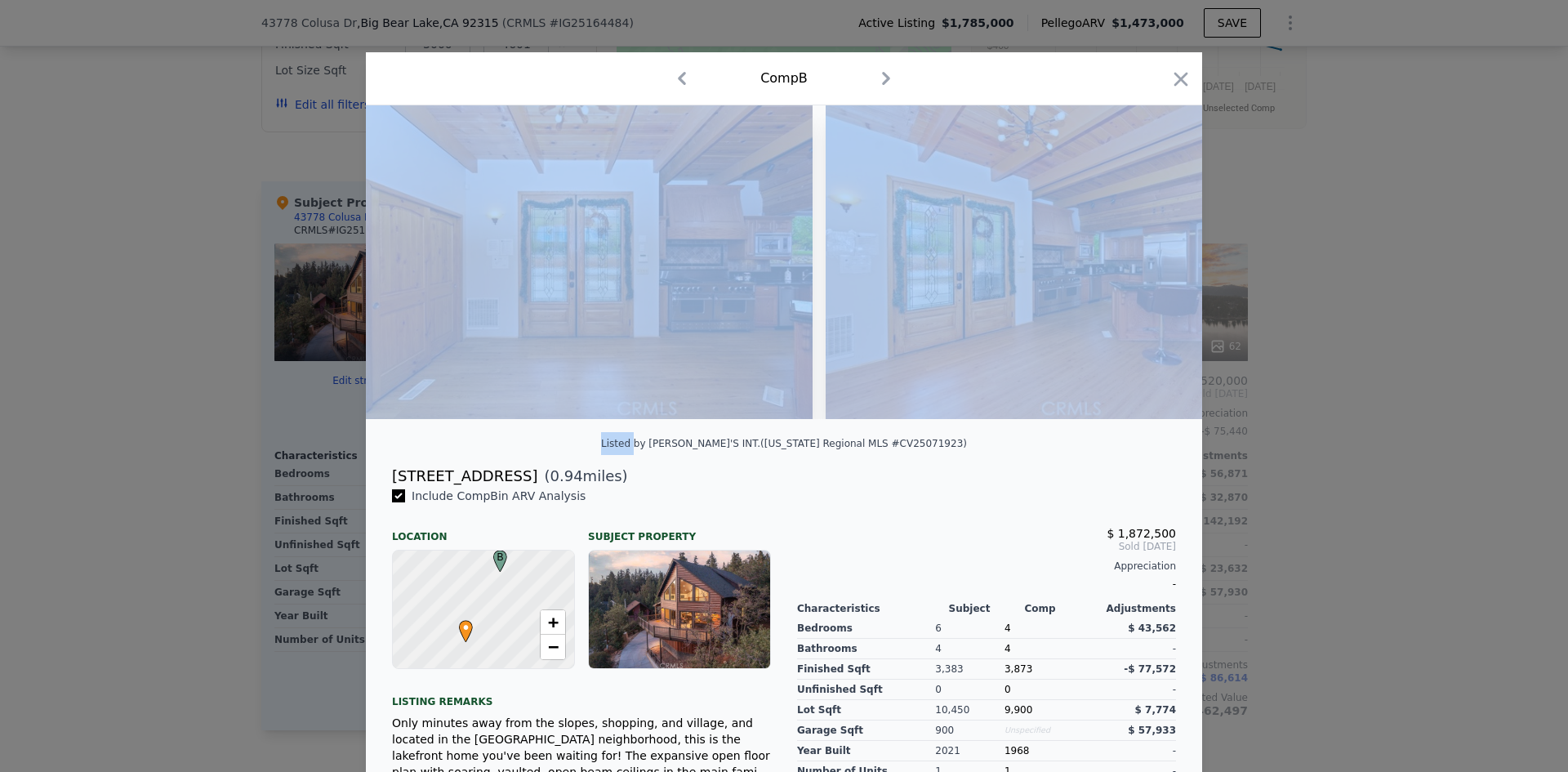
scroll to position [0, 3919]
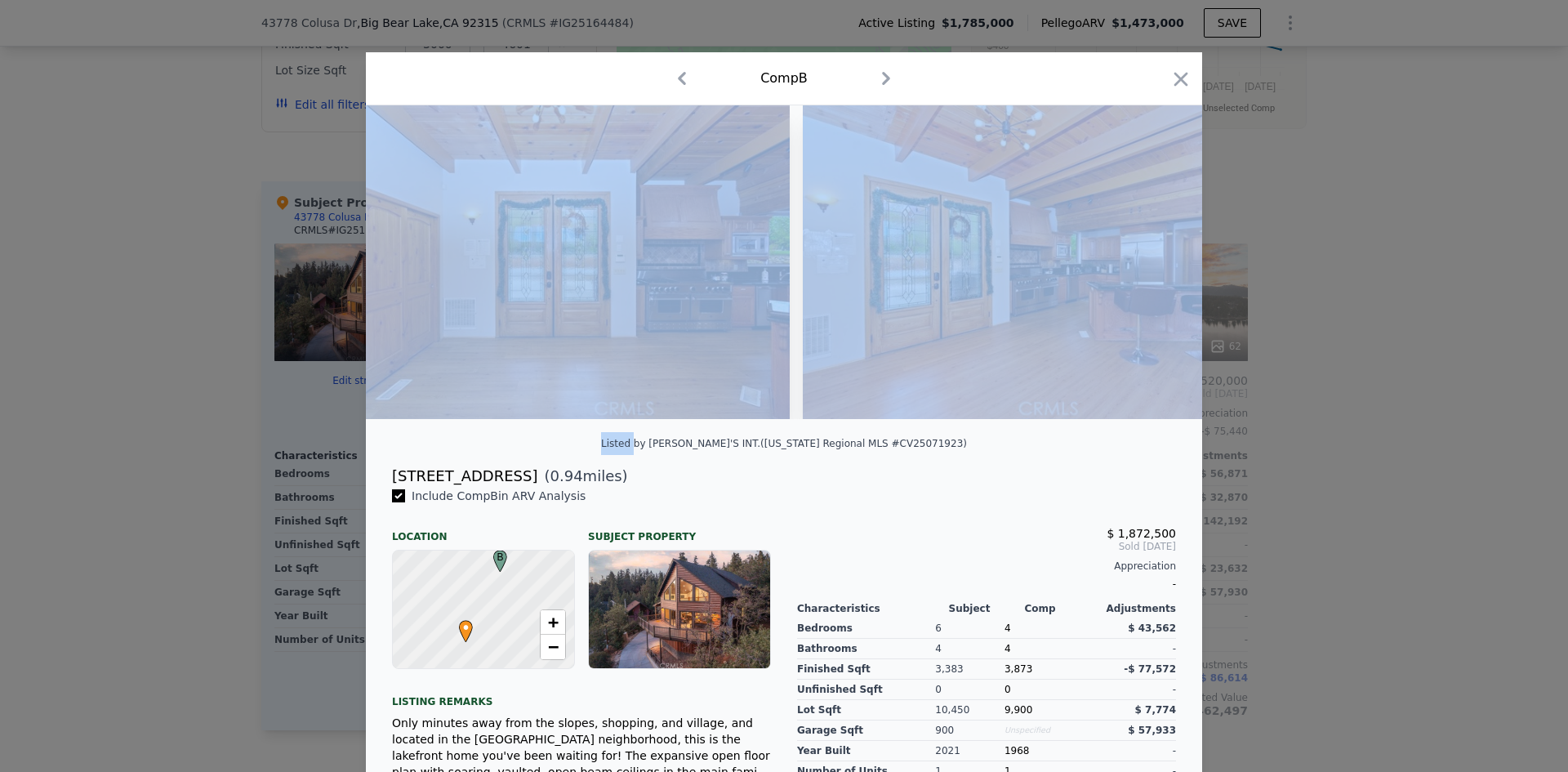
click at [1155, 258] on img at bounding box center [1038, 262] width 470 height 314
click at [1053, 383] on img at bounding box center [1038, 262] width 470 height 314
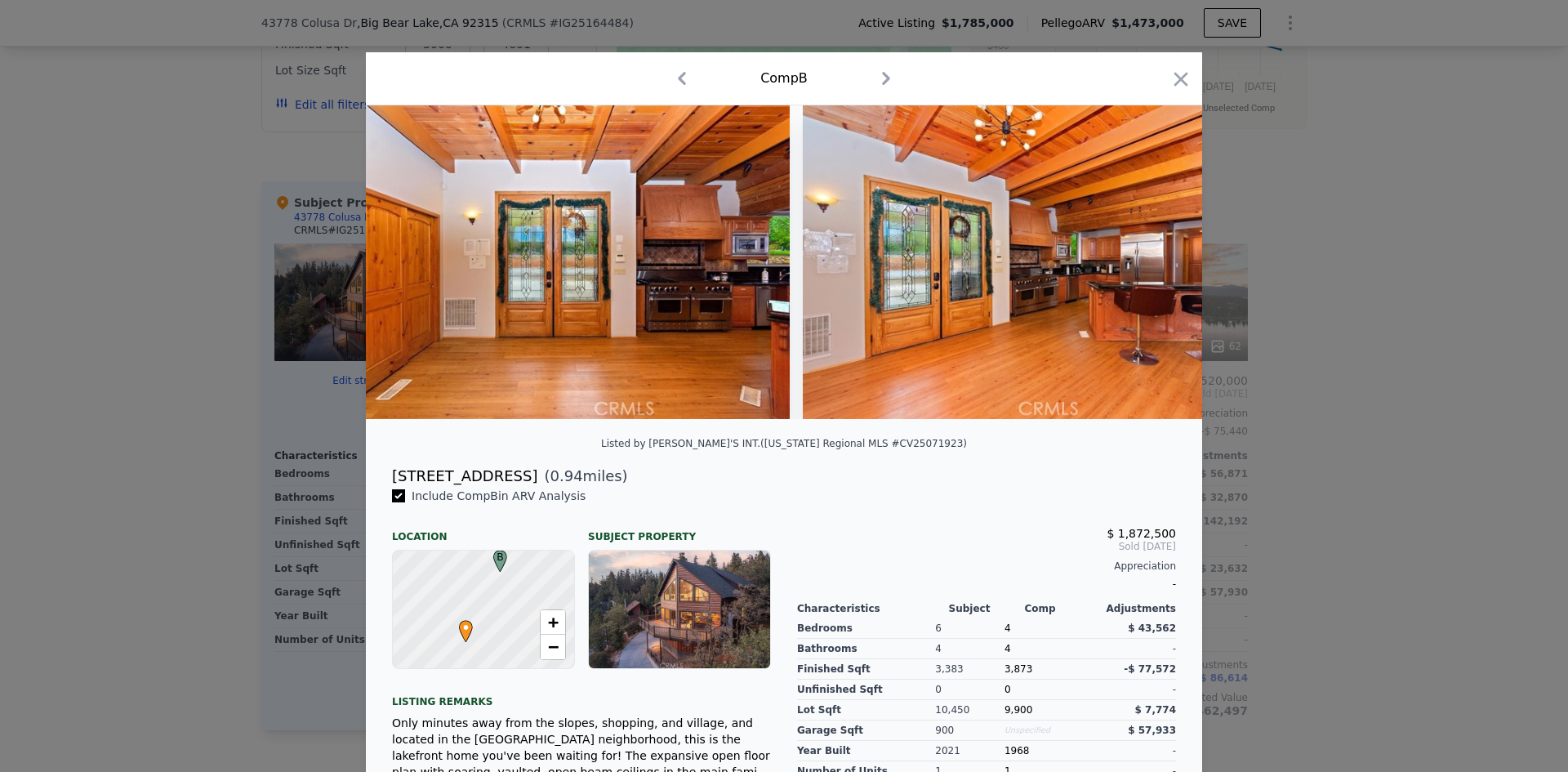
click at [1067, 457] on div "Listed by [PERSON_NAME]'S INT. ([US_STATE] Regional MLS #CV25071923)" at bounding box center [783, 448] width 836 height 33
click at [1158, 275] on icon at bounding box center [1159, 261] width 33 height 33
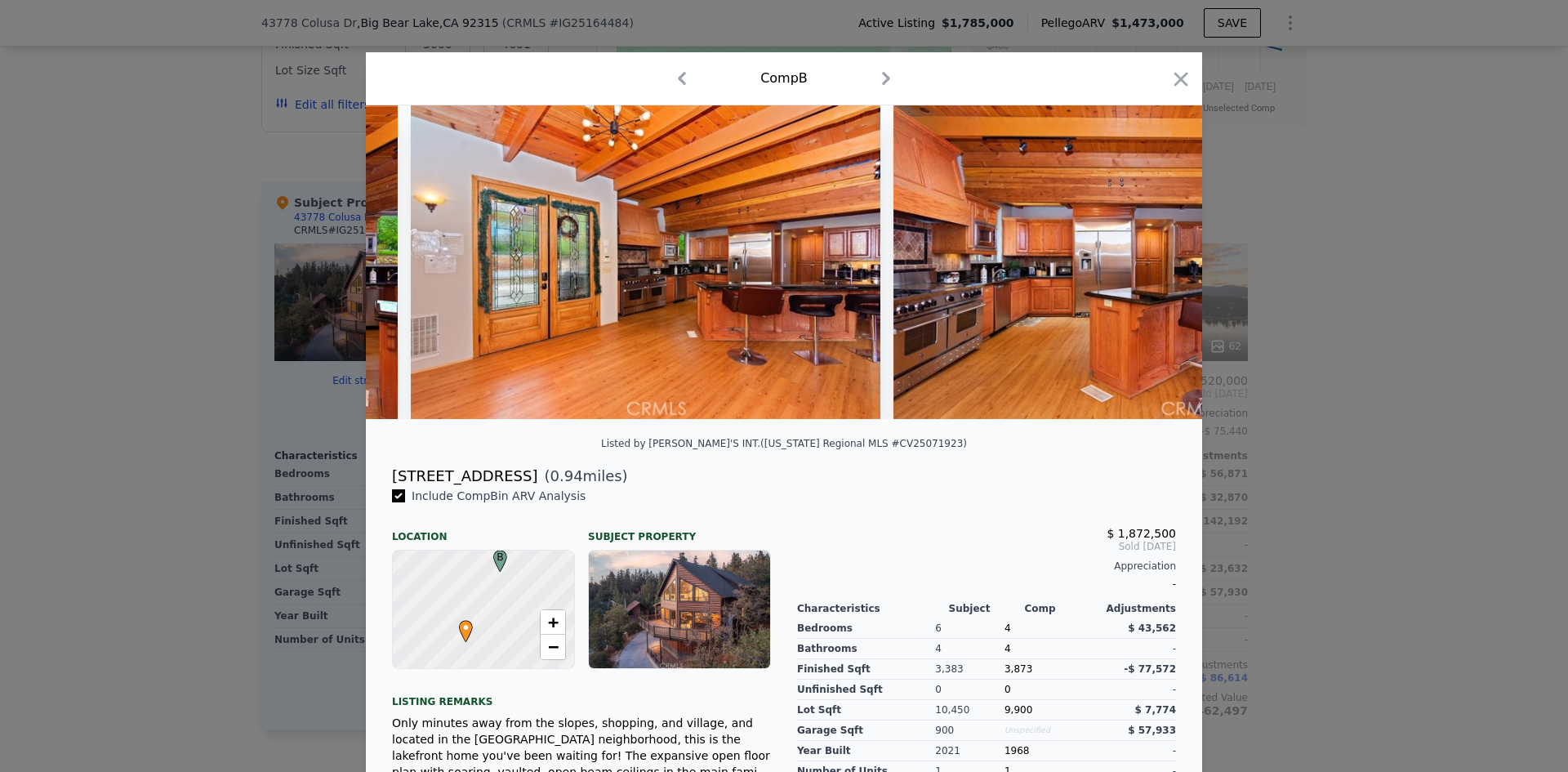
click at [1161, 268] on img at bounding box center [1128, 262] width 470 height 314
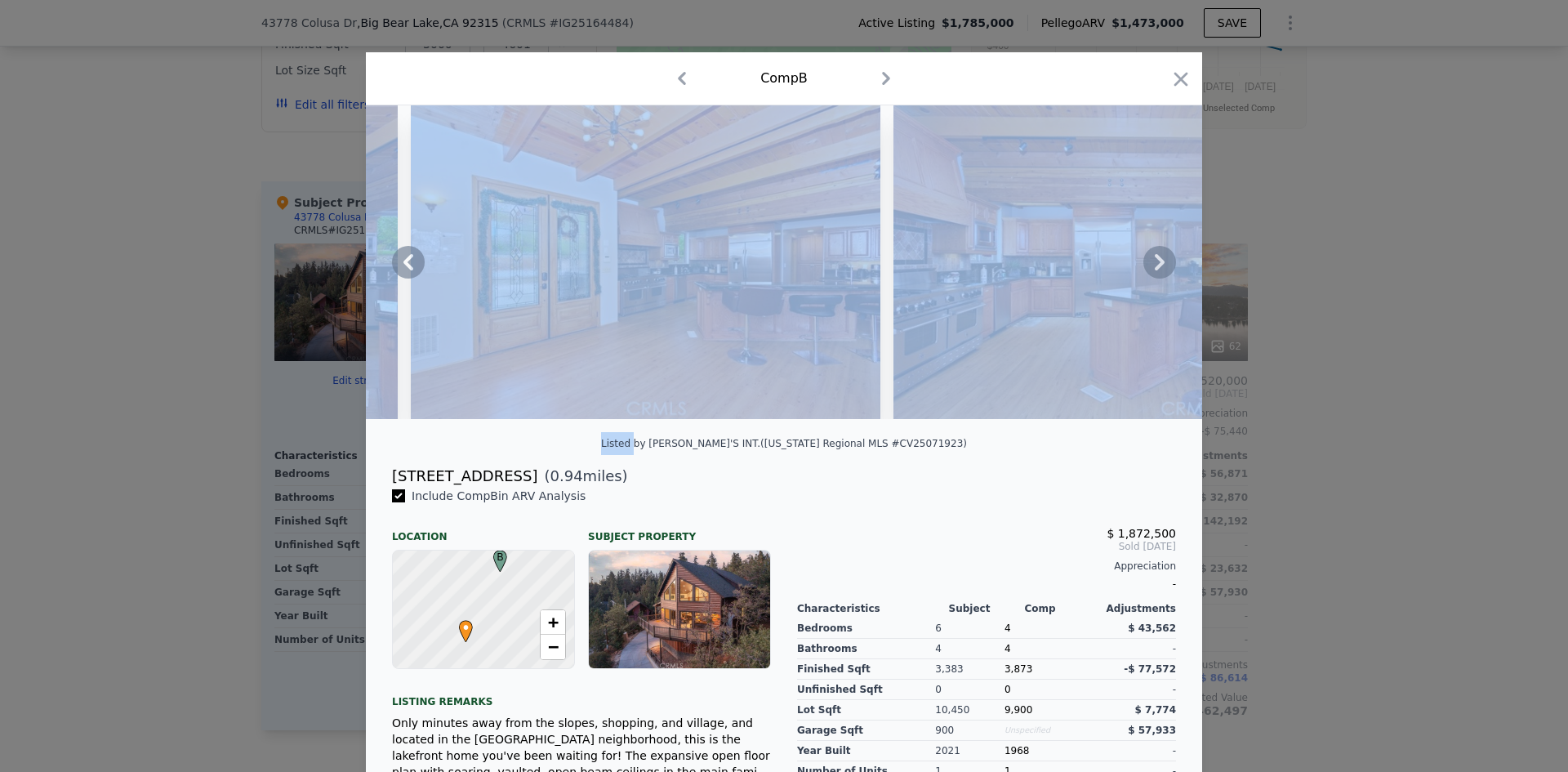
click at [1161, 268] on icon at bounding box center [1159, 261] width 33 height 33
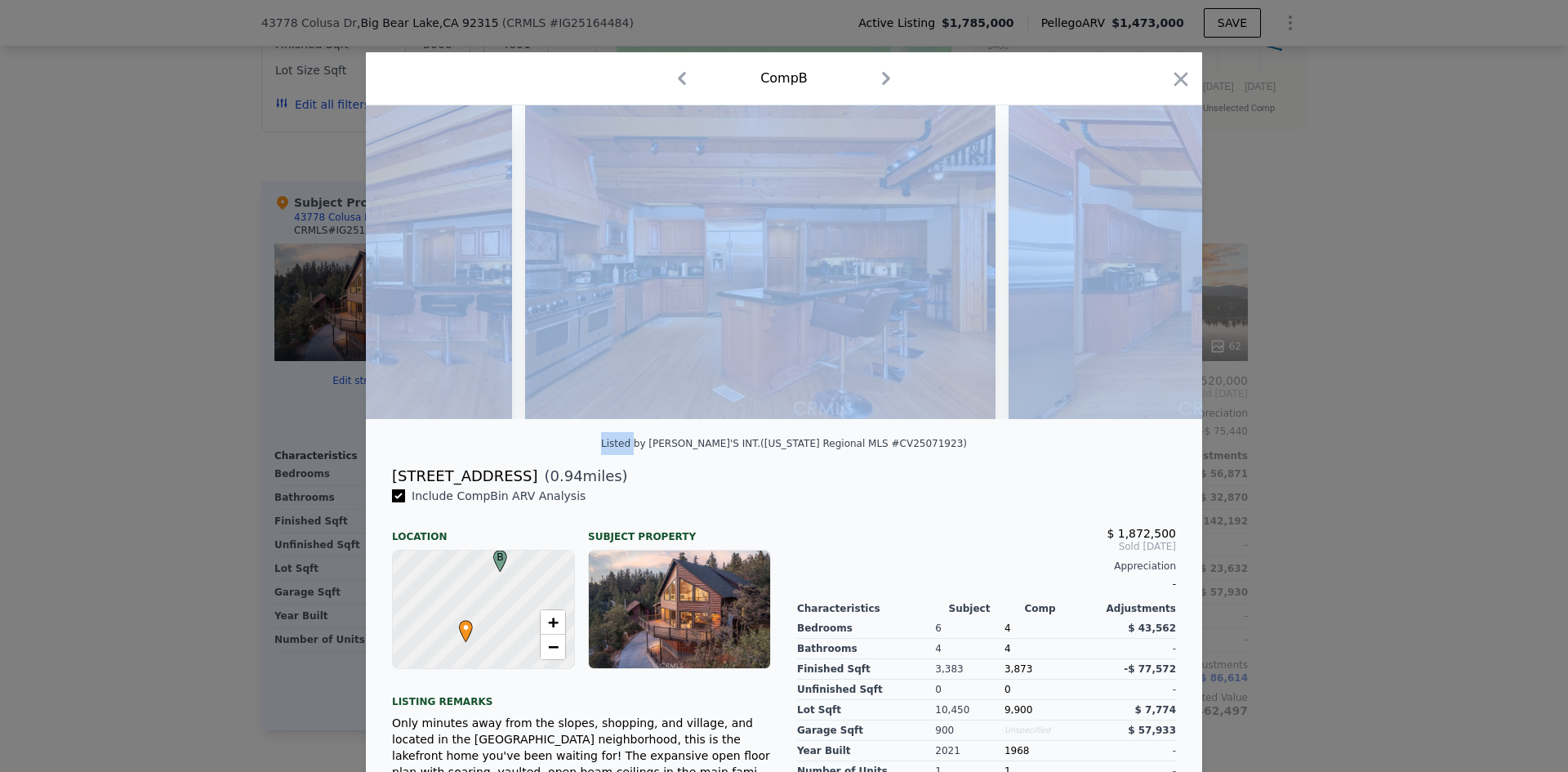
scroll to position [0, 4703]
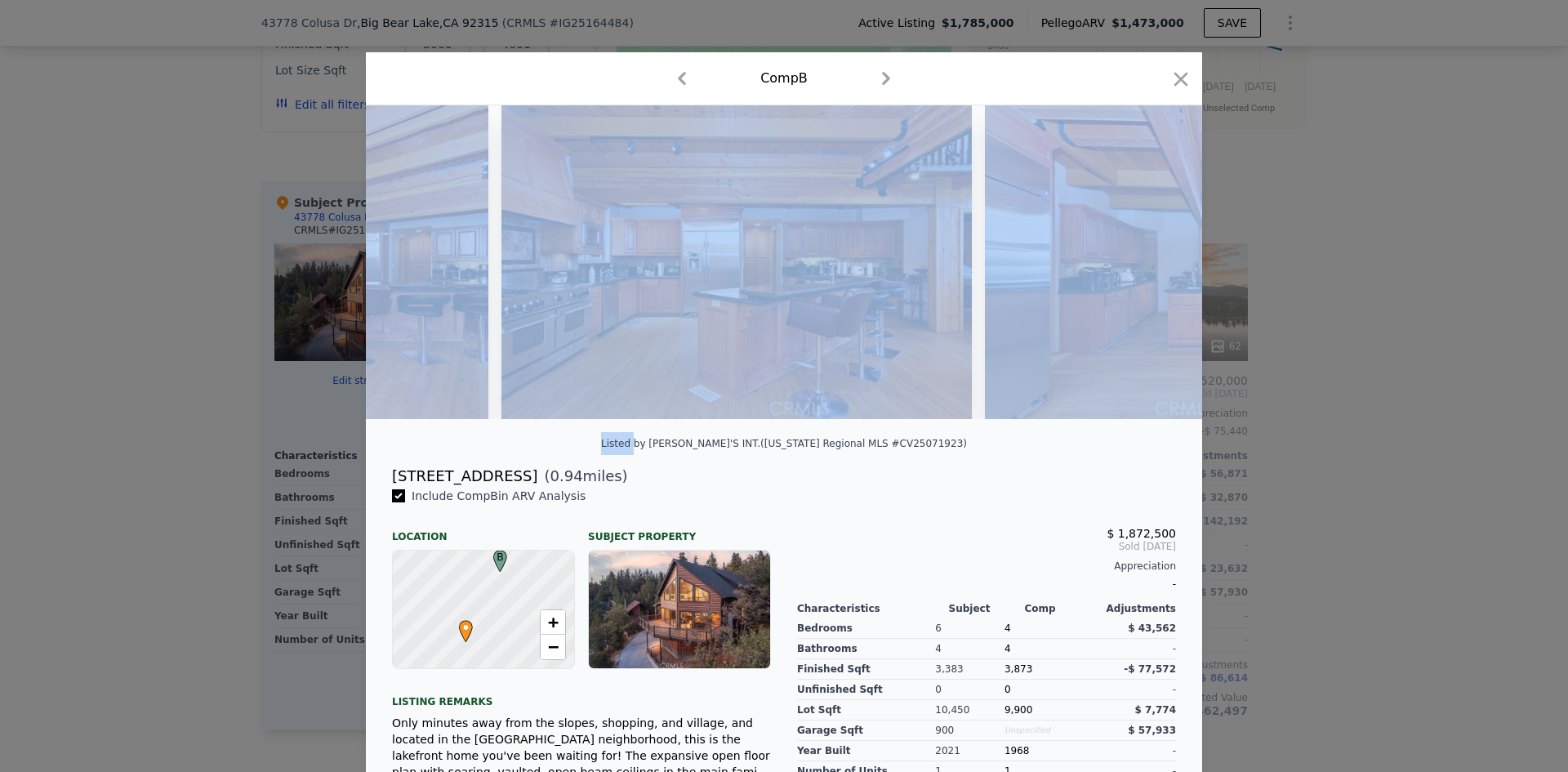
click at [1161, 268] on img at bounding box center [1219, 262] width 470 height 314
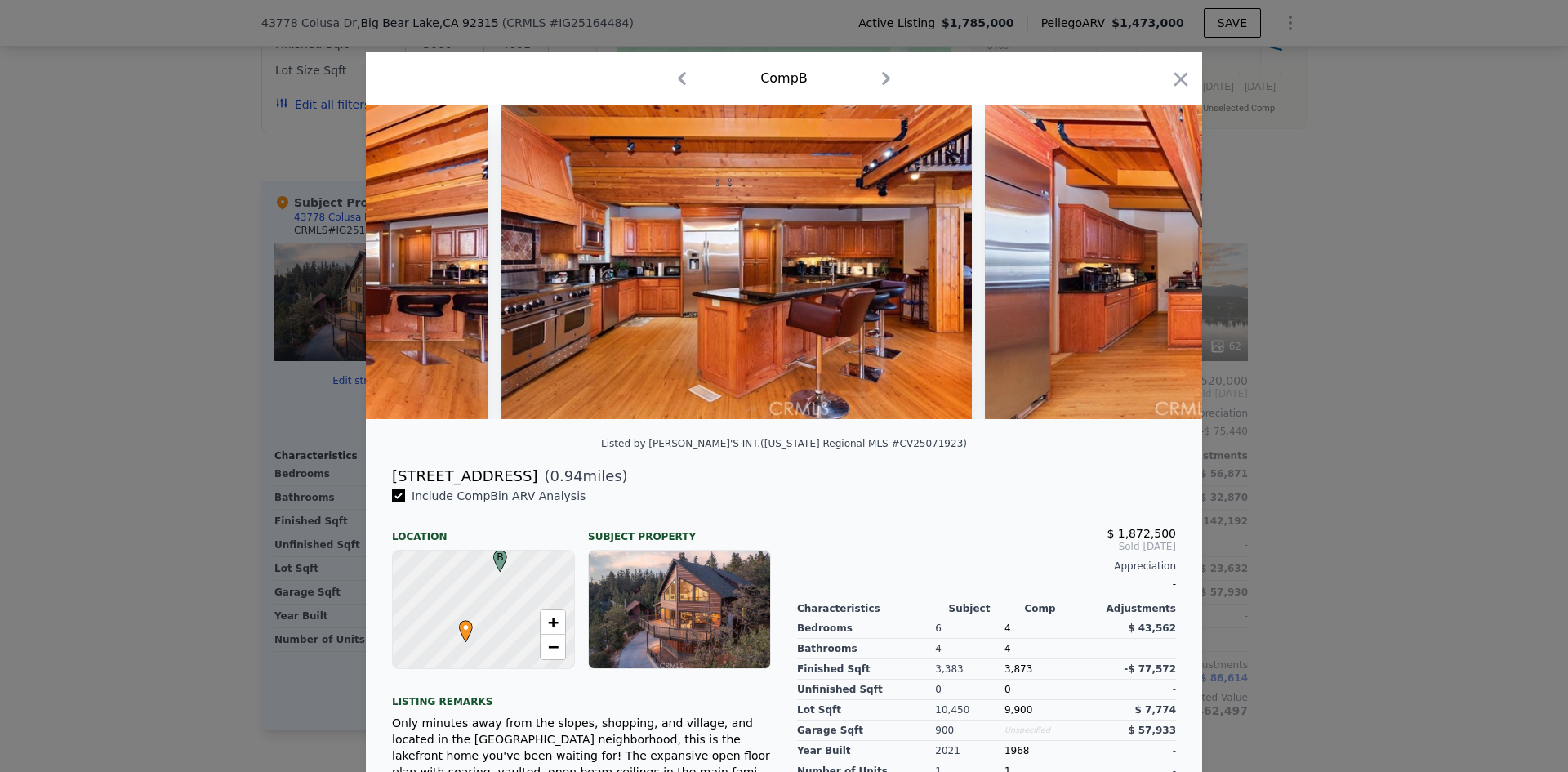
click at [1094, 449] on div "Listed by [PERSON_NAME]'S INT. ([US_STATE] Regional MLS #CV25071923)" at bounding box center [783, 448] width 836 height 33
click at [1151, 269] on icon at bounding box center [1159, 261] width 33 height 33
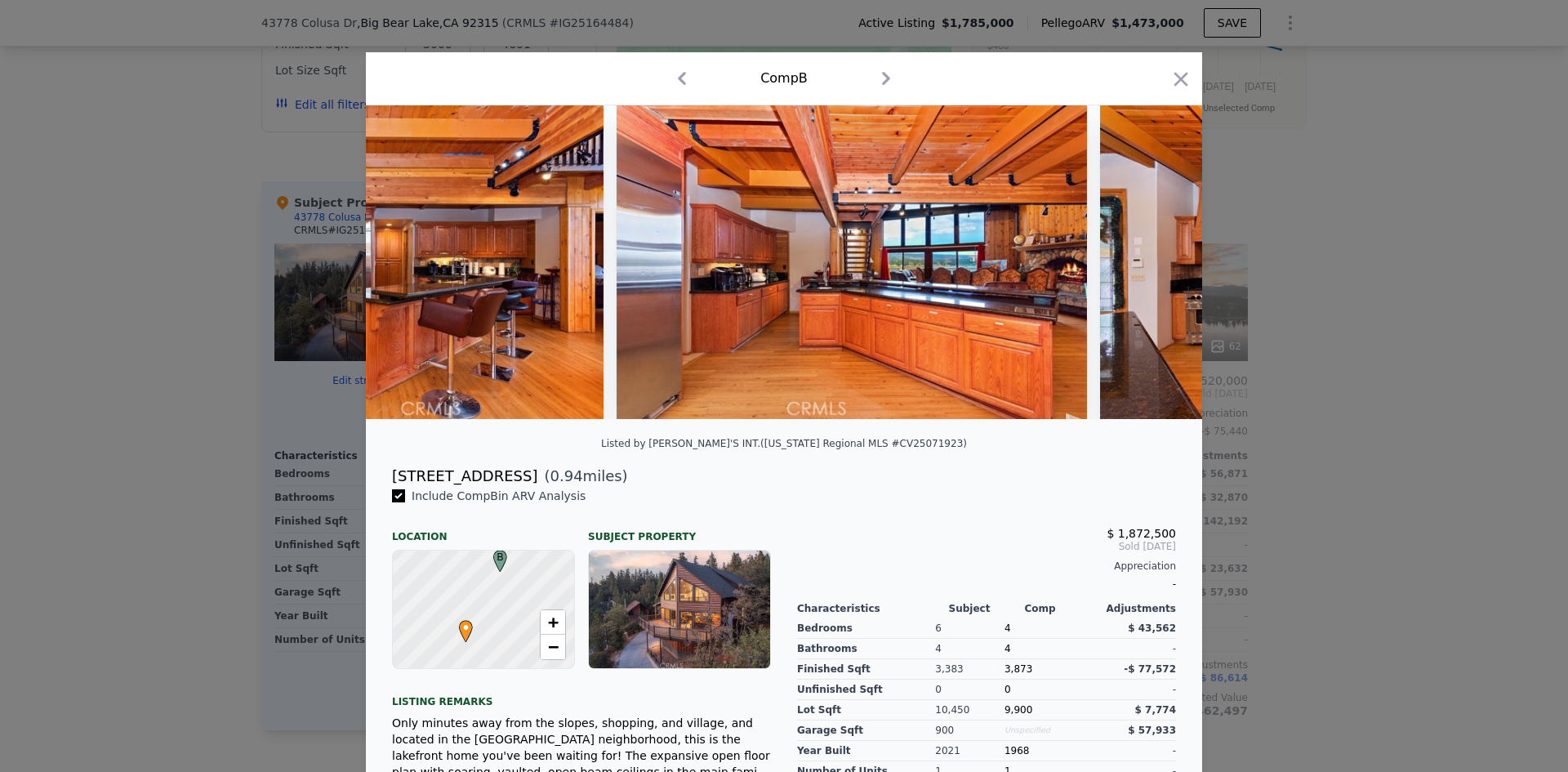
scroll to position [0, 5095]
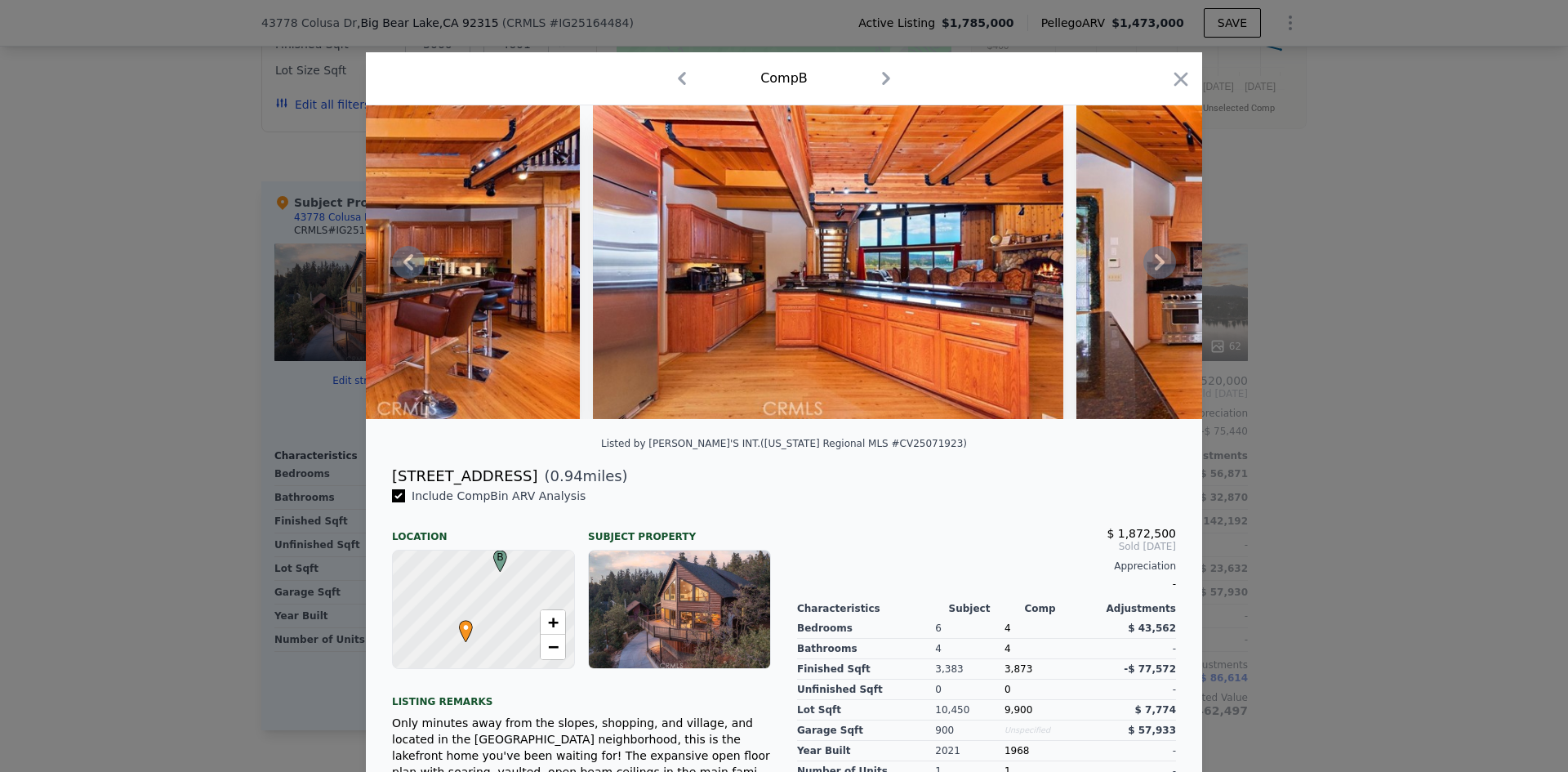
click at [1146, 267] on icon at bounding box center [1159, 261] width 33 height 33
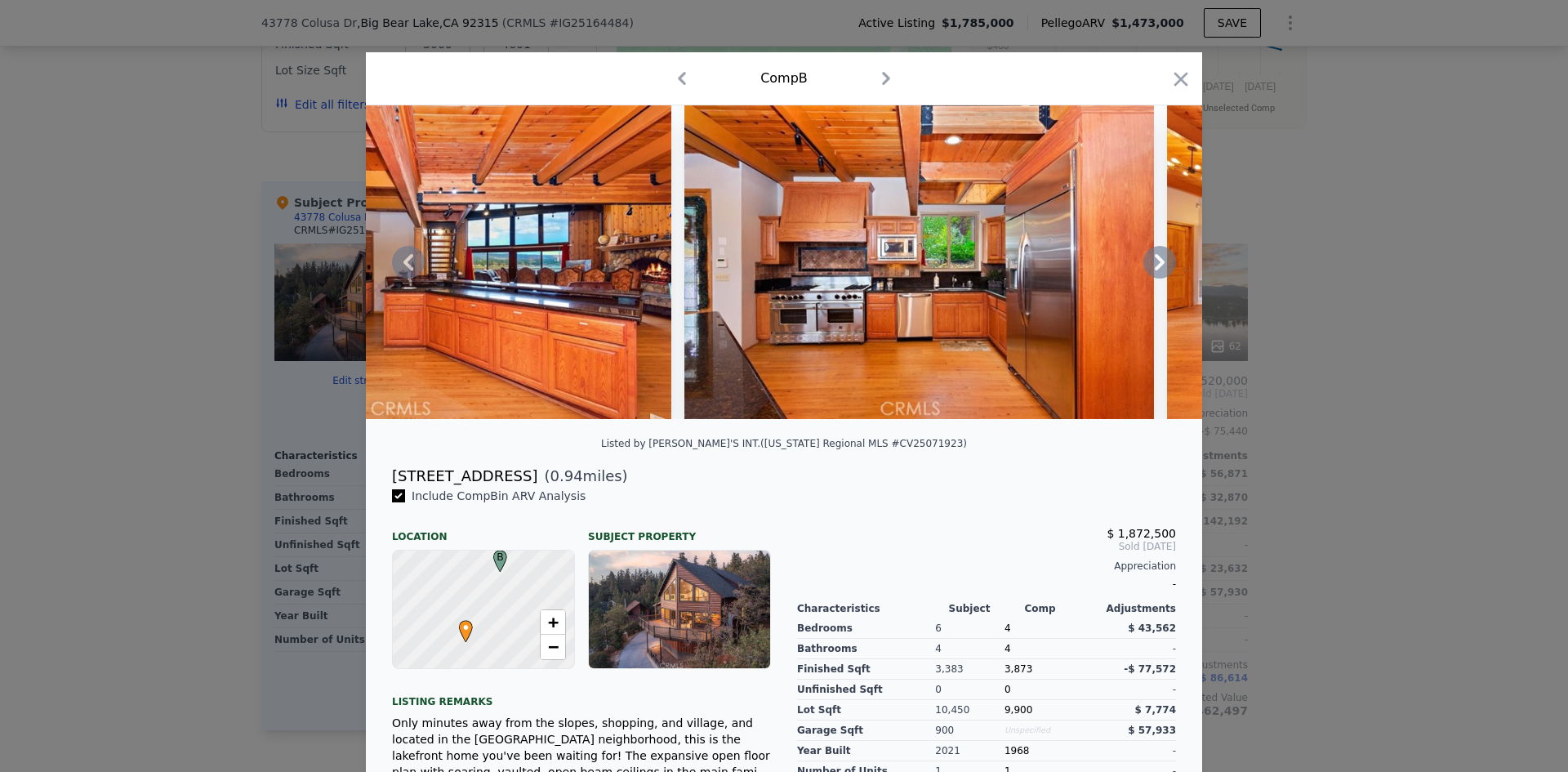
click at [1154, 270] on icon at bounding box center [1159, 261] width 9 height 16
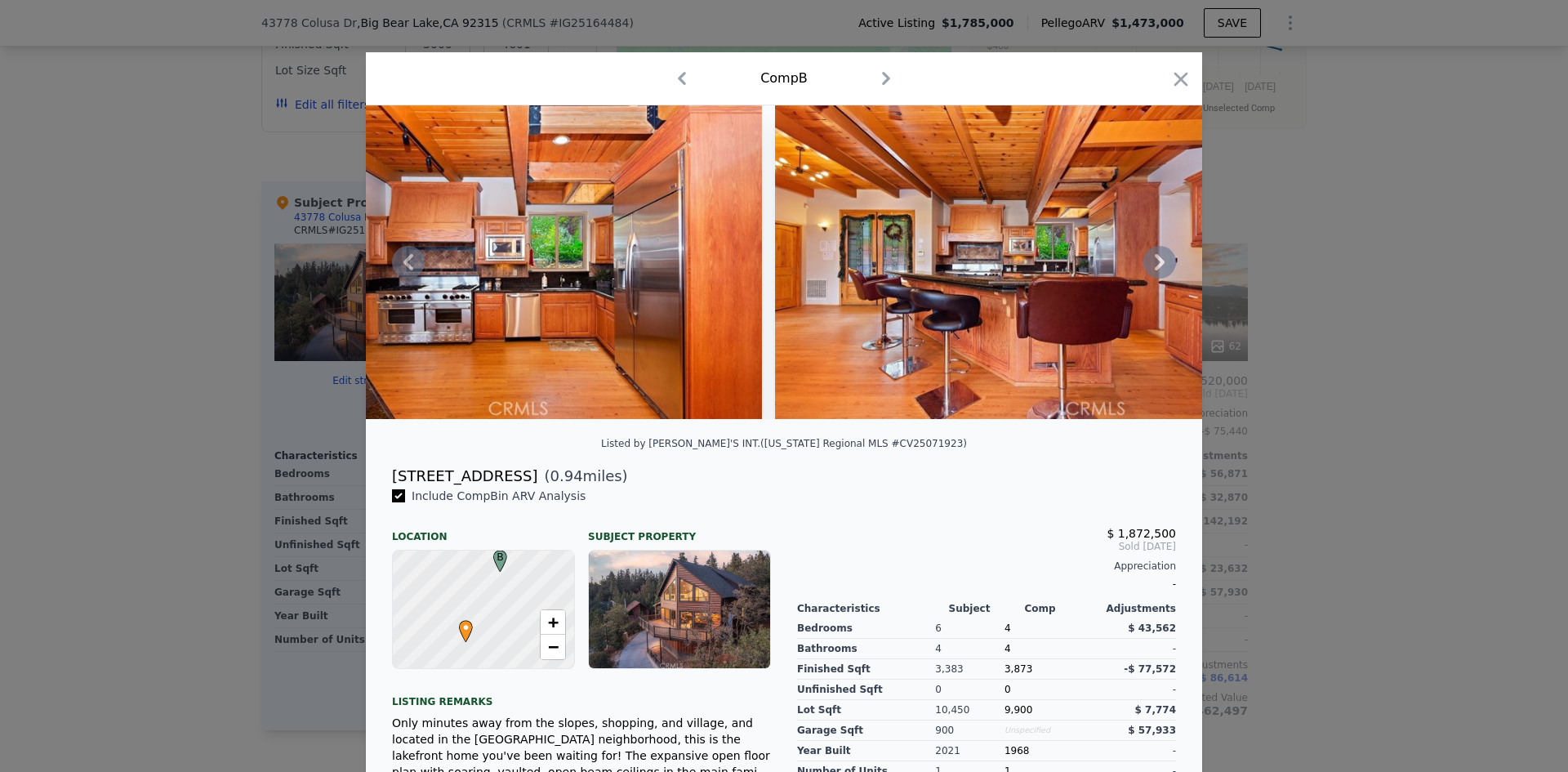
click at [1154, 264] on icon at bounding box center [1159, 261] width 9 height 16
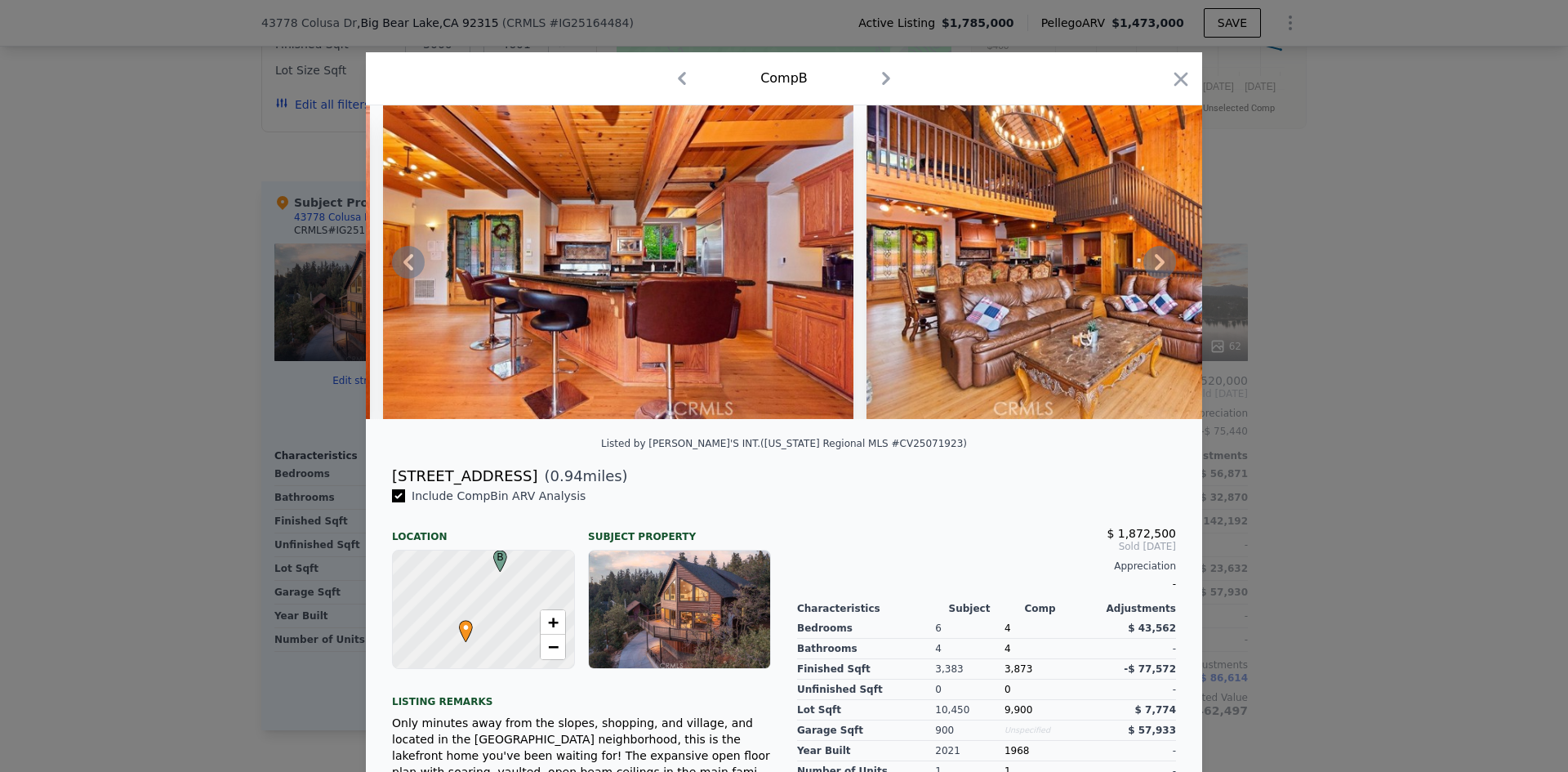
click at [1145, 264] on icon at bounding box center [1159, 261] width 33 height 33
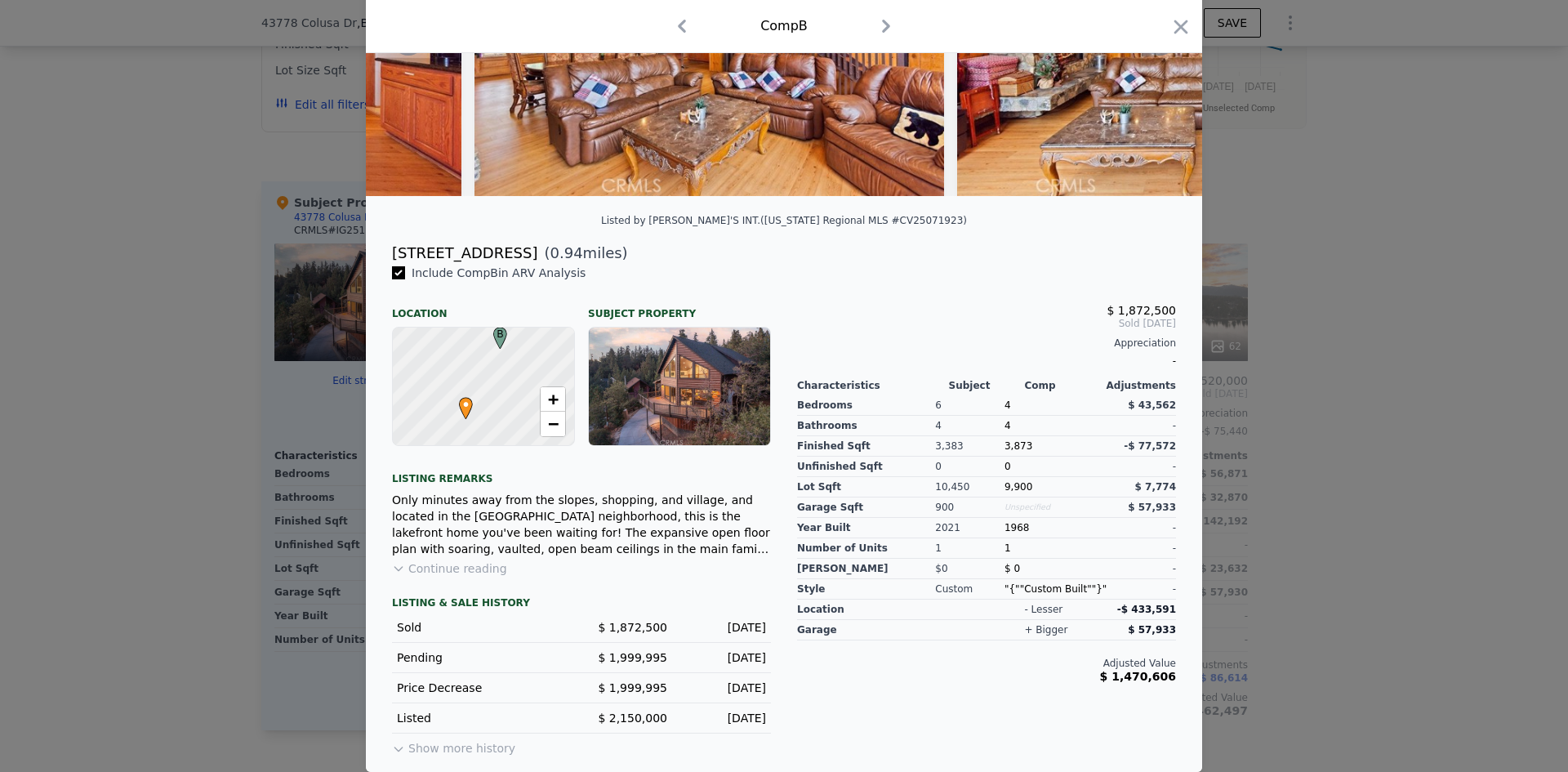
scroll to position [234, 0]
click at [1348, 373] on div at bounding box center [784, 386] width 1568 height 772
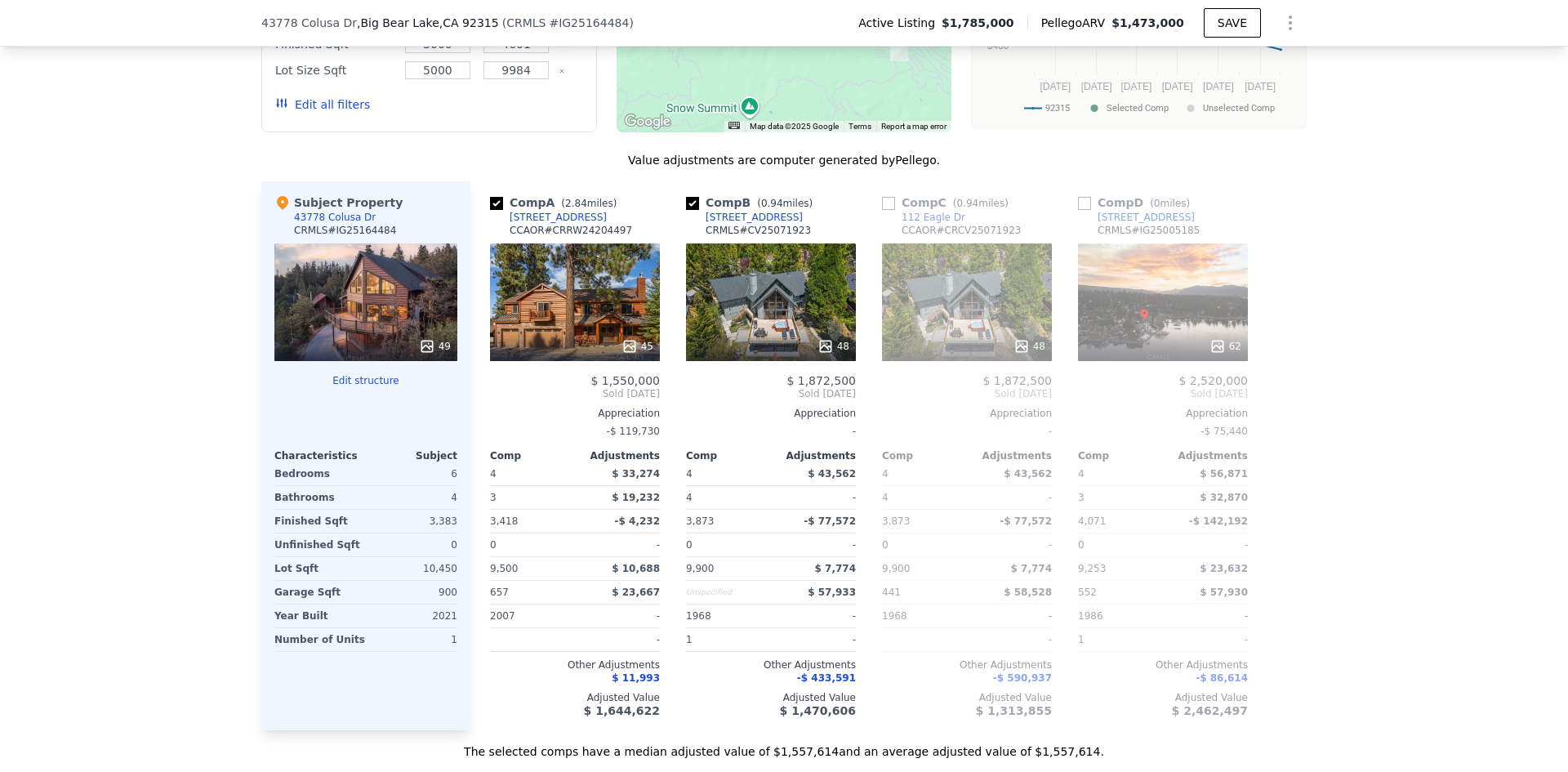
click at [1376, 432] on div "We found 4 sales that match your search Listings provided by [US_STATE] Regiona…" at bounding box center [784, 278] width 1568 height 960
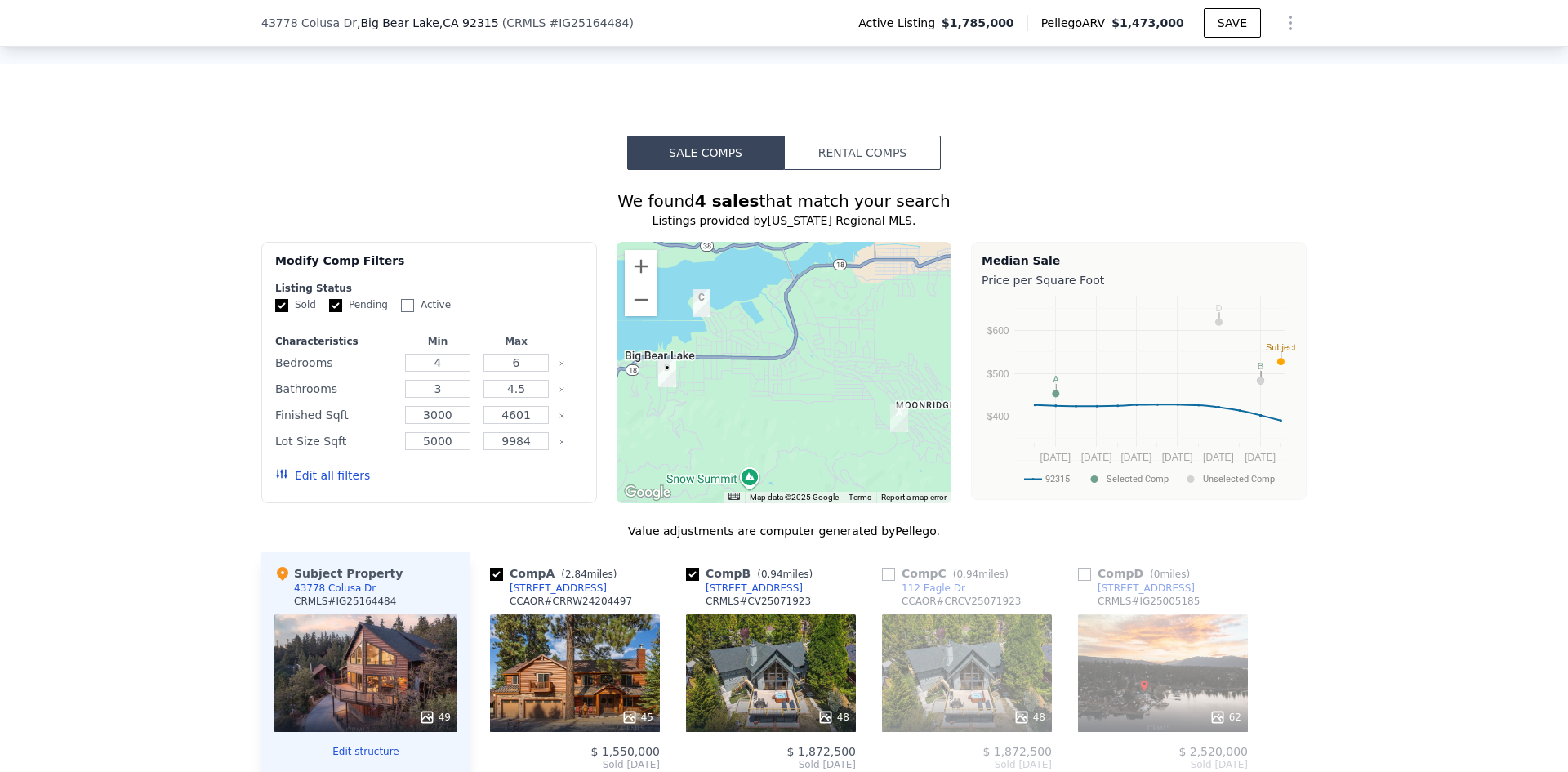
scroll to position [1307, 0]
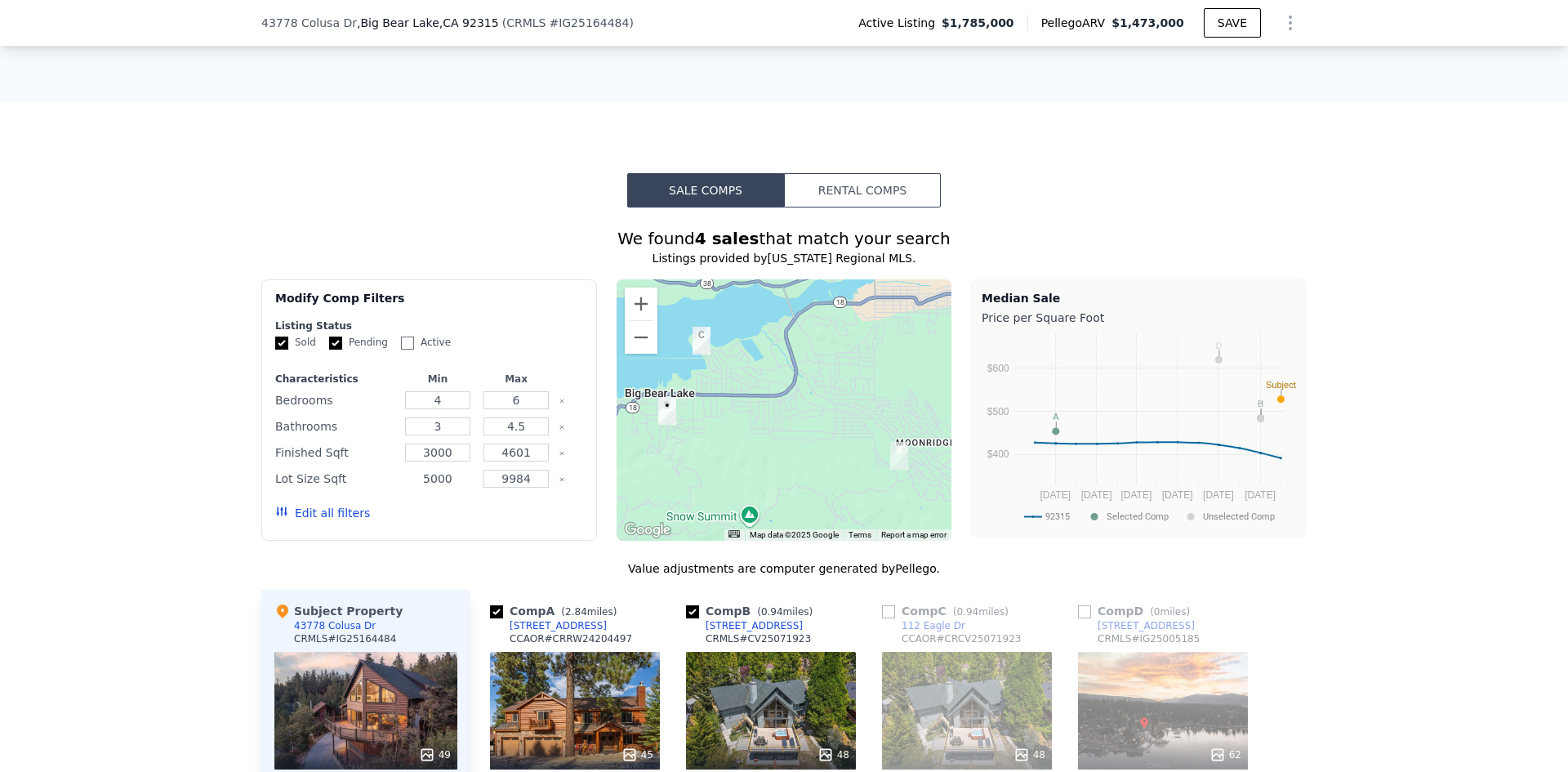
drag, startPoint x: 449, startPoint y: 491, endPoint x: 397, endPoint y: 487, distance: 52.2
click at [401, 487] on div "5000" at bounding box center [437, 479] width 71 height 23
drag, startPoint x: 529, startPoint y: 490, endPoint x: 445, endPoint y: 479, distance: 84.7
click at [445, 479] on div "Characteristics Min Max Bedrooms 4 6 Bathrooms 3 4.5 Finished Sqft 3000 4601 Lo…" at bounding box center [429, 454] width 307 height 164
type input "15000"
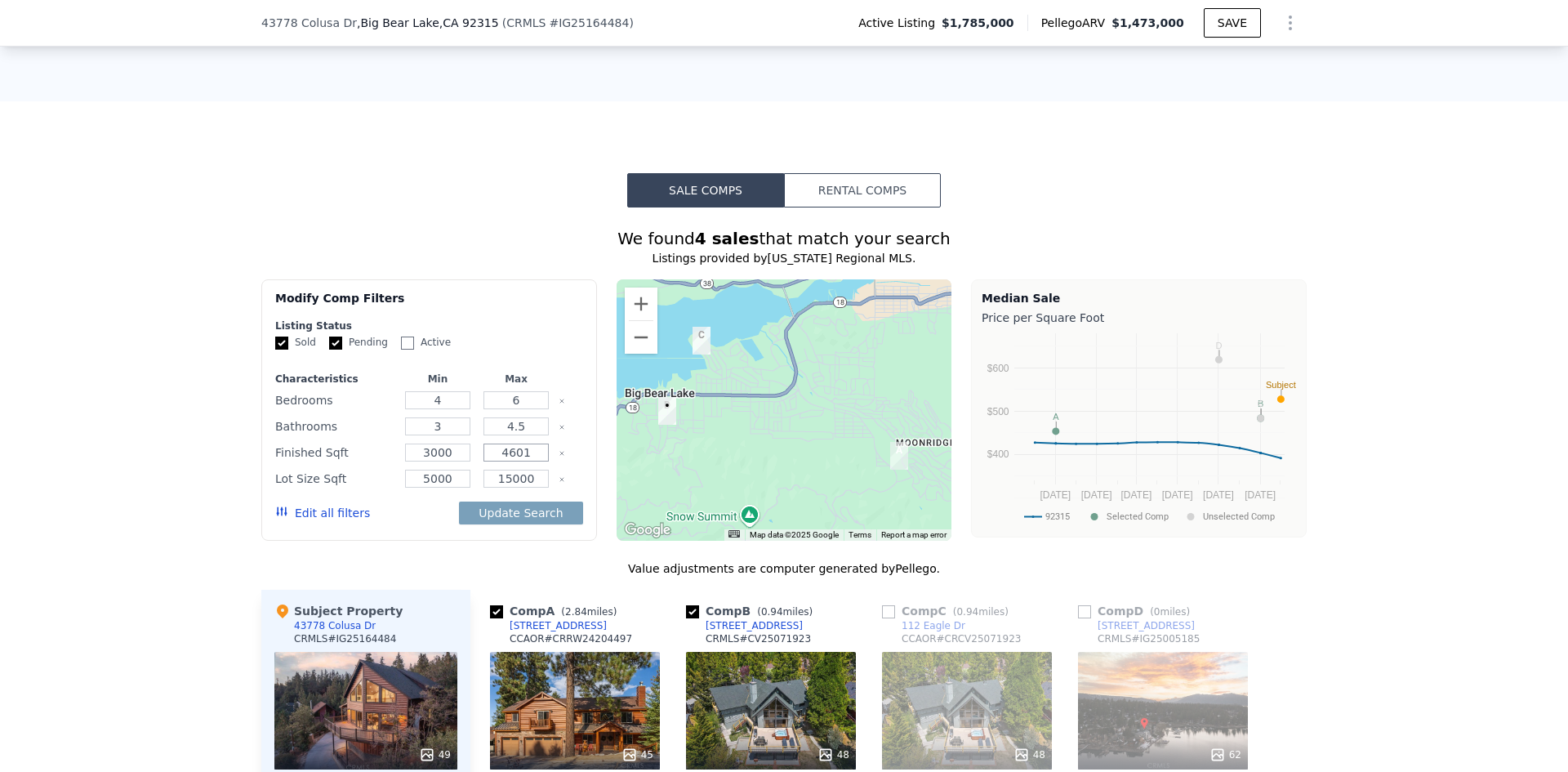
drag, startPoint x: 525, startPoint y: 469, endPoint x: 488, endPoint y: 463, distance: 37.5
click at [489, 462] on input "4601" at bounding box center [515, 452] width 65 height 18
drag, startPoint x: 519, startPoint y: 465, endPoint x: 492, endPoint y: 464, distance: 27.0
click at [492, 462] on input "500" at bounding box center [515, 452] width 65 height 18
click at [526, 462] on input "500" at bounding box center [515, 452] width 65 height 18
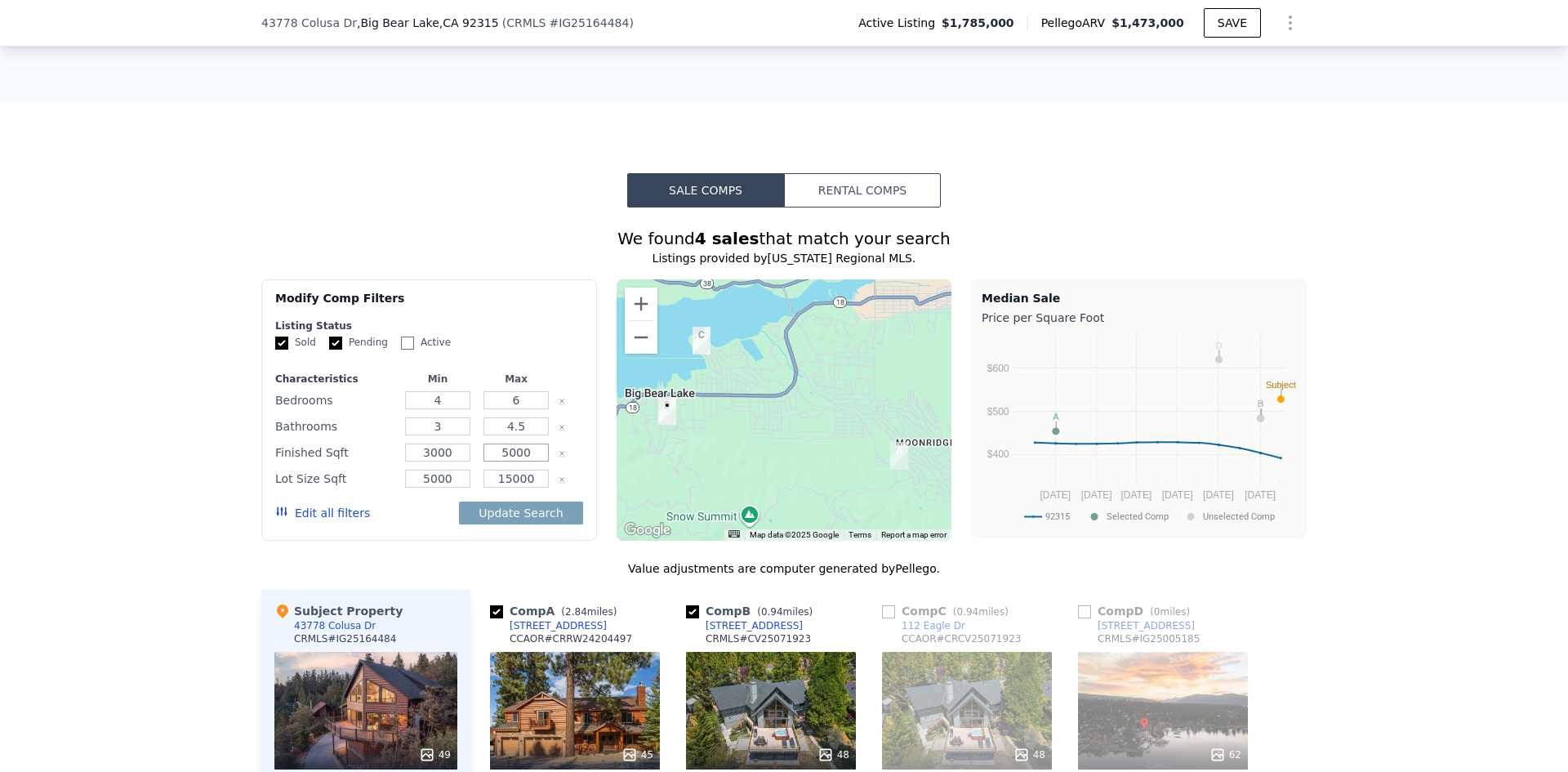
type input "5000"
click at [441, 406] on input "4" at bounding box center [437, 400] width 65 height 18
click at [513, 435] on input "4.5" at bounding box center [515, 426] width 65 height 18
click at [515, 434] on input "4.5" at bounding box center [515, 426] width 65 height 18
drag, startPoint x: 520, startPoint y: 436, endPoint x: 483, endPoint y: 437, distance: 37.0
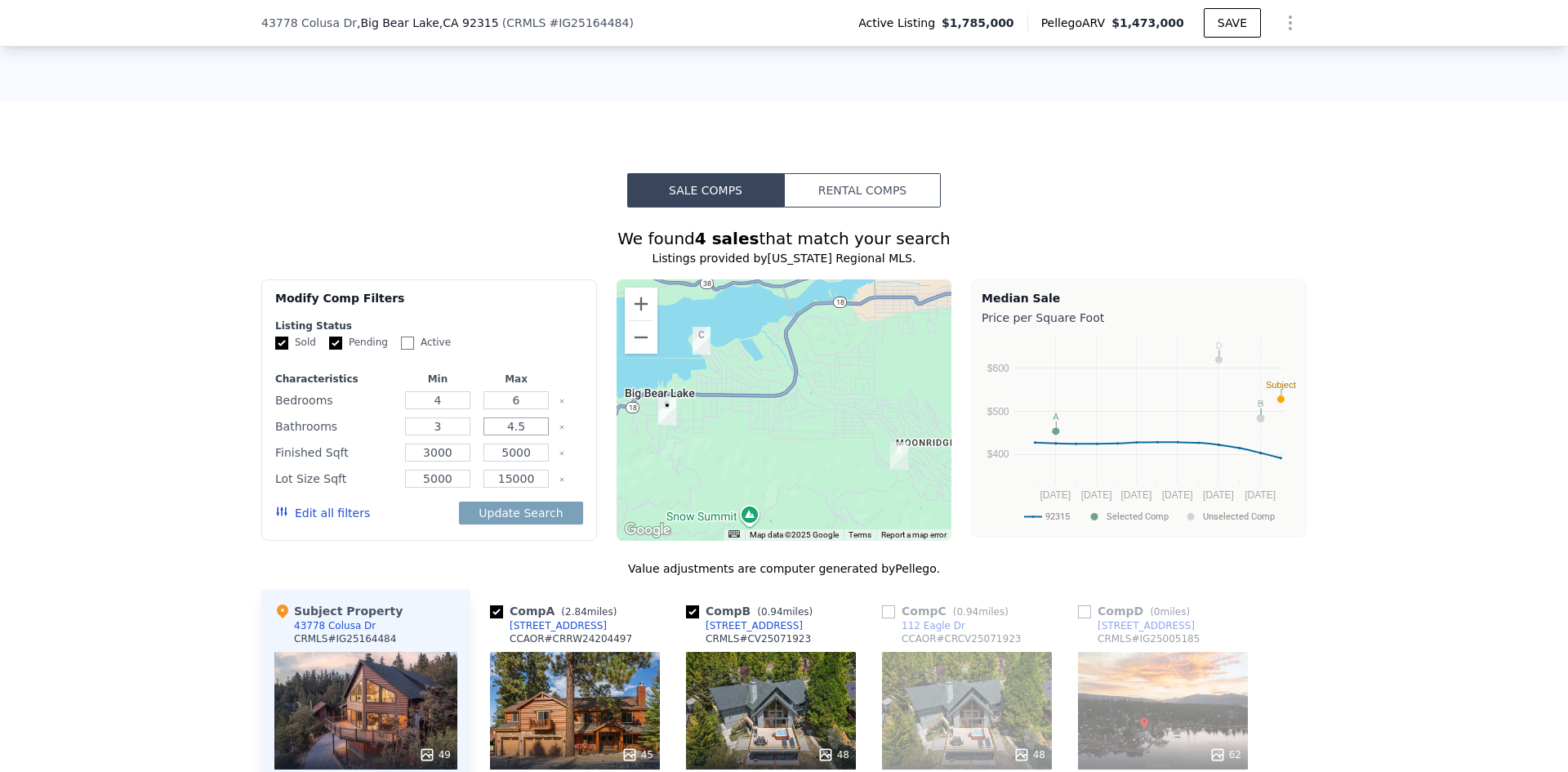
click at [483, 435] on input "4.5" at bounding box center [515, 426] width 65 height 18
type input "5"
click at [519, 332] on div "Listing Status" at bounding box center [429, 326] width 307 height 13
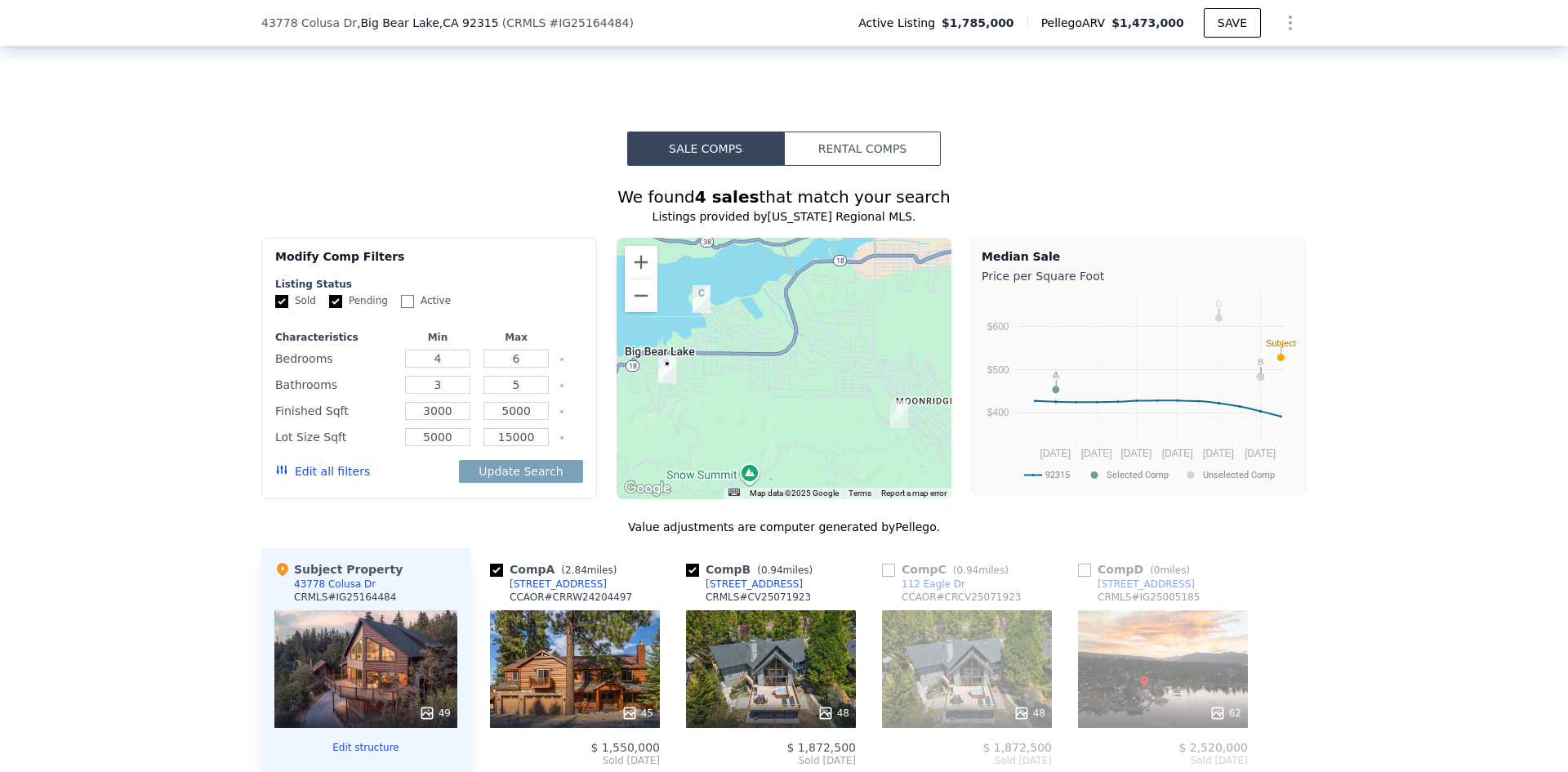
scroll to position [1389, 0]
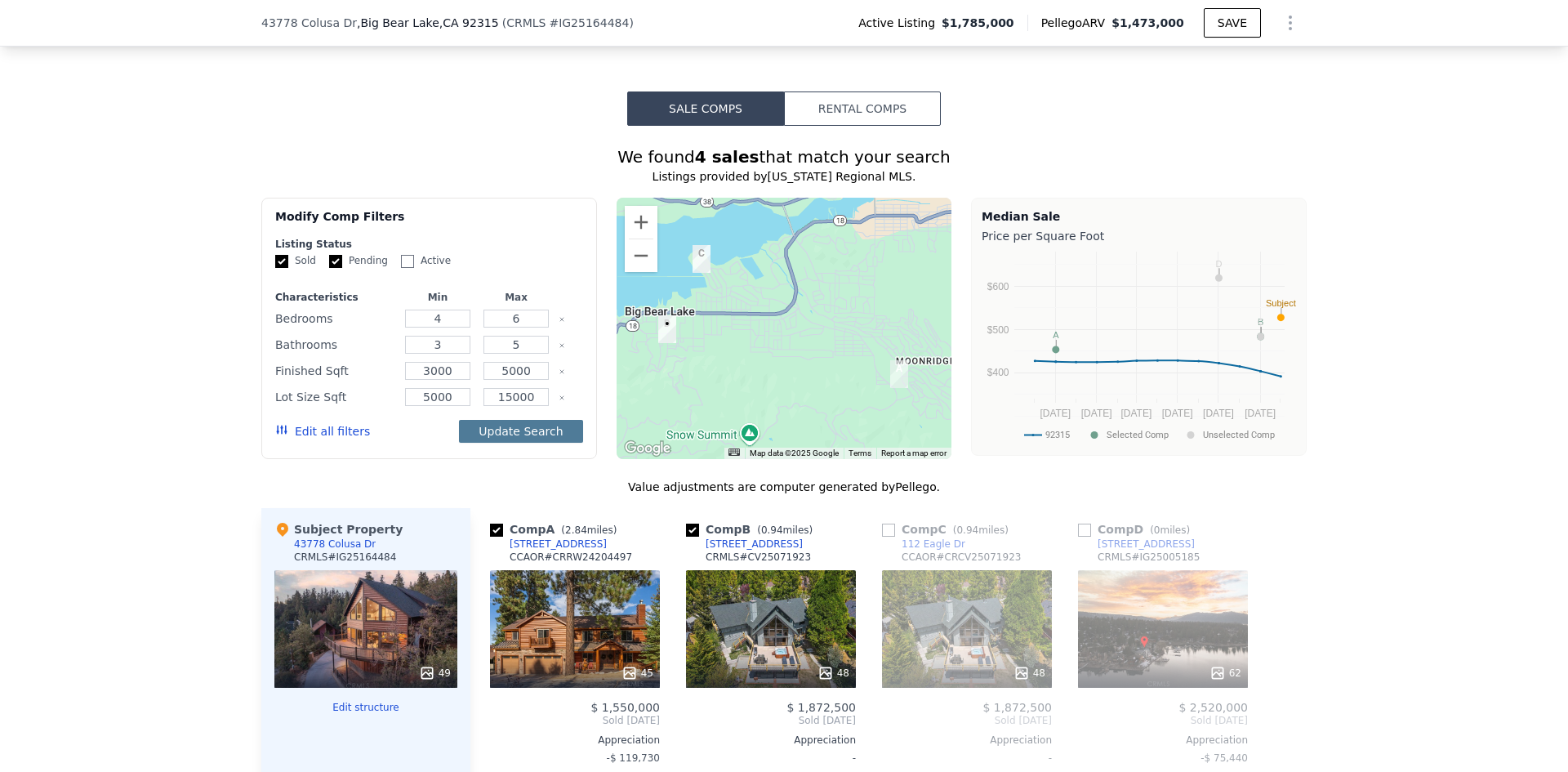
click at [520, 443] on button "Update Search" at bounding box center [520, 431] width 123 height 23
checkbox input "false"
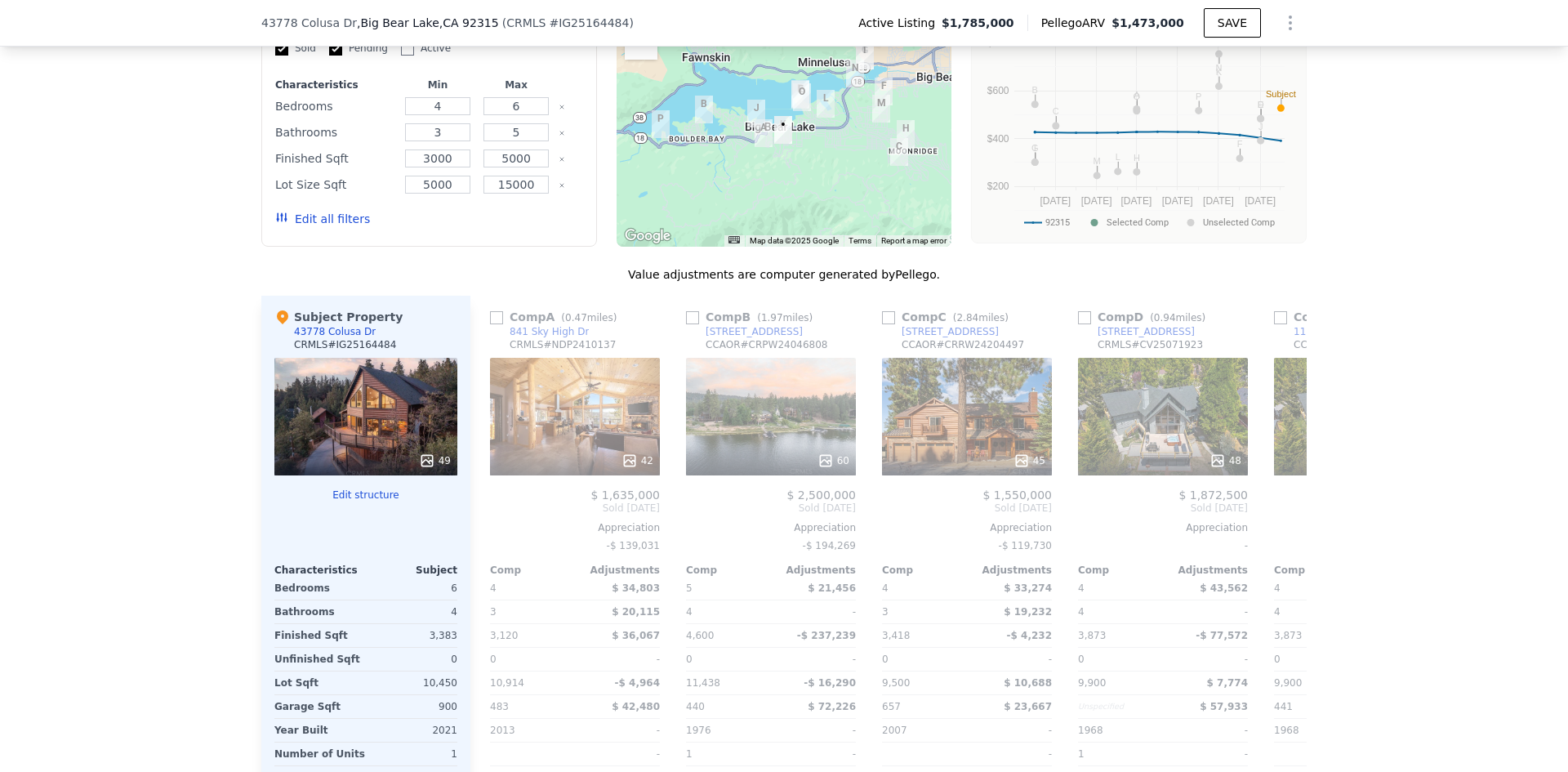
scroll to position [1633, 0]
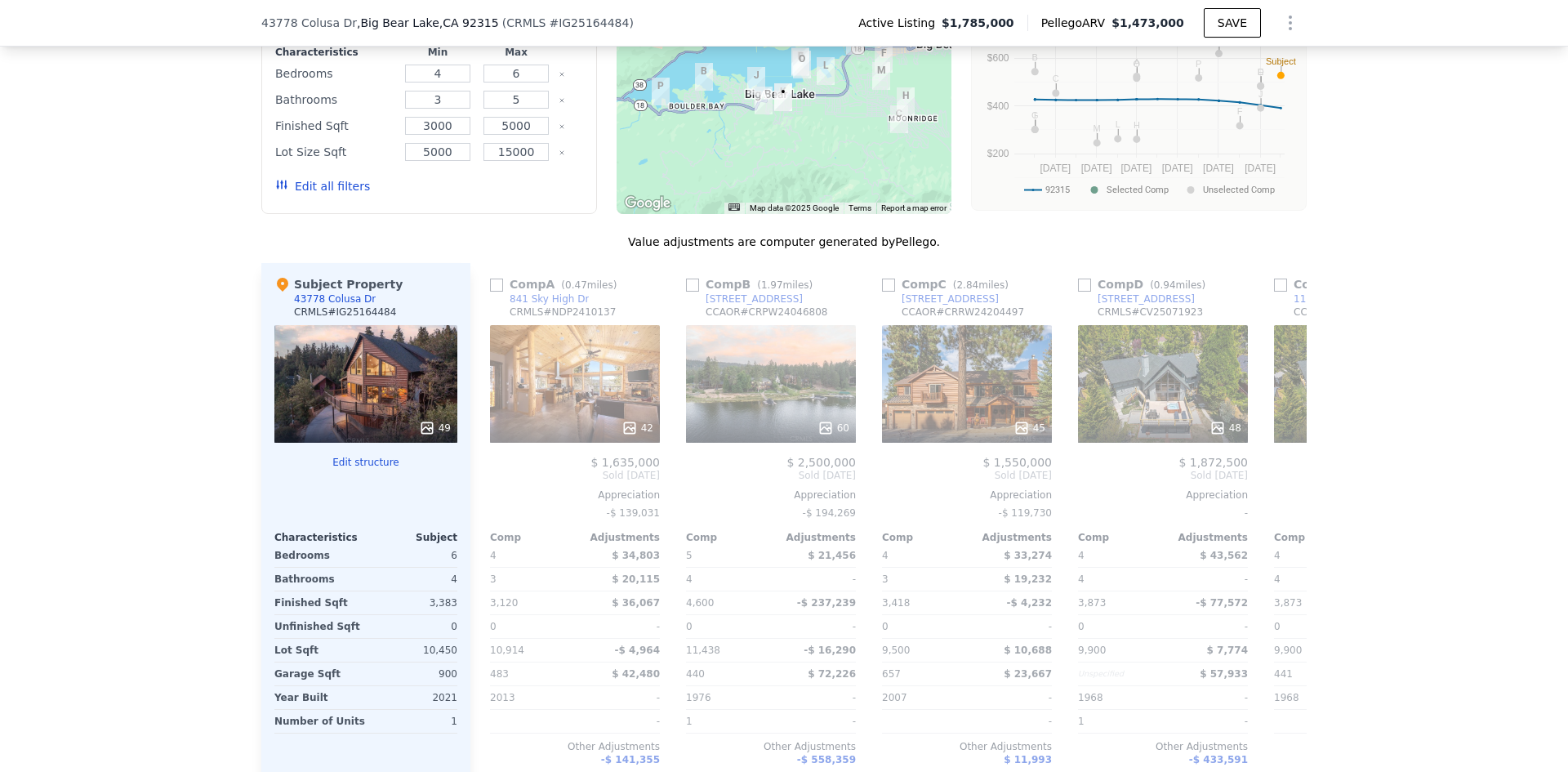
click at [582, 368] on div "42" at bounding box center [574, 384] width 170 height 118
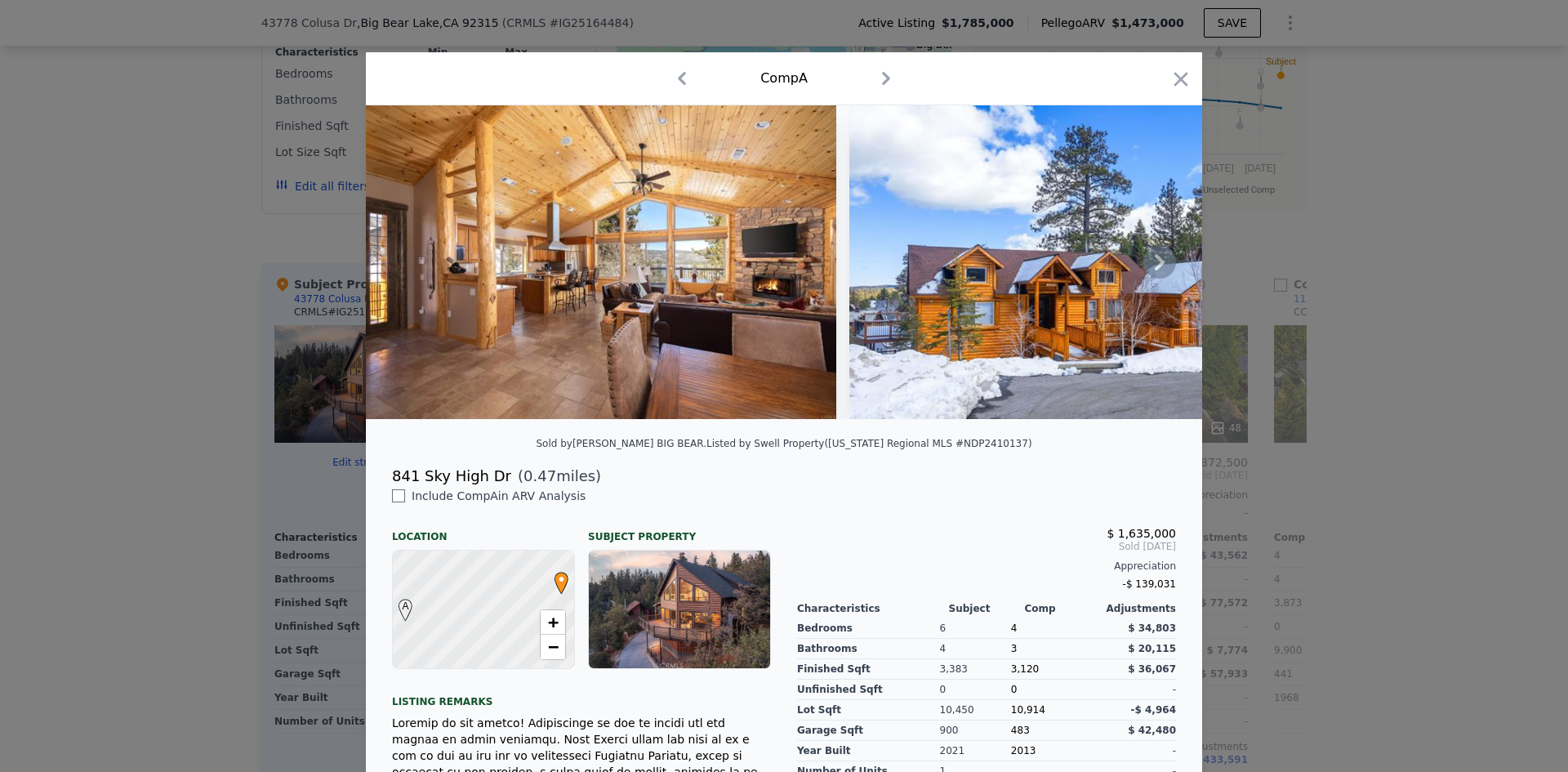
click at [1150, 270] on icon at bounding box center [1159, 261] width 33 height 33
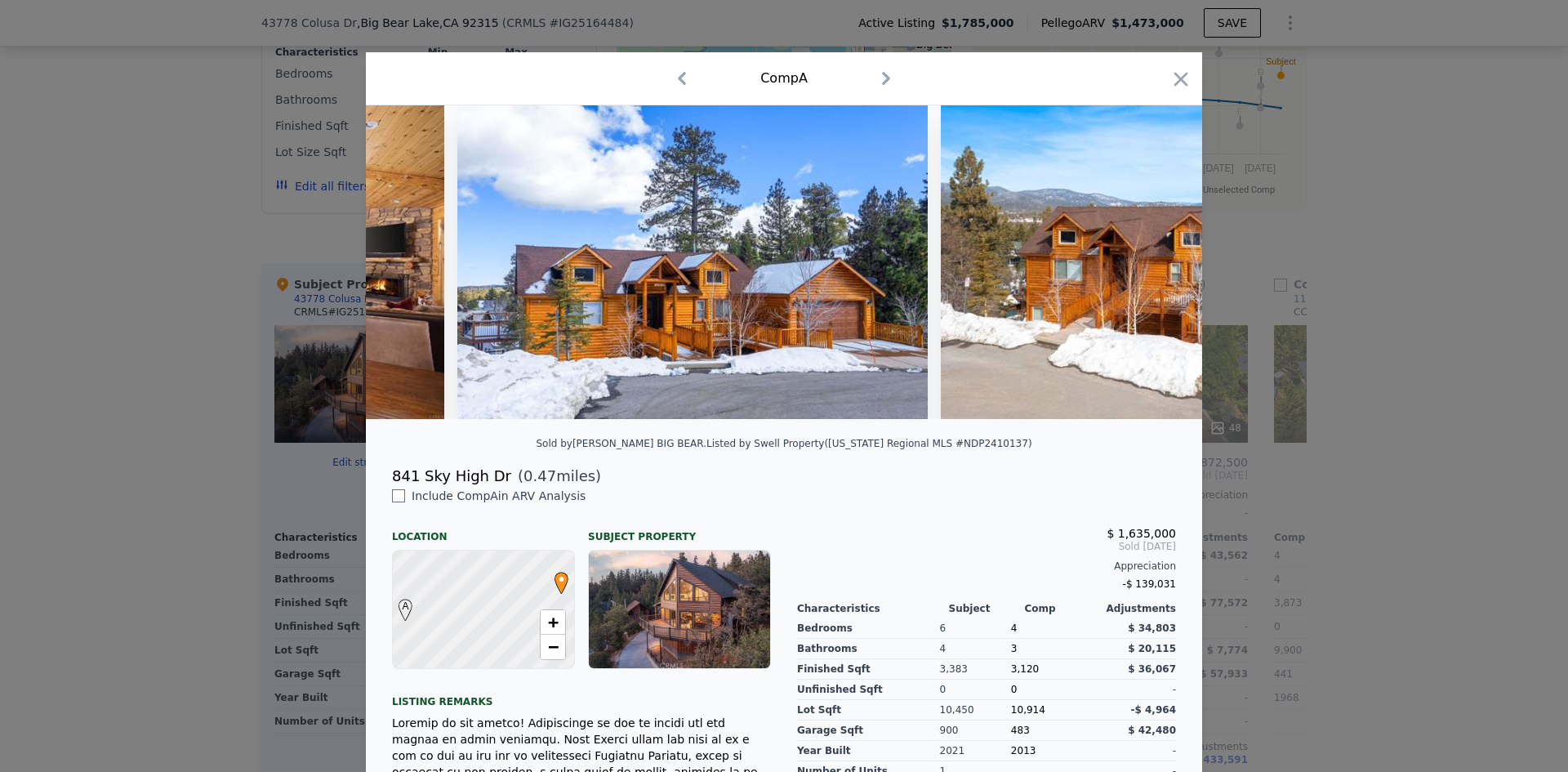
click at [1151, 269] on img at bounding box center [1176, 262] width 471 height 314
click at [1151, 269] on icon at bounding box center [1159, 261] width 33 height 33
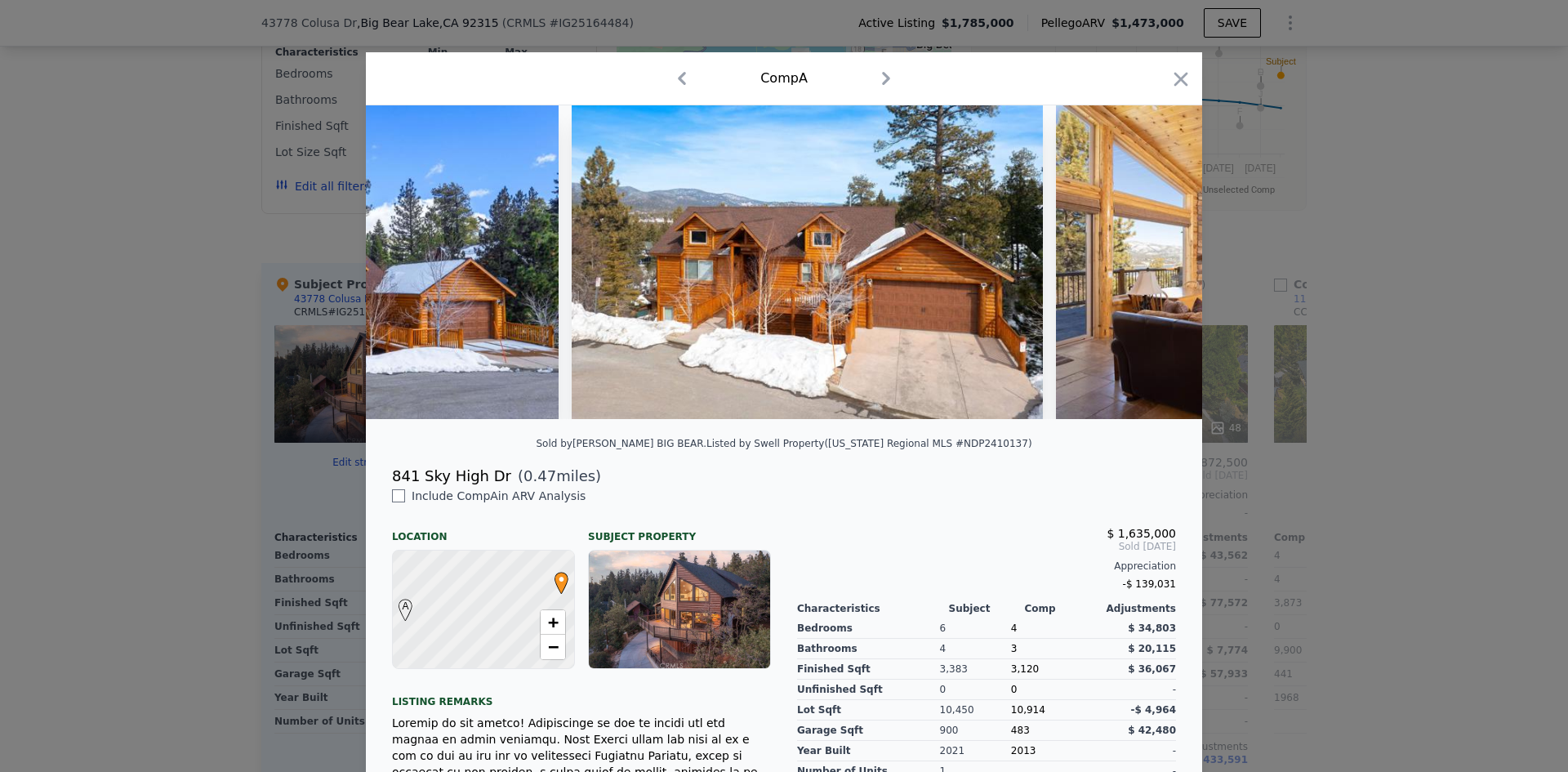
scroll to position [0, 784]
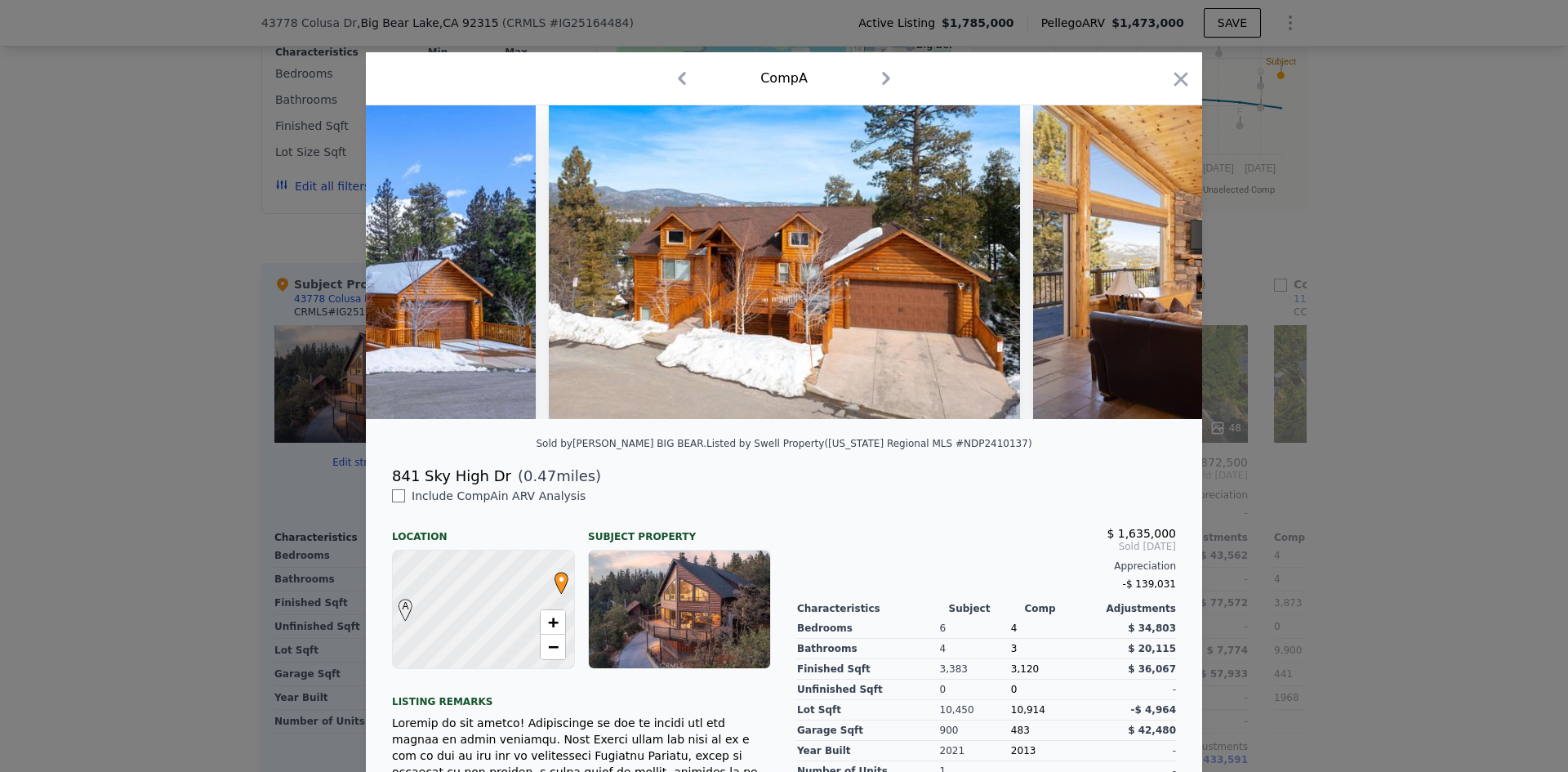
click at [1151, 269] on img at bounding box center [1268, 262] width 470 height 314
click at [1151, 269] on icon at bounding box center [1159, 261] width 33 height 33
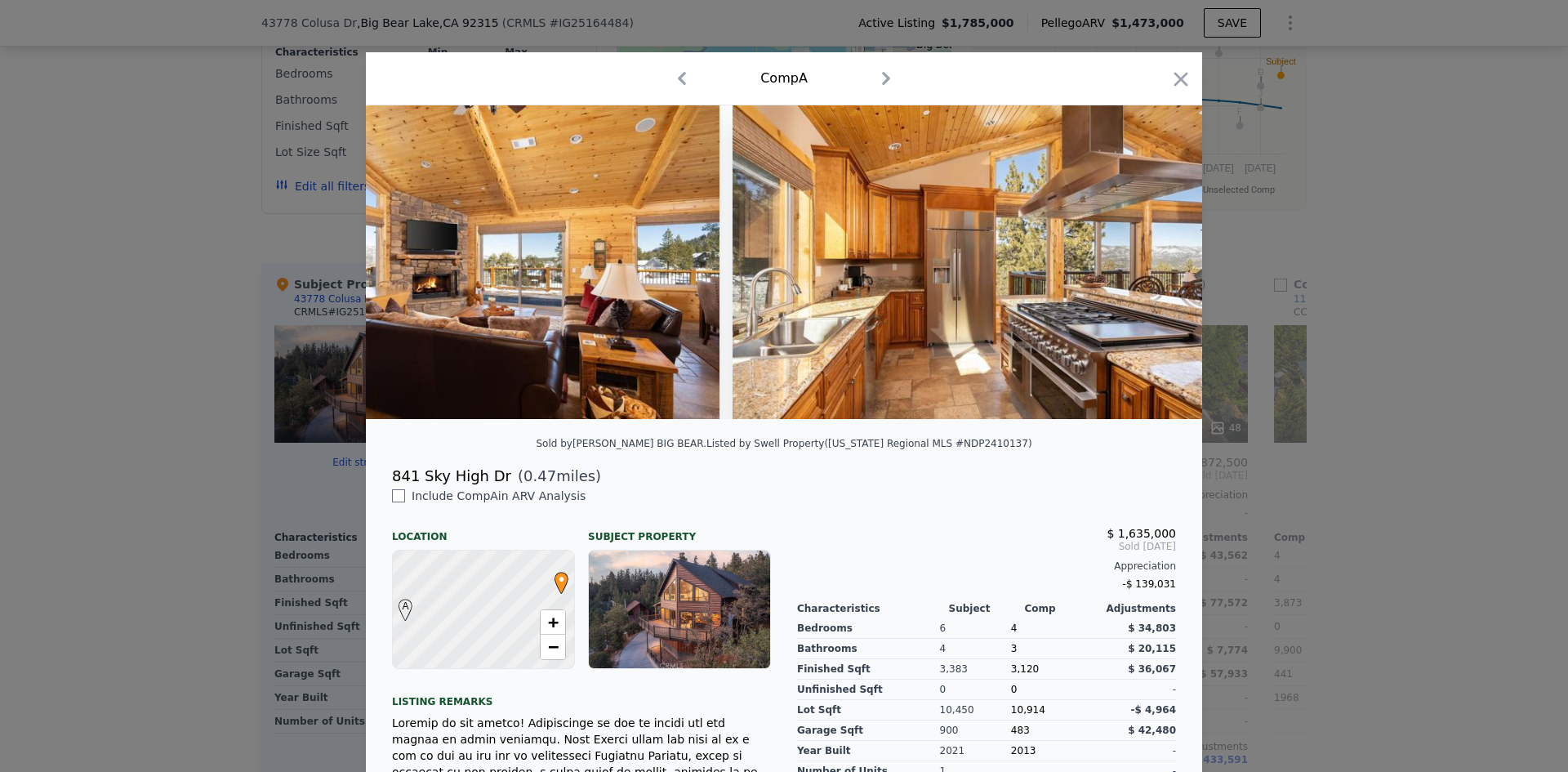
click at [1151, 269] on img at bounding box center [967, 262] width 470 height 314
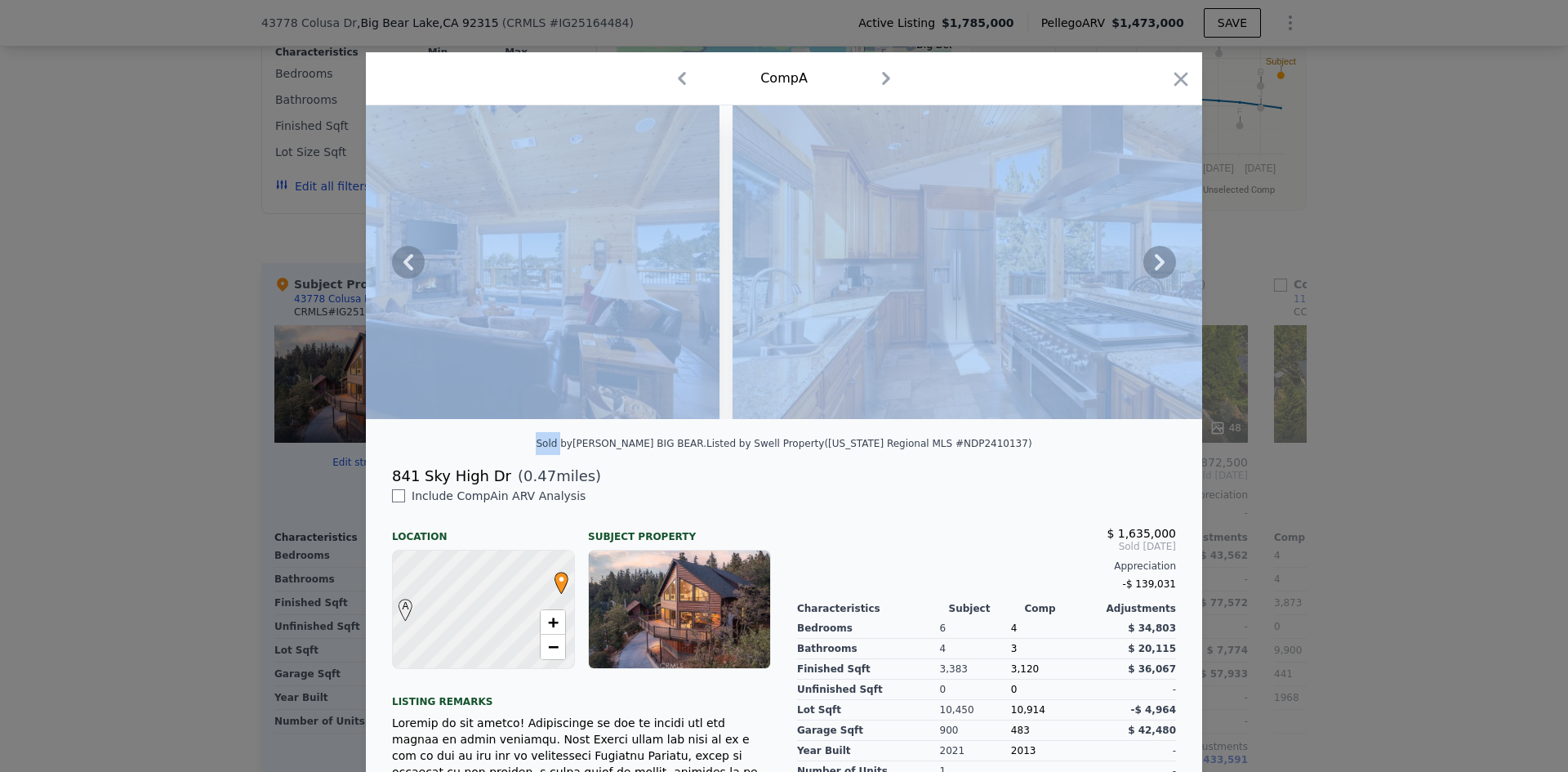
click at [1151, 269] on icon at bounding box center [1159, 261] width 33 height 33
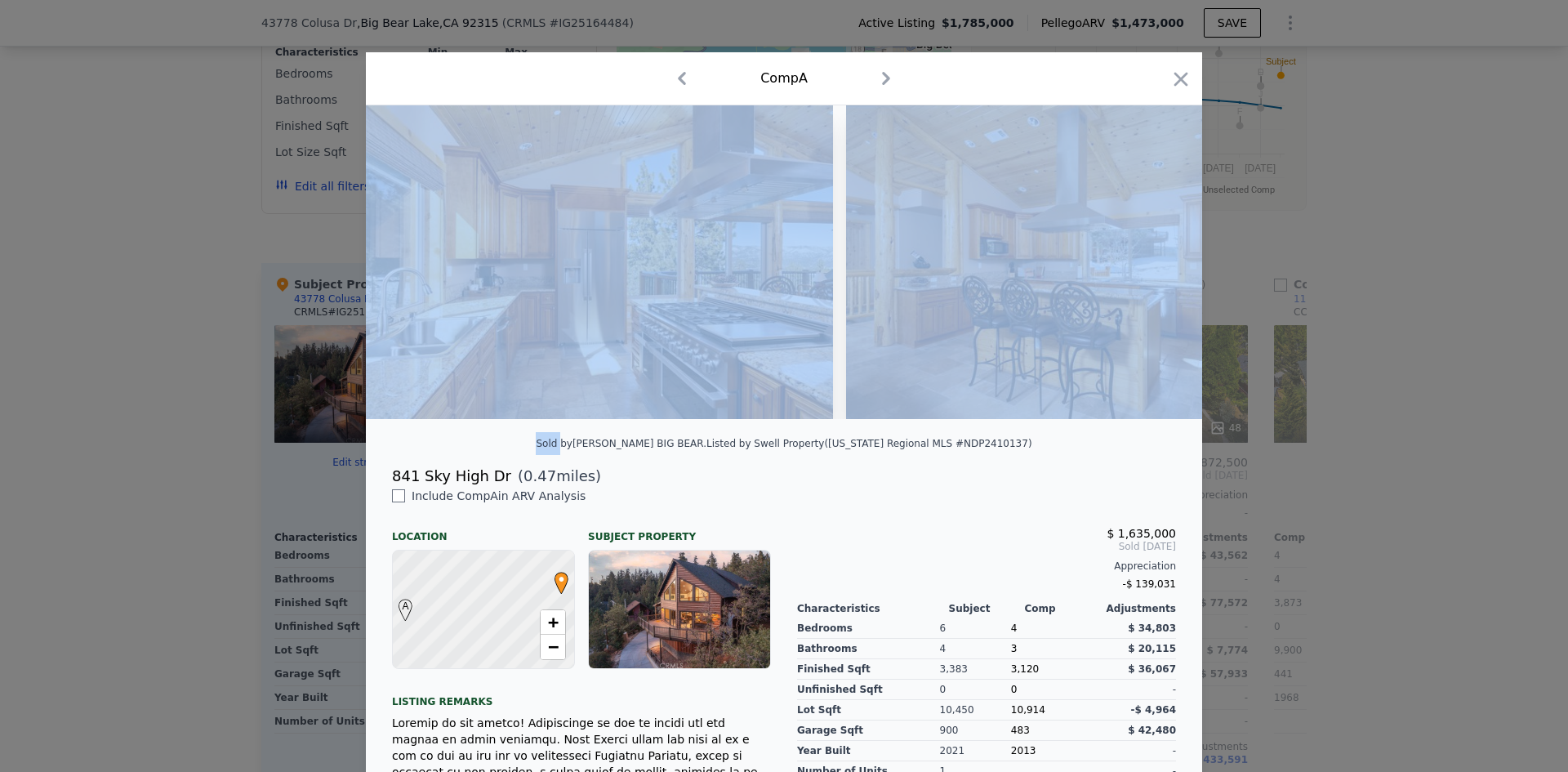
scroll to position [0, 1959]
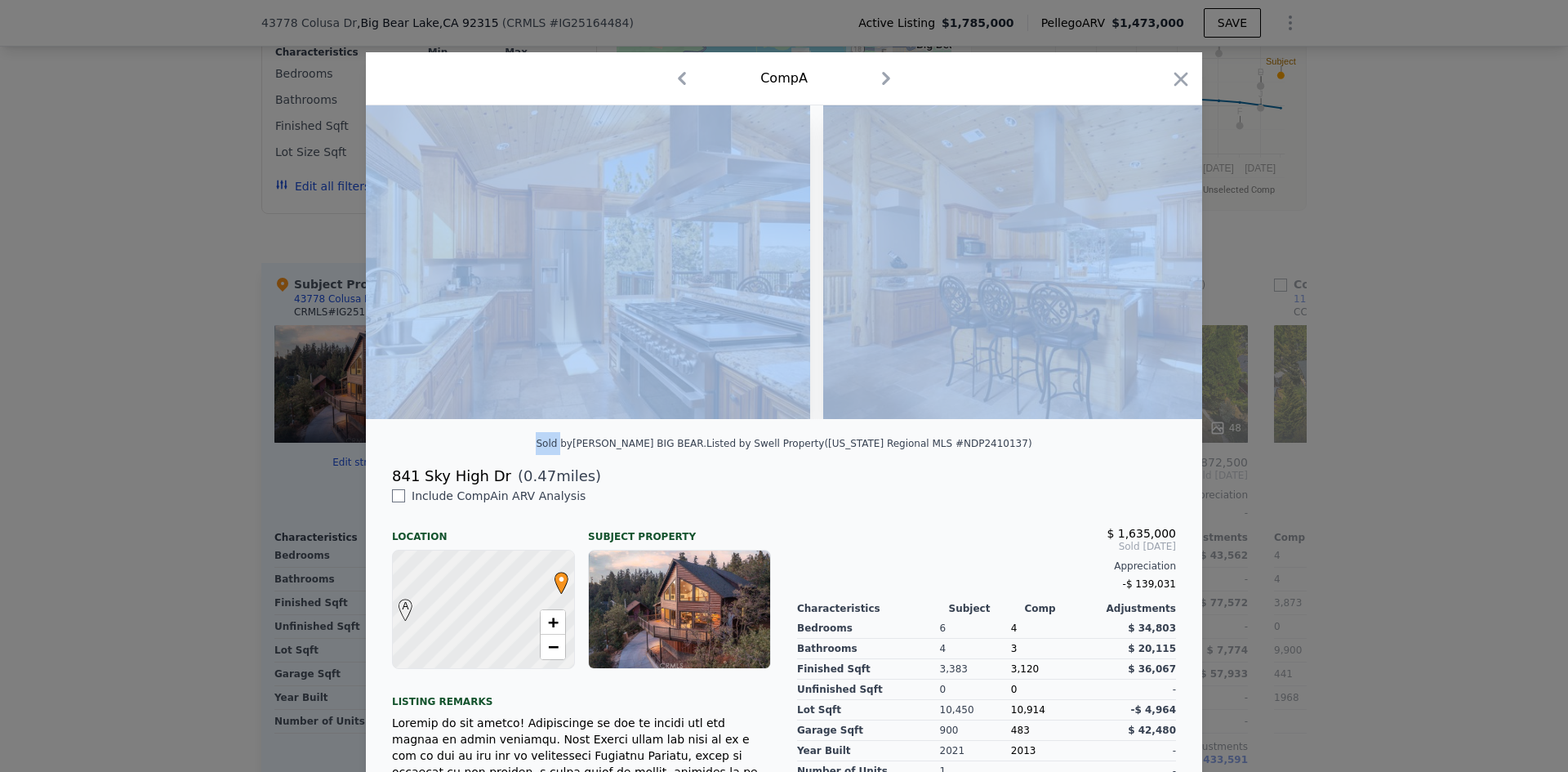
click at [1151, 269] on img at bounding box center [1058, 262] width 470 height 314
click at [1036, 432] on div at bounding box center [783, 268] width 836 height 326
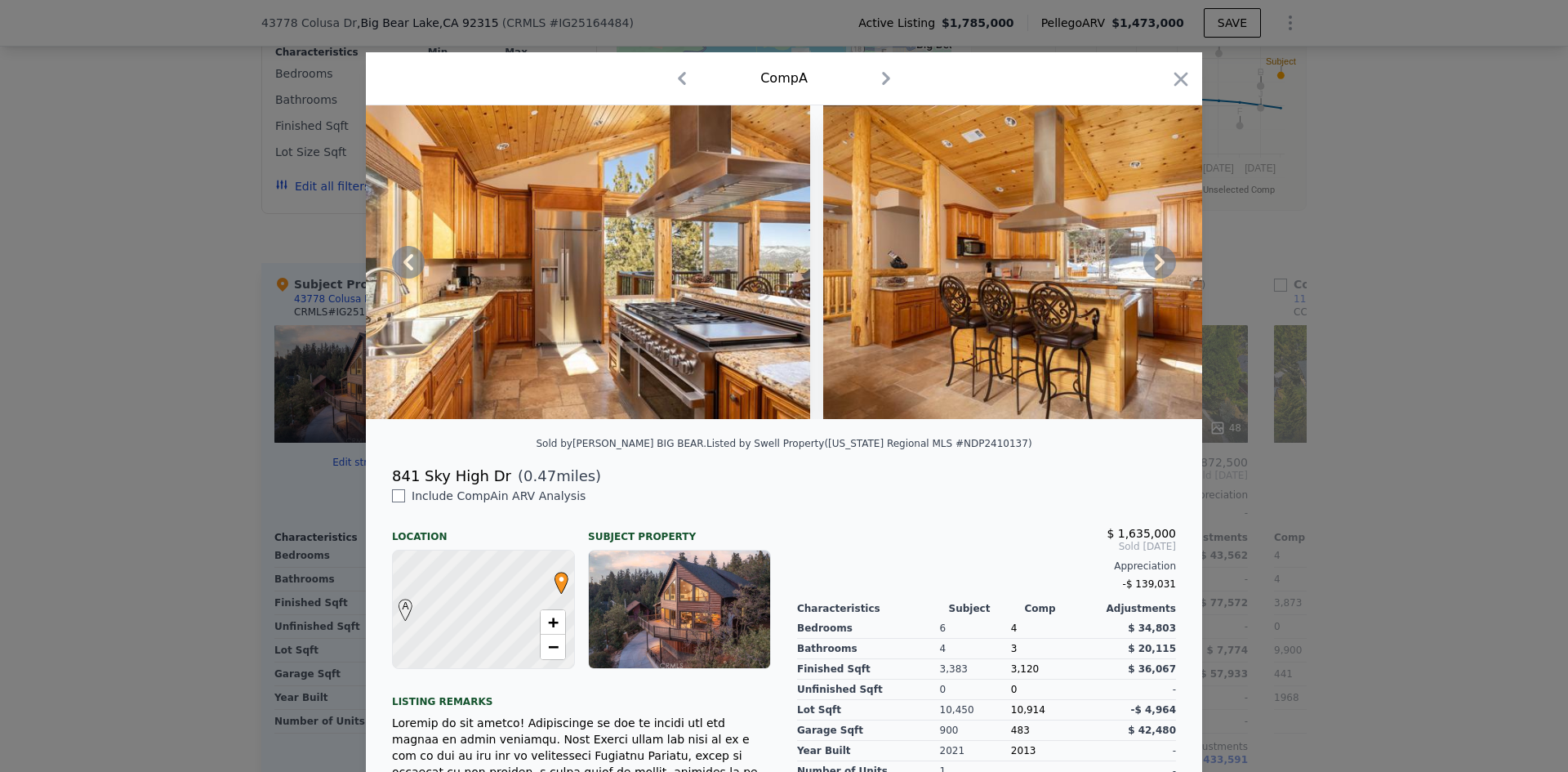
click at [1155, 264] on icon at bounding box center [1159, 261] width 33 height 33
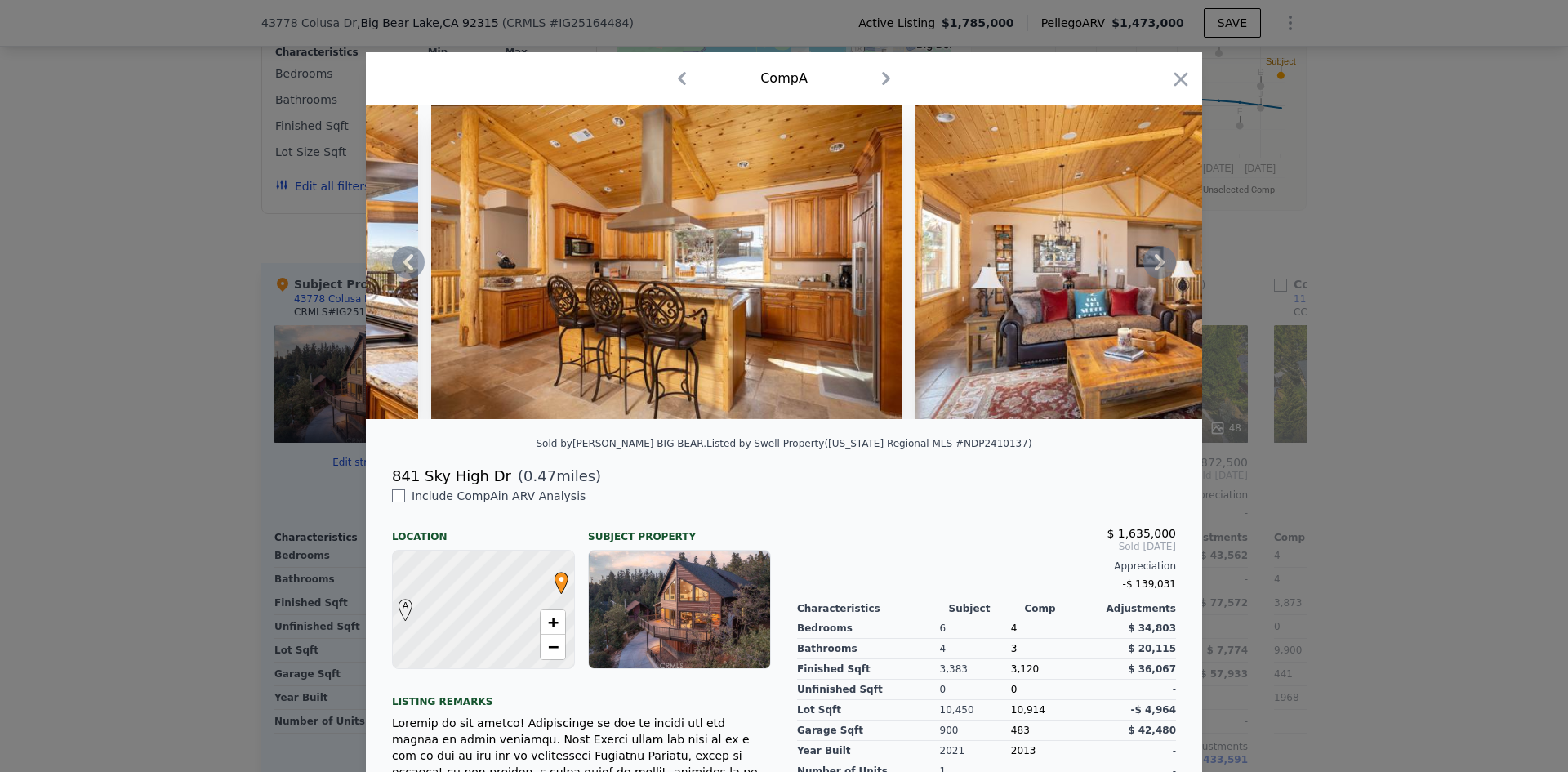
click at [1155, 264] on icon at bounding box center [1159, 261] width 33 height 33
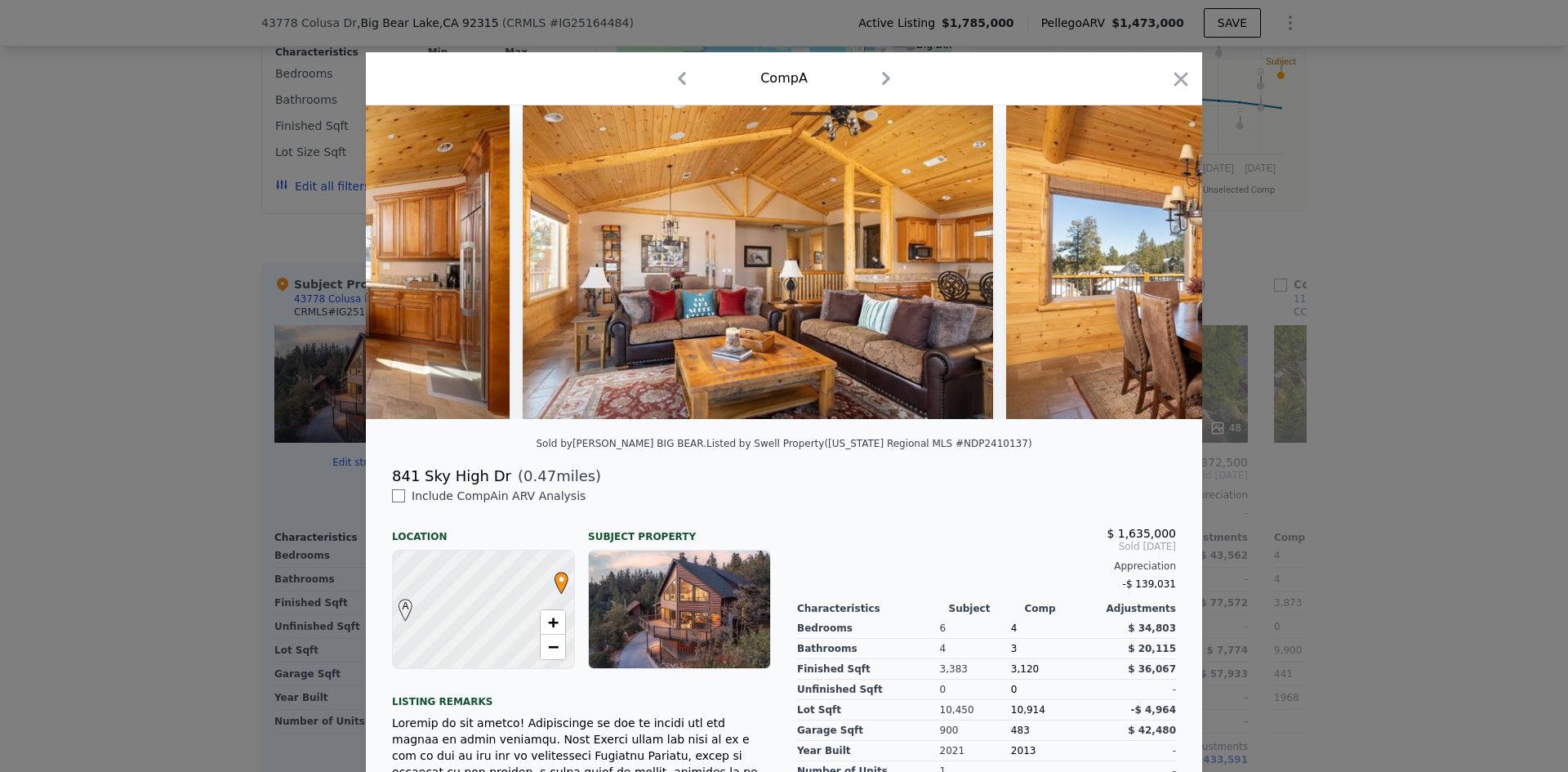
click at [1155, 264] on div at bounding box center [783, 262] width 836 height 314
click at [1155, 264] on icon at bounding box center [1159, 261] width 33 height 33
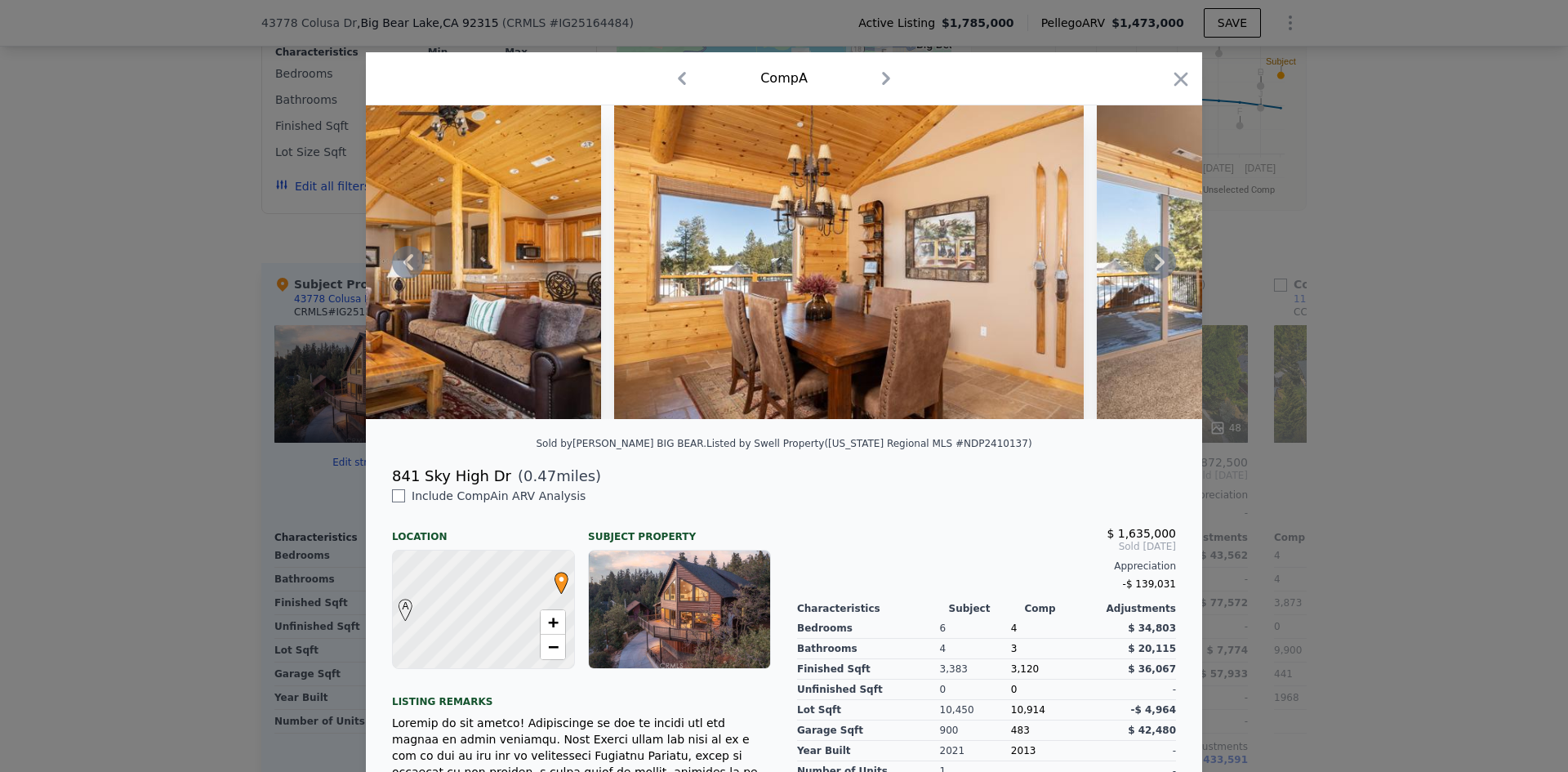
click at [1155, 264] on icon at bounding box center [1159, 261] width 33 height 33
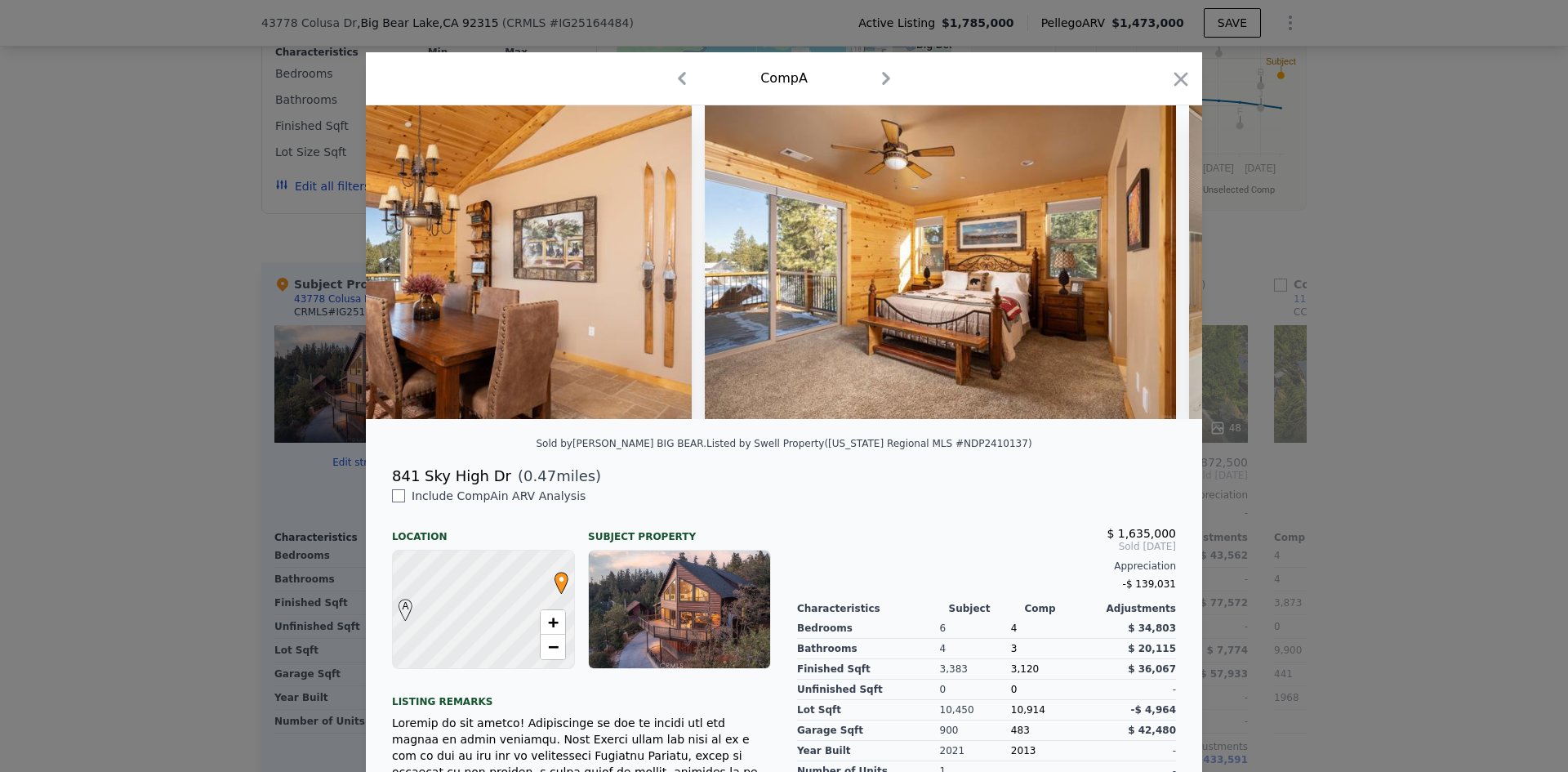
click at [1155, 264] on img at bounding box center [940, 262] width 471 height 314
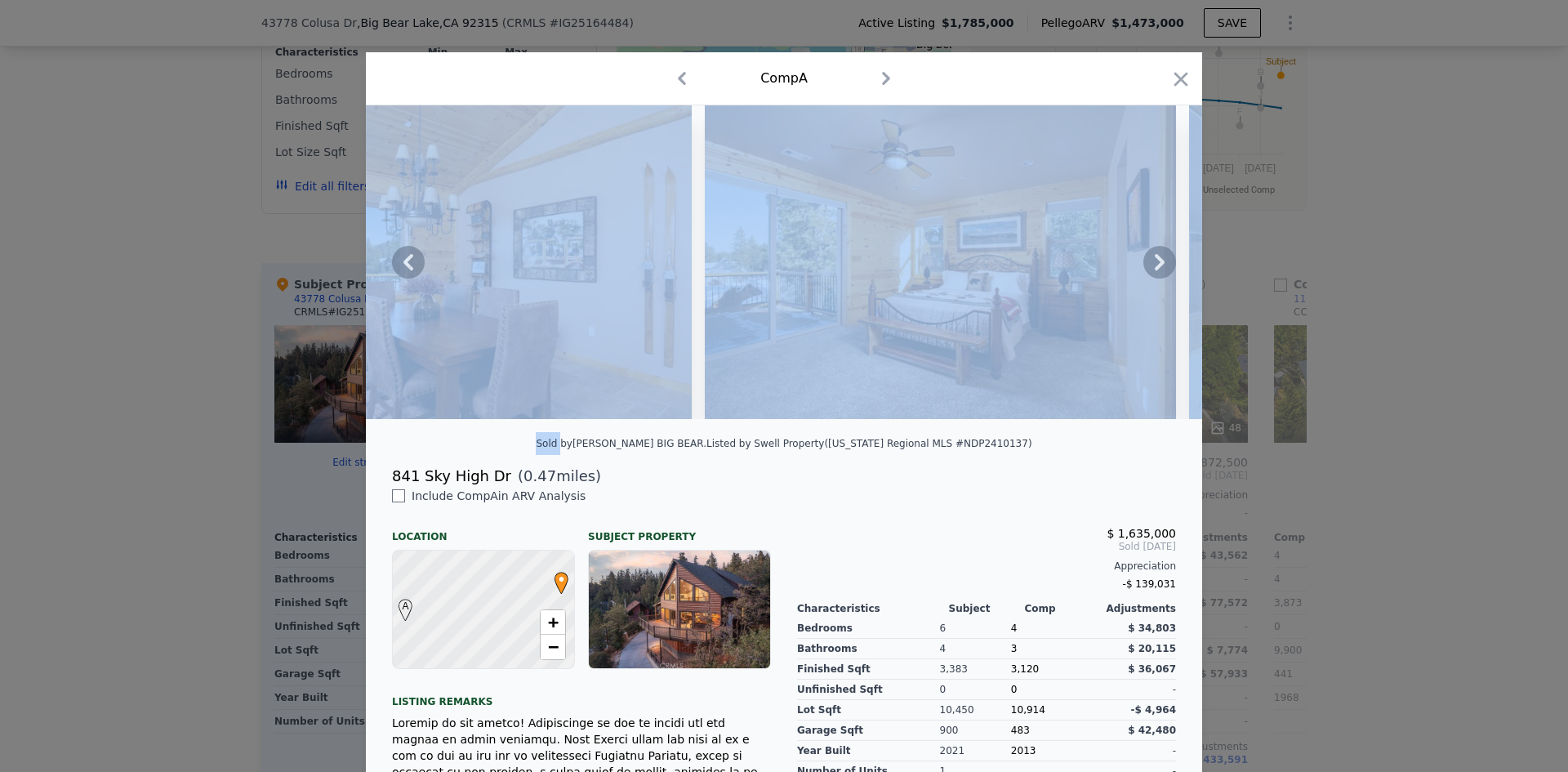
click at [1155, 264] on icon at bounding box center [1159, 261] width 33 height 33
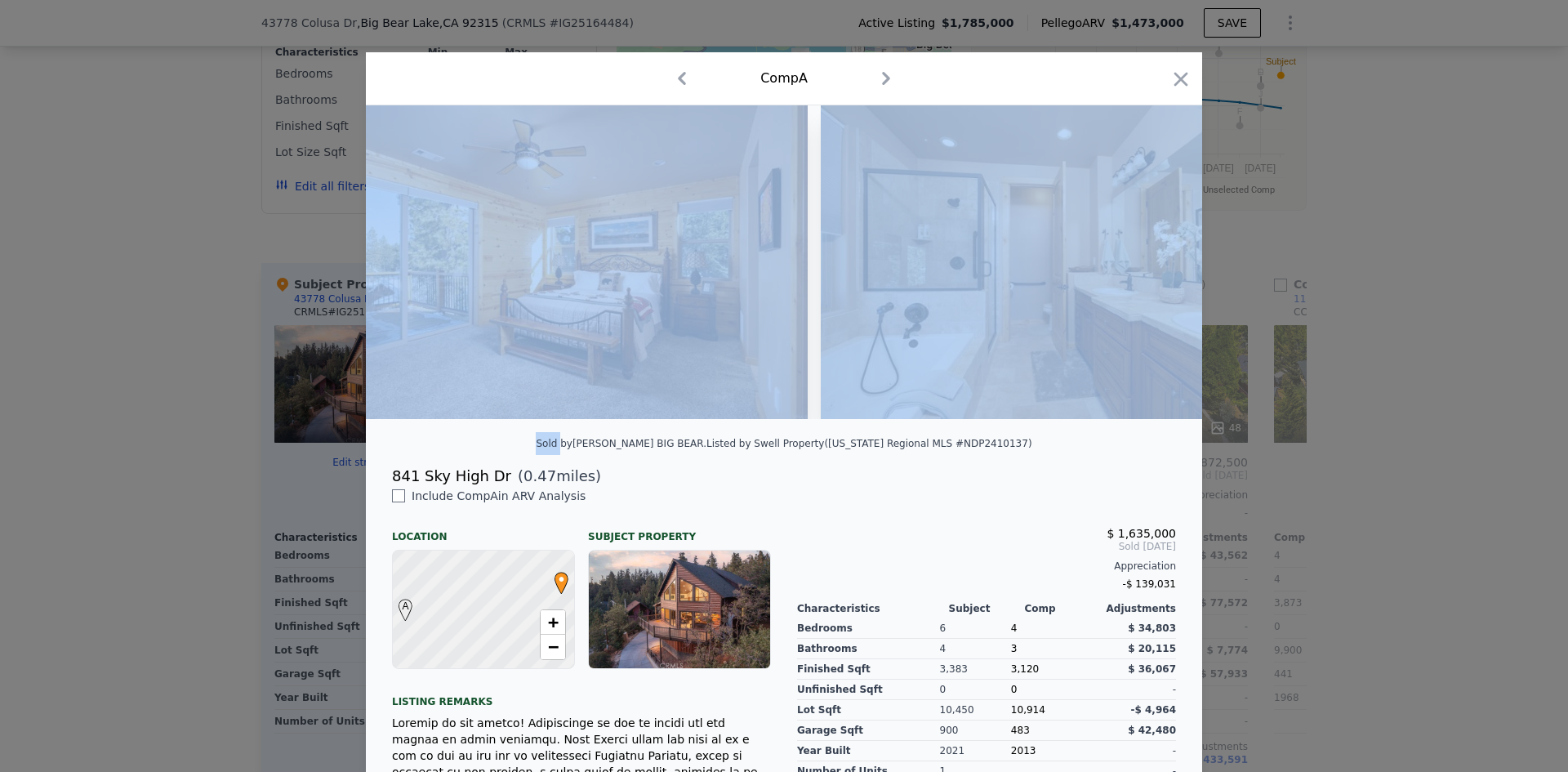
scroll to position [0, 3919]
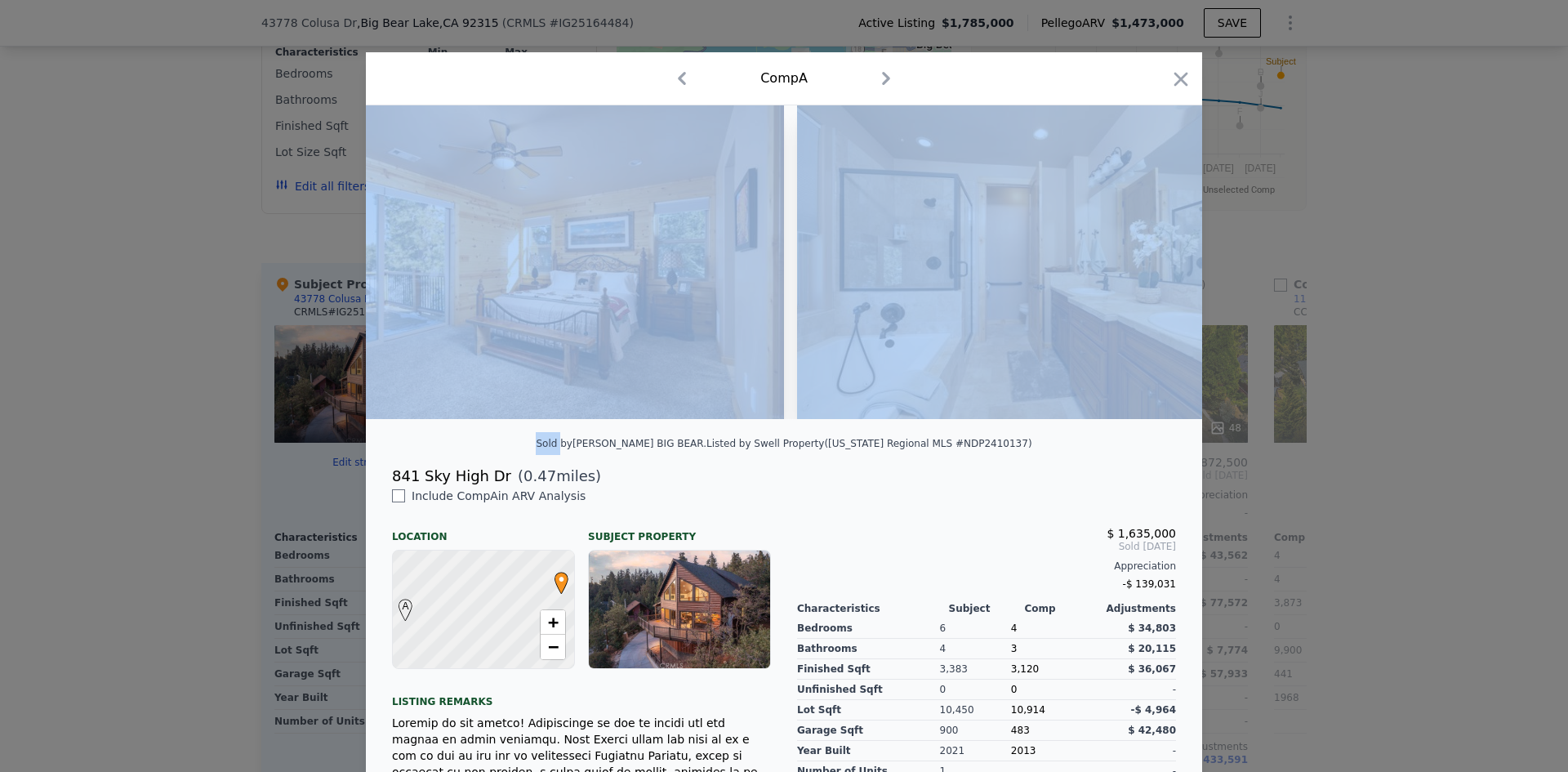
click at [1155, 264] on div at bounding box center [783, 262] width 836 height 314
click at [996, 405] on img at bounding box center [1032, 262] width 470 height 314
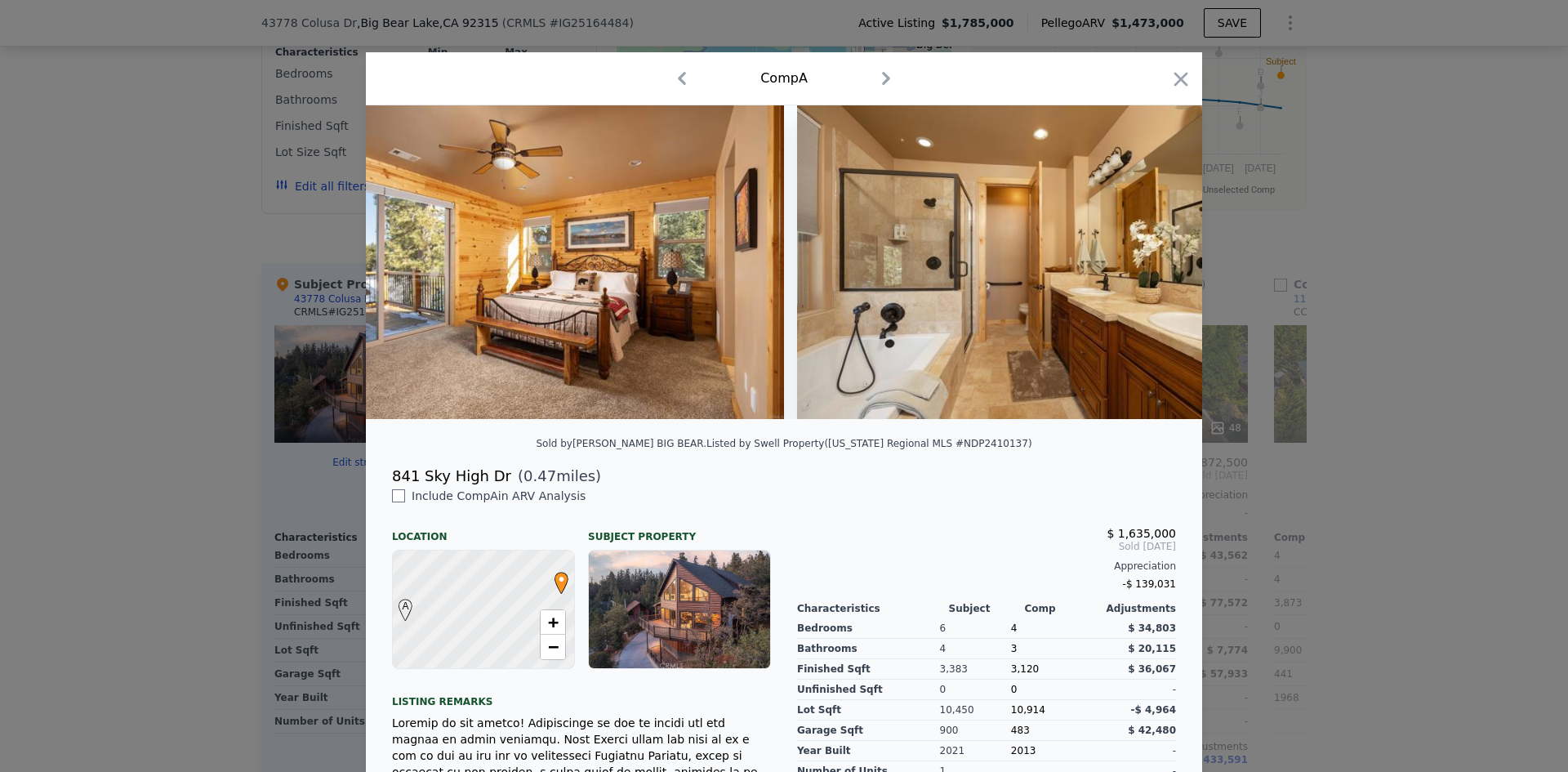
click at [999, 445] on div "Sold by [PERSON_NAME] BIG BEAR . Listed by Swell Property ([US_STATE] Regional …" at bounding box center [783, 448] width 836 height 33
click at [1154, 260] on icon at bounding box center [1159, 261] width 33 height 33
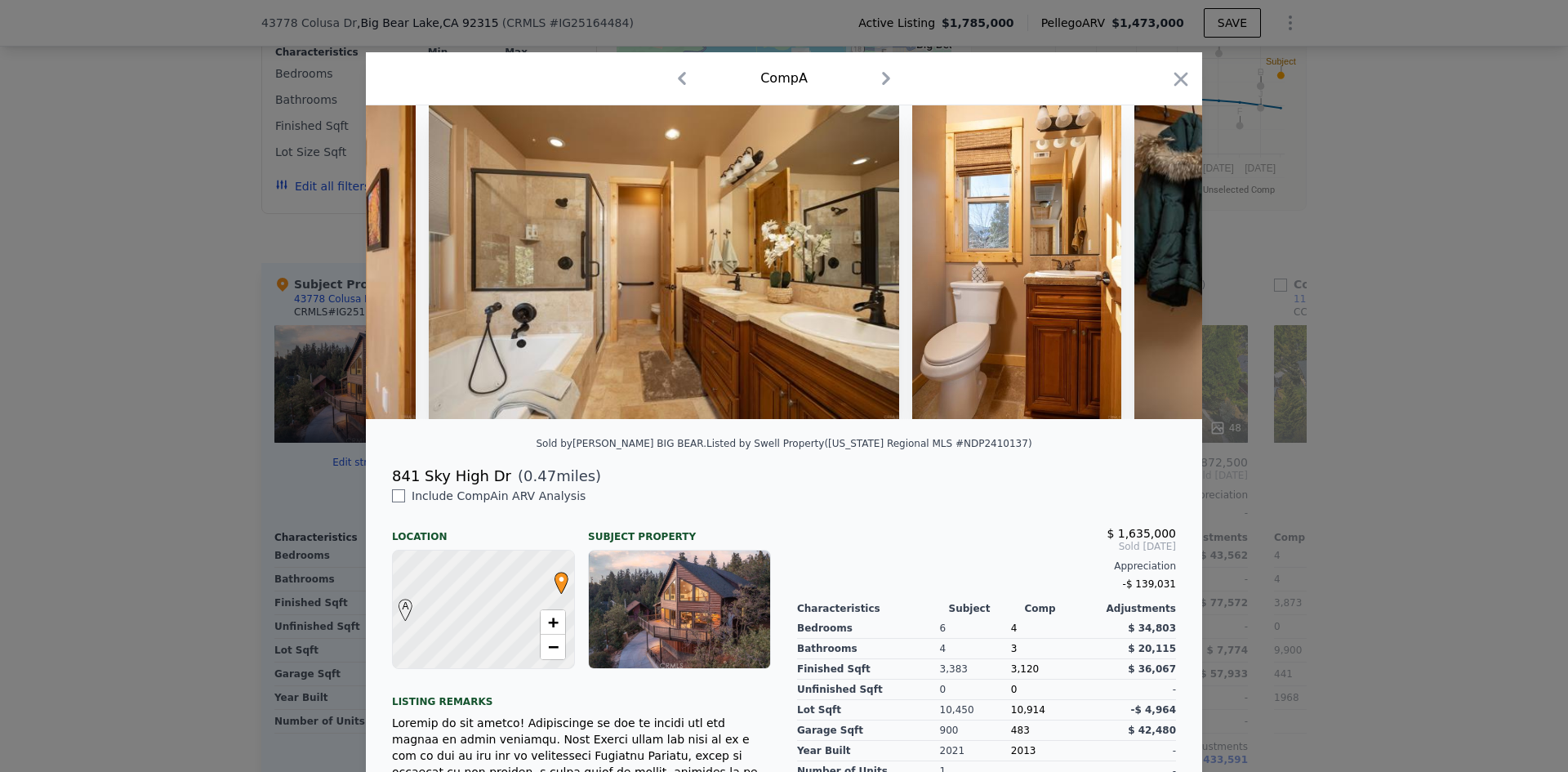
scroll to position [0, 4311]
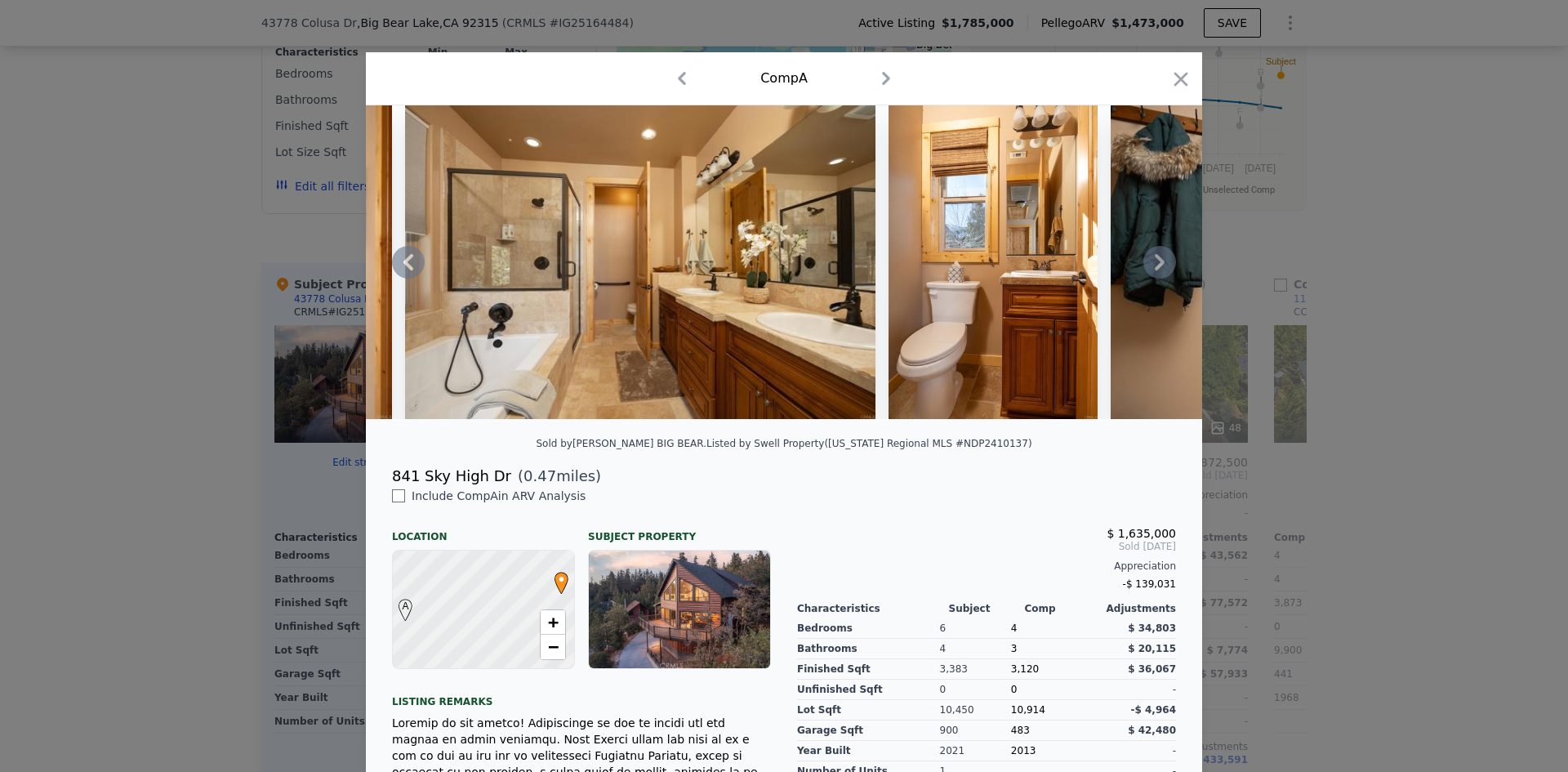
drag, startPoint x: 1178, startPoint y: 76, endPoint x: 735, endPoint y: 2, distance: 449.1
click at [1177, 76] on icon "button" at bounding box center [1181, 78] width 14 height 14
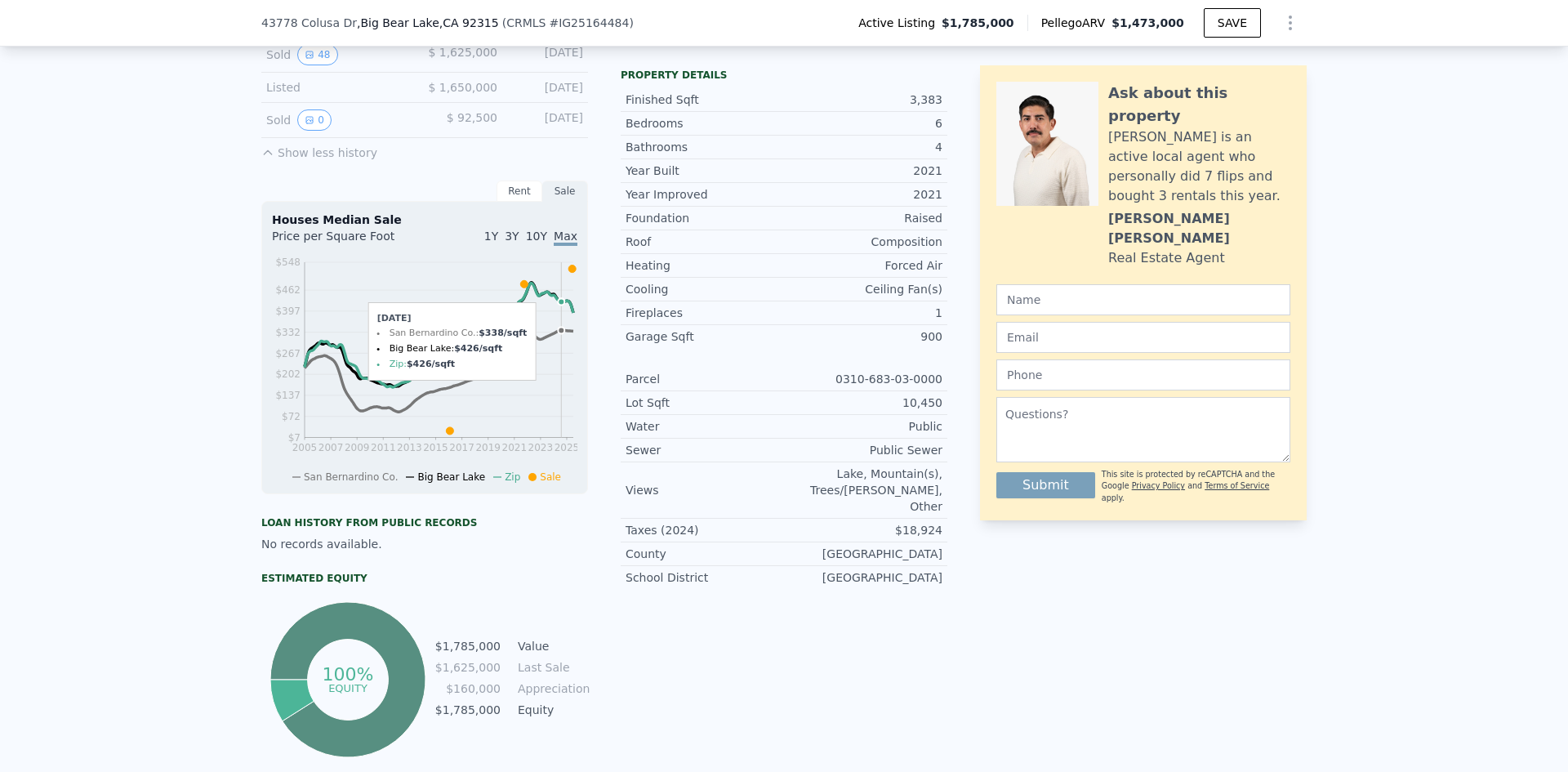
scroll to position [408, 0]
